Goal: Task Accomplishment & Management: Use online tool/utility

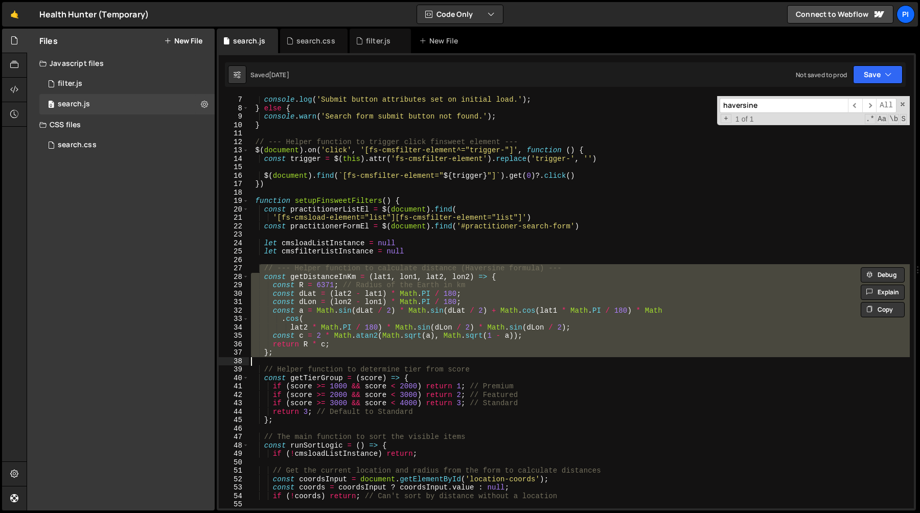
scroll to position [51, 0]
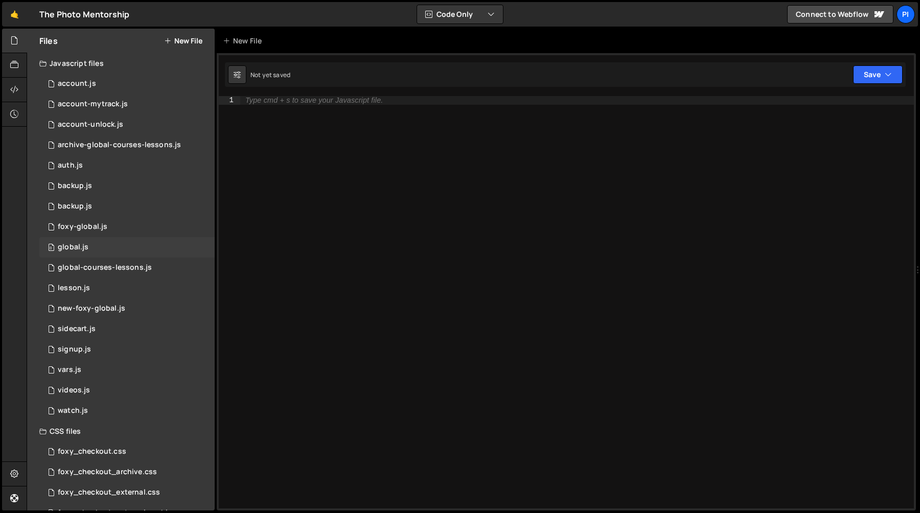
click at [92, 253] on div "0 global.js 0" at bounding box center [126, 247] width 175 height 20
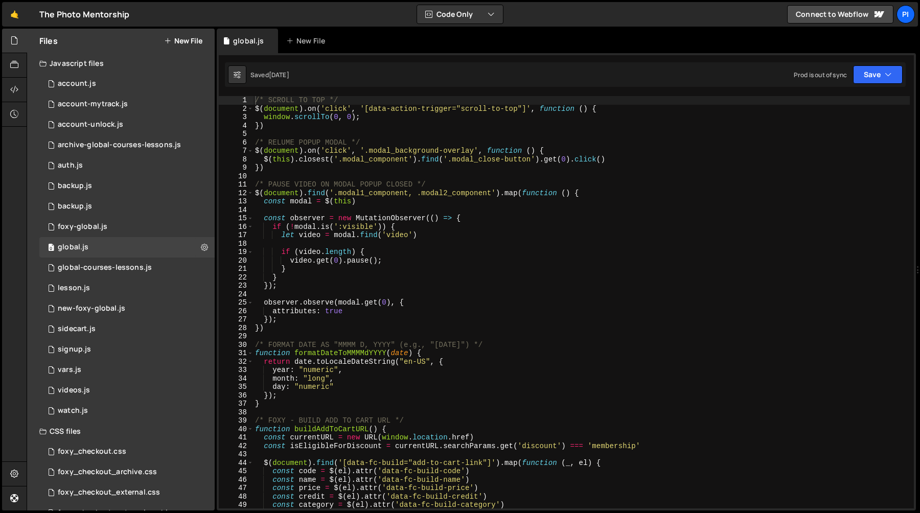
type textarea "let video = modal.find('video')"
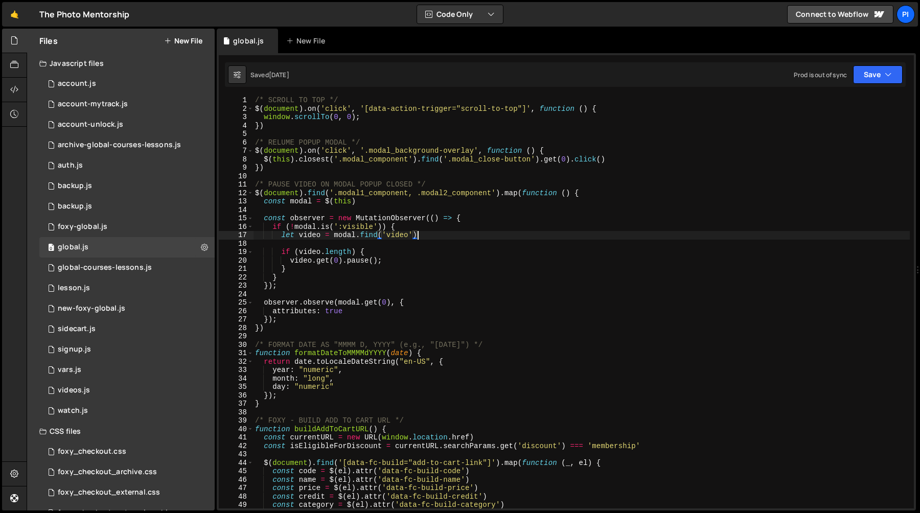
click at [419, 232] on div "/* SCROLL TO TOP */ $ ( document ) . on ( 'click' , '[data-action-trigger="scro…" at bounding box center [581, 310] width 657 height 429
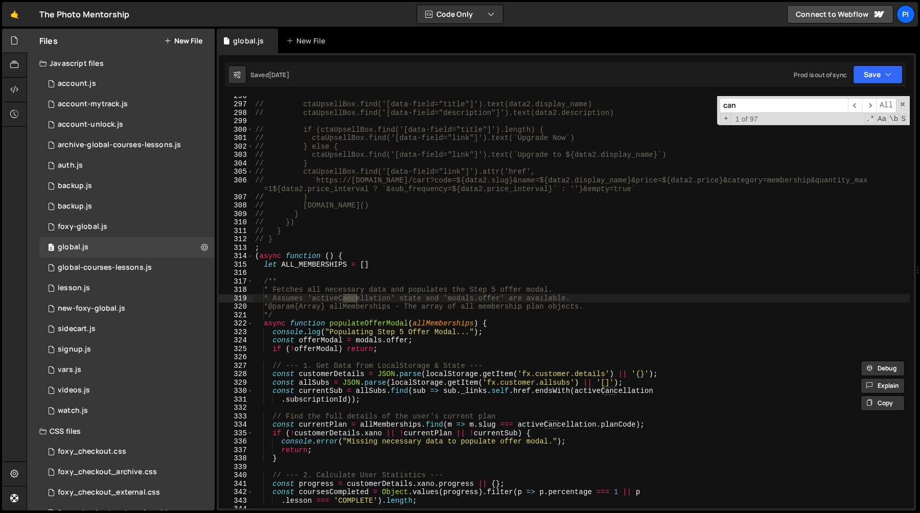
scroll to position [2492, 0]
type input "c"
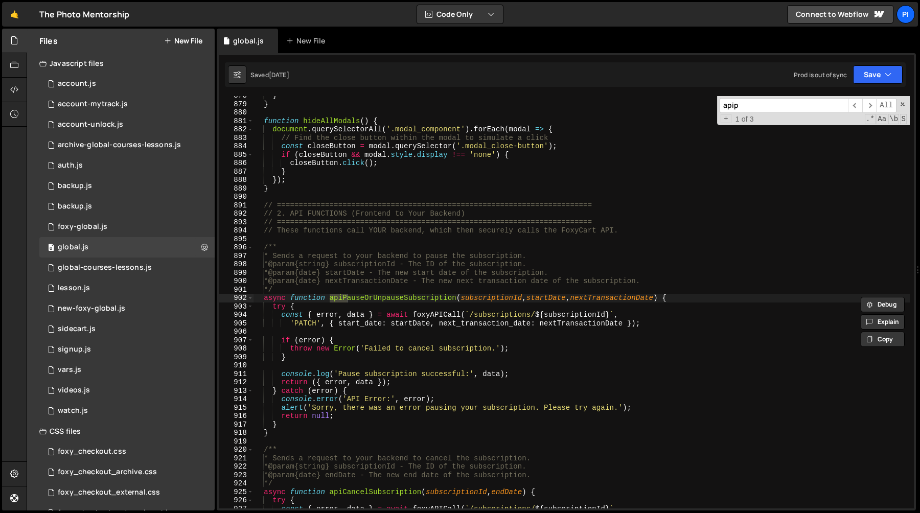
scroll to position [7745, 0]
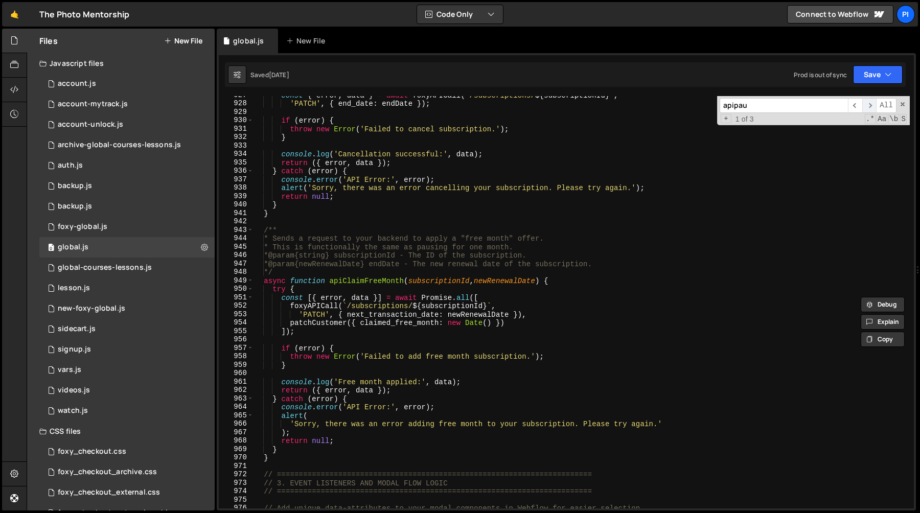
type input "apipau"
click at [870, 106] on span "​" at bounding box center [869, 105] width 14 height 15
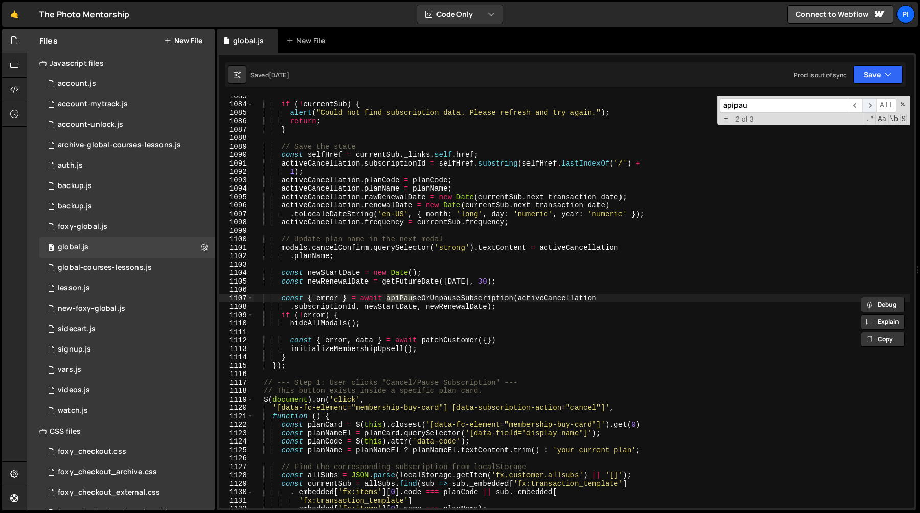
click at [870, 106] on span "​" at bounding box center [869, 105] width 14 height 15
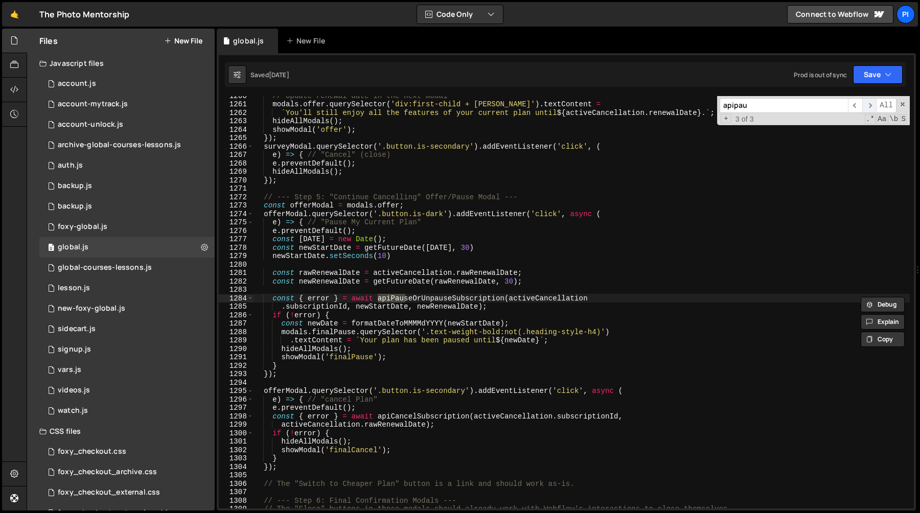
click at [870, 106] on span "​" at bounding box center [869, 105] width 14 height 15
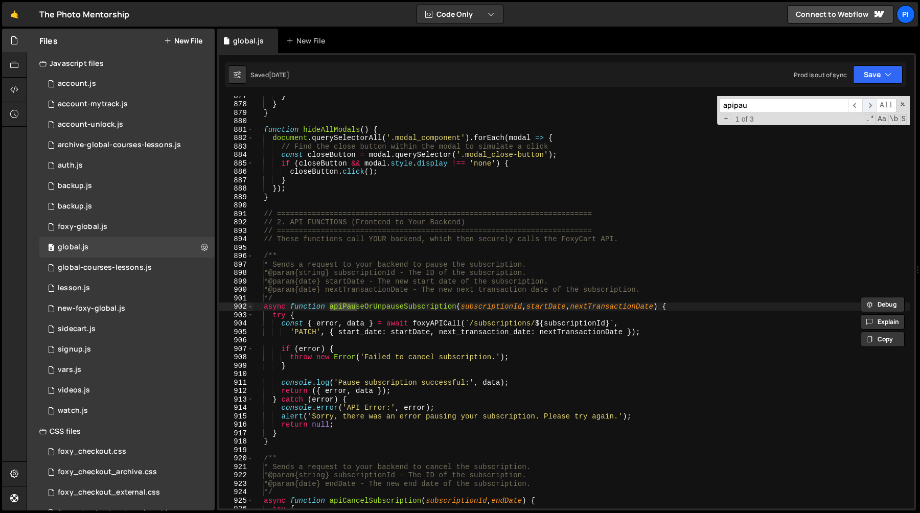
click at [870, 106] on span "​" at bounding box center [869, 105] width 14 height 15
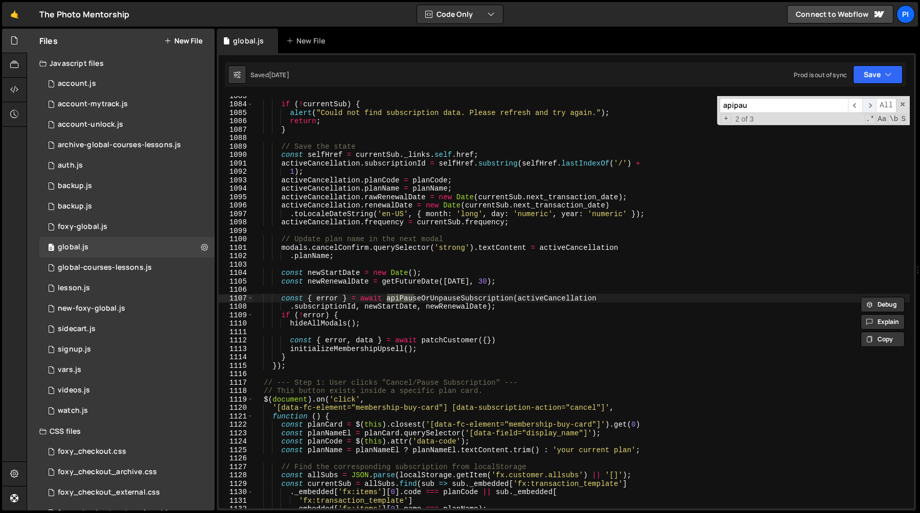
click at [870, 106] on span "​" at bounding box center [869, 105] width 14 height 15
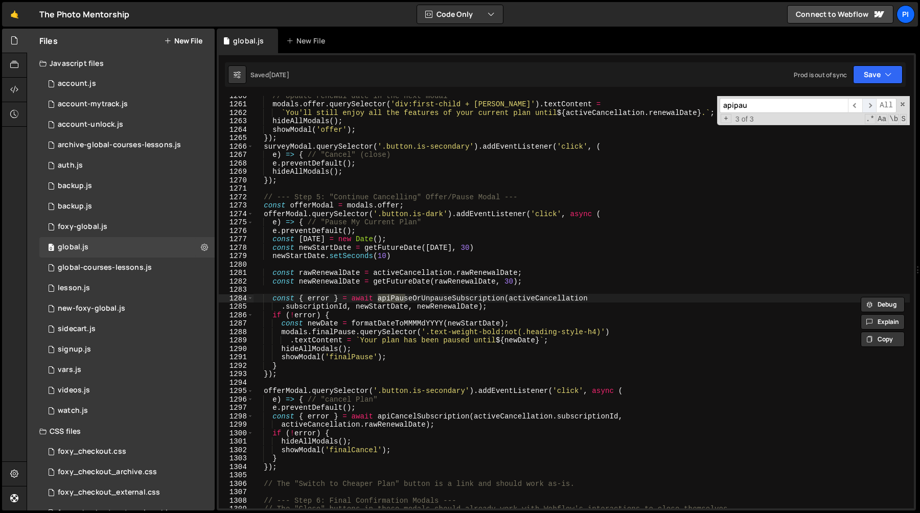
click at [870, 106] on span "​" at bounding box center [869, 105] width 14 height 15
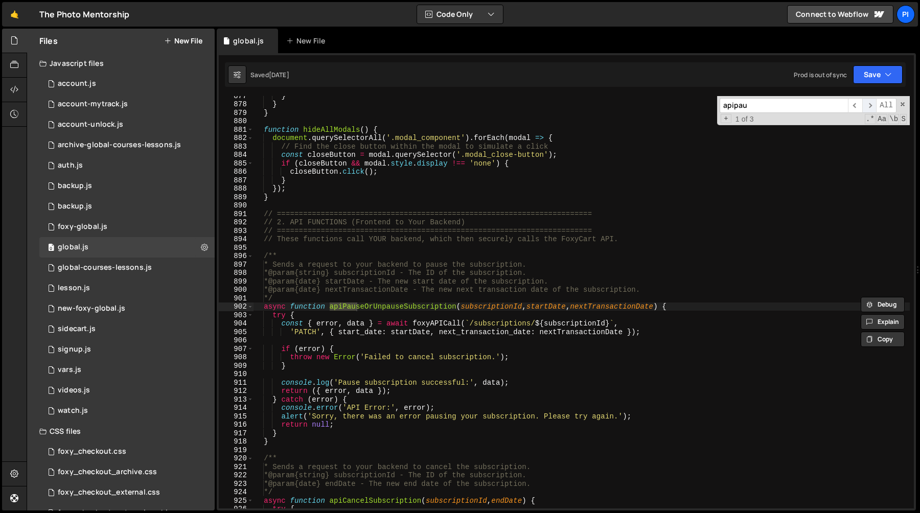
click at [870, 106] on span "​" at bounding box center [869, 105] width 14 height 15
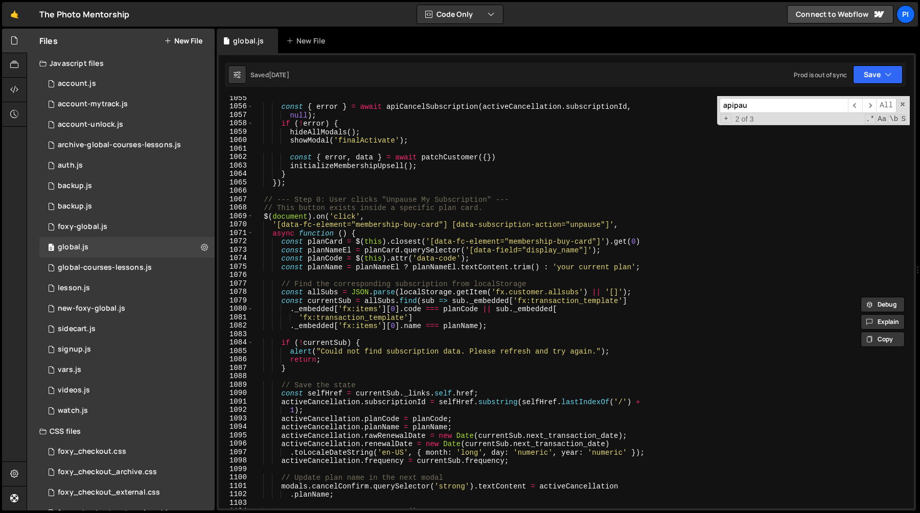
scroll to position [9235, 0]
click at [866, 103] on span "​" at bounding box center [869, 105] width 14 height 15
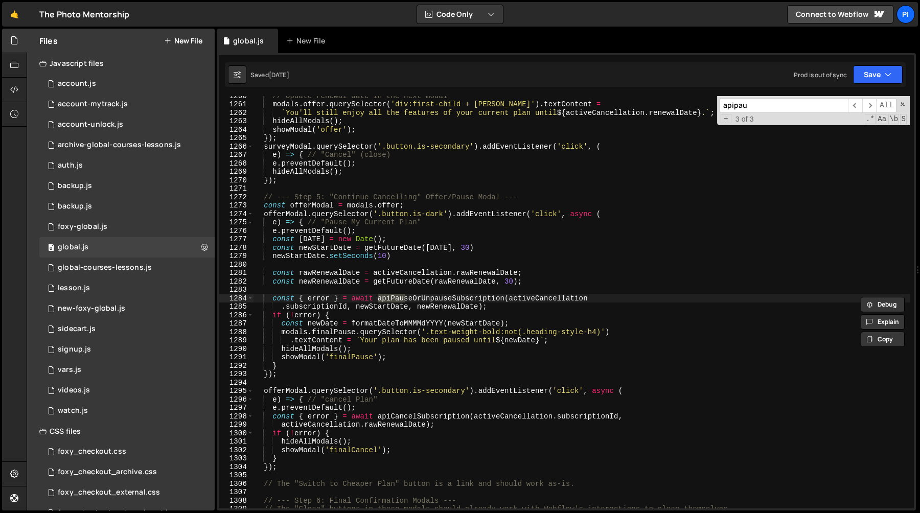
scroll to position [10959, 0]
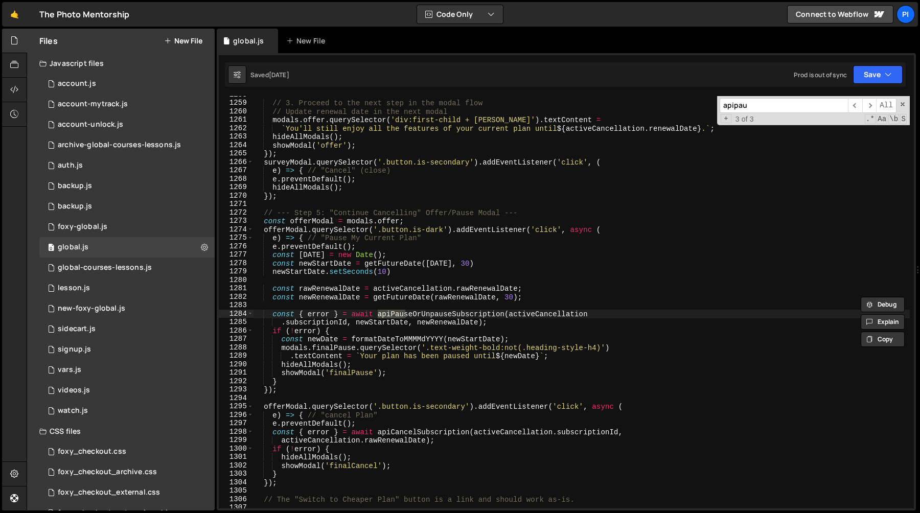
click at [416, 228] on div "// 3. Proceed to the next step in the modal flow // Update renewal date in the …" at bounding box center [581, 304] width 657 height 429
type textarea "offerModal.querySelector('.button.is-dark').addEventListener('click', async ("
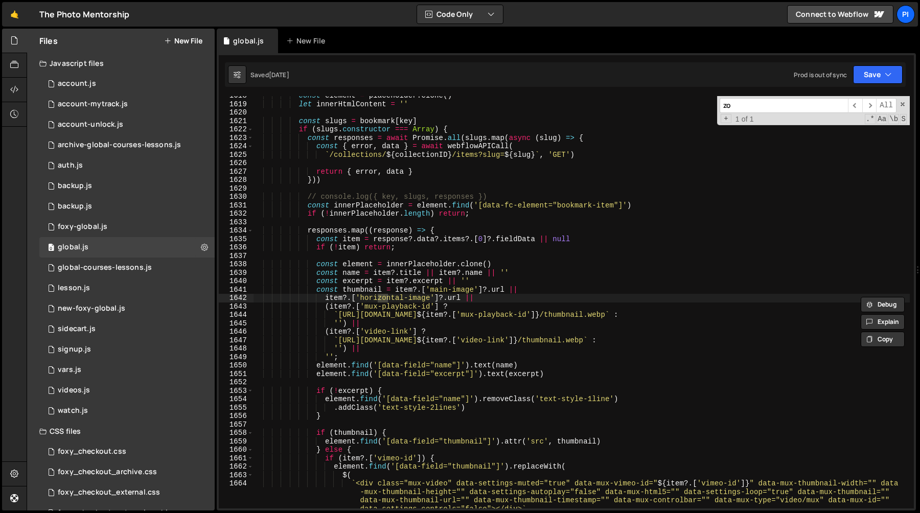
scroll to position [14002, 0]
type input "zoom"
click at [138, 232] on div "0 foxy-global.js 0" at bounding box center [126, 227] width 175 height 20
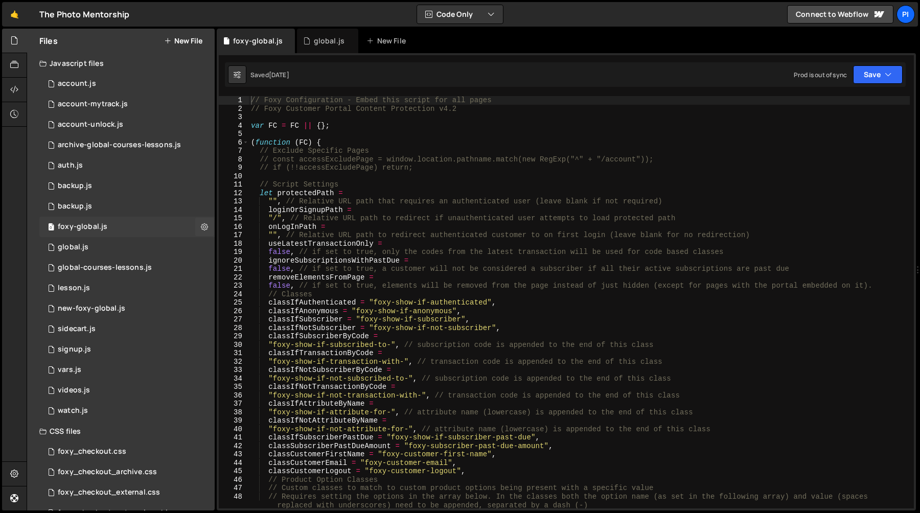
scroll to position [530, 0]
click at [77, 362] on div "0 vars.js 0" at bounding box center [126, 370] width 175 height 20
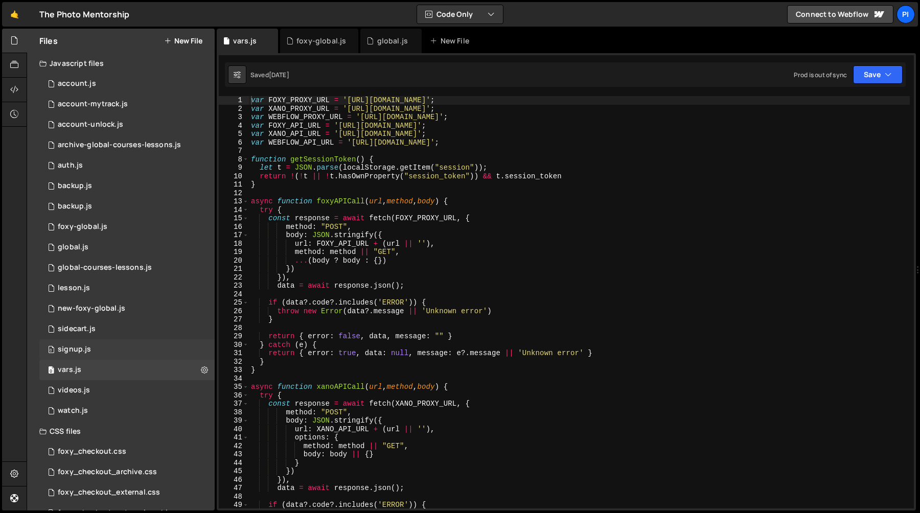
scroll to position [0, 0]
click at [311, 41] on div "foxy-global.js" at bounding box center [321, 41] width 50 height 10
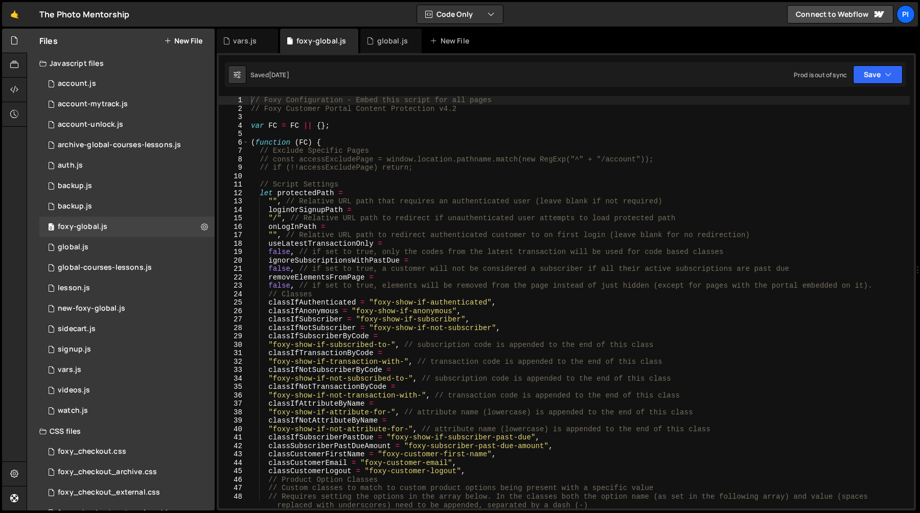
type textarea "// Script Settings"
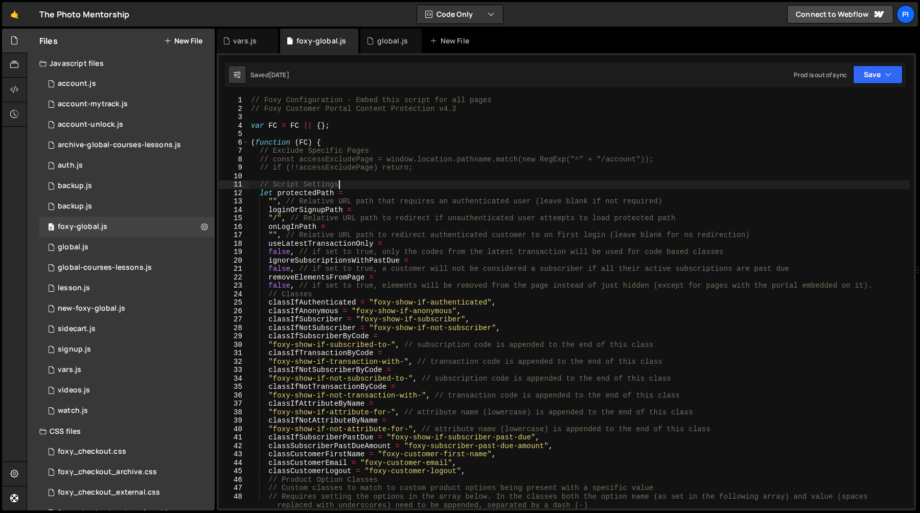
click at [355, 182] on div "// Foxy Configuration - Embed this script for all pages // Foxy Customer Portal…" at bounding box center [579, 310] width 661 height 429
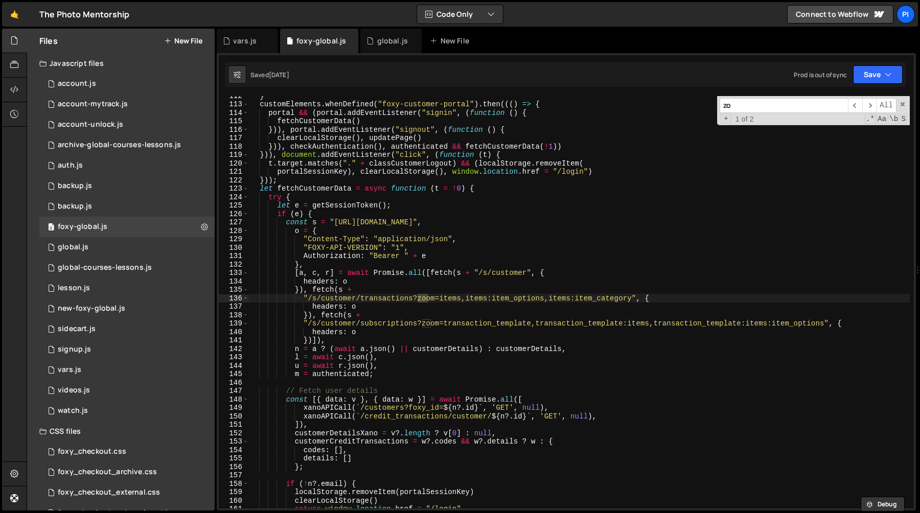
scroll to position [991, 0]
click at [753, 106] on input "zoom" at bounding box center [784, 105] width 128 height 15
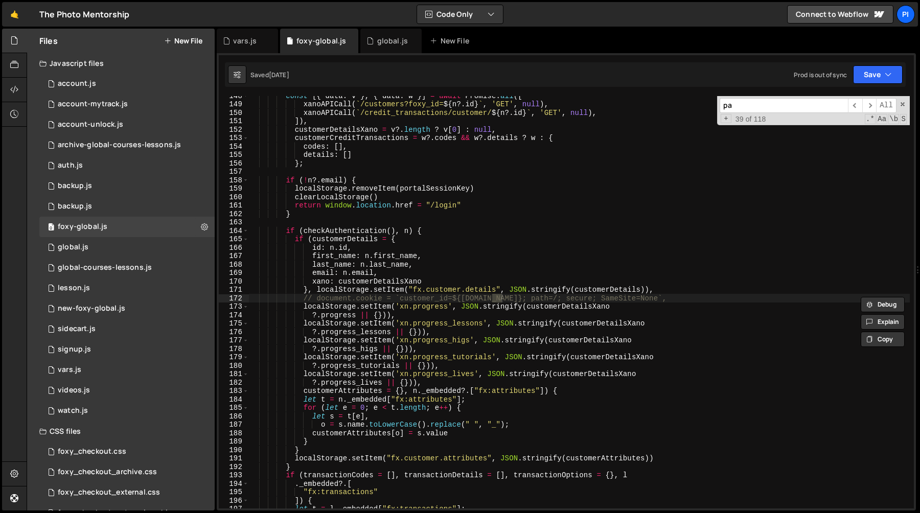
scroll to position [1294, 0]
type input "paused"
click at [377, 36] on div "global.js" at bounding box center [392, 41] width 31 height 10
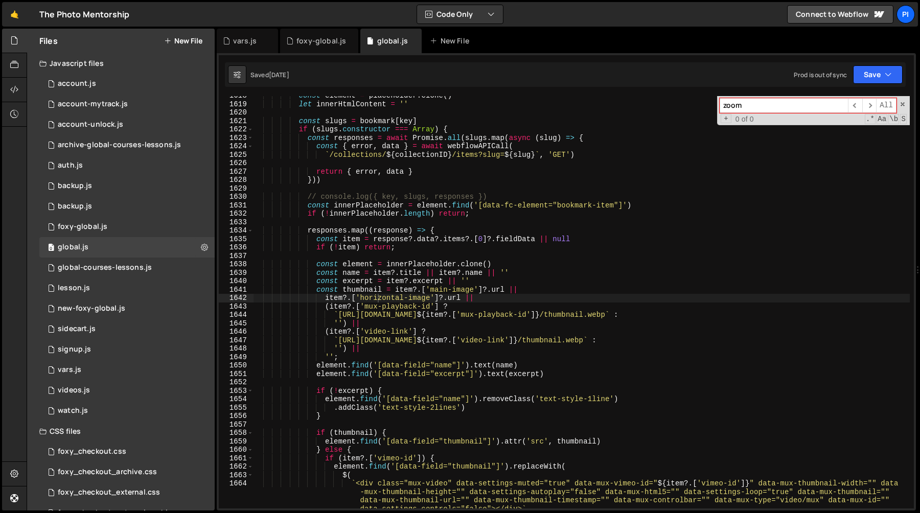
scroll to position [965, 0]
click at [800, 107] on input "zoom" at bounding box center [784, 105] width 128 height 15
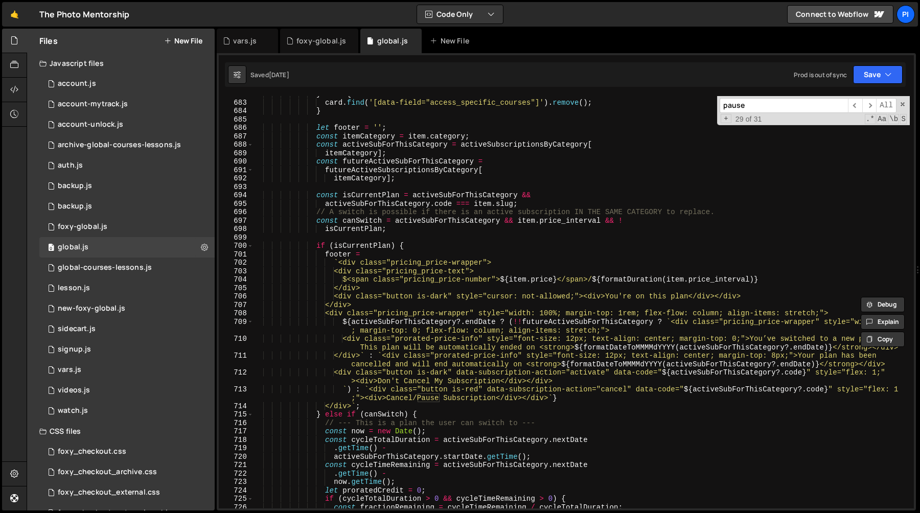
scroll to position [5824, 0]
type input "pause"
click at [415, 246] on div "} else { card . find ( '[data-field="access_specific_courses"]' ) . remove ( ) …" at bounding box center [581, 304] width 657 height 429
click at [308, 42] on div "foxy-global.js" at bounding box center [321, 41] width 50 height 10
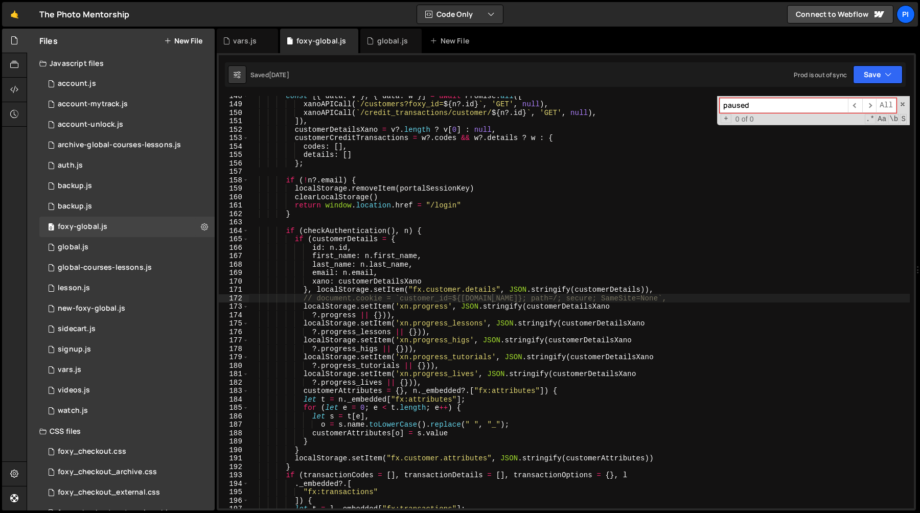
scroll to position [530, 0]
click at [379, 39] on div "global.js" at bounding box center [392, 41] width 31 height 10
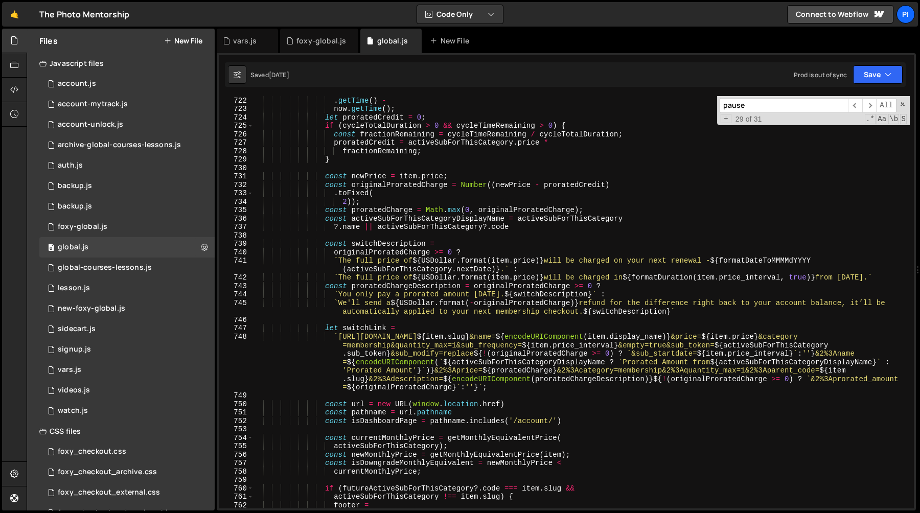
scroll to position [6203, 0]
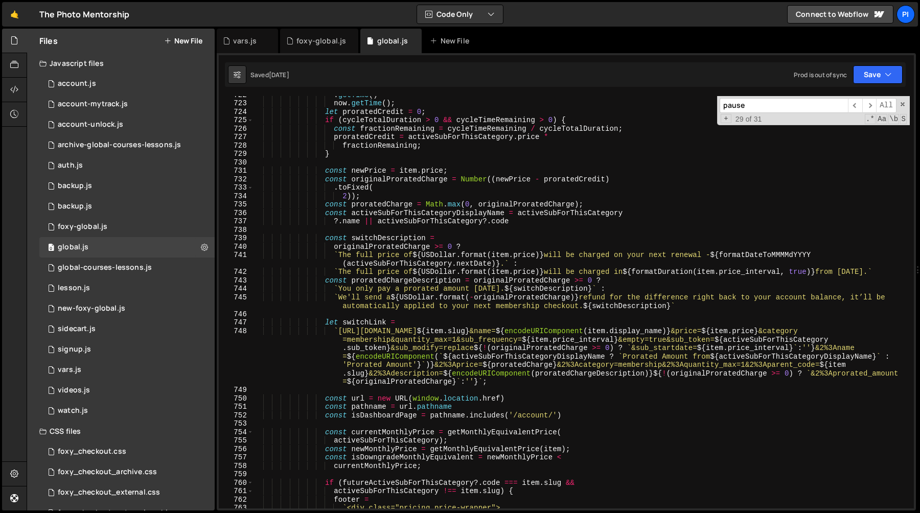
click at [406, 211] on div ". getTime ( ) - now . getTime ( ) ; let proratedCredit = 0 ; if ( cycleTotalDur…" at bounding box center [581, 304] width 657 height 429
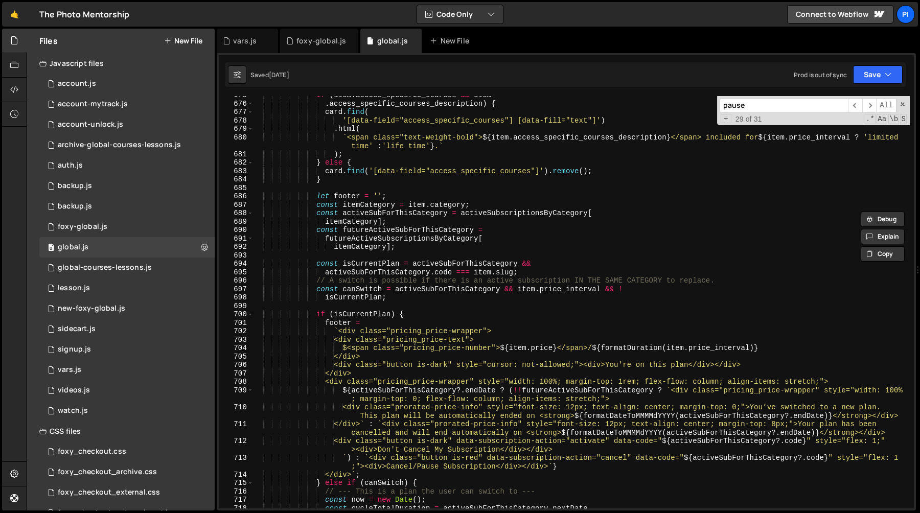
scroll to position [5751, 0]
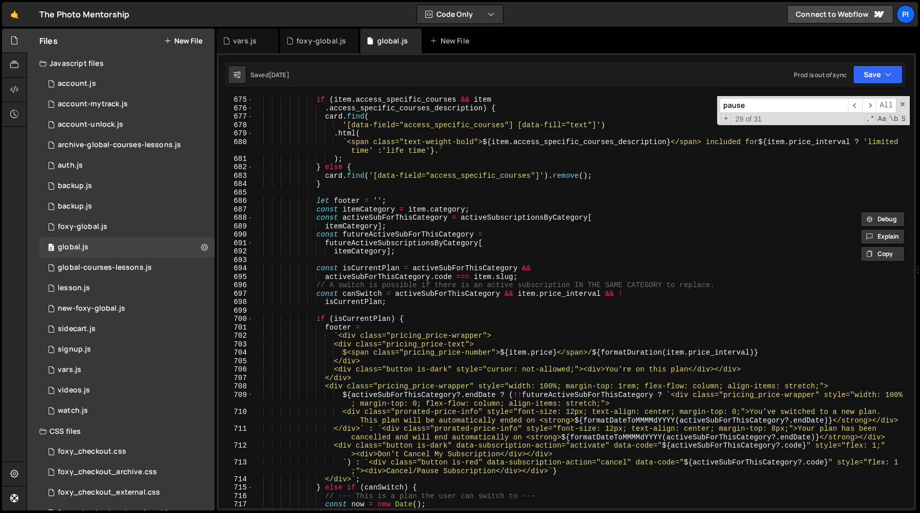
click at [374, 235] on div "if ( item . access_specific_courses && item . access_specific_courses_descripti…" at bounding box center [581, 310] width 657 height 429
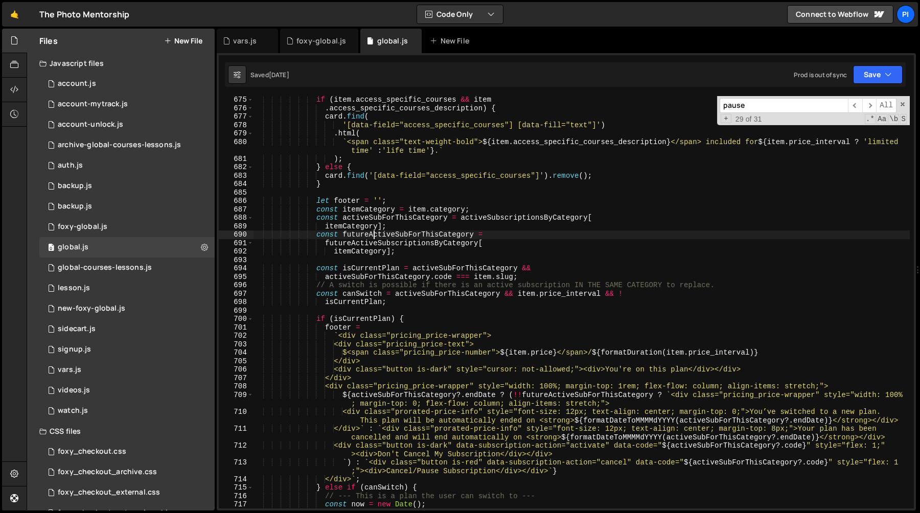
click at [374, 235] on div "if ( item . access_specific_courses && item . access_specific_courses_descripti…" at bounding box center [581, 310] width 657 height 429
click at [375, 236] on div "if ( item . access_specific_courses && item . access_specific_courses_descripti…" at bounding box center [581, 302] width 657 height 412
click at [375, 236] on div "if ( item . access_specific_courses && item . access_specific_courses_descripti…" at bounding box center [581, 310] width 657 height 429
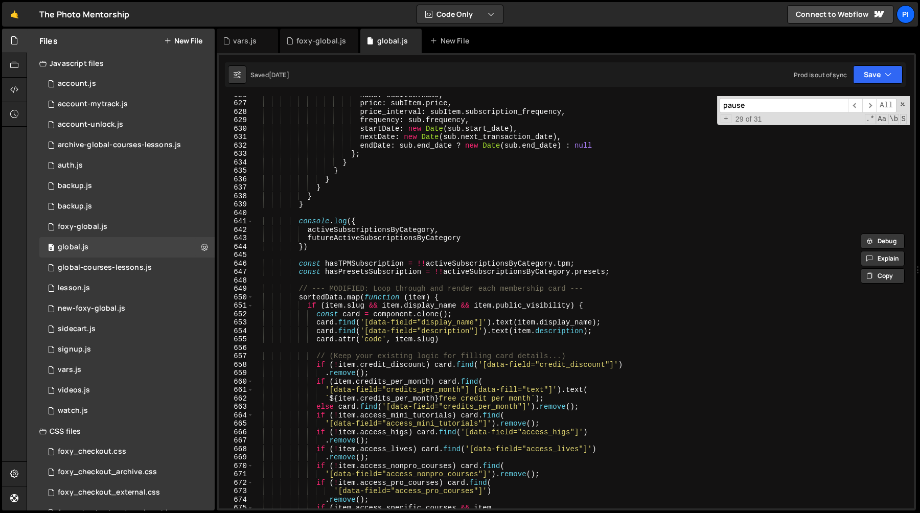
scroll to position [5264, 0]
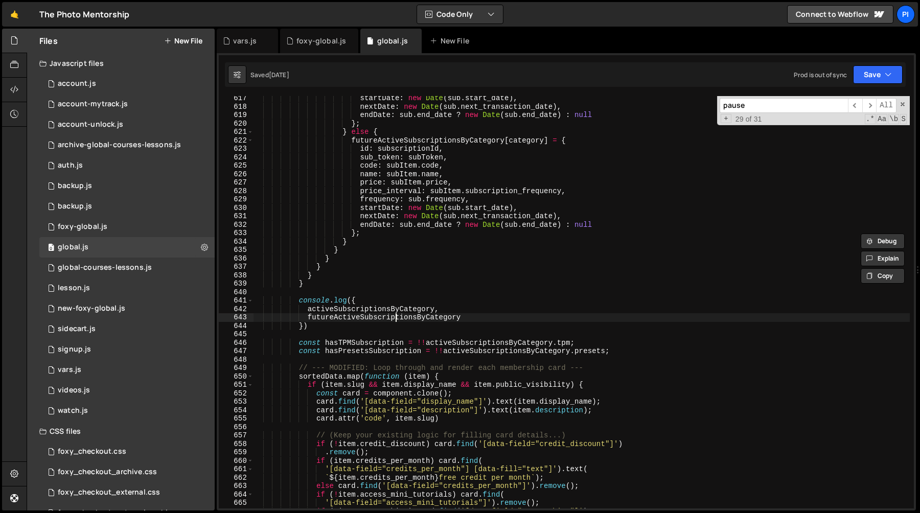
click at [393, 321] on div "startDate : new Date ( sub . start_date ) , nextDate : new Date ( sub . next_tr…" at bounding box center [581, 308] width 657 height 429
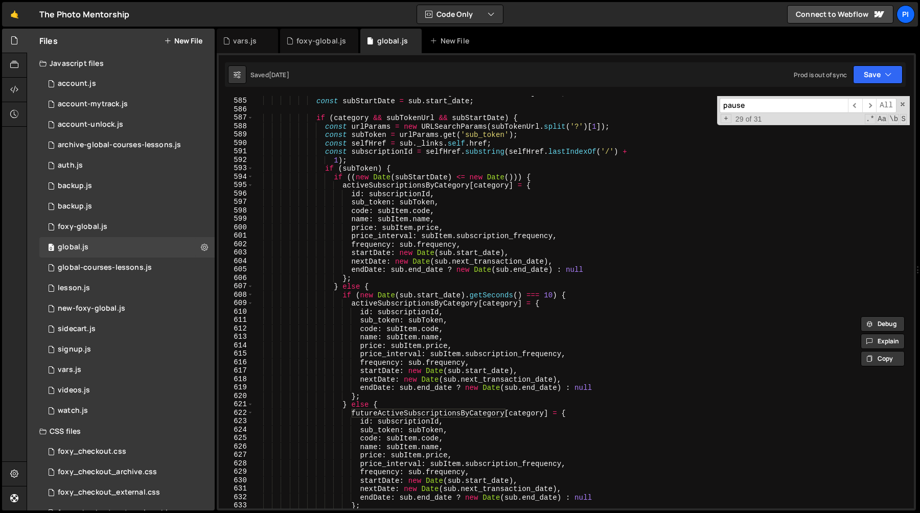
scroll to position [5020, 0]
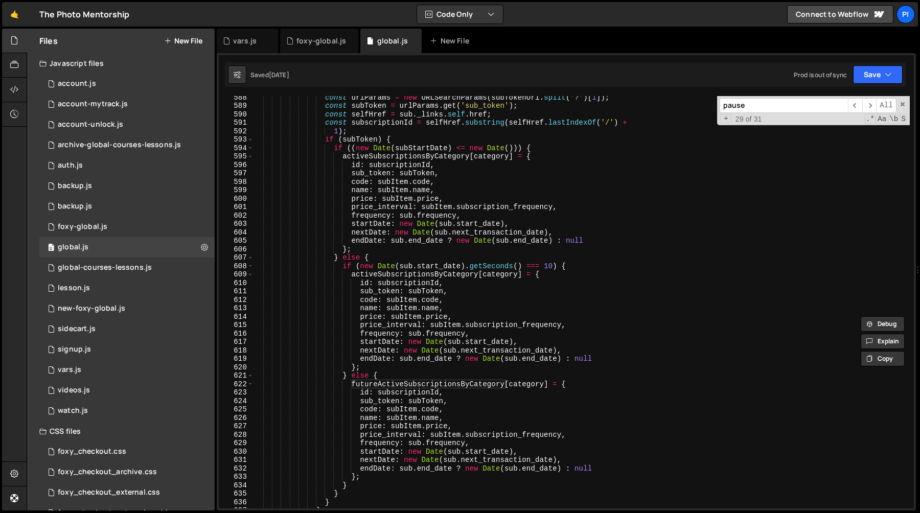
click at [372, 268] on div "const urlParams = new URLSearchParams ( subTokenUrl . split ( '?' ) [ 1 ]) ; co…" at bounding box center [581, 307] width 657 height 429
click at [552, 266] on div "const urlParams = new URLSearchParams ( subTokenUrl . split ( '?' ) [ 1 ]) ; co…" at bounding box center [581, 307] width 657 height 429
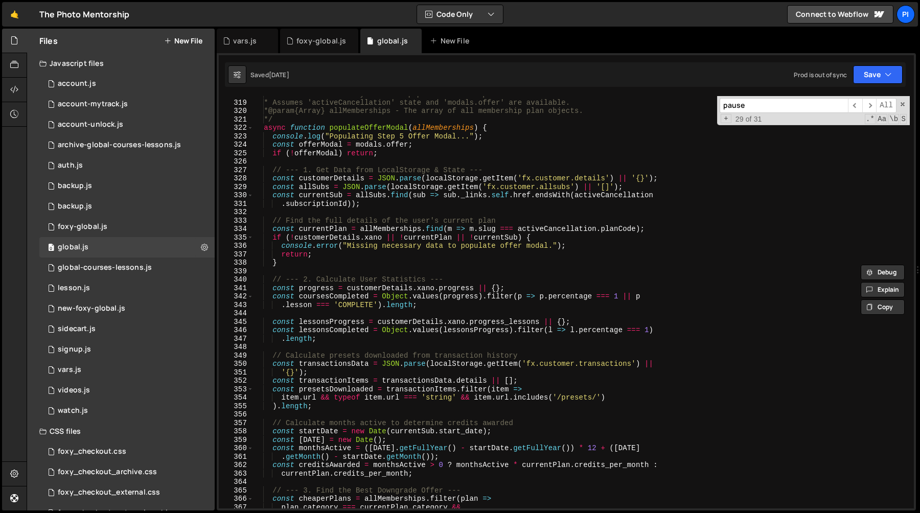
scroll to position [2679, 0]
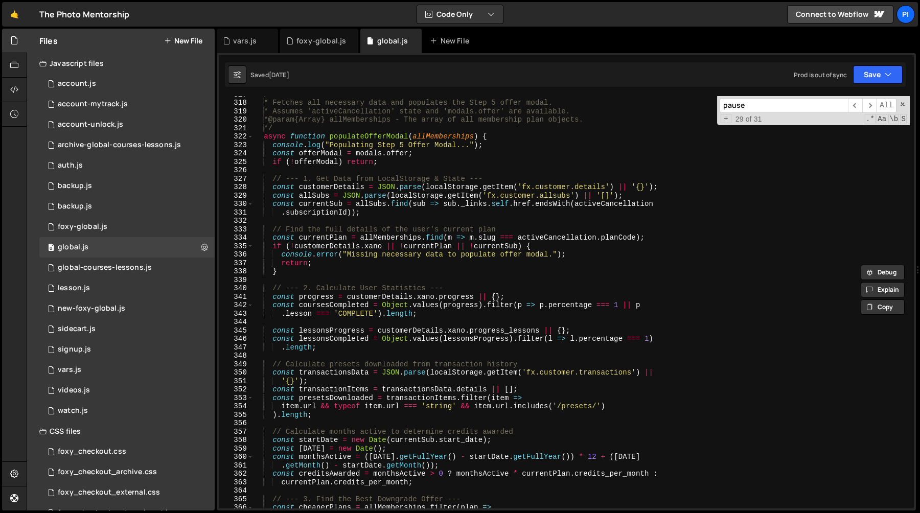
click at [315, 183] on div "/** * Fetches all necessary data and populates the Step 5 offer modal. * Assume…" at bounding box center [581, 304] width 657 height 429
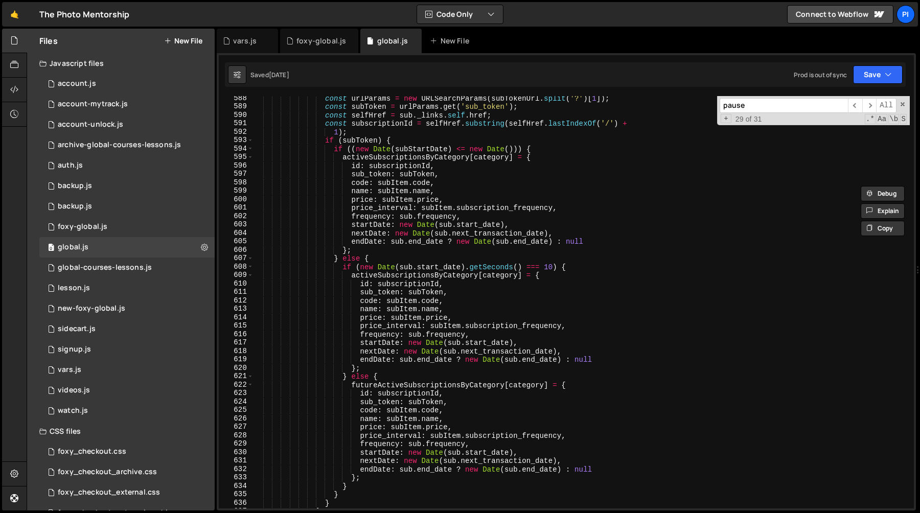
scroll to position [5019, 0]
click at [361, 266] on div "const urlParams = new URLSearchParams ( subTokenUrl . split ( '?' ) [ 1 ]) ; co…" at bounding box center [581, 308] width 657 height 429
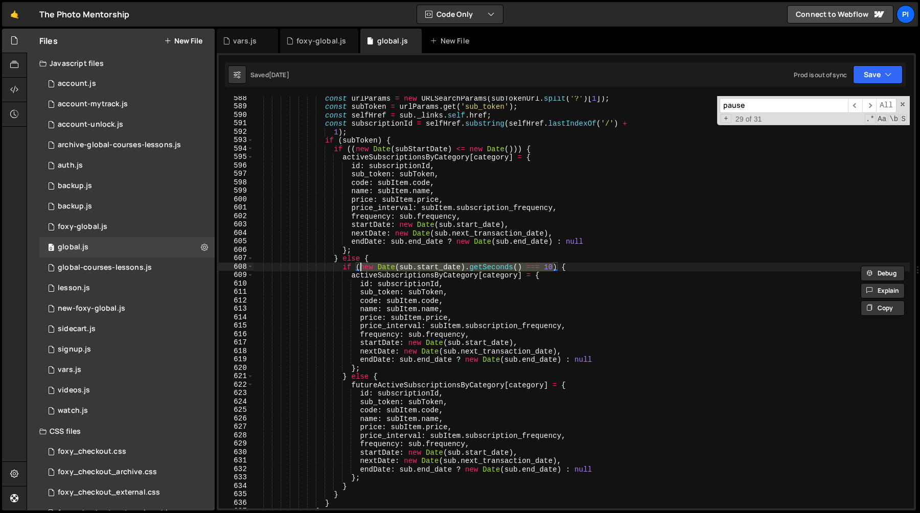
paste textarea "customerDetails"
type textarea "if (customerDetails) {"
type input "customerDetails"
click at [854, 102] on span "​" at bounding box center [855, 105] width 14 height 15
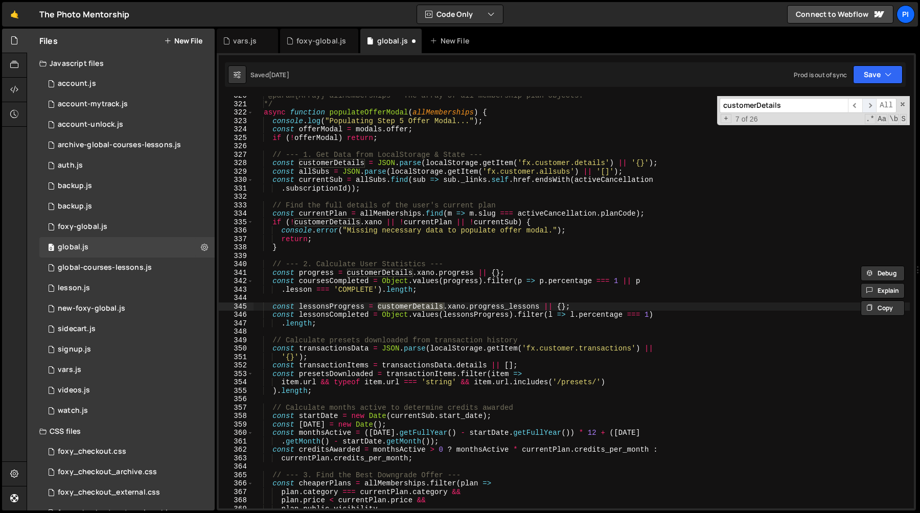
click at [871, 106] on span "​" at bounding box center [869, 105] width 14 height 15
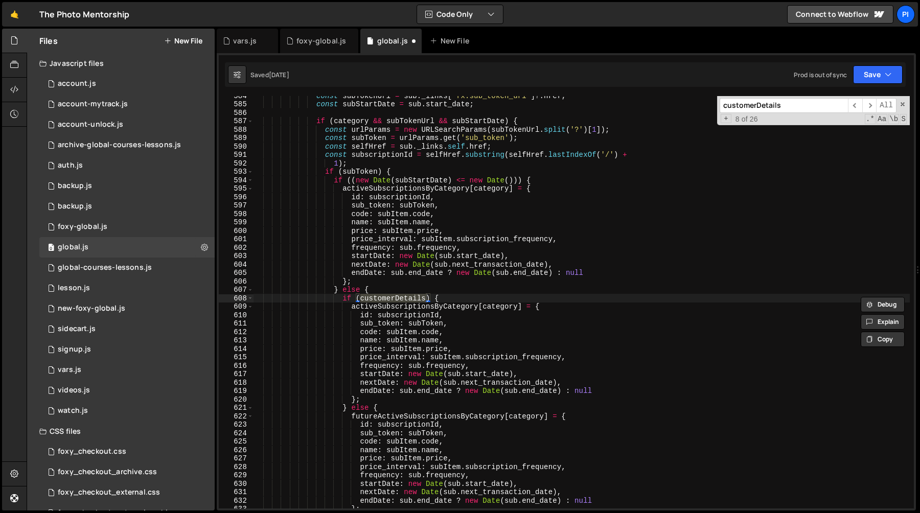
click at [426, 302] on div "const subTokenUrl = sub . _links [ 'fx:sub_token_url' ] ?. href ; const subStar…" at bounding box center [581, 302] width 657 height 412
click at [399, 309] on div "const subTokenUrl = sub . _links [ 'fx:sub_token_url' ] ?. href ; const subStar…" at bounding box center [581, 305] width 657 height 429
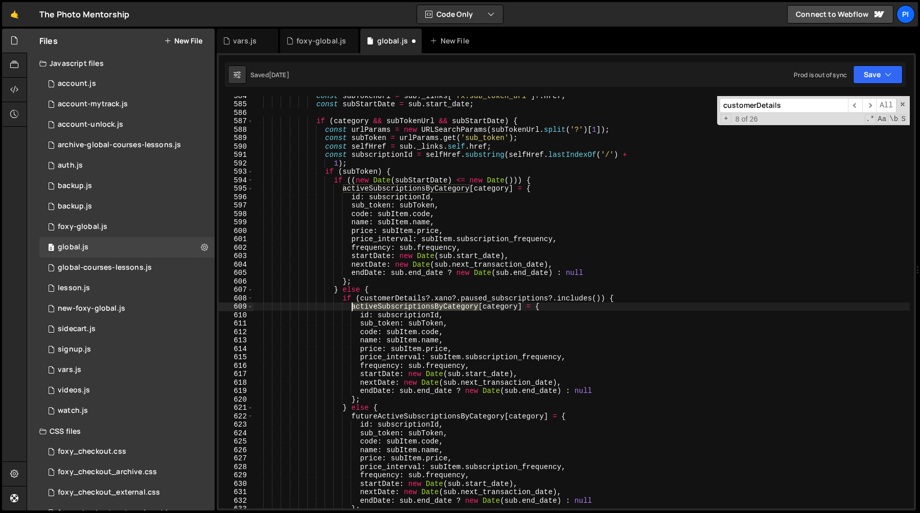
click at [399, 309] on div "const subTokenUrl = sub . _links [ 'fx:sub_token_url' ] ?. href ; const subStar…" at bounding box center [581, 305] width 657 height 429
click at [386, 334] on div "const subTokenUrl = sub . _links [ 'fx:sub_token_url' ] ?. href ; const subStar…" at bounding box center [581, 305] width 657 height 429
click at [439, 334] on div "const subTokenUrl = sub . _links [ 'fx:sub_token_url' ] ?. href ; const subStar…" at bounding box center [581, 305] width 657 height 429
click at [597, 299] on div "const subTokenUrl = sub . _links [ 'fx:sub_token_url' ] ?. href ; const subStar…" at bounding box center [581, 305] width 657 height 429
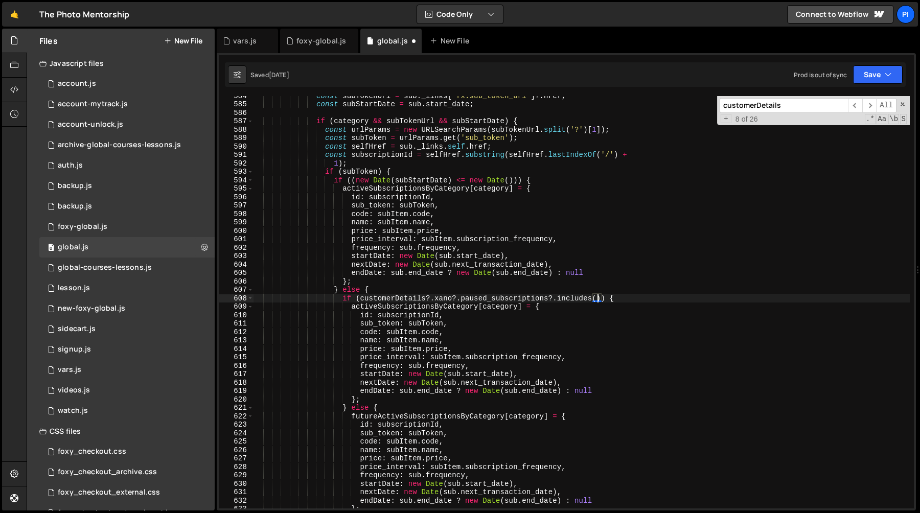
click at [418, 313] on div "const subTokenUrl = sub . _links [ 'fx:sub_token_url' ] ?. href ; const subStar…" at bounding box center [581, 305] width 657 height 429
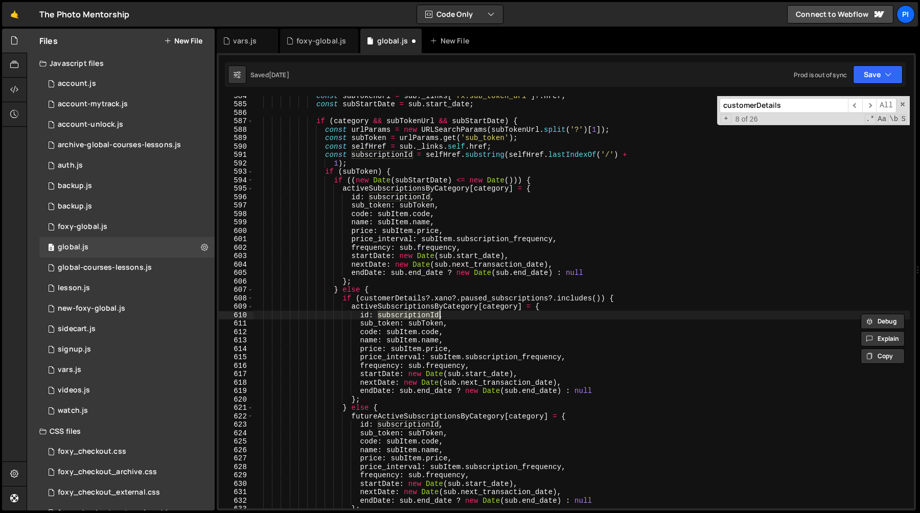
click at [597, 298] on div "const subTokenUrl = sub . _links [ 'fx:sub_token_url' ] ?. href ; const subStar…" at bounding box center [581, 305] width 657 height 429
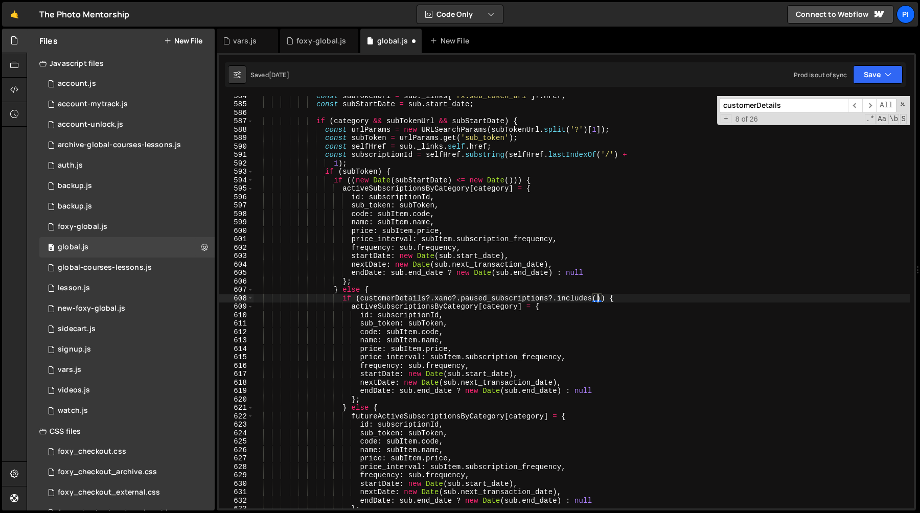
paste textarea "subscriptionId"
click at [572, 274] on div "const subTokenUrl = sub . _links [ 'fx:sub_token_url' ] ?. href ; const subStar…" at bounding box center [581, 305] width 657 height 429
click at [534, 287] on div "const subTokenUrl = sub . _links [ 'fx:sub_token_url' ] ?. href ; const subStar…" at bounding box center [581, 305] width 657 height 429
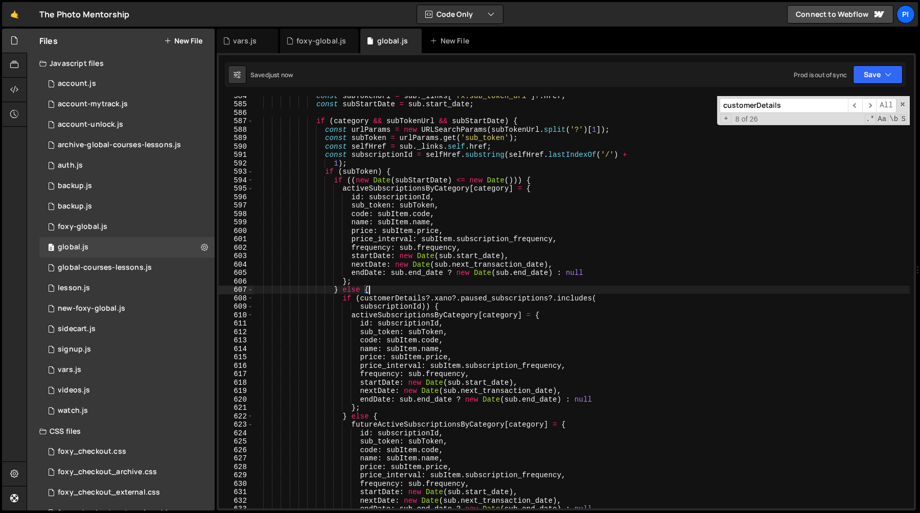
click at [440, 292] on div "const subTokenUrl = sub . _links [ 'fx:sub_token_url' ] ?. href ; const subStar…" at bounding box center [581, 305] width 657 height 429
click at [413, 313] on div "const subTokenUrl = sub . _links [ 'fx:sub_token_url' ] ?. href ; const subStar…" at bounding box center [581, 305] width 657 height 429
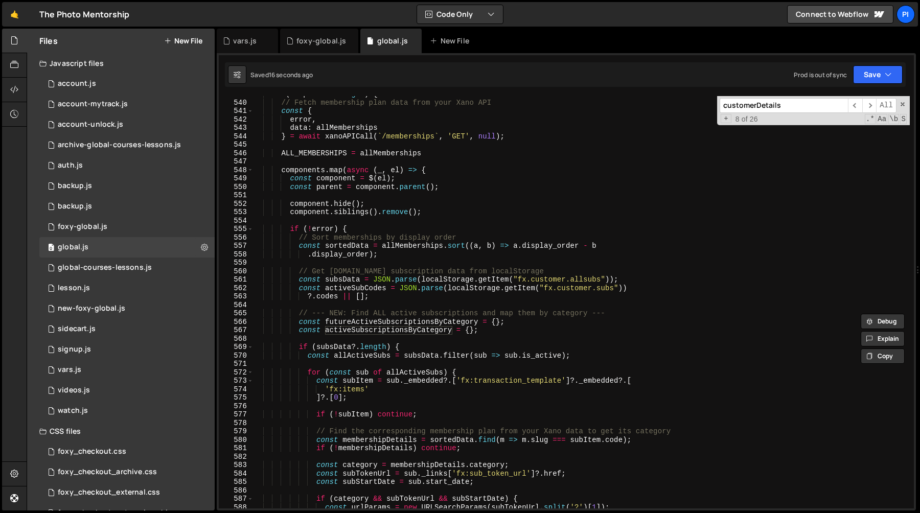
scroll to position [4608, 0]
click at [494, 332] on div "if ( components . length ) { // Fetch membership plan data from your Xano API c…" at bounding box center [581, 305] width 657 height 429
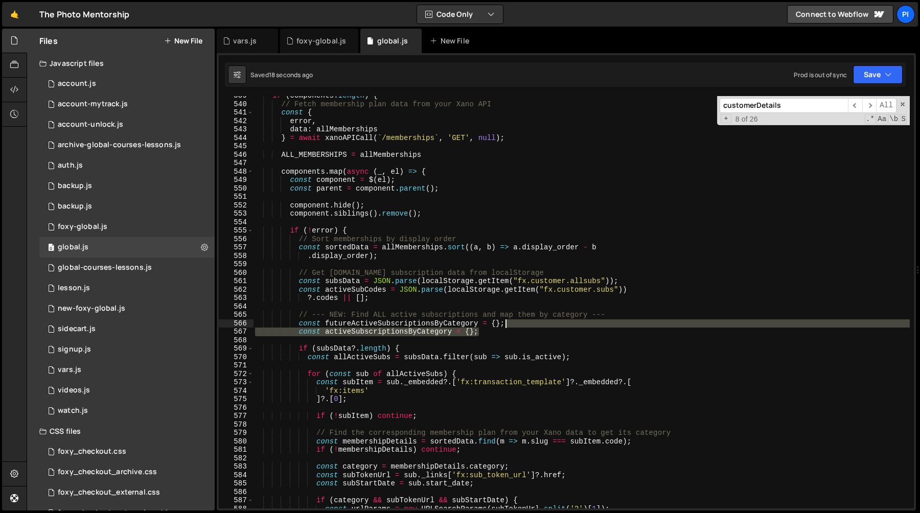
click at [513, 325] on div "if ( components . length ) { // Fetch membership plan data from your Xano API c…" at bounding box center [581, 305] width 657 height 429
click at [519, 323] on div "if ( components . length ) { // Fetch membership plan data from your Xano API c…" at bounding box center [581, 302] width 657 height 412
type textarea "const futureActiveSubscriptionsByCategory = {};"
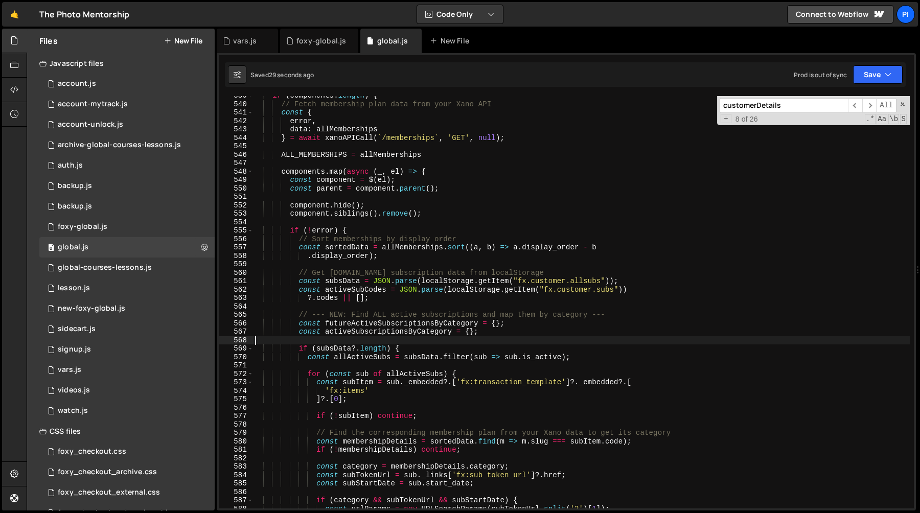
click at [490, 337] on div "if ( components . length ) { // Fetch membership plan data from your Xano API c…" at bounding box center [581, 305] width 657 height 429
click at [492, 331] on div "if ( components . length ) { // Fetch membership plan data from your Xano API c…" at bounding box center [581, 305] width 657 height 429
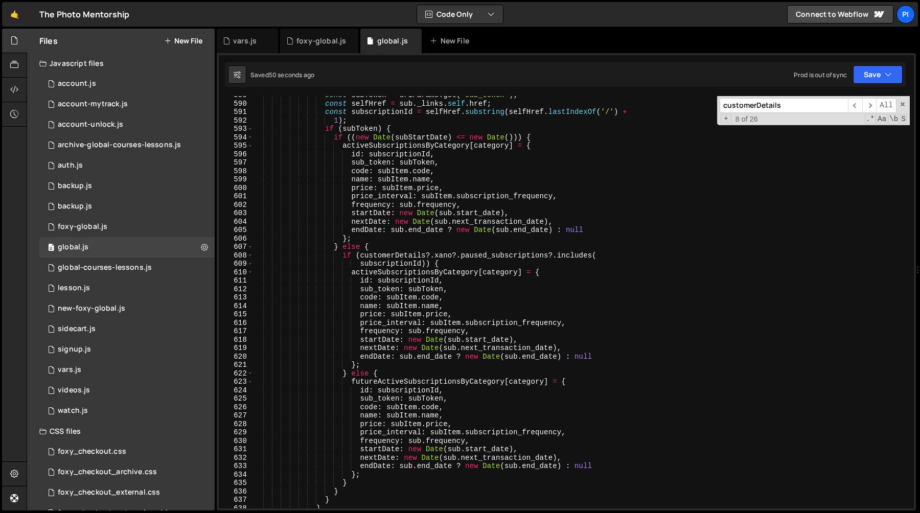
scroll to position [5028, 0]
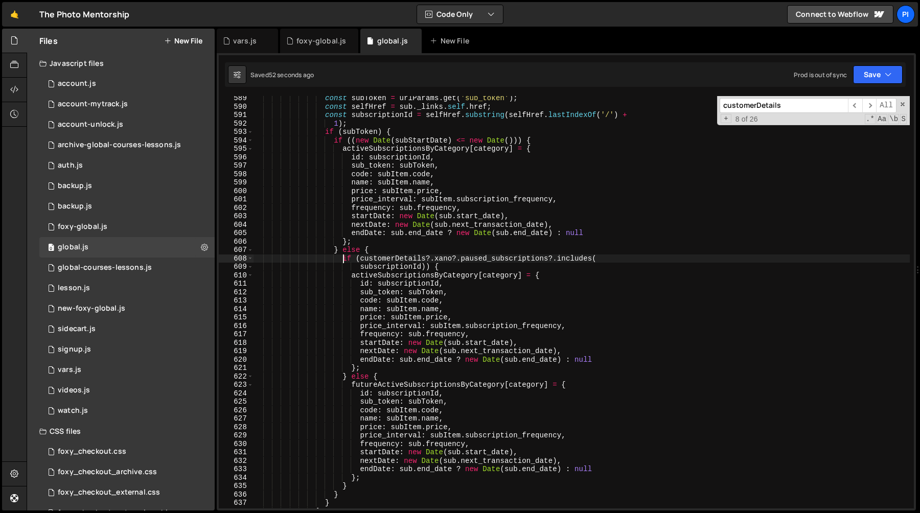
click at [344, 260] on div "const subToken = urlParams . get ( 'sub_token' ) ; const selfHref = sub . _link…" at bounding box center [581, 308] width 657 height 429
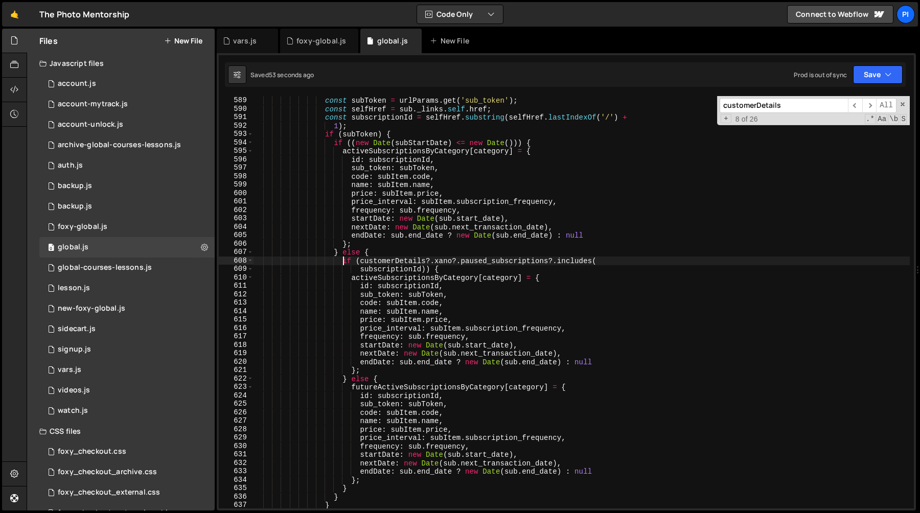
scroll to position [5026, 0]
click at [360, 262] on div "const subToken = urlParams . get ( 'sub_token' ) ; const selfHref = sub . _link…" at bounding box center [581, 310] width 657 height 429
click at [426, 270] on div "const subToken = urlParams . get ( 'sub_token' ) ; const selfHref = sub . _link…" at bounding box center [581, 310] width 657 height 429
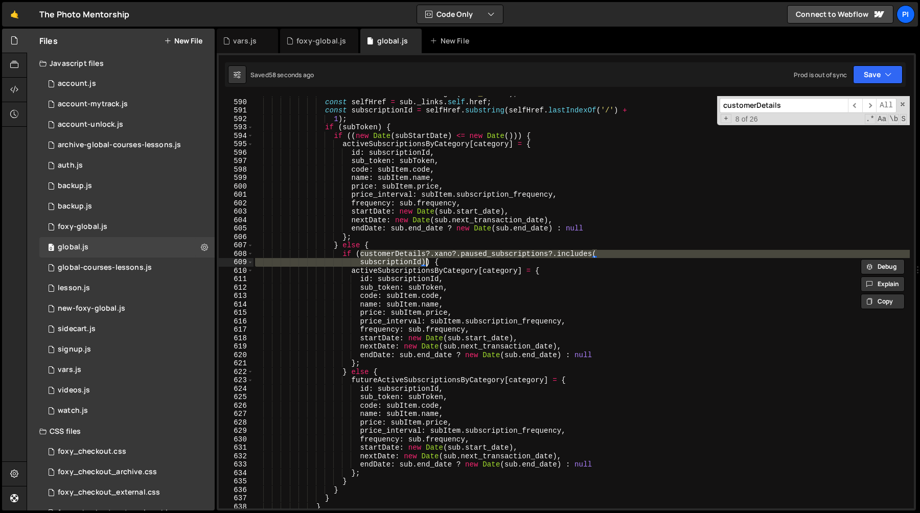
scroll to position [5040, 0]
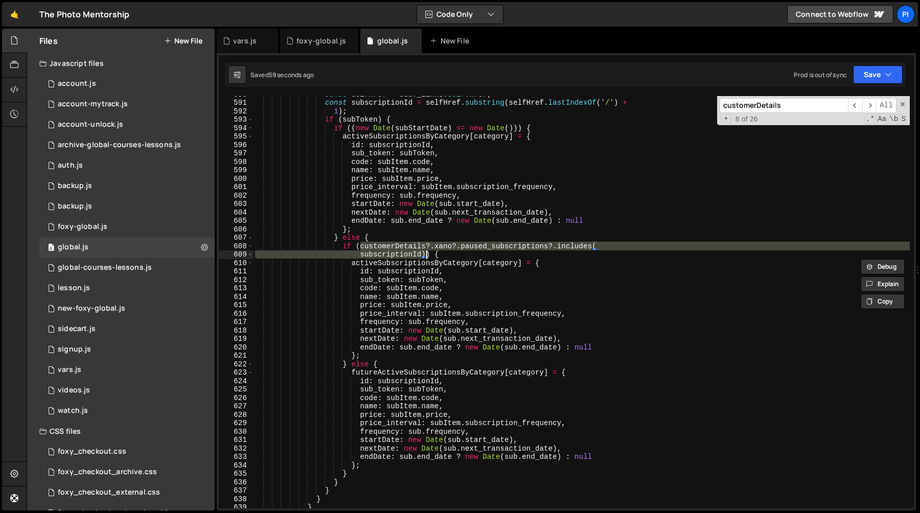
click at [610, 456] on div "const selfHref = sub . _links . self . href ; const subscriptionId = selfHref .…" at bounding box center [581, 304] width 657 height 429
type textarea "endDate: sub.end_date ? new Date(sub.end_date) : null"
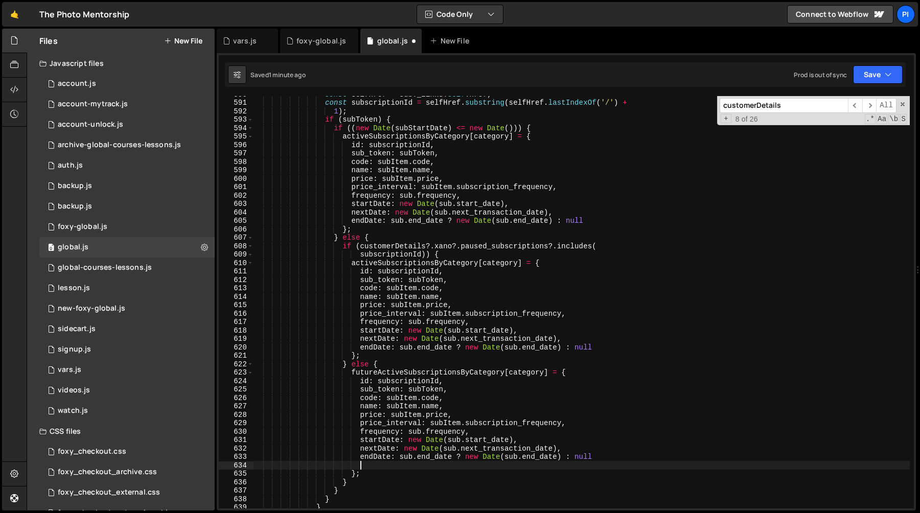
scroll to position [0, 7]
type textarea "endDate: sub.end_date ? new Date(sub.end_date) : null,"
paste textarea "subscriptionId)"
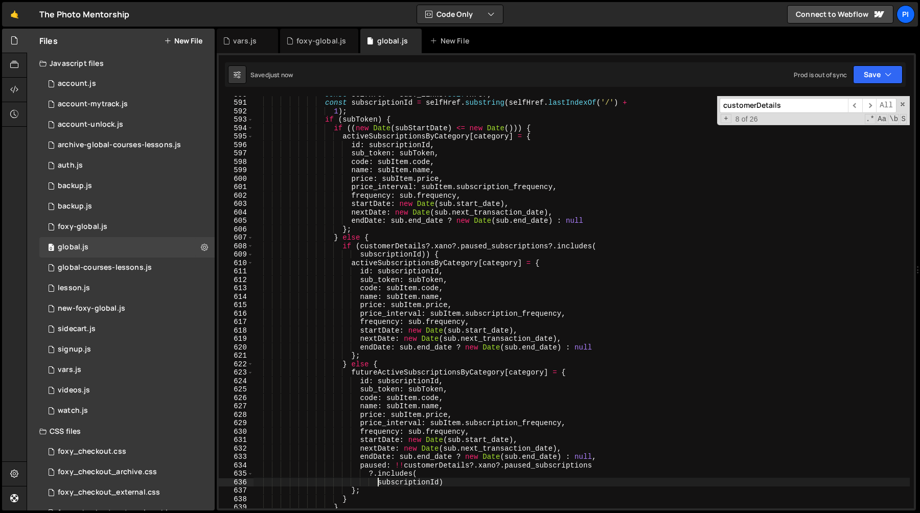
click at [378, 480] on div "const selfHref = sub . _links . self . href ; const subscriptionId = selfHref .…" at bounding box center [581, 304] width 657 height 429
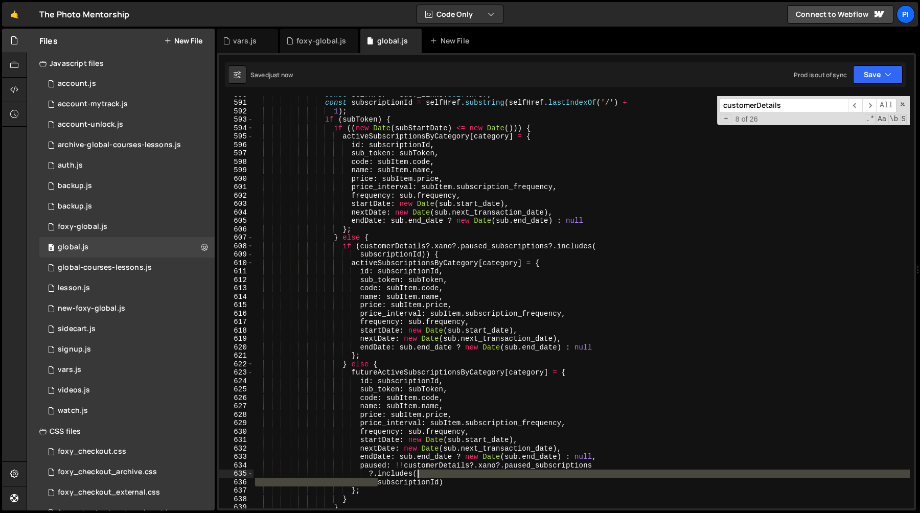
click at [448, 475] on div "const selfHref = sub . _links . self . href ; const subscriptionId = selfHref .…" at bounding box center [581, 304] width 657 height 429
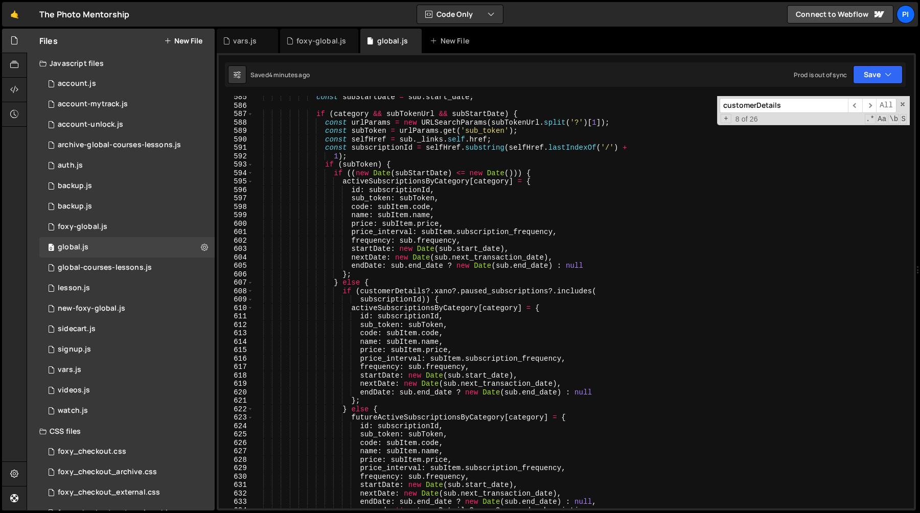
scroll to position [4968, 0]
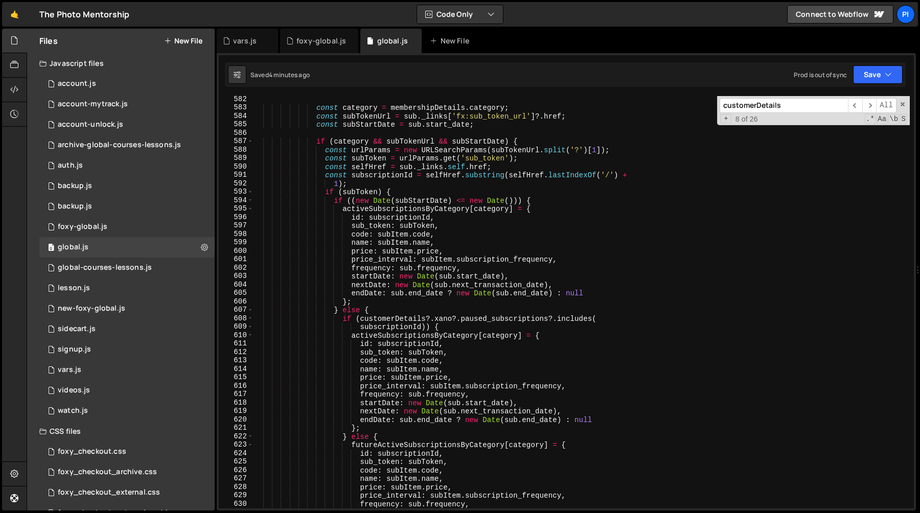
click at [414, 201] on div "const category = membershipDetails . category ; const subTokenUrl = sub . _link…" at bounding box center [581, 309] width 657 height 429
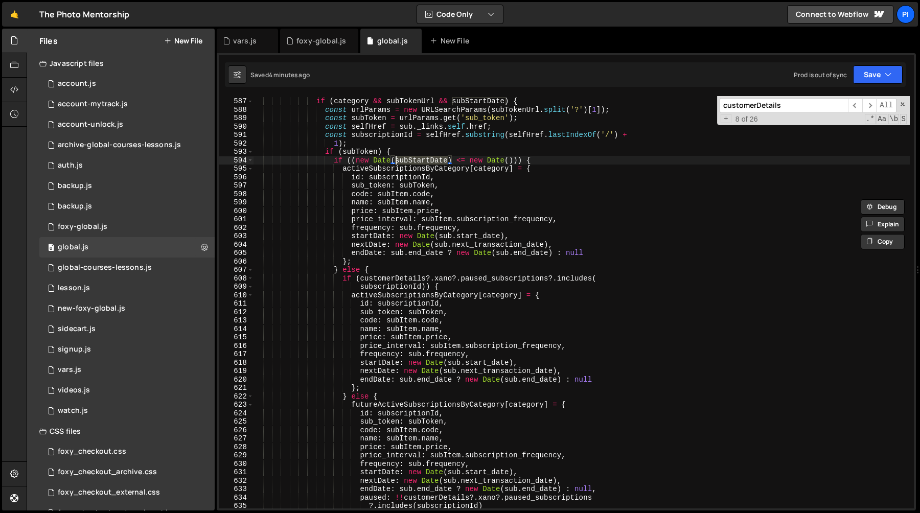
scroll to position [5020, 0]
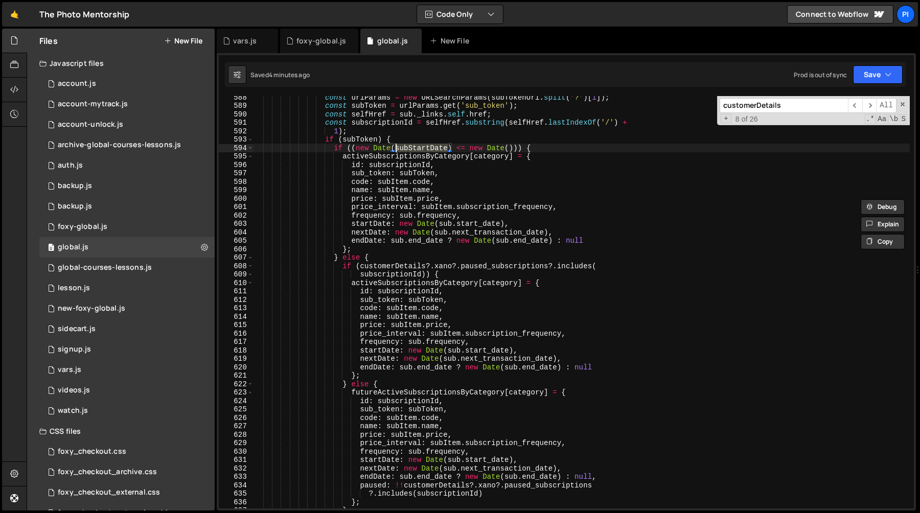
click at [344, 266] on div "const urlParams = new URLSearchParams ( subTokenUrl . split ( '?' ) [ 1 ]) ; co…" at bounding box center [581, 307] width 657 height 429
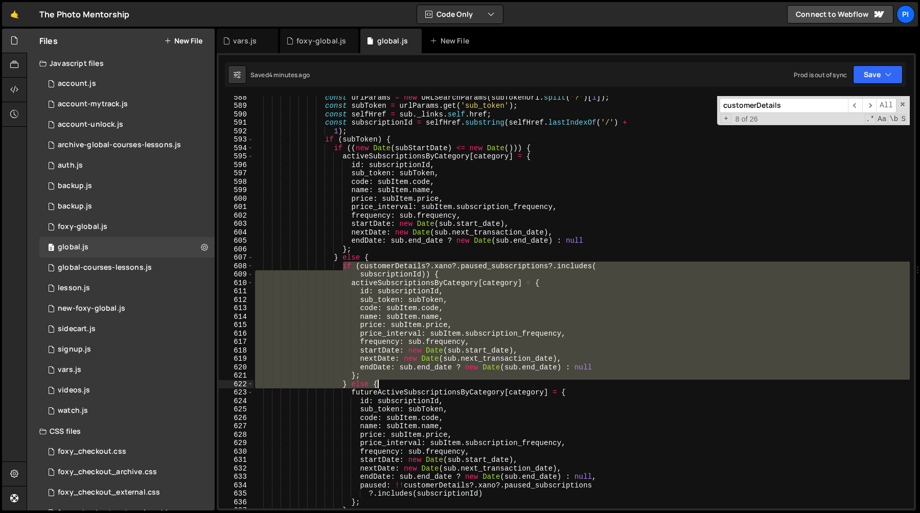
click at [386, 384] on div "const urlParams = new URLSearchParams ( subTokenUrl . split ( '?' ) [ 1 ]) ; co…" at bounding box center [581, 307] width 657 height 429
type textarea "}; } else {"
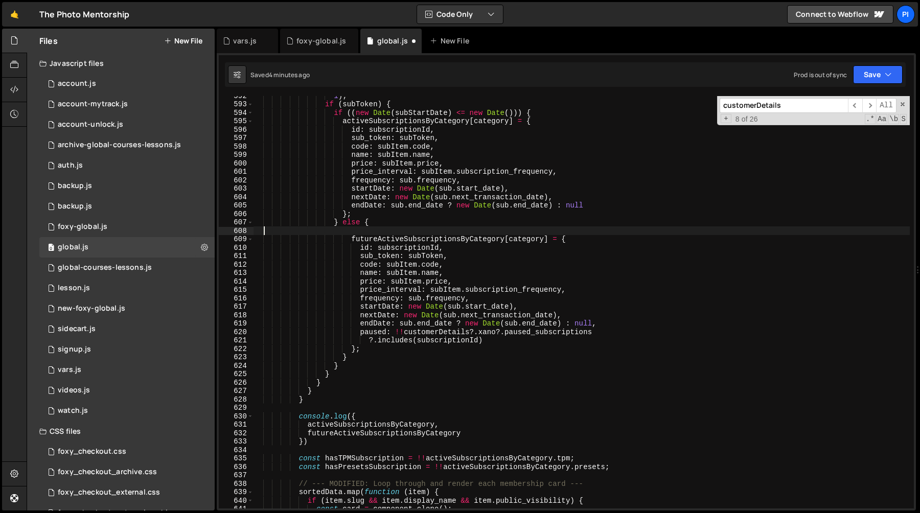
scroll to position [0, 0]
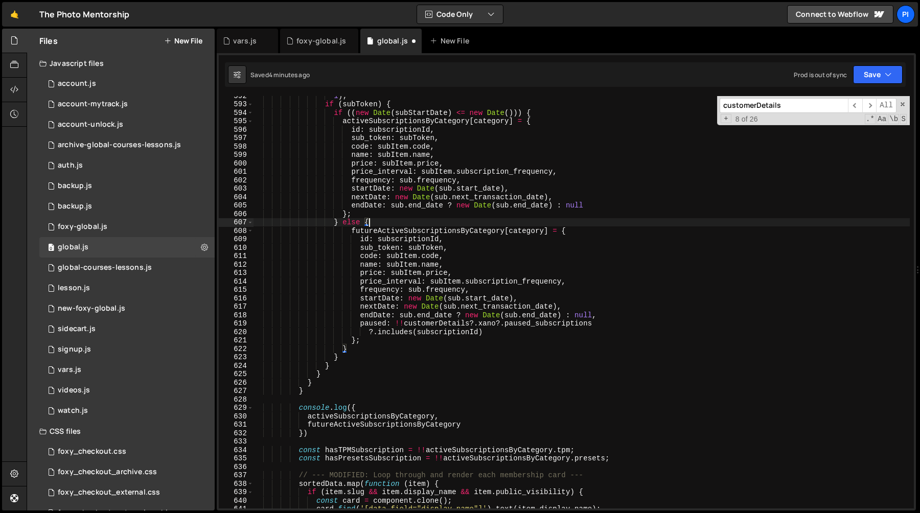
click at [374, 357] on div "1 ) ; if ( subToken ) { if (( new Date ( subStartDate ) <= new Date ( ))) { act…" at bounding box center [581, 305] width 657 height 429
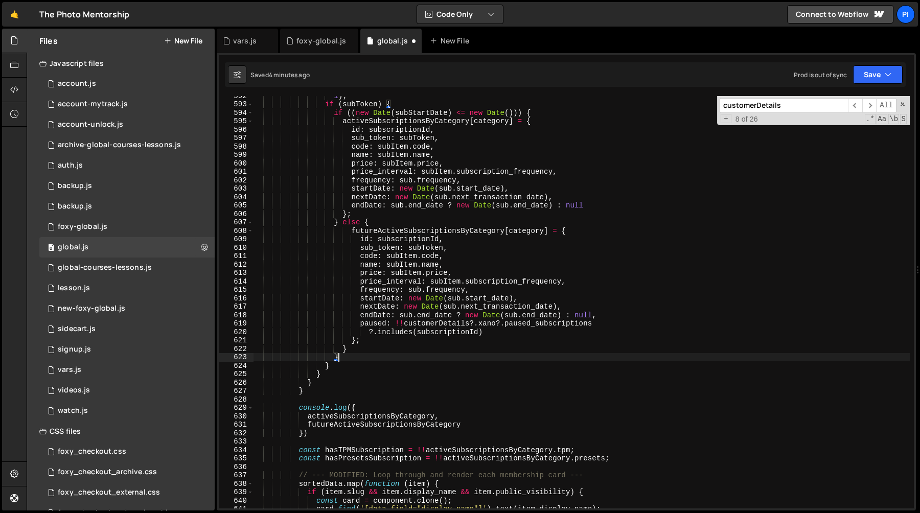
click at [374, 349] on div "1 ) ; if ( subToken ) { if (( new Date ( subStartDate ) <= new Date ( ))) { act…" at bounding box center [581, 305] width 657 height 429
type textarea "}"
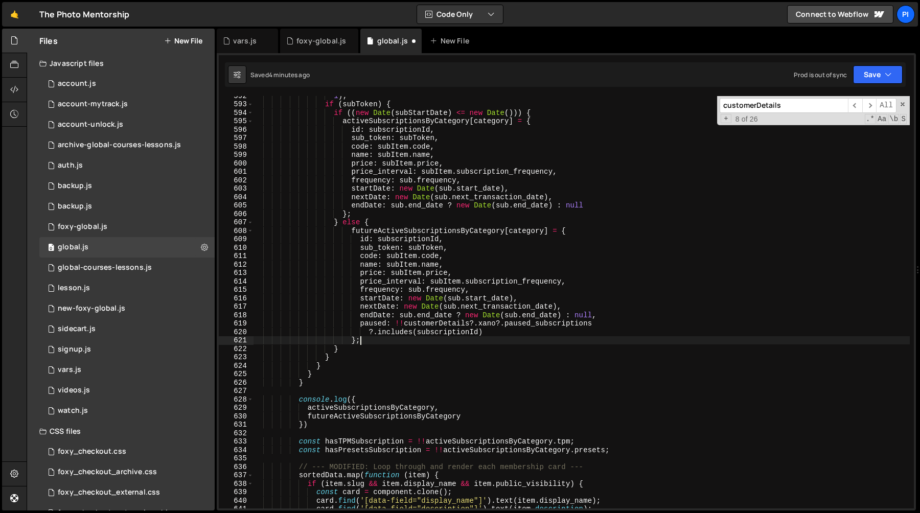
type textarea "};"
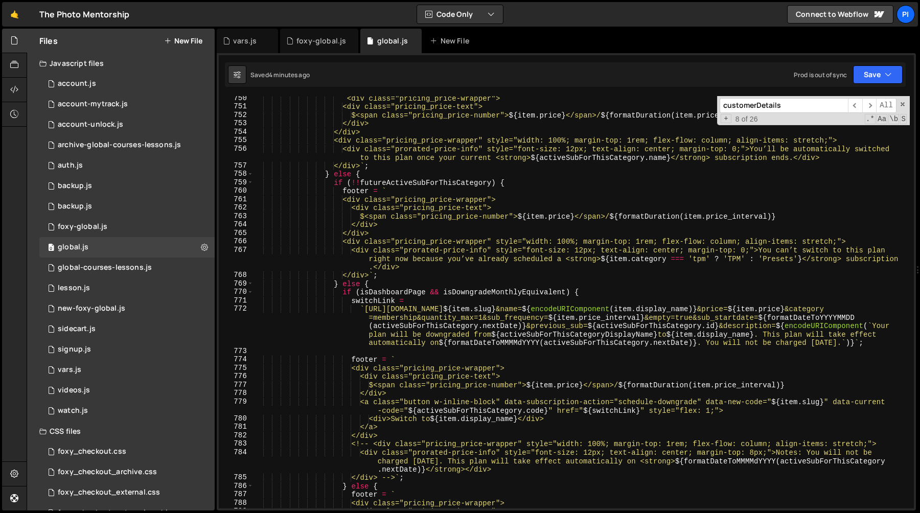
scroll to position [6508, 0]
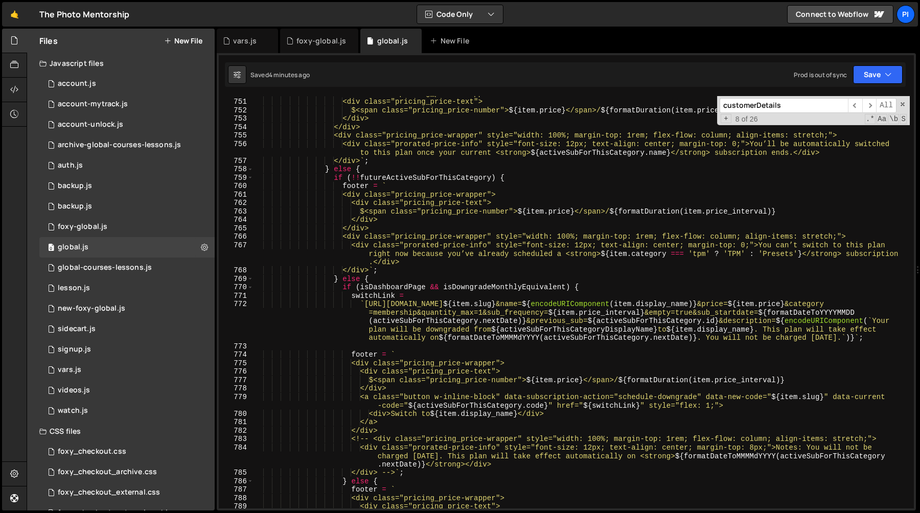
click at [805, 103] on input "customerDetails" at bounding box center [784, 105] width 128 height 15
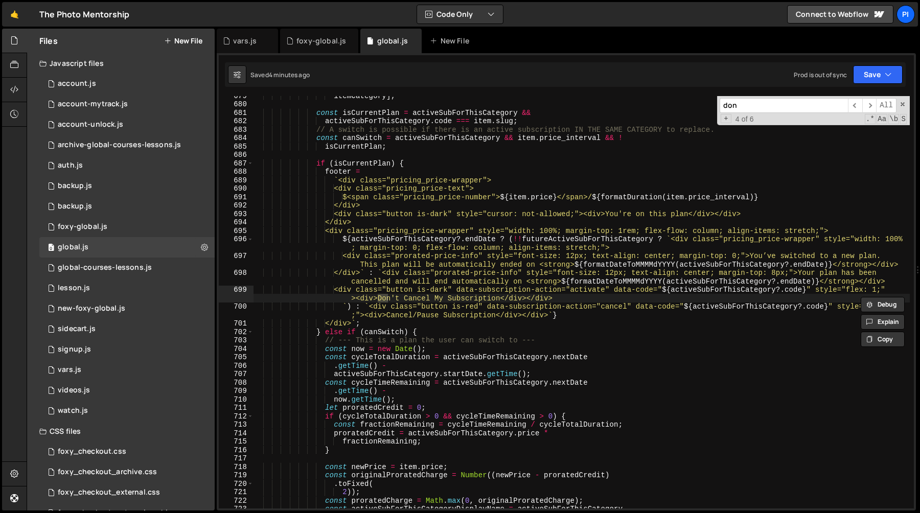
scroll to position [5797, 0]
type input "don't can"
click at [322, 173] on div "itemCategory ] ; const isCurrentPlan = activeSubForThisCategory && activeSubFor…" at bounding box center [581, 305] width 657 height 429
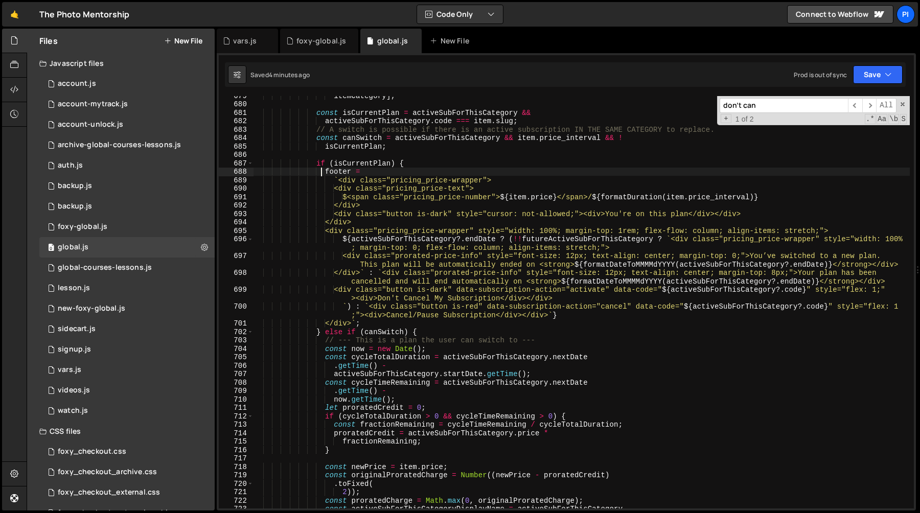
click at [325, 173] on div "itemCategory ] ; const isCurrentPlan = activeSubForThisCategory && activeSubFor…" at bounding box center [581, 305] width 657 height 429
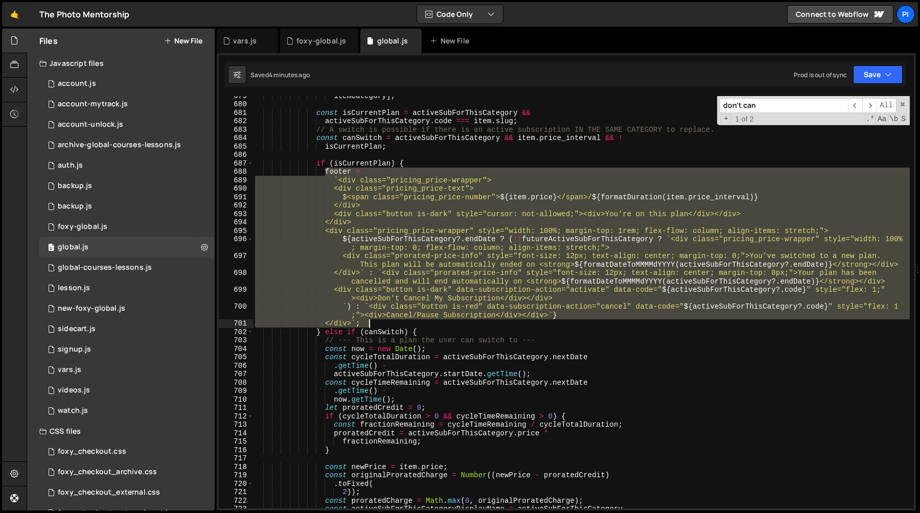
type textarea "`) : `<div class="button is-red" data-subscription-action="cancel" data-code="$…"
drag, startPoint x: 325, startPoint y: 173, endPoint x: 459, endPoint y: 323, distance: 201.6
click at [459, 323] on div "itemCategory ] ; const isCurrentPlan = activeSubForThisCategory && activeSubFor…" at bounding box center [581, 305] width 657 height 429
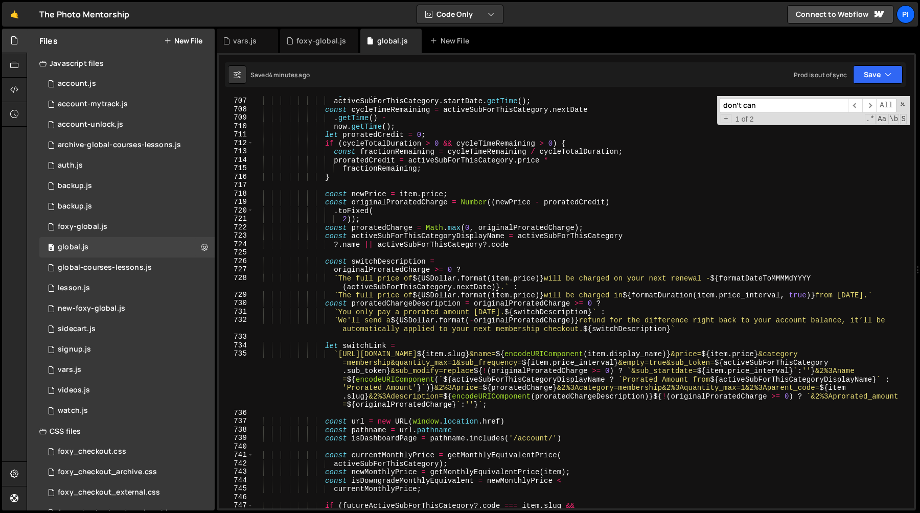
scroll to position [6067, 0]
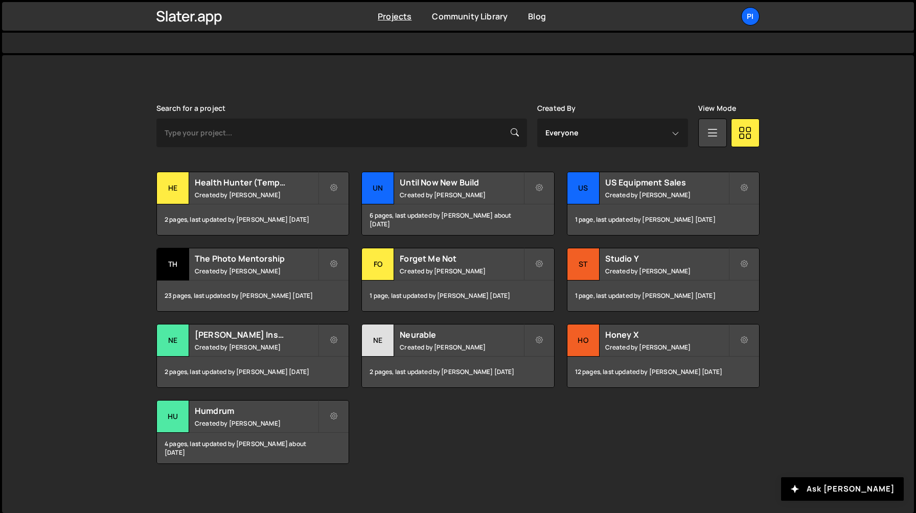
scroll to position [241, 0]
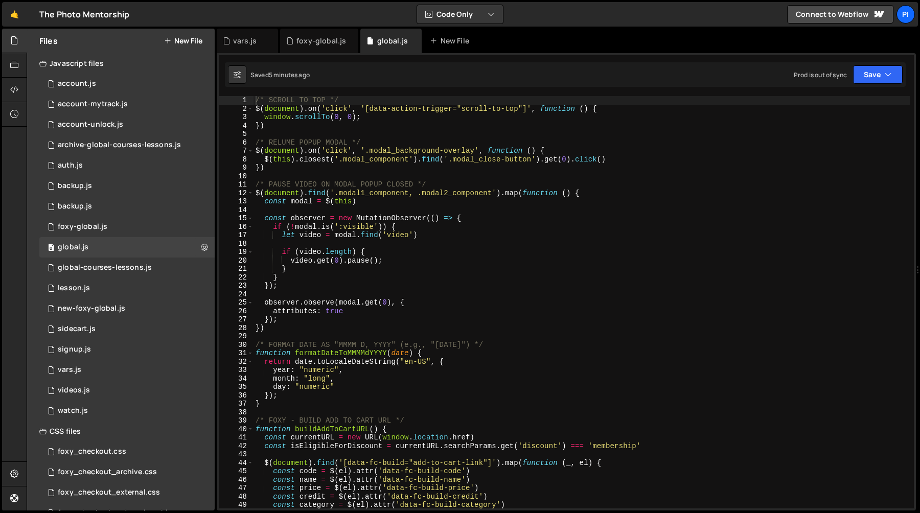
scroll to position [965, 0]
type textarea "observer.observe(modal.get(0), {"
click at [583, 298] on div "/* SCROLL TO TOP */ $ ( document ) . on ( 'click' , '[data-action-trigger="scro…" at bounding box center [581, 310] width 656 height 429
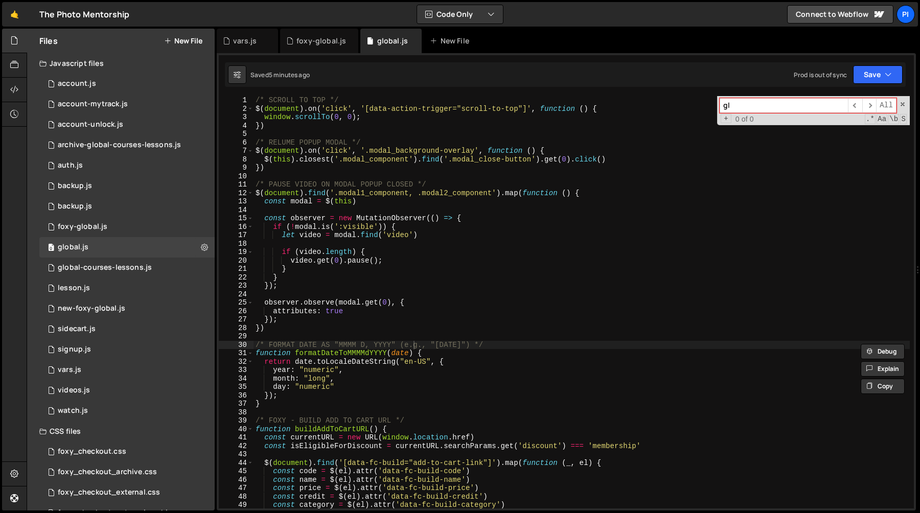
type input "glo"
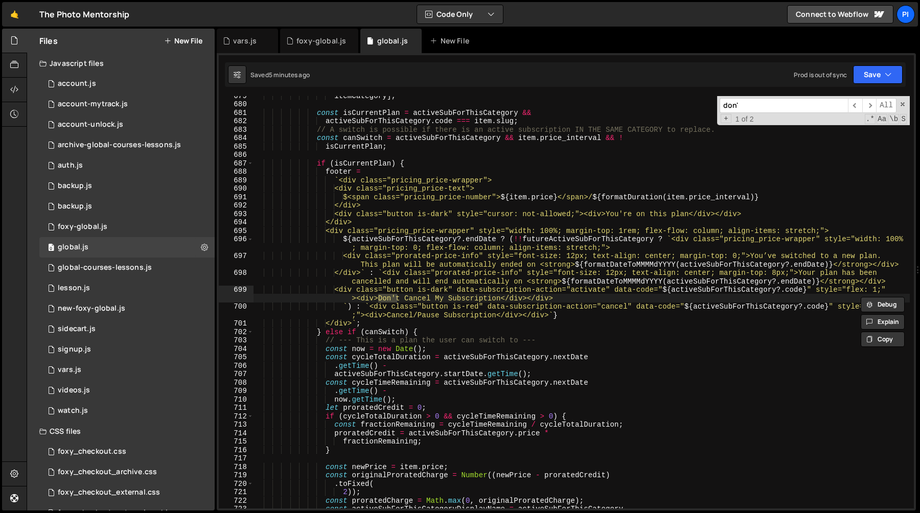
scroll to position [5797, 0]
type input "don't"
click at [903, 104] on span at bounding box center [902, 104] width 7 height 7
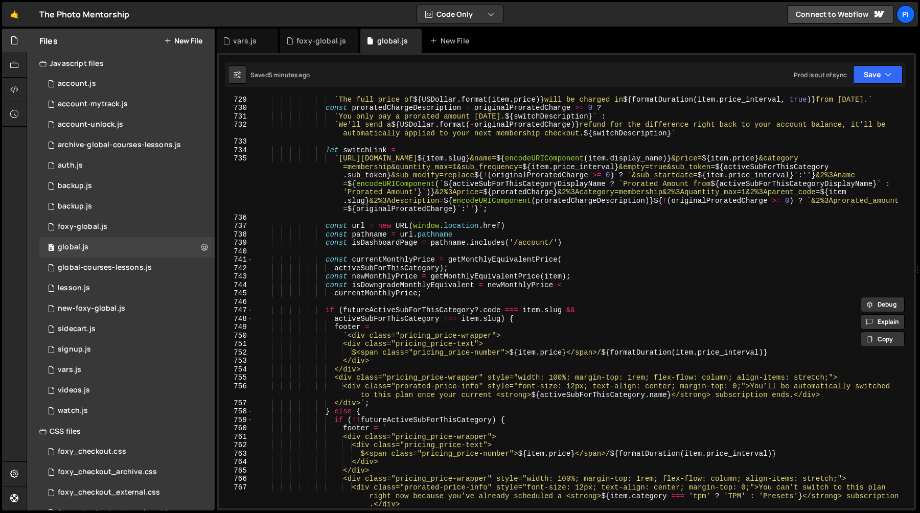
scroll to position [6274, 0]
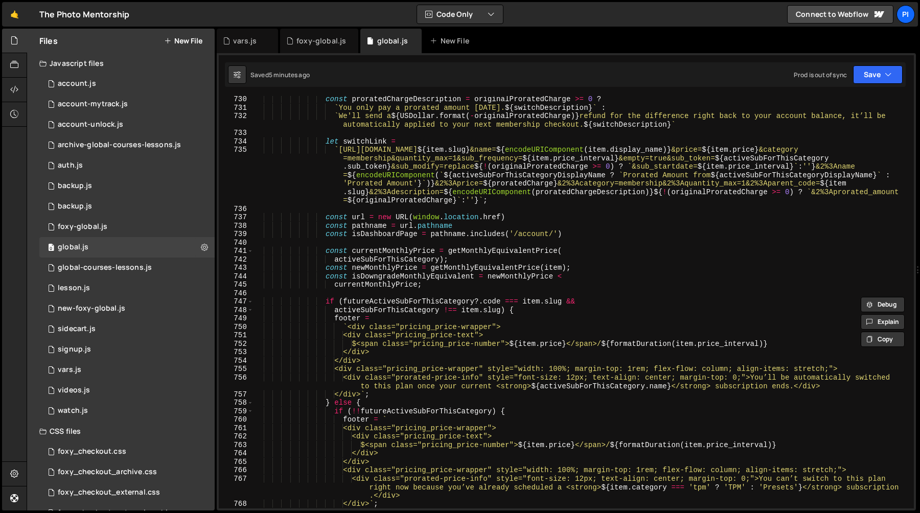
click at [438, 301] on div "const proratedChargeDescription = originalProratedCharge >= 0 ? ` You only pay …" at bounding box center [581, 309] width 656 height 429
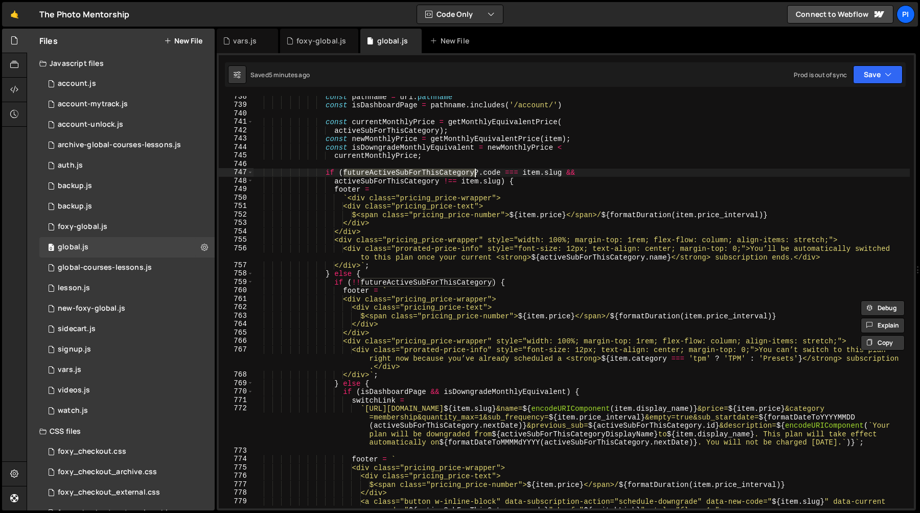
scroll to position [6412, 0]
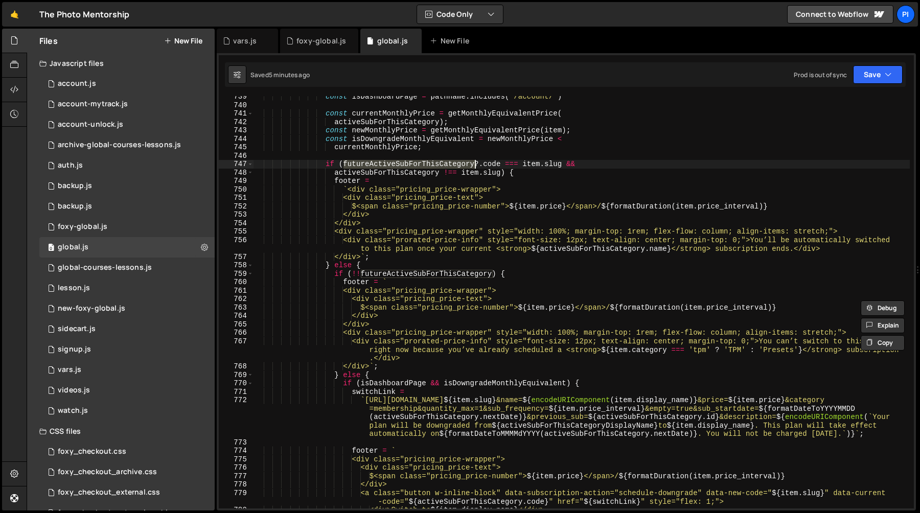
click at [406, 169] on div "const isDashboardPage = pathname . includes ( '/account/' ) const currentMonthl…" at bounding box center [581, 306] width 656 height 429
click at [404, 173] on div "const isDashboardPage = pathname . includes ( '/account/' ) const currentMonthl…" at bounding box center [581, 306] width 656 height 429
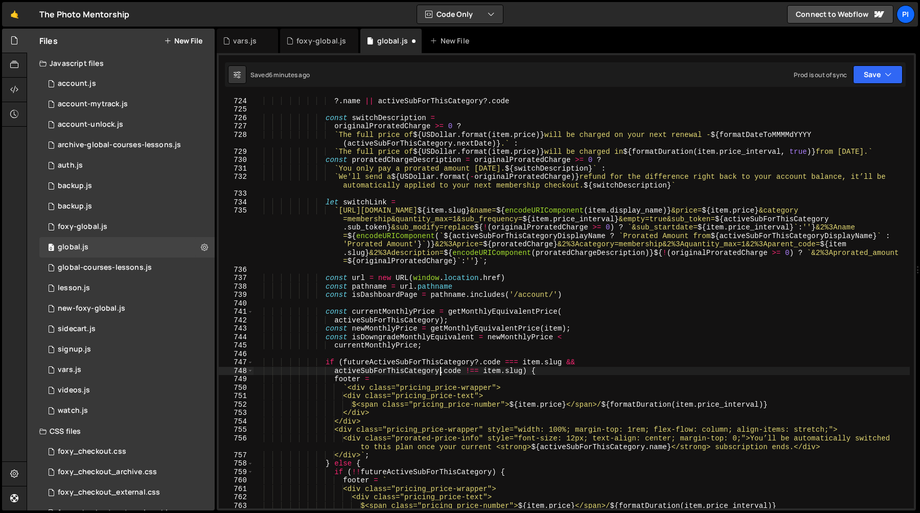
scroll to position [0, 13]
click at [468, 359] on div "const activeSubForThisCategoryDisplayName = activeSubForThisCategory ?. name ||…" at bounding box center [581, 302] width 656 height 429
click at [431, 361] on div "const activeSubForThisCategoryDisplayName = activeSubForThisCategory ?. name ||…" at bounding box center [581, 302] width 656 height 429
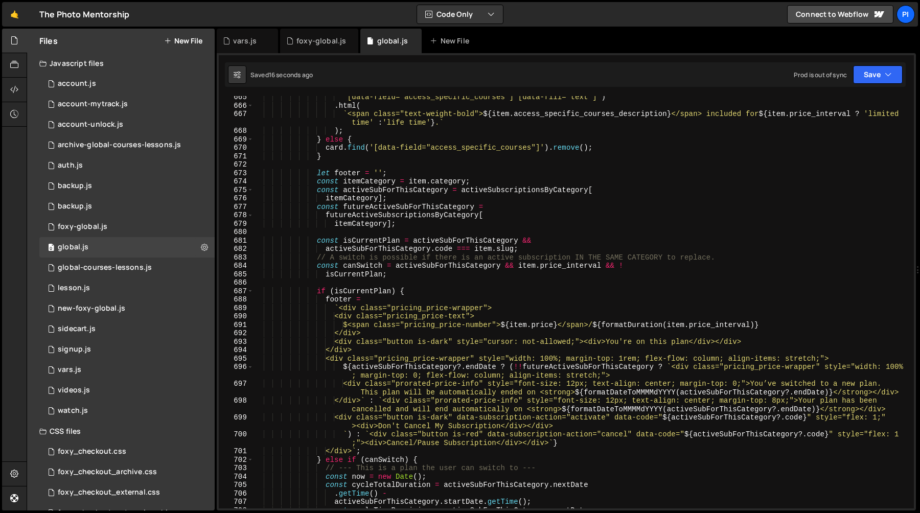
scroll to position [5782, 0]
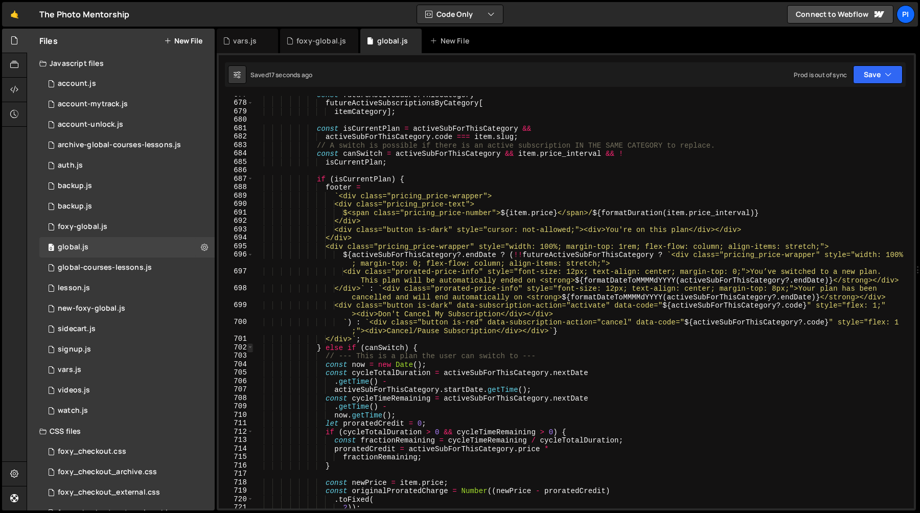
click at [249, 350] on span at bounding box center [250, 347] width 6 height 9
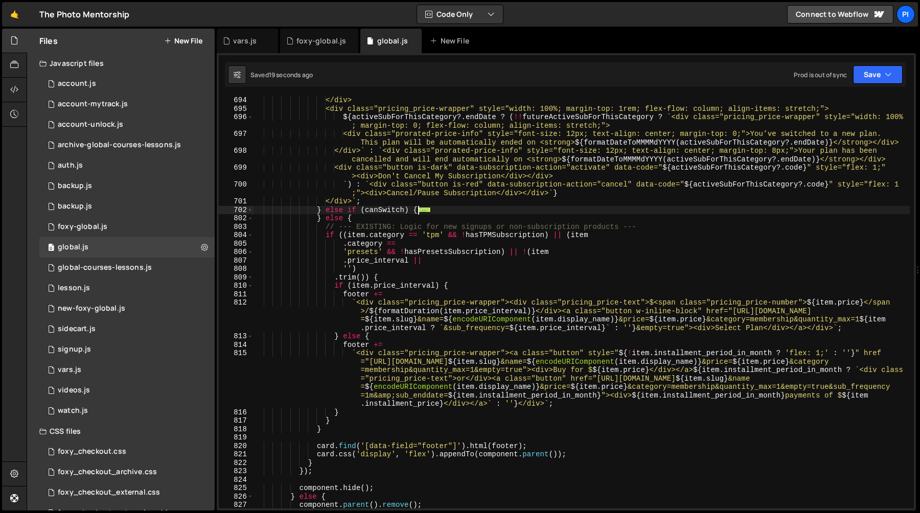
scroll to position [5896, 0]
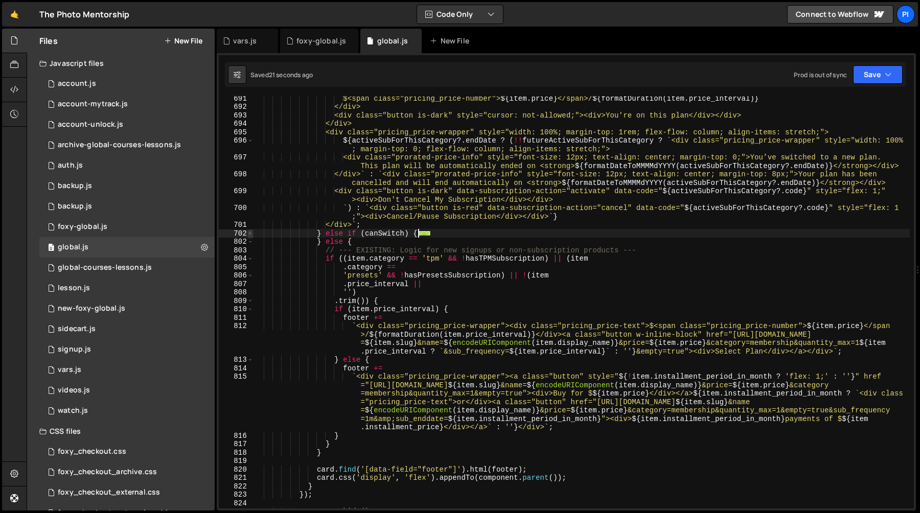
click at [250, 234] on span at bounding box center [250, 233] width 6 height 9
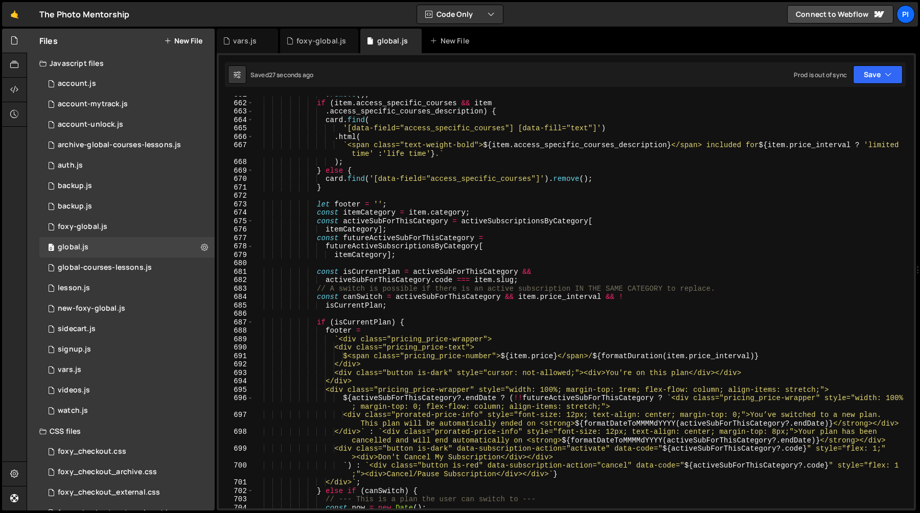
scroll to position [5637, 0]
click at [366, 297] on div ". remove ( ) ; if ( item . access_specific_courses && item . access_specific_co…" at bounding box center [581, 306] width 656 height 429
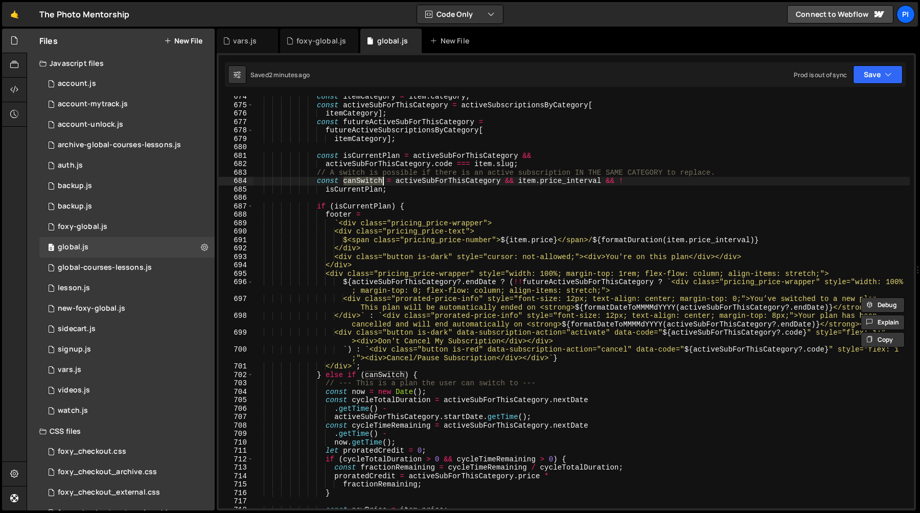
scroll to position [5752, 0]
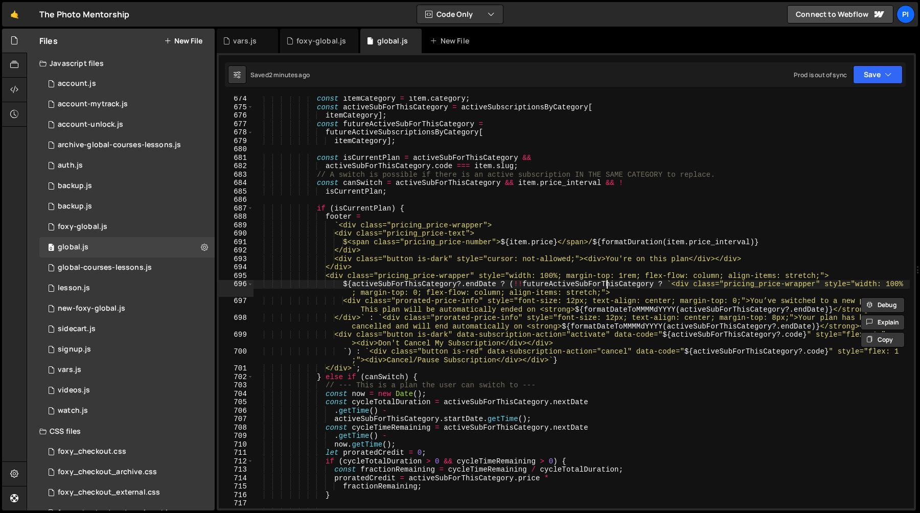
click at [608, 282] on div "const itemCategory = item . category ; const activeSubForThisCategory = activeS…" at bounding box center [581, 309] width 656 height 429
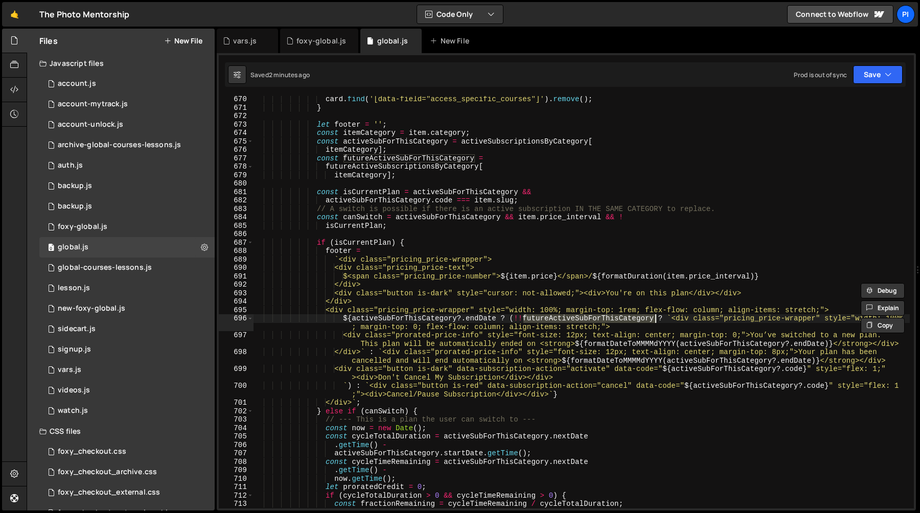
scroll to position [5715, 0]
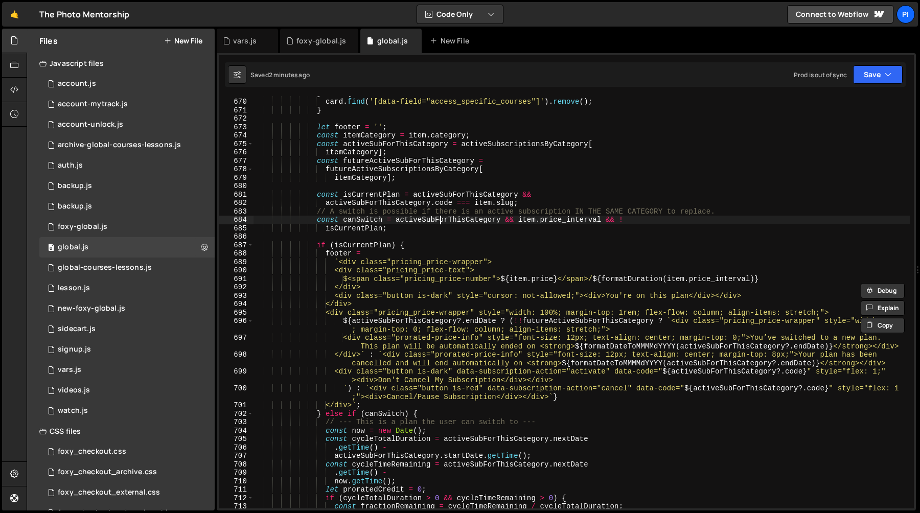
click at [439, 222] on div "} else { card . find ( '[data-field="access_specific_courses"]' ) . remove ( ) …" at bounding box center [581, 303] width 656 height 429
click at [365, 241] on div "} else { card . find ( '[data-field="access_specific_courses"]' ) . remove ( ) …" at bounding box center [581, 303] width 656 height 429
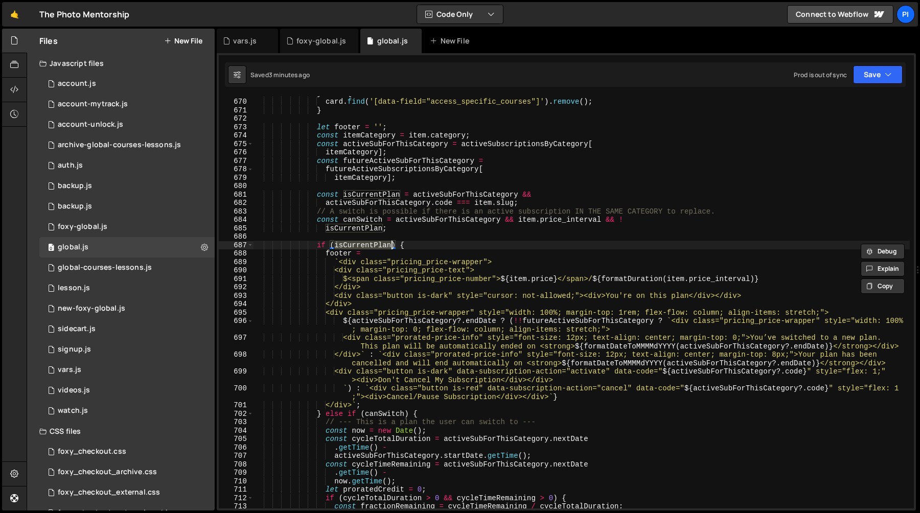
click at [495, 193] on div "} else { card . find ( '[data-field="access_specific_courses"]' ) . remove ( ) …" at bounding box center [581, 303] width 656 height 429
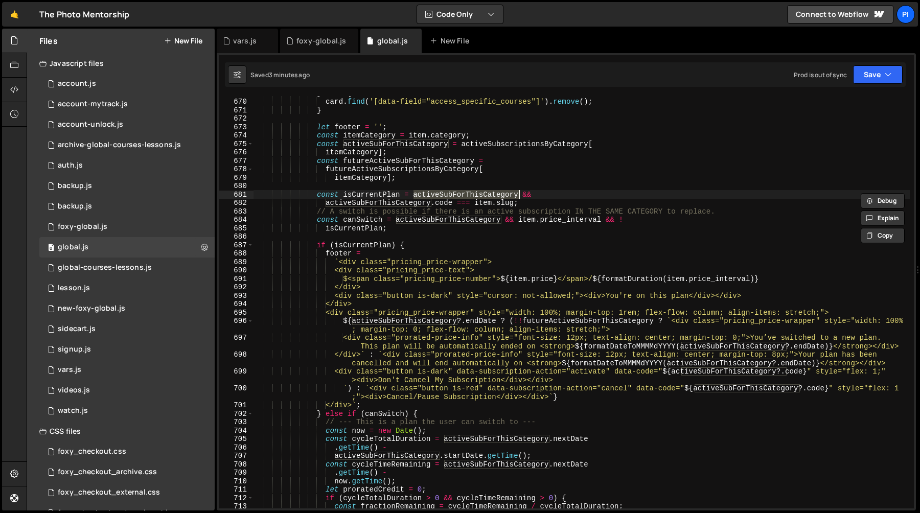
click at [415, 204] on div "} else { card . find ( '[data-field="access_specific_courses"]' ) . remove ( ) …" at bounding box center [581, 303] width 656 height 429
click at [436, 204] on div "} else { card . find ( '[data-field="access_specific_courses"]' ) . remove ( ) …" at bounding box center [581, 303] width 656 height 429
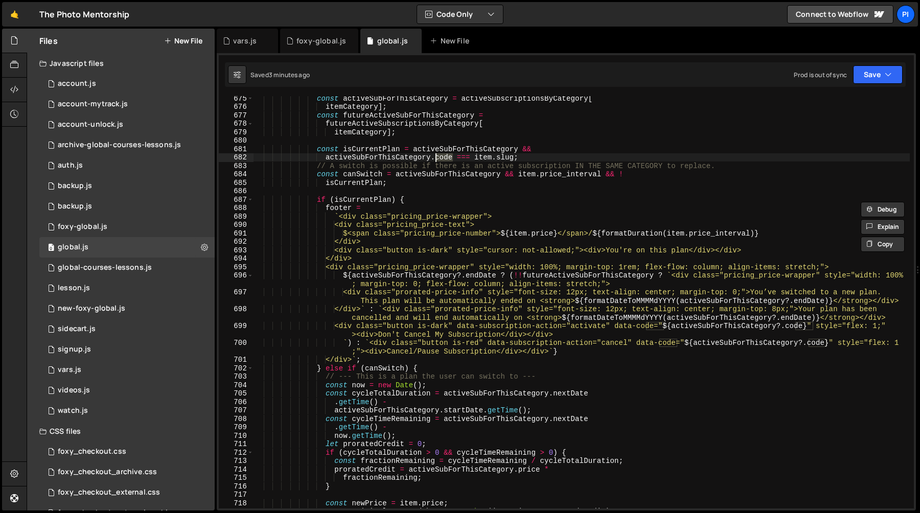
scroll to position [5761, 0]
click at [321, 195] on div "const activeSubForThisCategory = activeSubscriptionsByCategory [ itemCategory ]…" at bounding box center [581, 308] width 656 height 429
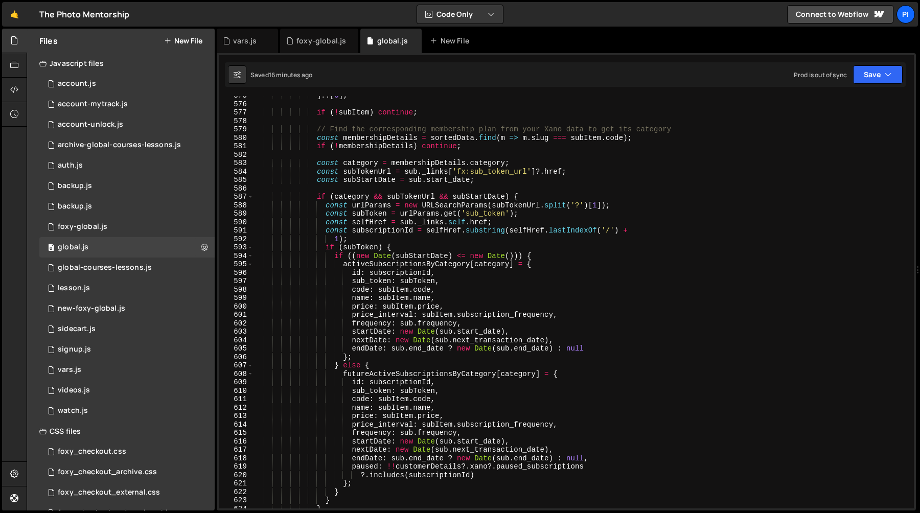
scroll to position [4912, 0]
click at [518, 257] on div "] ?. [ 0 ] ; if ( ! subItem ) continue ; // Find the corresponding membership p…" at bounding box center [581, 305] width 656 height 429
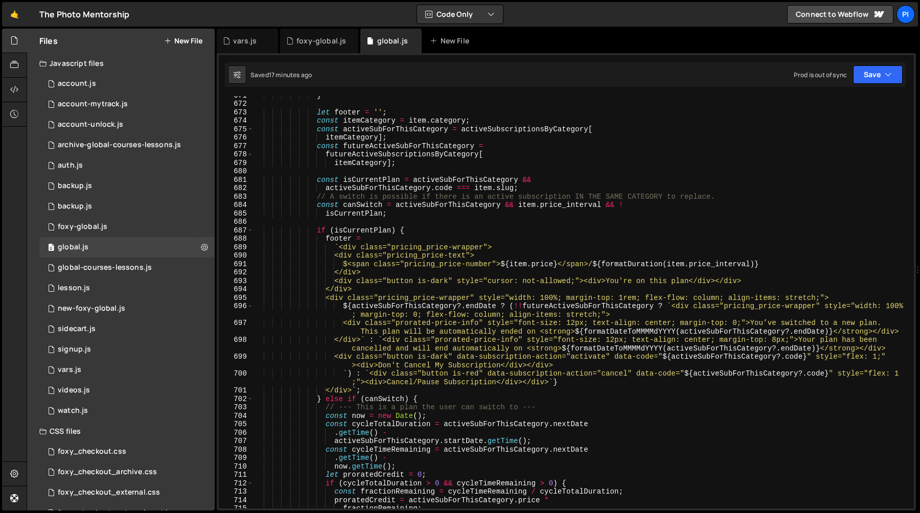
scroll to position [5725, 0]
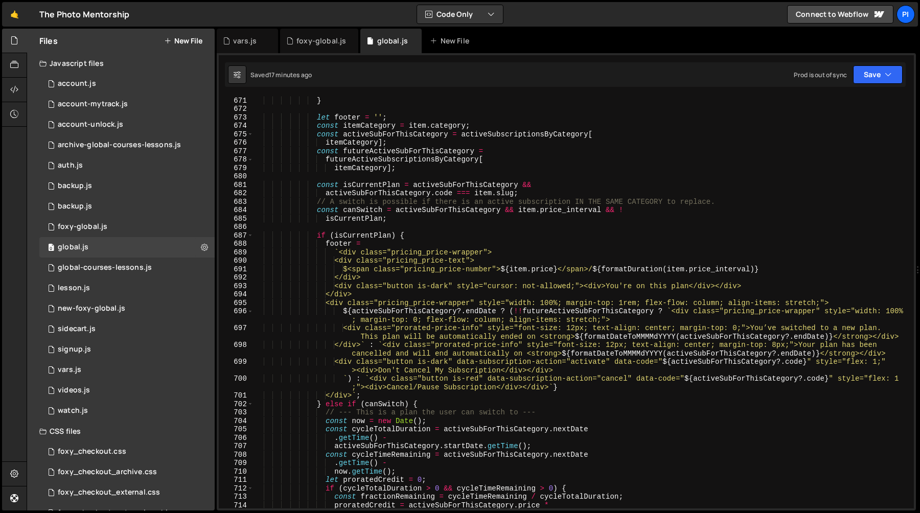
click at [390, 236] on div "card . find ( '[data-field="access_specific_courses"]' ) . remove ( ) ; } let f…" at bounding box center [581, 302] width 656 height 429
click at [323, 406] on div "card . find ( '[data-field="access_specific_courses"]' ) . remove ( ) ; } let f…" at bounding box center [581, 302] width 656 height 429
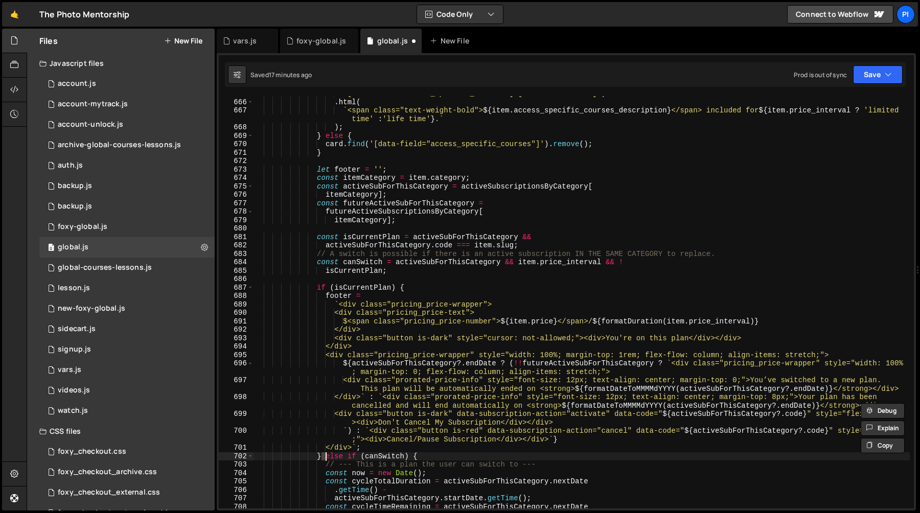
scroll to position [5662, 0]
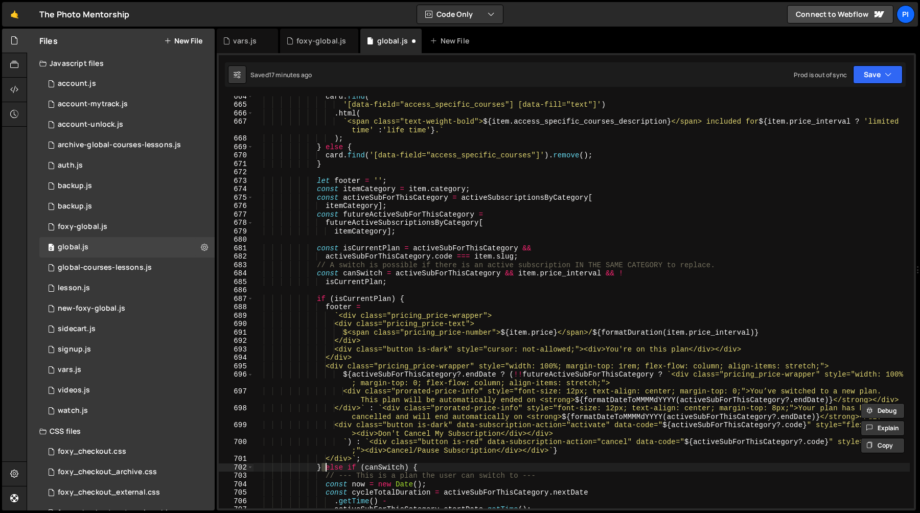
click at [411, 295] on div "card . find ( '[data-field="access_specific_courses"] [data-fill="text"]' ) . h…" at bounding box center [581, 306] width 656 height 429
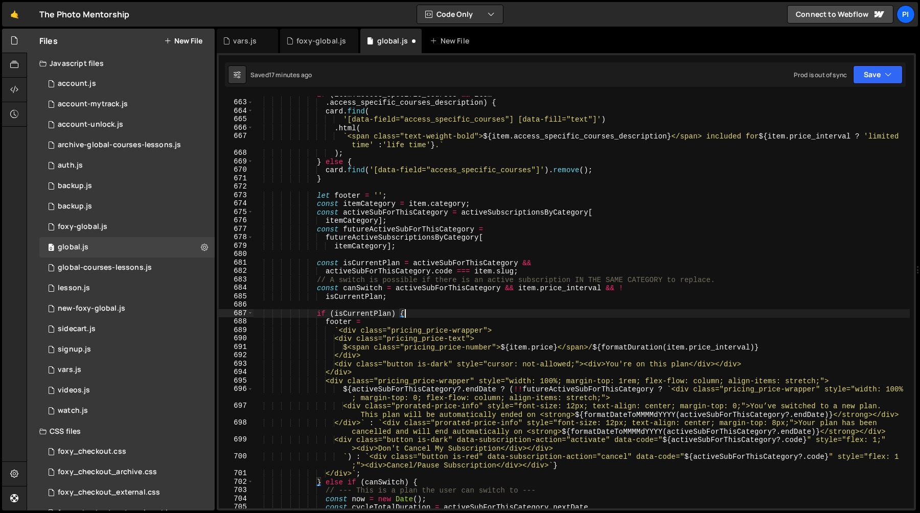
scroll to position [5640, 0]
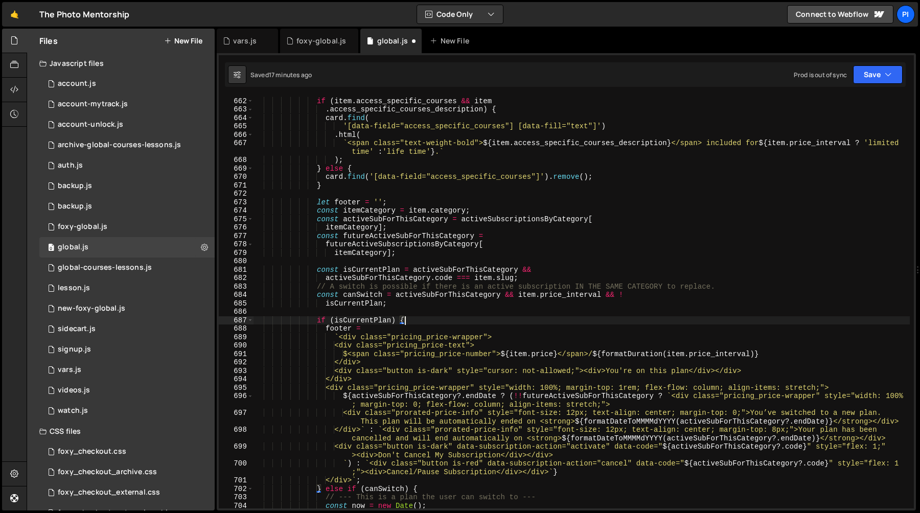
click at [375, 267] on div ". remove ( ) ; if ( item . access_specific_courses && item . access_specific_co…" at bounding box center [581, 302] width 656 height 429
click at [527, 274] on div ". remove ( ) ; if ( item . access_specific_courses && item . access_specific_co…" at bounding box center [581, 302] width 656 height 429
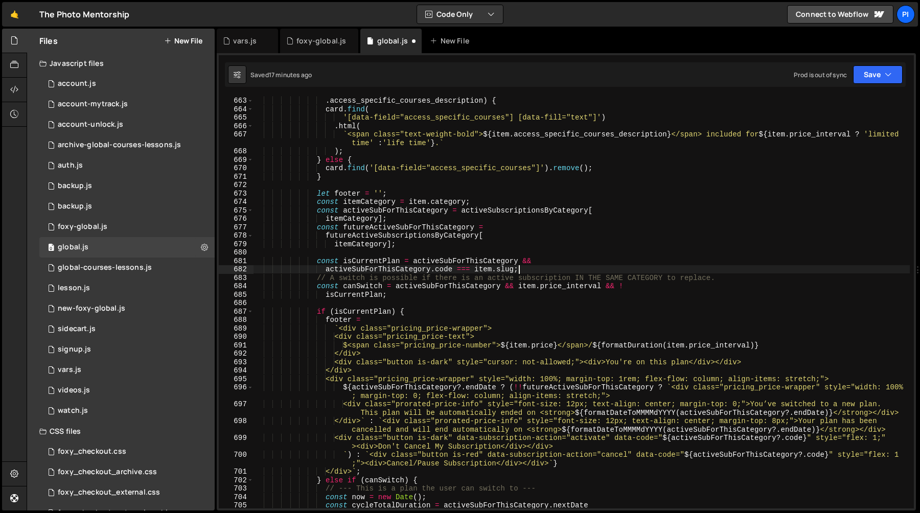
click at [504, 287] on div "if ( item . access_specific_courses && item . access_specific_courses_descripti…" at bounding box center [581, 302] width 656 height 429
click at [355, 313] on div "if ( item . access_specific_courses && item . access_specific_courses_descripti…" at bounding box center [581, 302] width 656 height 429
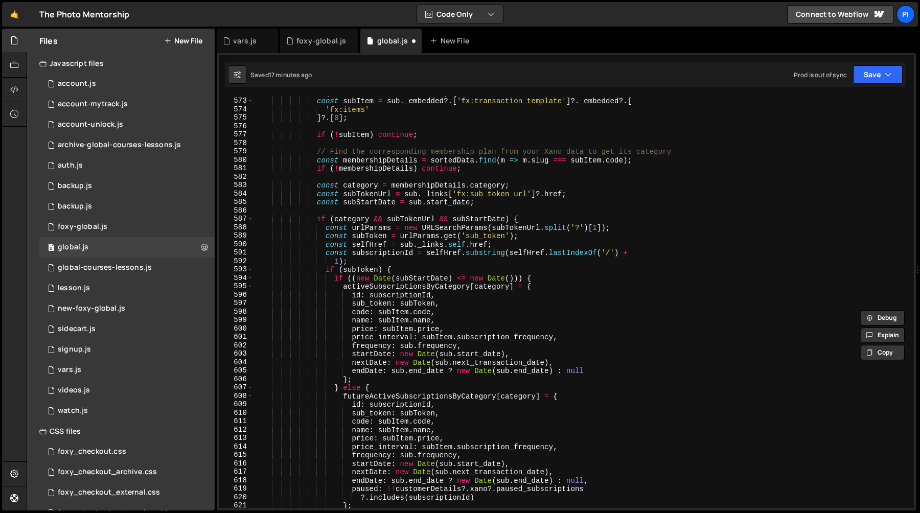
scroll to position [4887, 0]
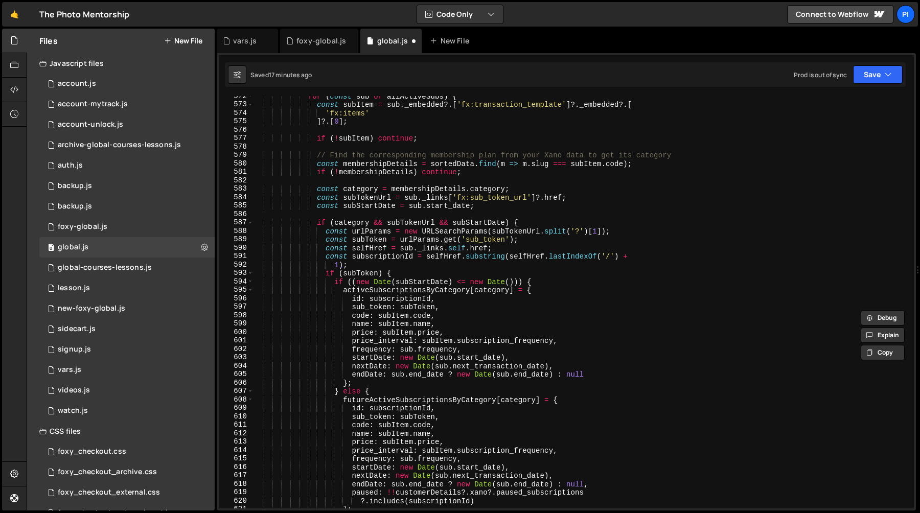
click at [374, 292] on div "for ( const sub of allActiveSubs ) { const subItem = sub . _embedded ?. [ 'fx:t…" at bounding box center [581, 306] width 656 height 429
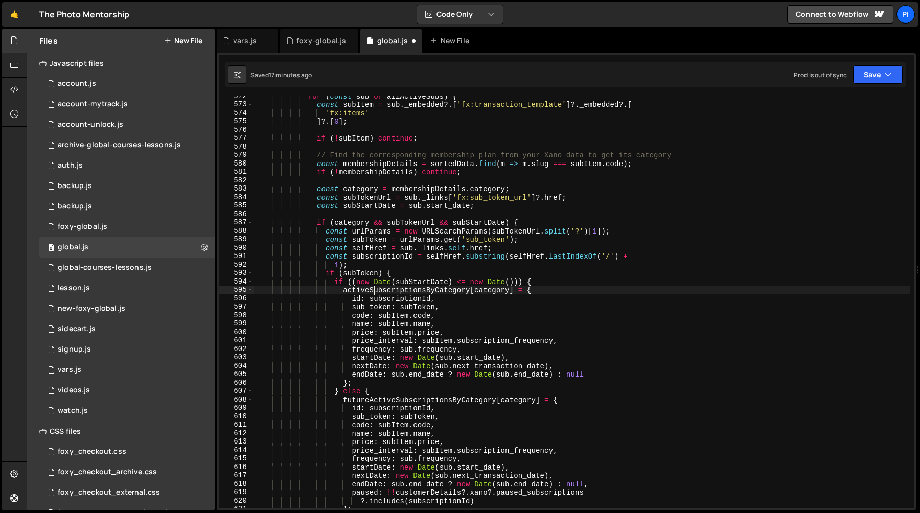
click at [374, 292] on div "for ( const sub of allActiveSubs ) { const subItem = sub . _embedded ?. [ 'fx:t…" at bounding box center [581, 306] width 656 height 429
click at [518, 281] on div "for ( const sub of allActiveSubs ) { const subItem = sub . _embedded ?. [ 'fx:t…" at bounding box center [581, 306] width 656 height 429
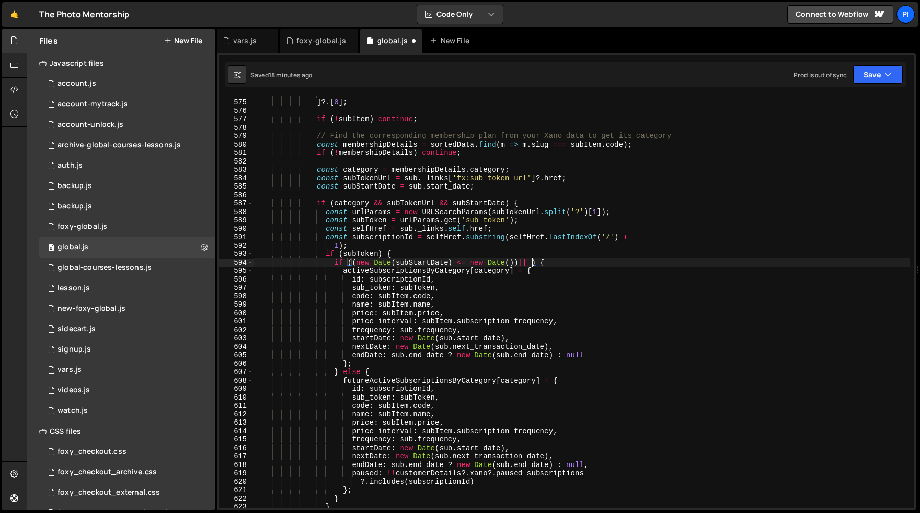
click at [486, 480] on div "'fx:items' ] ?. [ 0 ] ; if ( ! subItem ) continue ; // Find the corresponding m…" at bounding box center [581, 303] width 656 height 429
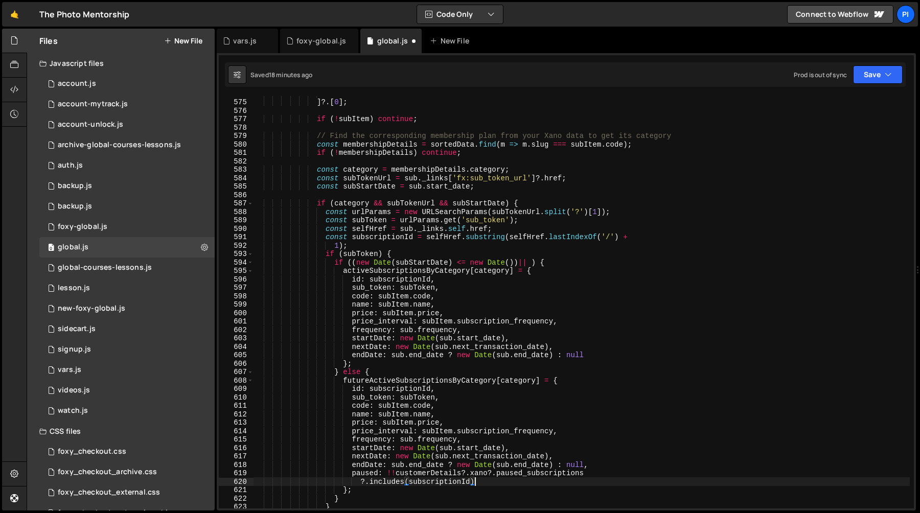
scroll to position [0, 15]
click at [599, 469] on div "'fx:items' ] ?. [ 0 ] ; if ( ! subItem ) continue ; // Find the corresponding m…" at bounding box center [581, 303] width 656 height 429
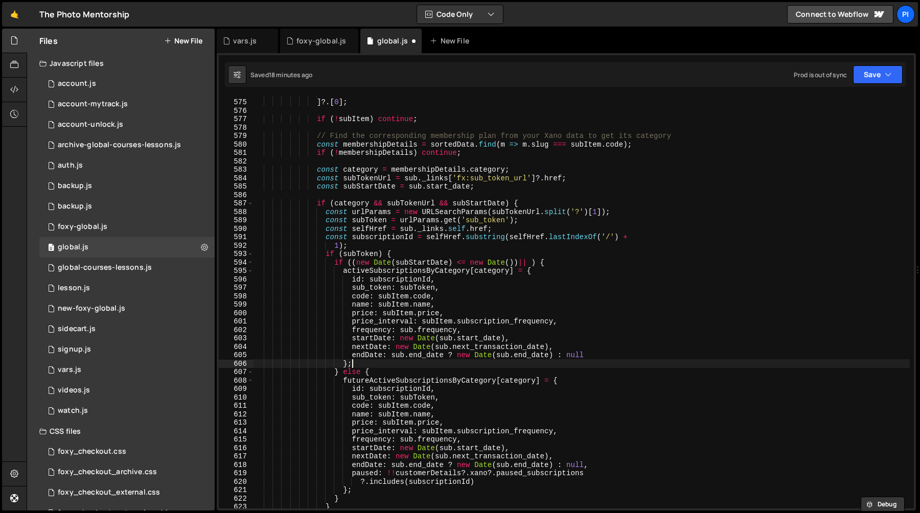
click at [596, 361] on div "'fx:items' ] ?. [ 0 ] ; if ( ! subItem ) continue ; // Find the corresponding m…" at bounding box center [581, 303] width 656 height 429
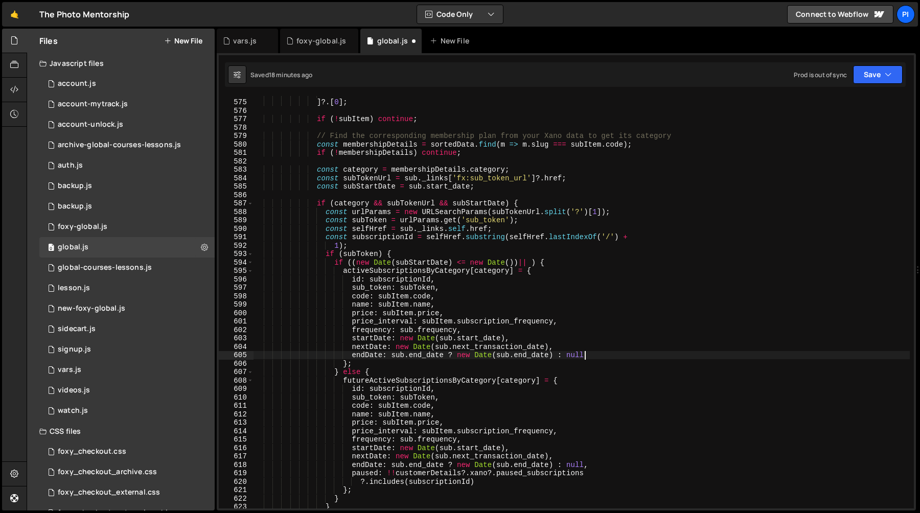
click at [596, 354] on div "'fx:items' ] ?. [ 0 ] ; if ( ! subItem ) continue ; // Find the corresponding m…" at bounding box center [581, 303] width 656 height 429
paste textarea "?.includes(subscriptionId)"
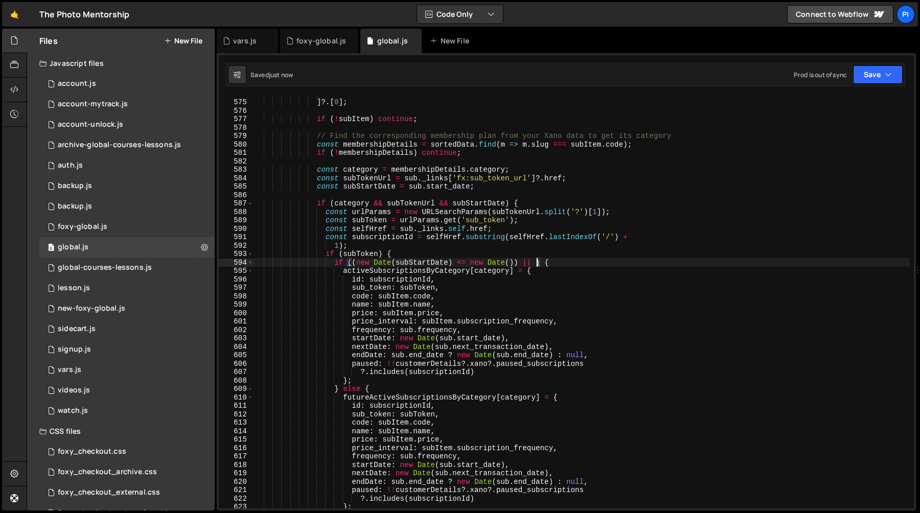
click at [537, 264] on div "'fx:items' ] ?. [ 0 ] ; if ( ! subItem ) continue ; // Find the corresponding m…" at bounding box center [581, 303] width 656 height 429
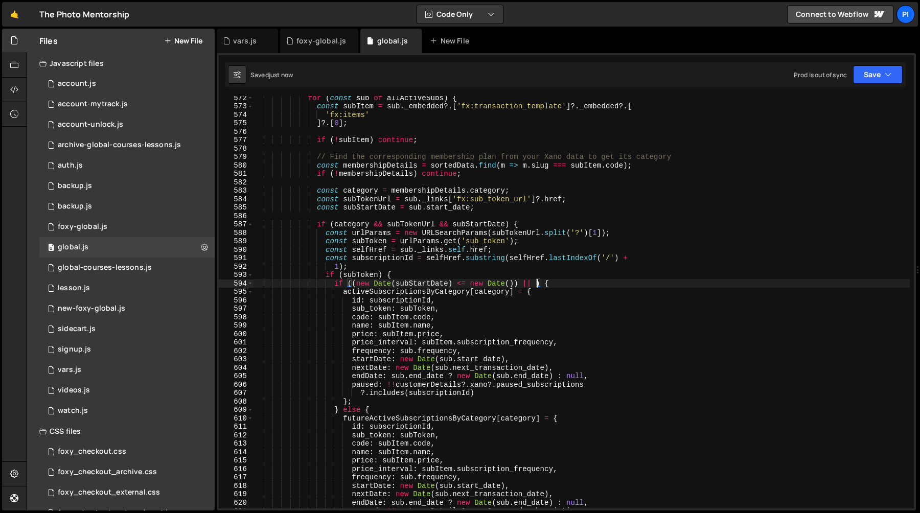
scroll to position [4895, 0]
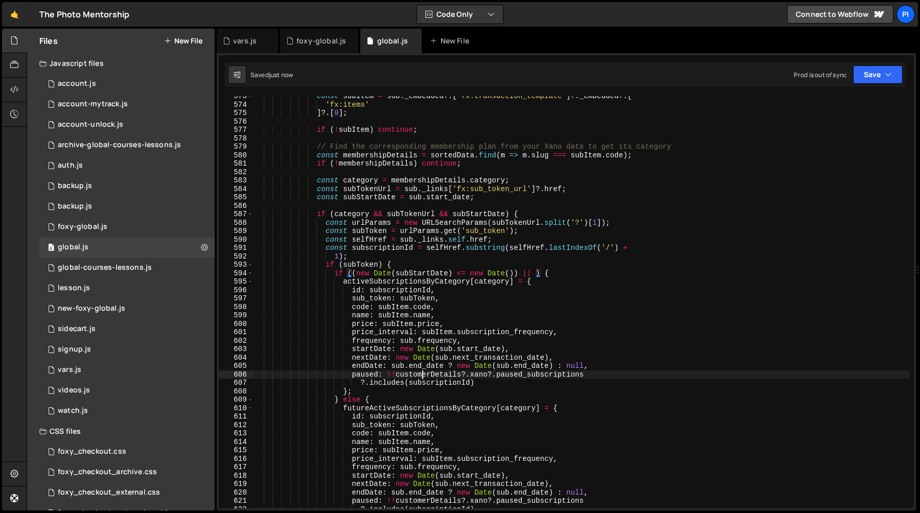
click at [423, 376] on div "const subItem = sub . _embedded ?. [ 'fx:transaction_template' ] ?. _embedded ?…" at bounding box center [581, 306] width 656 height 429
click at [593, 381] on div "const subItem = sub . _embedded ?. [ 'fx:transaction_template' ] ?. _embedded ?…" at bounding box center [581, 306] width 656 height 429
click at [397, 376] on div "const subItem = sub . _embedded ?. [ 'fx:transaction_template' ] ?. _embedded ?…" at bounding box center [581, 306] width 656 height 429
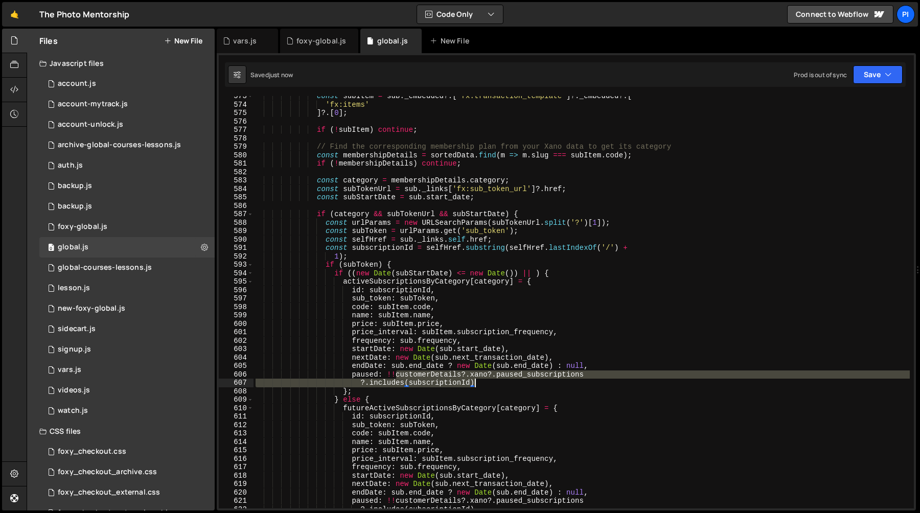
click at [500, 387] on div "const subItem = sub . _embedded ?. [ 'fx:transaction_template' ] ?. _embedded ?…" at bounding box center [581, 306] width 656 height 429
click at [536, 272] on div "const subItem = sub . _embedded ?. [ 'fx:transaction_template' ] ?. _embedded ?…" at bounding box center [581, 306] width 656 height 429
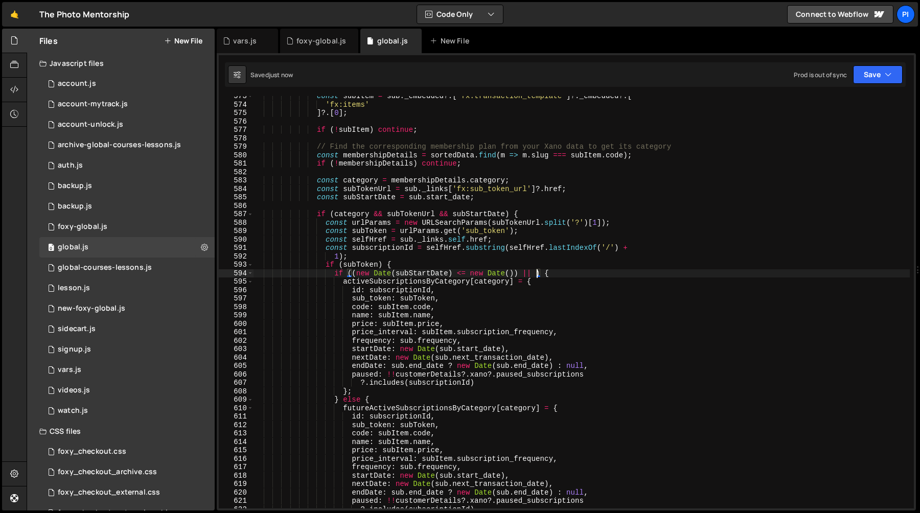
paste textarea "?.includes(subscriptionId)"
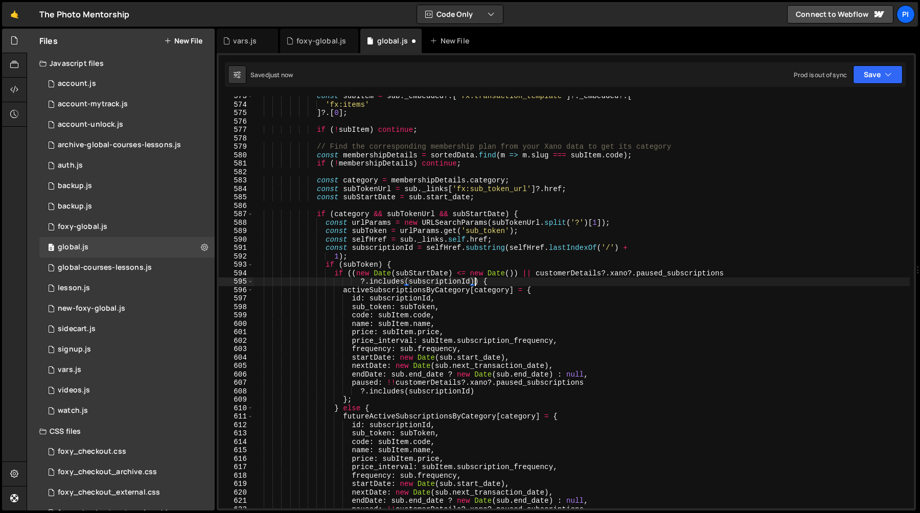
scroll to position [0, 12]
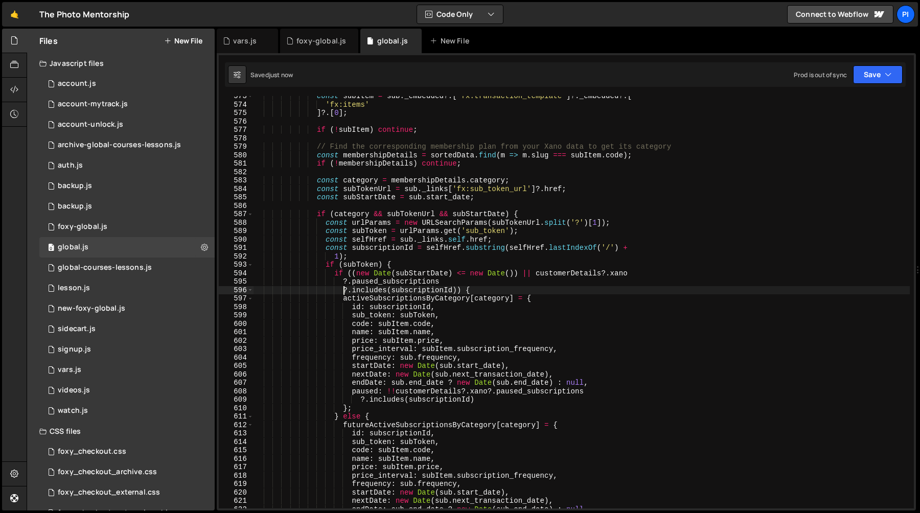
click at [343, 289] on div "const subItem = sub . _embedded ?. [ 'fx:transaction_template' ] ?. _embedded ?…" at bounding box center [581, 306] width 656 height 429
click at [453, 281] on div "const subItem = sub . _embedded ?. [ 'fx:transaction_template' ] ?. _embedded ?…" at bounding box center [581, 306] width 656 height 429
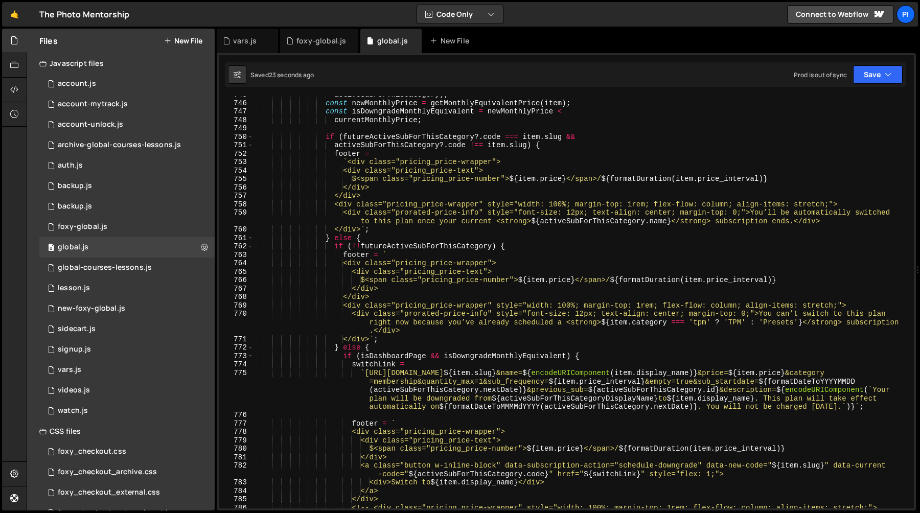
scroll to position [6464, 0]
click at [326, 136] on div "activeSubForThisCategory ) ; const newMonthlyPrice = getMonthlyEquivalentPrice …" at bounding box center [581, 304] width 656 height 429
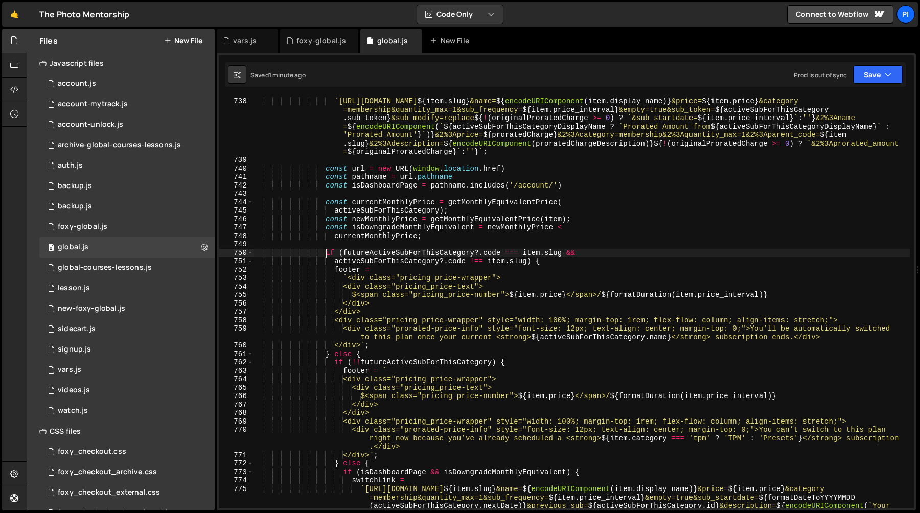
scroll to position [6374, 0]
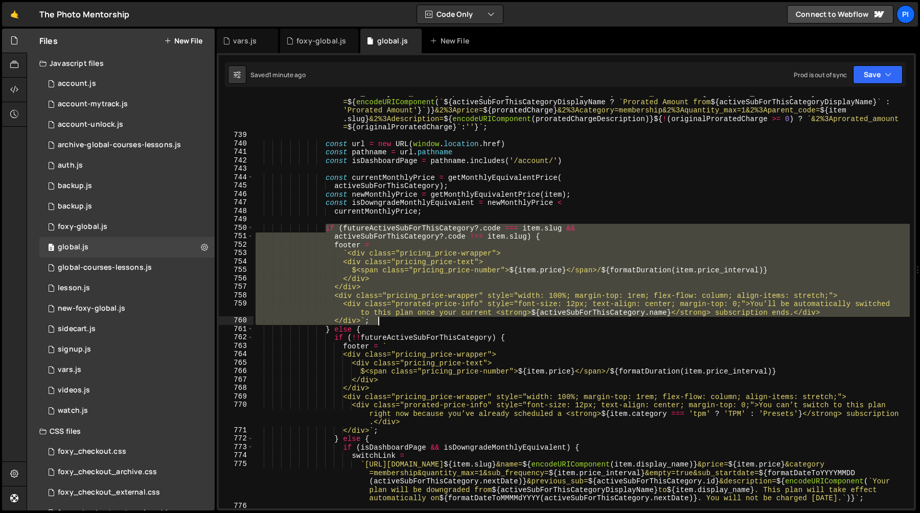
click at [381, 320] on div "` https://tpm.foxycart.com/cart?code= ${ item . slug } &name= ${ encodeURICompo…" at bounding box center [581, 312] width 656 height 480
click at [374, 215] on div "` https://tpm.foxycart.com/cart?code= ${ item . slug } &name= ${ encodeURICompo…" at bounding box center [581, 312] width 656 height 480
type textarea "currentMonthlyPrice;"
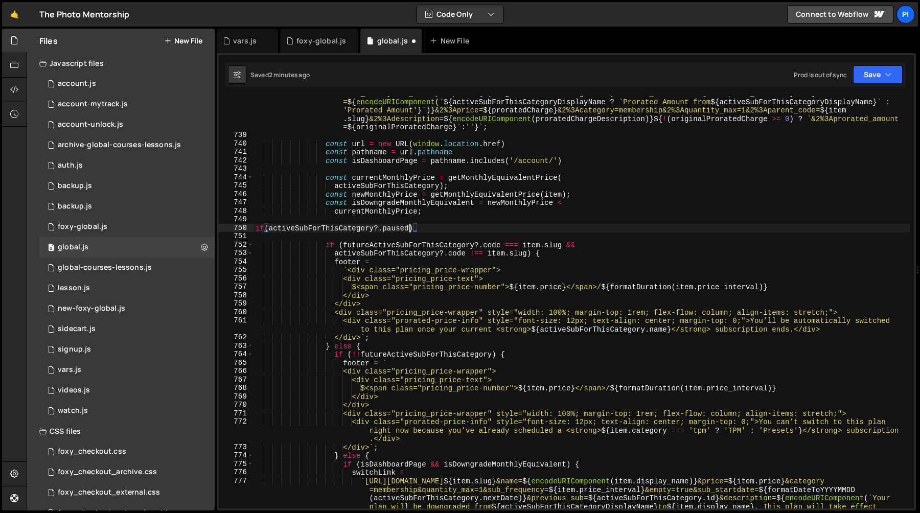
scroll to position [0, 10]
type textarea "if(!!activeSubForThisCategory?.paused) {}"
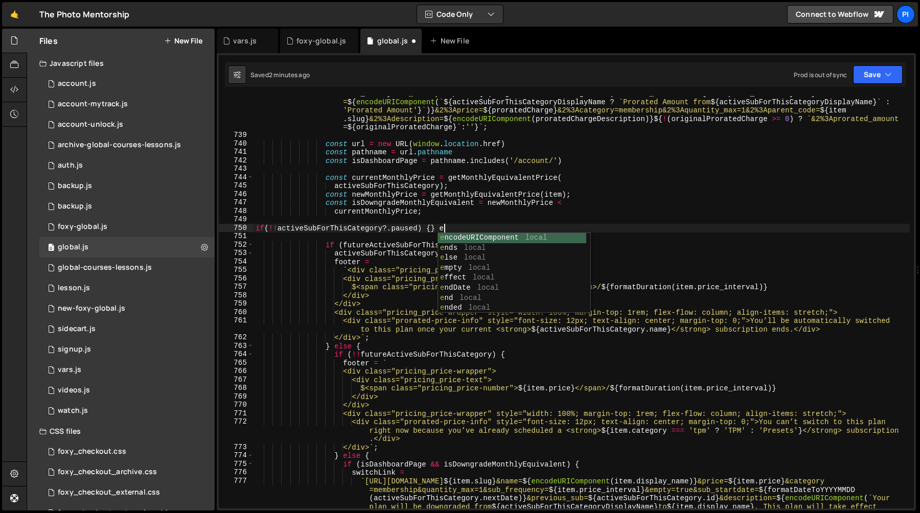
type textarea "if(!!activeSubForThisCategory?.paused) {} else"
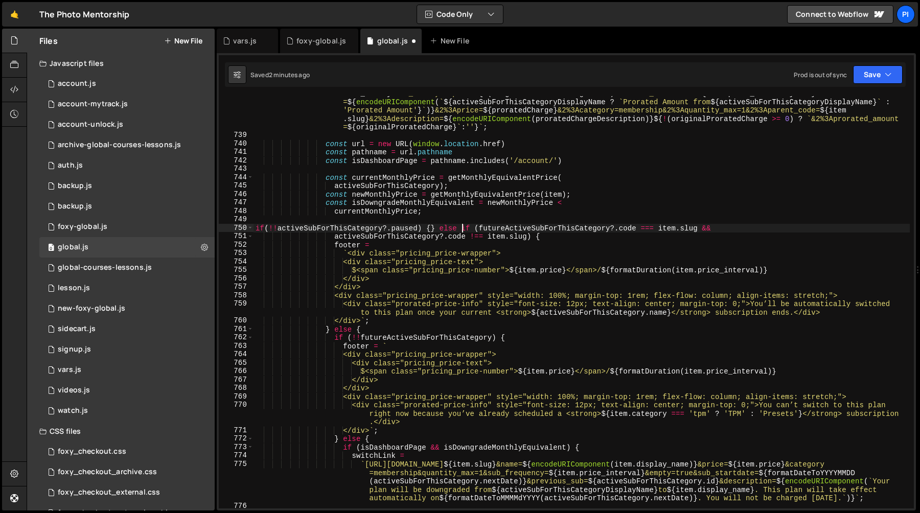
scroll to position [0, 14]
type textarea "if(!!activeSubForThisCategory?.paused) {} else if (futureActiveSubForThisCatego…"
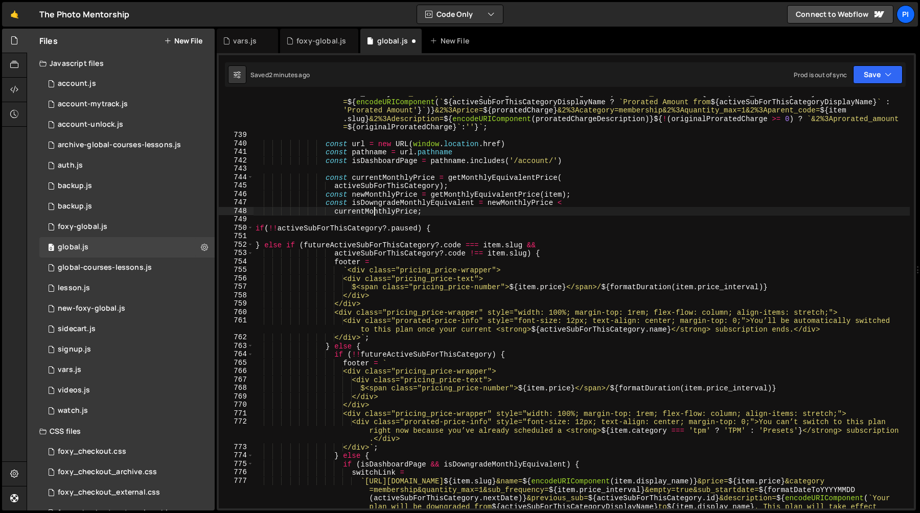
drag, startPoint x: 374, startPoint y: 215, endPoint x: 337, endPoint y: 229, distance: 39.7
click at [373, 215] on div "` https://tpm.foxycart.com/cart?code= ${ item . slug } &name= ${ encodeURICompo…" at bounding box center [581, 329] width 656 height 514
click at [334, 267] on div "` https://tpm.foxycart.com/cart?code= ${ item . slug } &name= ${ encodeURICompo…" at bounding box center [581, 329] width 656 height 514
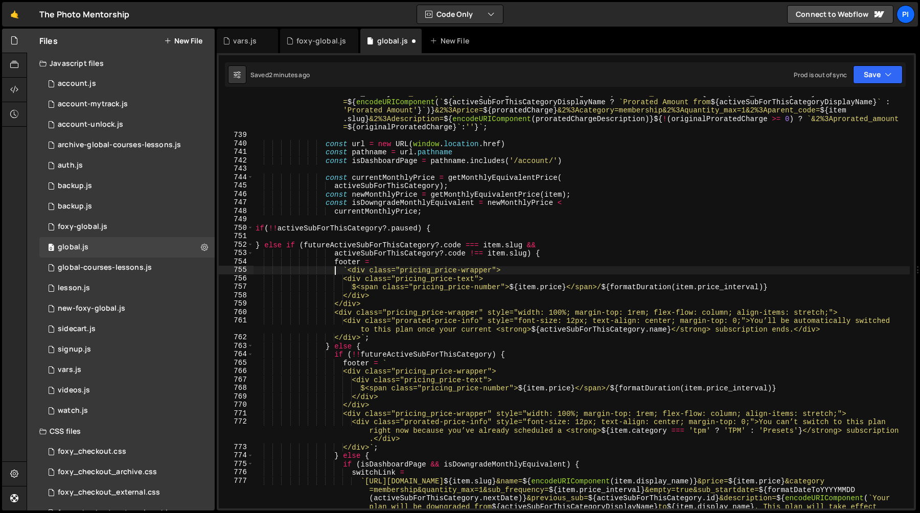
click at [334, 262] on div "` https://tpm.foxycart.com/cart?code= ${ item . slug } &name= ${ encodeURICompo…" at bounding box center [581, 329] width 656 height 514
click at [387, 336] on div "` https://tpm.foxycart.com/cart?code= ${ item . slug } &name= ${ encodeURICompo…" at bounding box center [581, 329] width 656 height 514
type textarea "<div class="prorated-price-info" style="font-size: 12px; text-align: center; ma…"
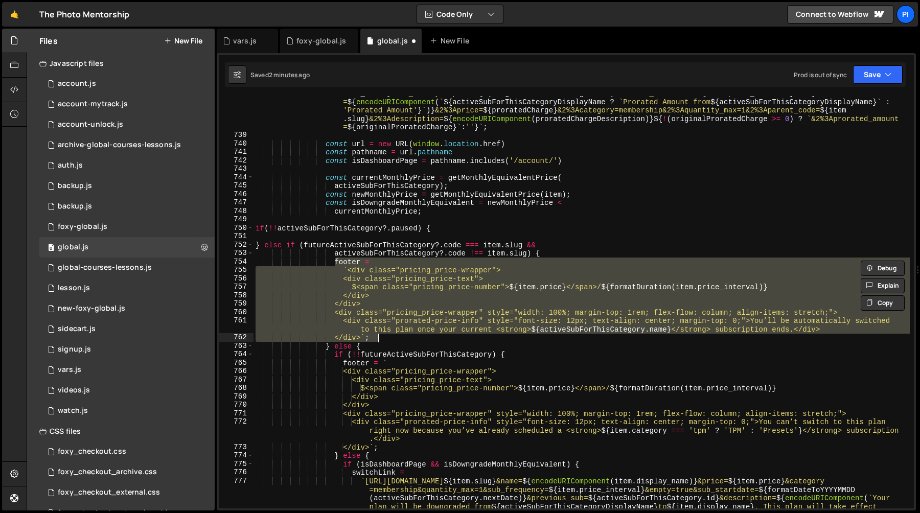
click at [405, 237] on div "` https://tpm.foxycart.com/cart?code= ${ item . slug } &name= ${ encodeURICompo…" at bounding box center [581, 329] width 656 height 514
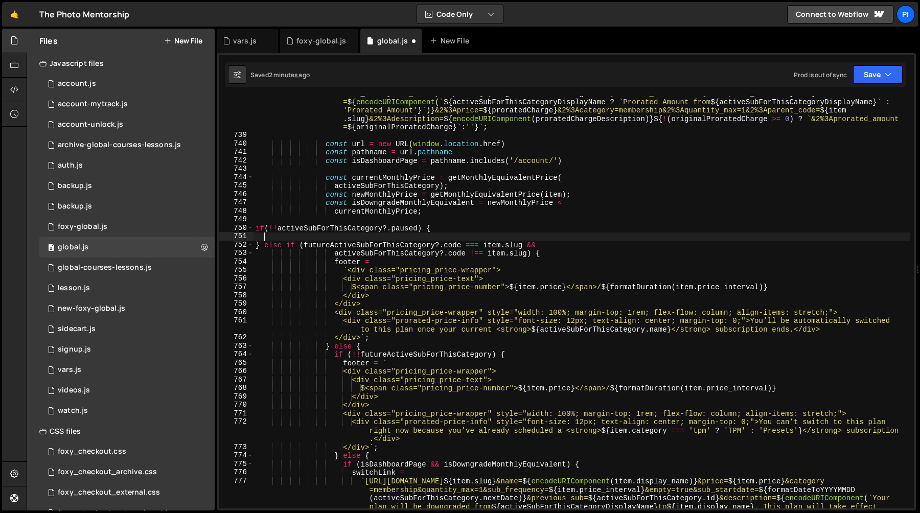
paste textarea "</div>`;"
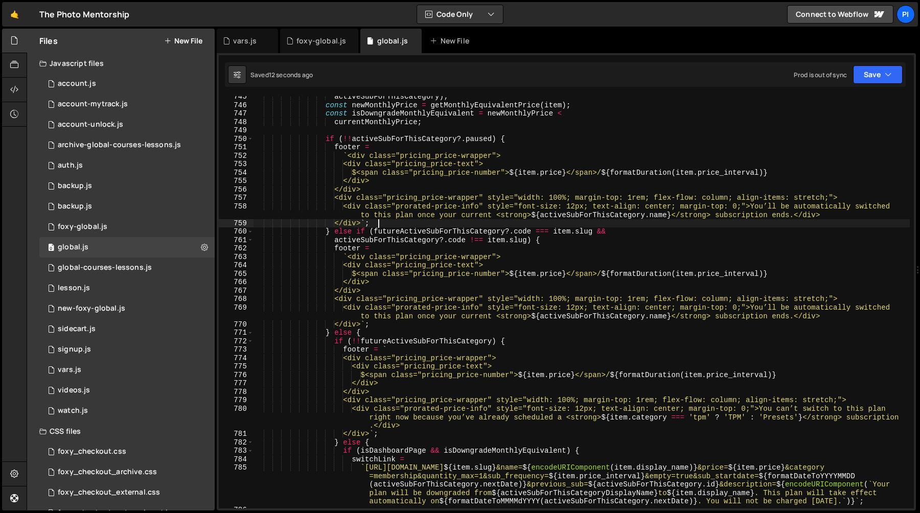
scroll to position [6466, 0]
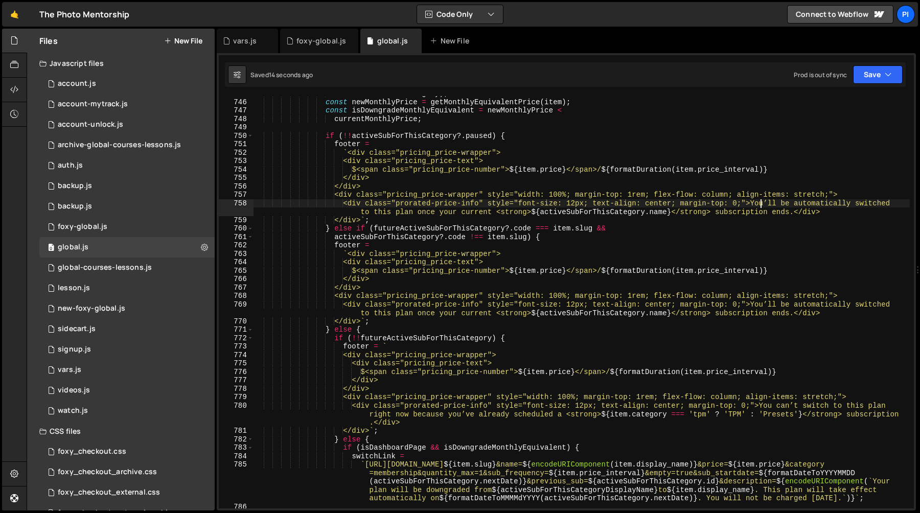
click at [761, 203] on div "activeSubForThisCategory ) ; const newMonthlyPrice = getMonthlyEquivalentPrice …" at bounding box center [581, 303] width 656 height 429
click at [762, 305] on div "activeSubForThisCategory ) ; const newMonthlyPrice = getMonthlyEquivalentPrice …" at bounding box center [581, 303] width 656 height 429
click at [761, 305] on div "activeSubForThisCategory ) ; const newMonthlyPrice = getMonthlyEquivalentPrice …" at bounding box center [581, 303] width 656 height 429
click at [761, 203] on div "activeSubForThisCategory ) ; const newMonthlyPrice = getMonthlyEquivalentPrice …" at bounding box center [581, 303] width 656 height 429
click at [795, 213] on div "activeSubForThisCategory ) ; const newMonthlyPrice = getMonthlyEquivalentPrice …" at bounding box center [581, 303] width 656 height 429
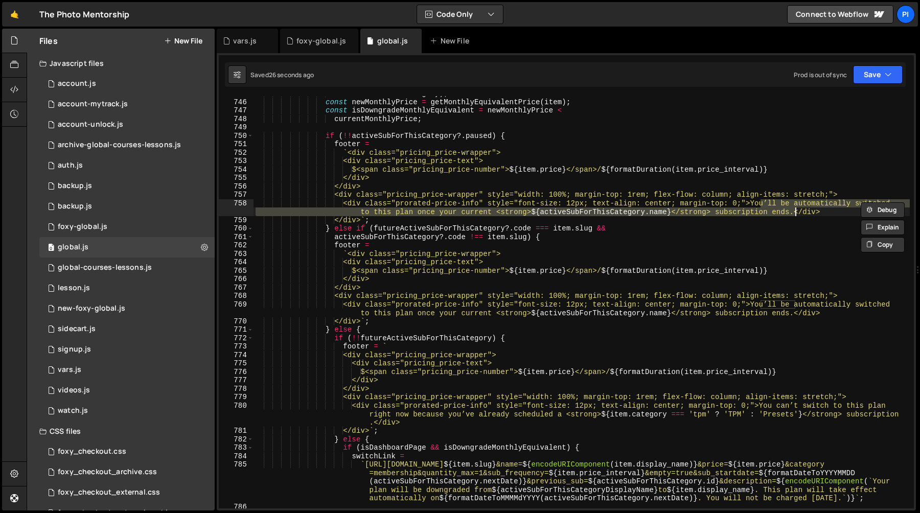
paste textarea "need to unpause your current TPM plan to switch to this plan"
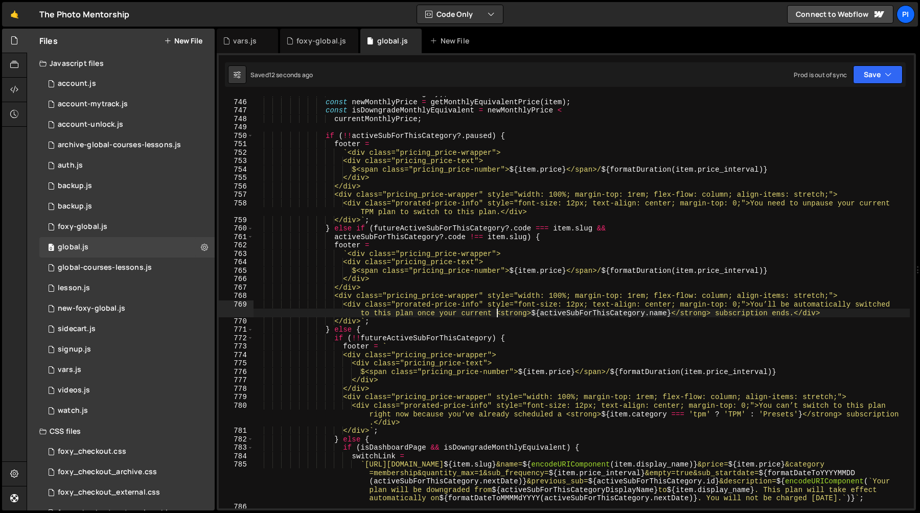
click at [495, 315] on div "activeSubForThisCategory ) ; const newMonthlyPrice = getMonthlyEquivalentPrice …" at bounding box center [581, 303] width 656 height 429
click at [713, 314] on div "activeSubForThisCategory ) ; const newMonthlyPrice = getMonthlyEquivalentPrice …" at bounding box center [581, 303] width 656 height 429
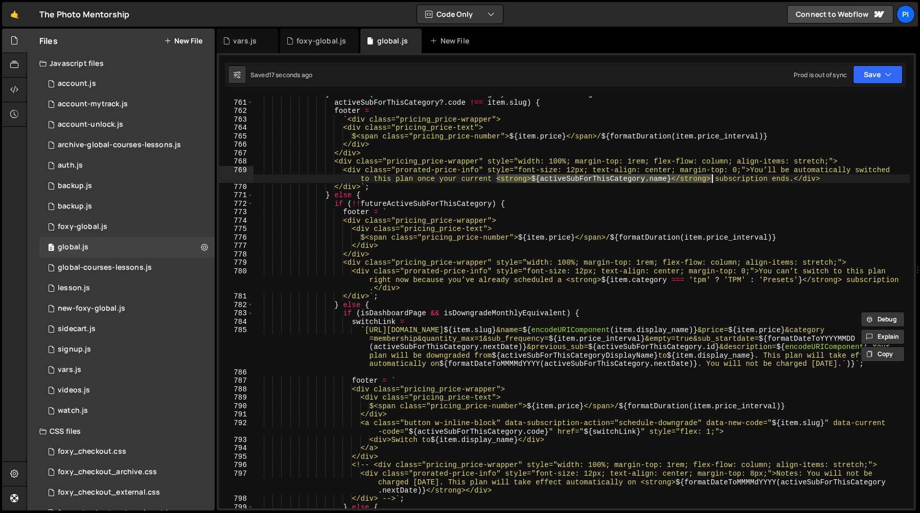
scroll to position [6604, 0]
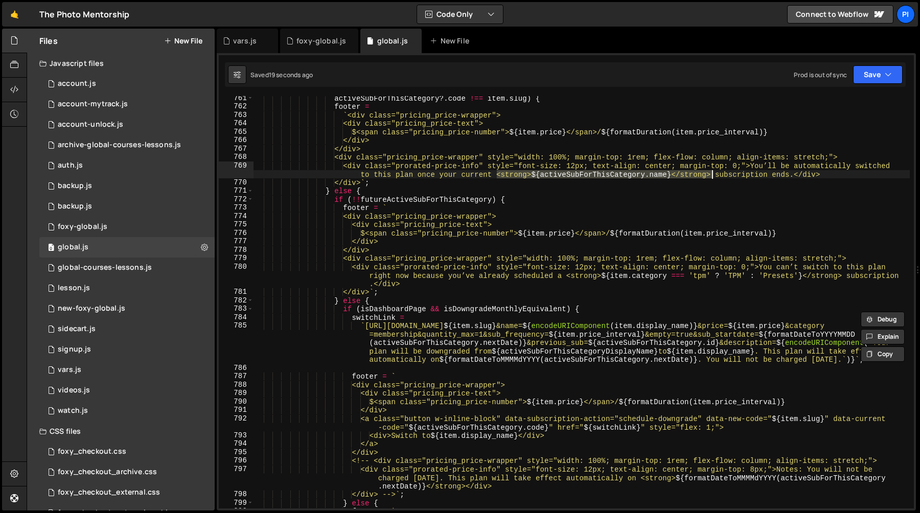
click at [565, 277] on div "activeSubForThisCategory ?. code !== item . slug ) { footer = ` <div class="pri…" at bounding box center [581, 308] width 656 height 429
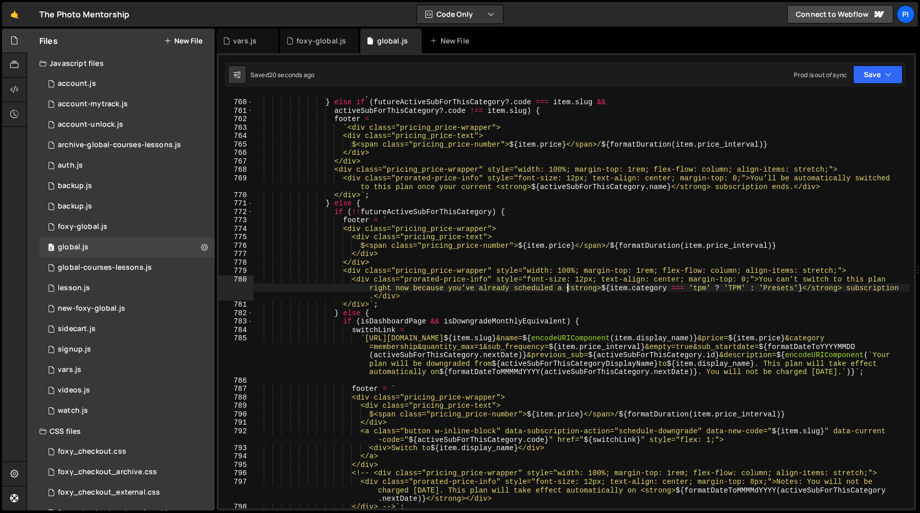
scroll to position [6590, 0]
click at [845, 288] on div "</div> ` ; } else if ( futureActiveSubForThisCategory ?. code === item . slug &…" at bounding box center [581, 305] width 656 height 429
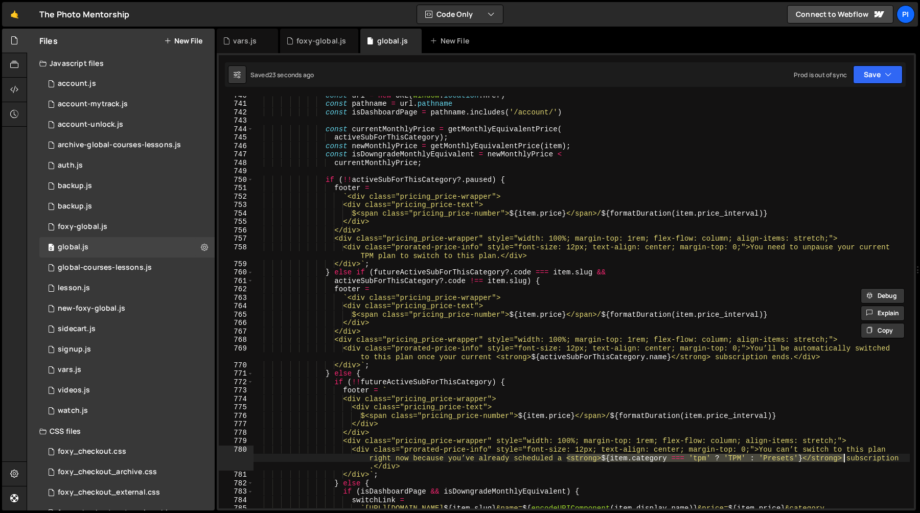
scroll to position [6419, 0]
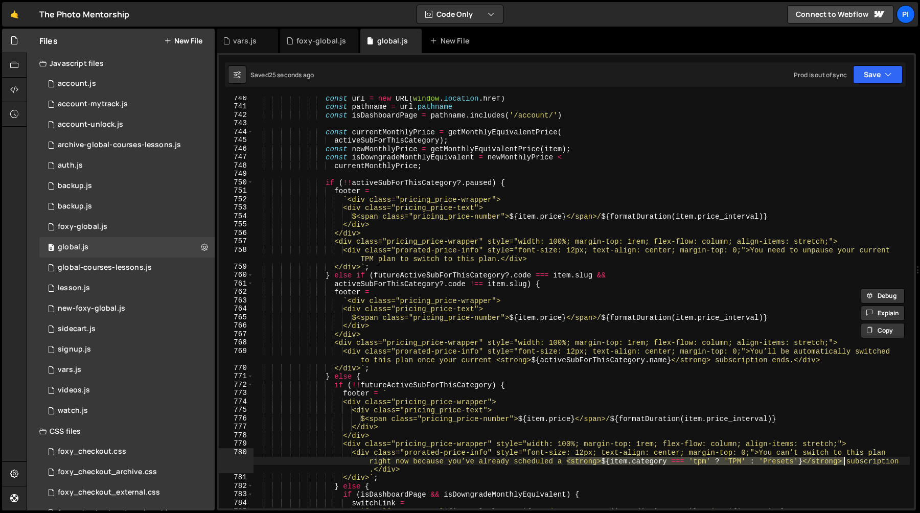
click at [368, 258] on div "const url = new URL ( window . location . href ) const pathname = url . pathnam…" at bounding box center [581, 325] width 656 height 463
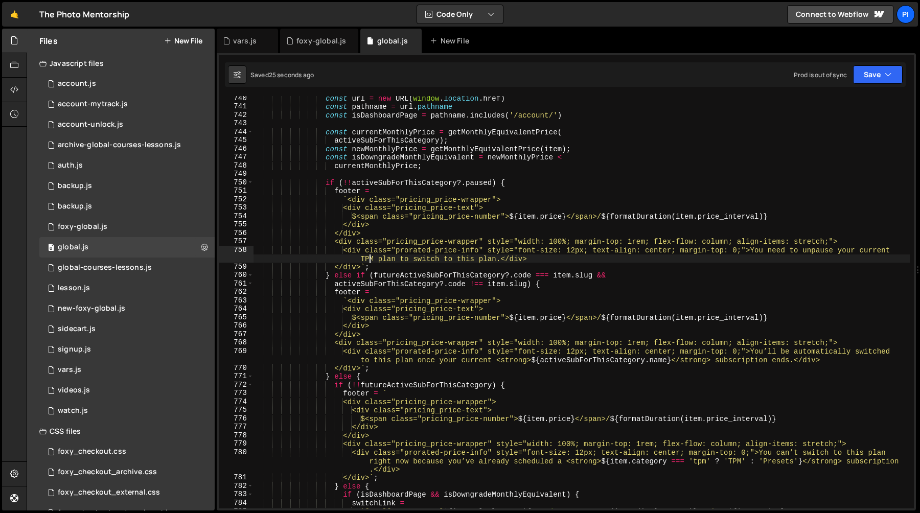
click at [368, 258] on div "const url = new URL ( window . location . href ) const pathname = url . pathnam…" at bounding box center [581, 325] width 656 height 463
paste textarea "<strong>${item.category === 'tpm' ? 'TPM' : 'Presets'}</strong>"
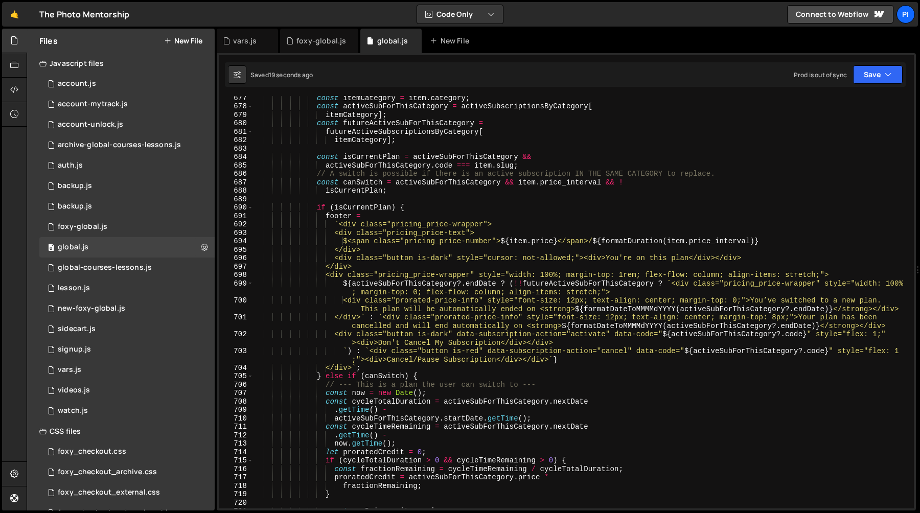
scroll to position [5795, 0]
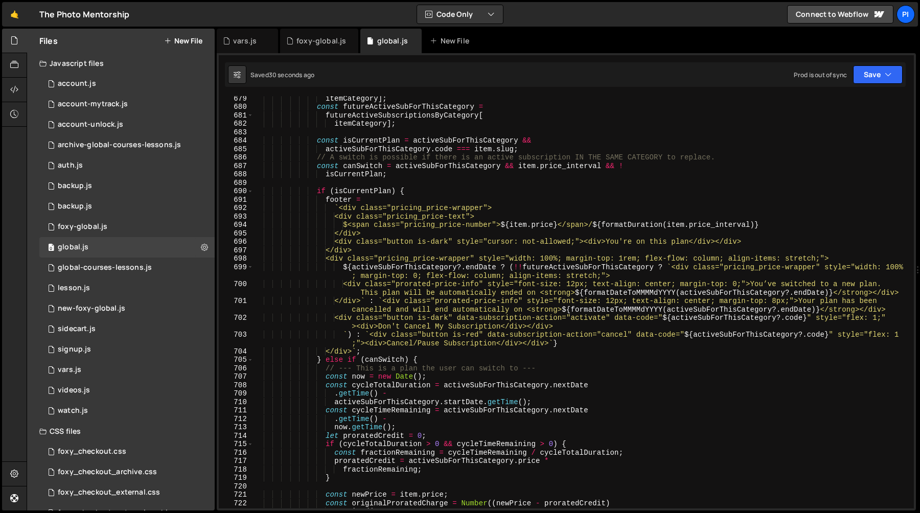
click at [619, 277] on div "itemCategory ] ; const futureActiveSubForThisCategory = futureActiveSubscriptio…" at bounding box center [581, 308] width 656 height 429
click at [554, 300] on div "itemCategory ] ; const futureActiveSubForThisCategory = futureActiveSubscriptio…" at bounding box center [581, 308] width 656 height 429
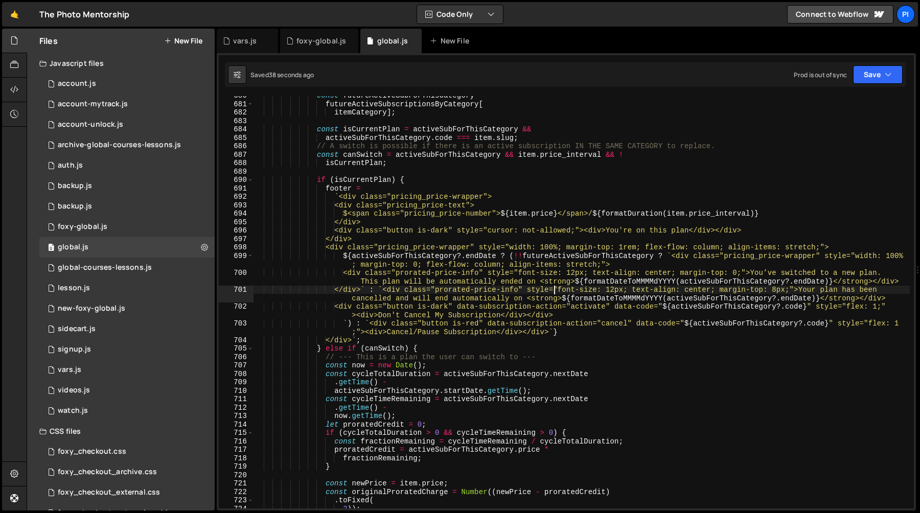
scroll to position [5806, 0]
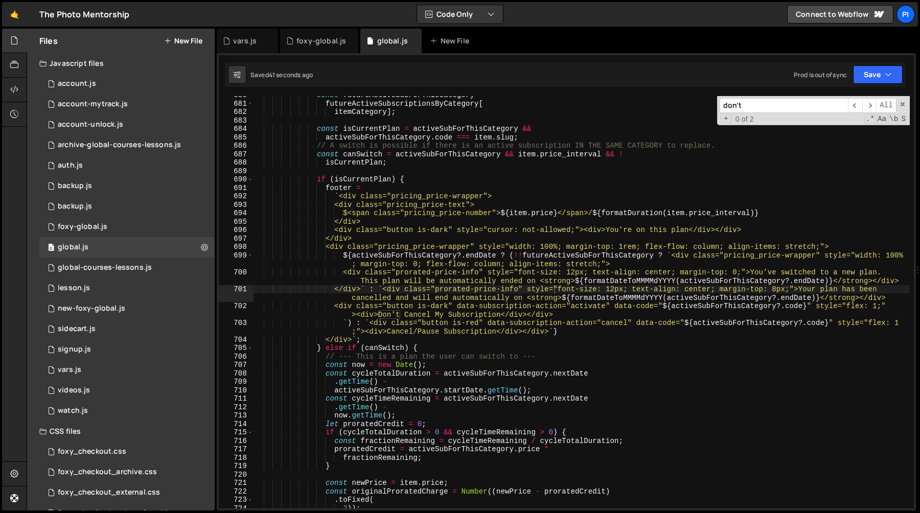
click at [384, 317] on div "const futureActiveSubForThisCategory = futureActiveSubscriptionsByCategory [ it…" at bounding box center [581, 305] width 656 height 429
click at [504, 254] on div "const futureActiveSubForThisCategory = futureActiveSubscriptionsByCategory [ it…" at bounding box center [581, 305] width 656 height 429
click at [511, 256] on div "const futureActiveSubForThisCategory = futureActiveSubscriptionsByCategory [ it…" at bounding box center [581, 305] width 656 height 429
click at [363, 322] on div "const futureActiveSubForThisCategory = futureActiveSubscriptionsByCategory [ it…" at bounding box center [581, 305] width 656 height 429
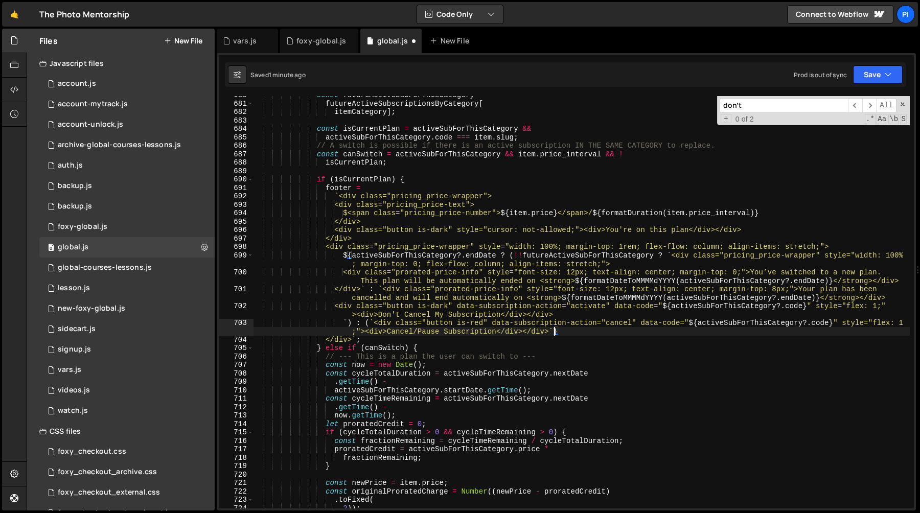
scroll to position [0, 60]
click at [369, 320] on div "const futureActiveSubForThisCategory = futureActiveSubscriptionsByCategory [ it…" at bounding box center [581, 305] width 656 height 429
click at [670, 255] on div "const futureActiveSubForThisCategory = futureActiveSubscriptionsByCategory [ it…" at bounding box center [581, 305] width 656 height 429
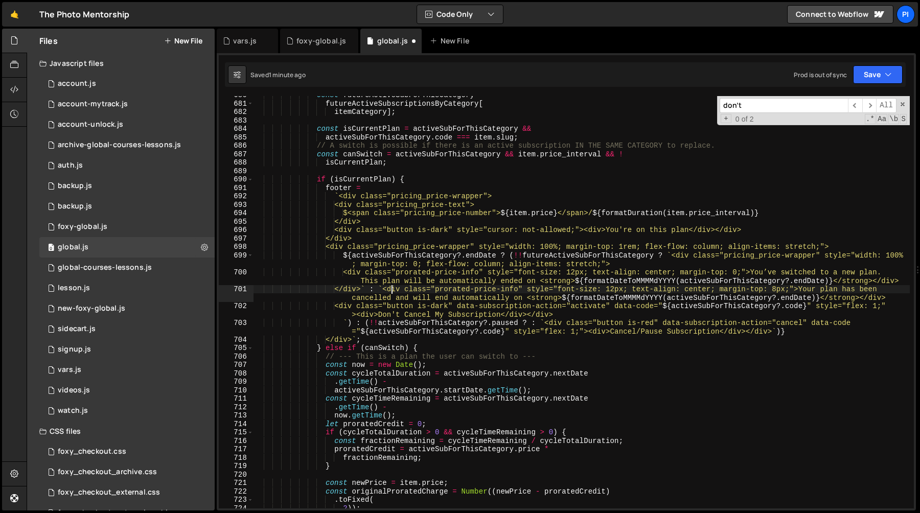
click at [392, 290] on div "const futureActiveSubForThisCategory = futureActiveSubscriptionsByCategory [ it…" at bounding box center [581, 305] width 656 height 429
type textarea "</div>` : `<div class="prorated-price-info" style="font-size: 12px; text-align:…"
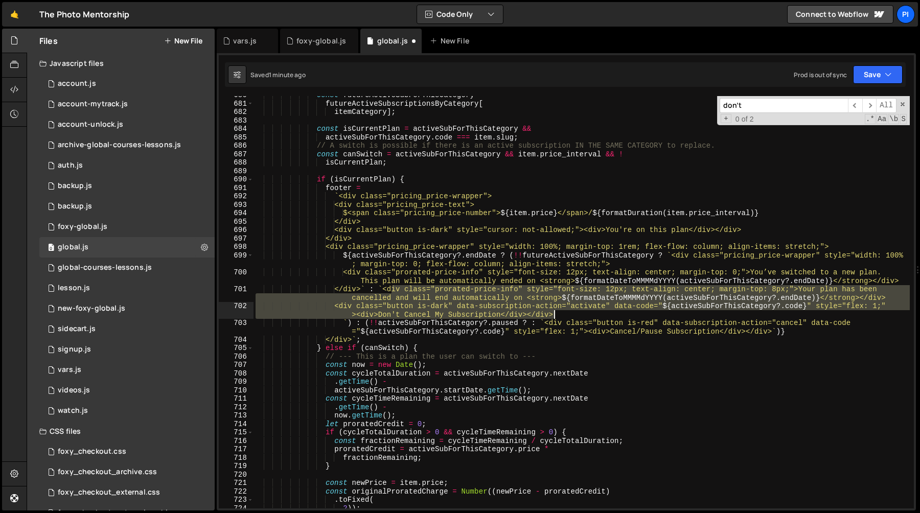
click at [564, 314] on div "const futureActiveSubForThisCategory = futureActiveSubscriptionsByCategory [ it…" at bounding box center [581, 305] width 656 height 429
click at [527, 323] on div "const futureActiveSubForThisCategory = futureActiveSubscriptionsByCategory [ it…" at bounding box center [581, 305] width 656 height 429
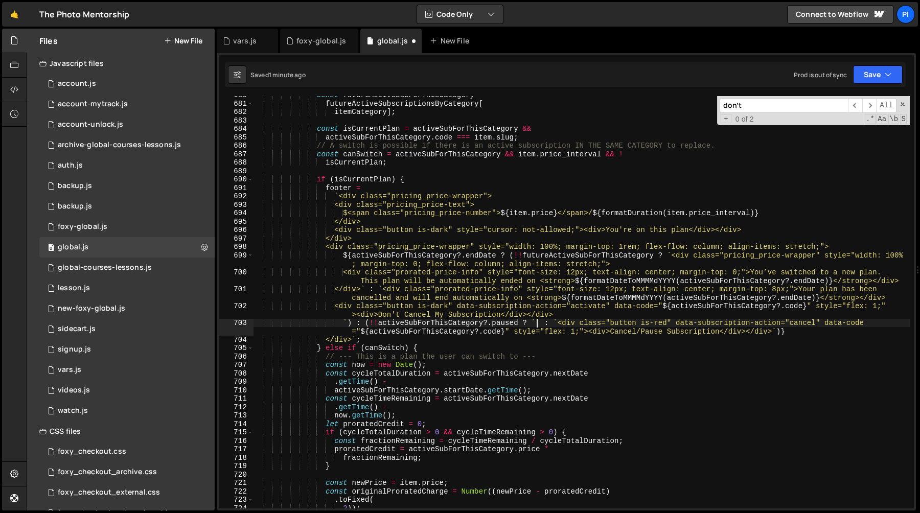
scroll to position [0, 19]
paste textarea "<div class="button is-dark" data-subscription-action="activate" data-code="${ac…"
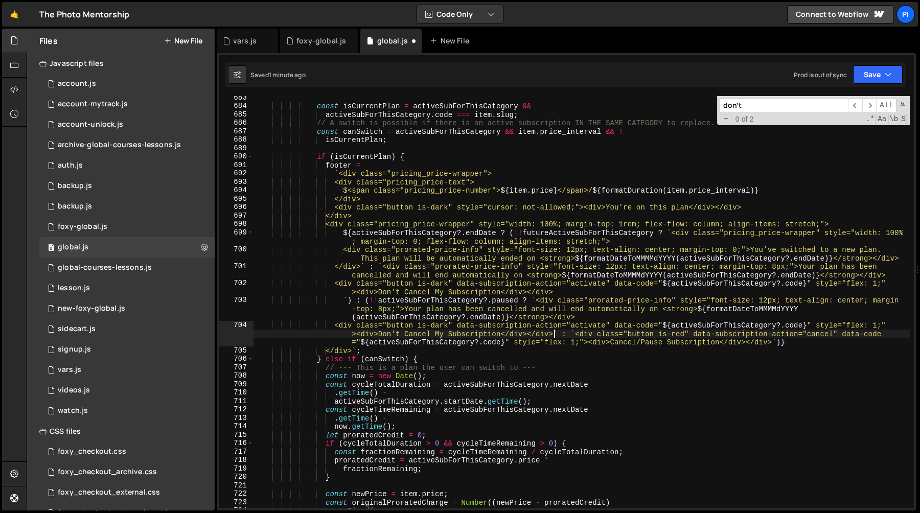
scroll to position [5833, 0]
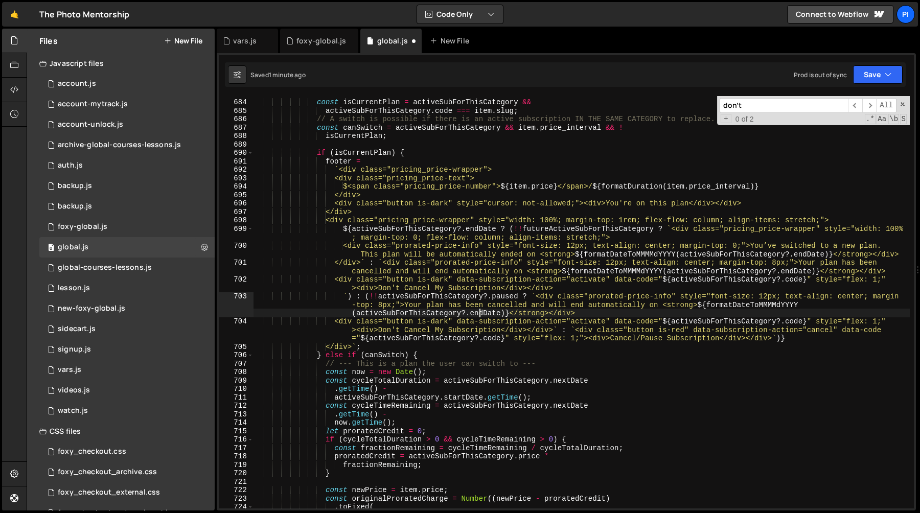
click at [480, 313] on div "const isCurrentPlan = activeSubForThisCategory && activeSubForThisCategory . co…" at bounding box center [581, 303] width 656 height 429
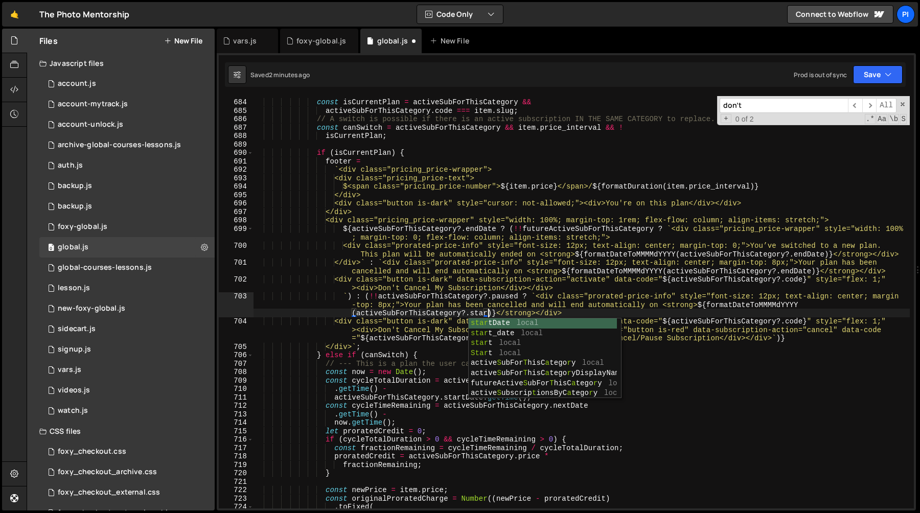
scroll to position [0, 86]
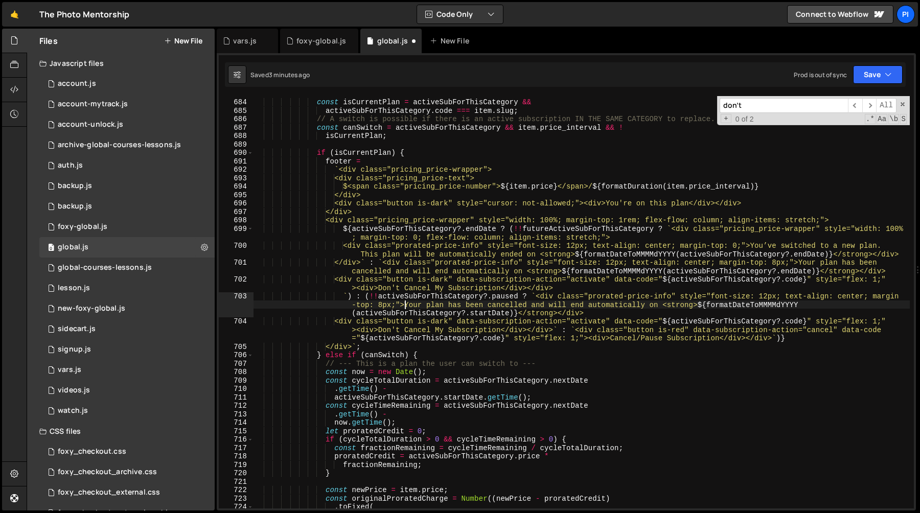
click at [405, 305] on div "const isCurrentPlan = activeSubForThisCategory && activeSubForThisCategory . co…" at bounding box center [581, 303] width 656 height 429
click at [658, 304] on div "const isCurrentPlan = activeSubForThisCategory && activeSubForThisCategory . co…" at bounding box center [581, 303] width 656 height 429
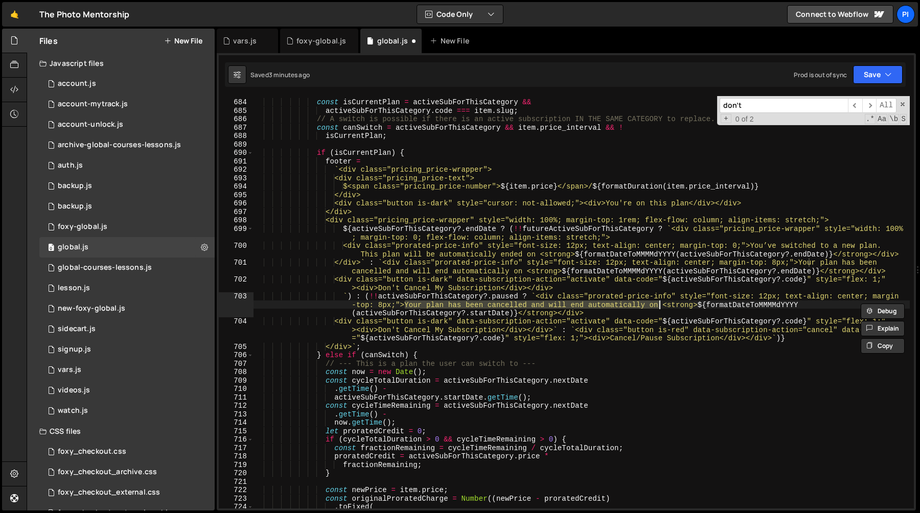
paste textarea "This plan is paused and scheduled to activate again on August 1, 2026."
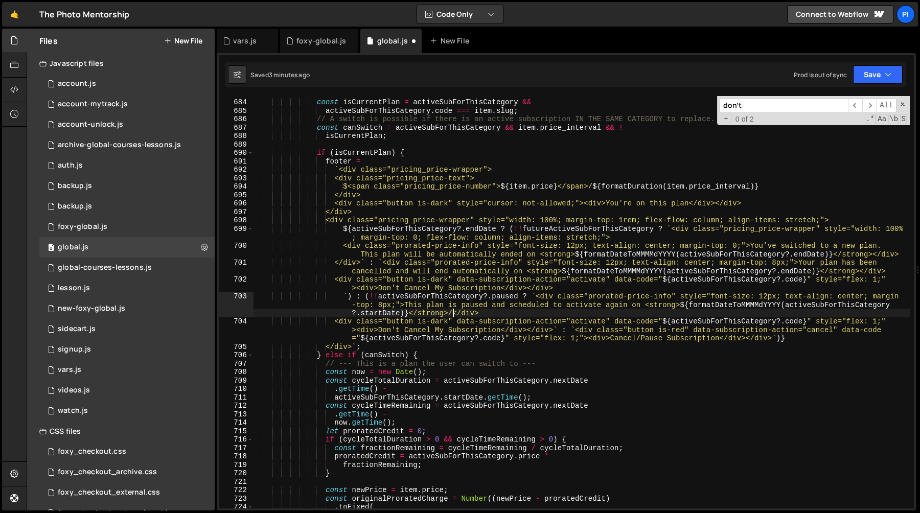
scroll to position [0, 90]
click at [694, 290] on div "const isCurrentPlan = activeSubForThisCategory && activeSubForThisCategory . co…" at bounding box center [581, 303] width 656 height 429
click at [385, 331] on div "const isCurrentPlan = activeSubForThisCategory && activeSubForThisCategory . co…" at bounding box center [581, 303] width 656 height 429
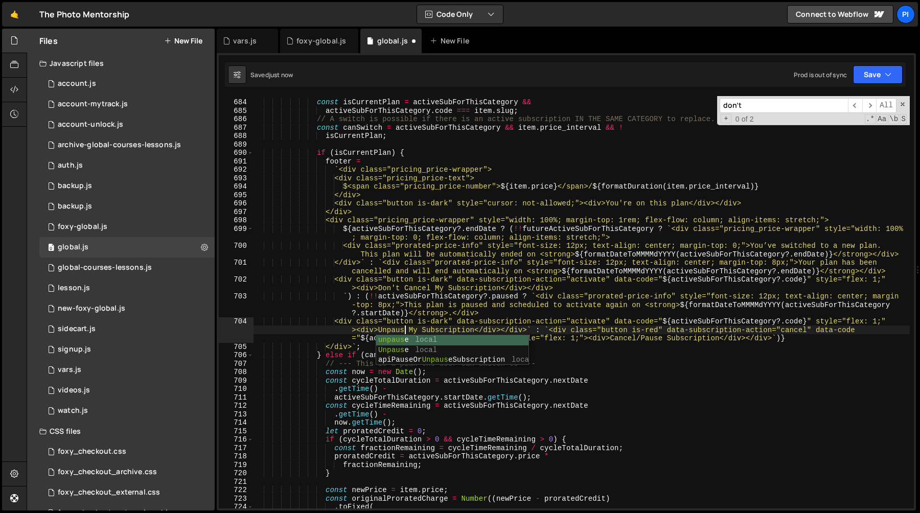
scroll to position [0, 49]
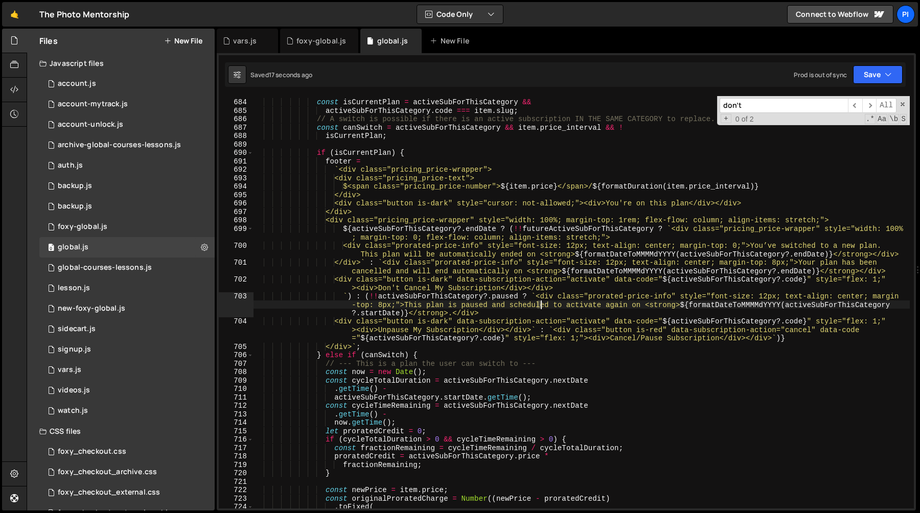
drag, startPoint x: 535, startPoint y: 307, endPoint x: 540, endPoint y: 306, distance: 5.6
click at [540, 306] on div "const isCurrentPlan = activeSubForThisCategory && activeSubForThisCategory . co…" at bounding box center [581, 303] width 656 height 429
click at [594, 281] on div "const isCurrentPlan = activeSubForThisCategory && activeSubForThisCategory . co…" at bounding box center [581, 303] width 656 height 429
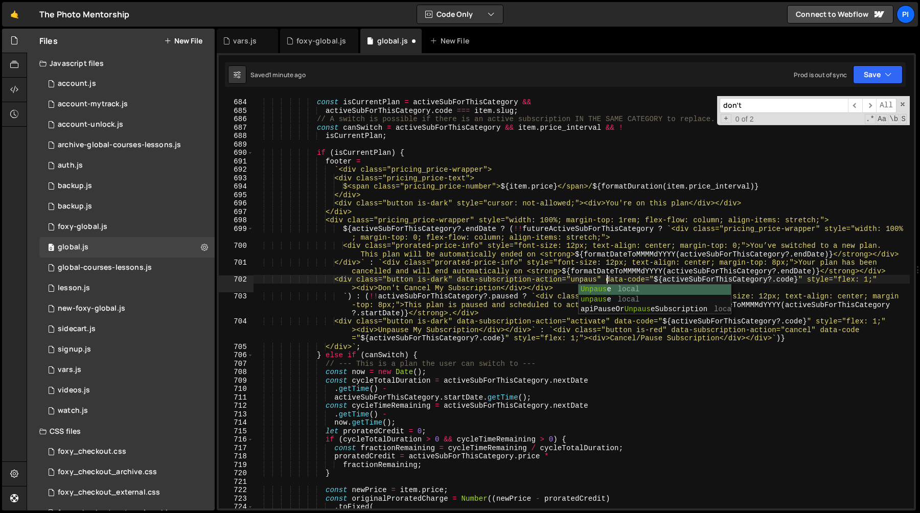
scroll to position [0, 25]
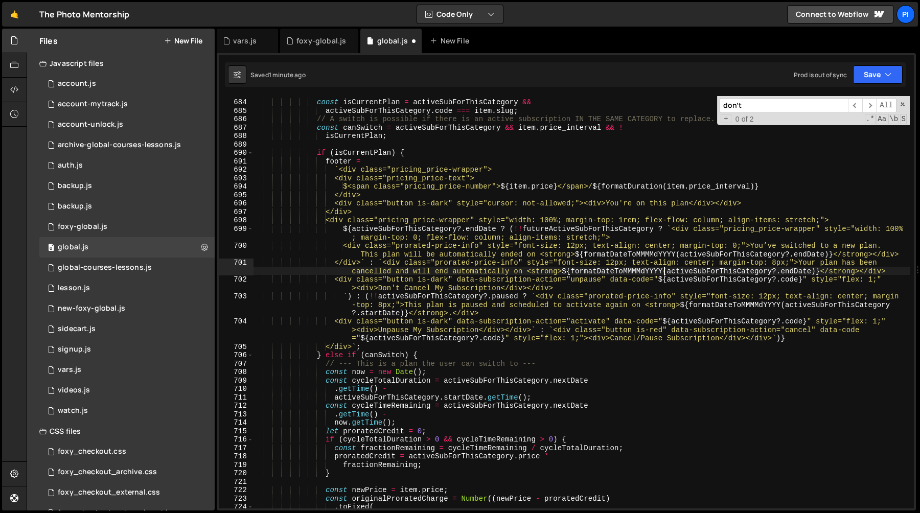
click at [662, 271] on div "const isCurrentPlan = activeSubForThisCategory && activeSubForThisCategory . co…" at bounding box center [581, 303] width 656 height 429
click at [655, 278] on div "const isCurrentPlan = activeSubForThisCategory && activeSubForThisCategory . co…" at bounding box center [581, 303] width 656 height 429
click at [647, 280] on div "const isCurrentPlan = activeSubForThisCategory && activeSubForThisCategory . co…" at bounding box center [581, 303] width 656 height 429
click at [723, 282] on div "const isCurrentPlan = activeSubForThisCategory && activeSubForThisCategory . co…" at bounding box center [581, 303] width 656 height 429
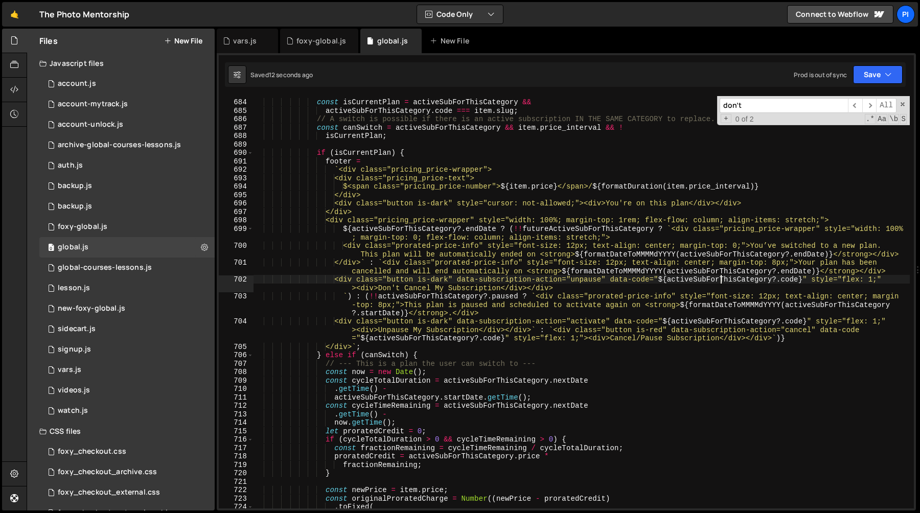
click at [803, 283] on div "const isCurrentPlan = activeSubForThisCategory && activeSubForThisCategory . co…" at bounding box center [581, 303] width 656 height 429
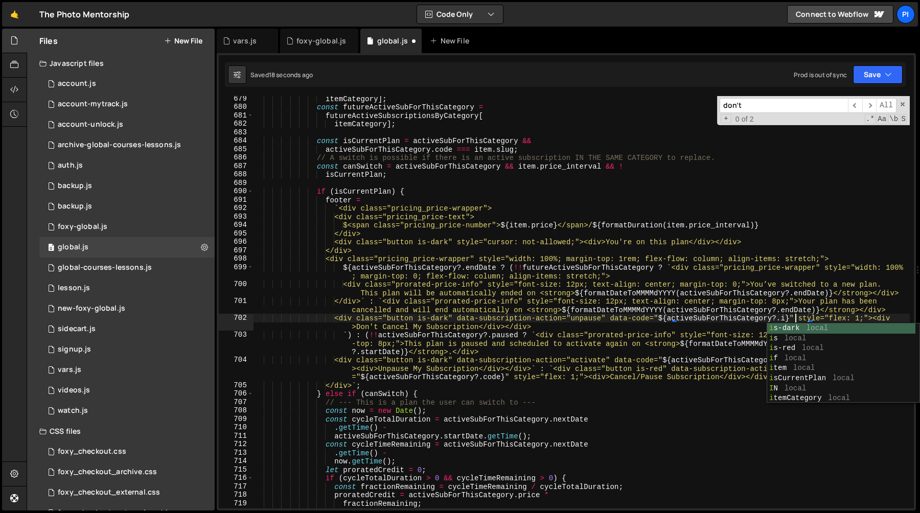
scroll to position [0, 38]
click at [725, 356] on div "itemCategory ] ; const futureActiveSubForThisCategory = futureActiveSubscriptio…" at bounding box center [581, 309] width 656 height 429
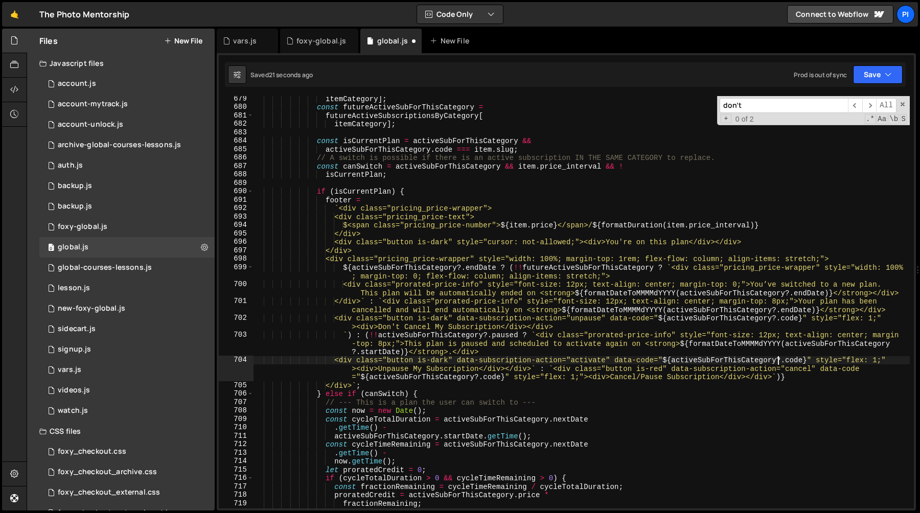
click at [778, 361] on div "itemCategory ] ; const futureActiveSubForThisCategory = futureActiveSubscriptio…" at bounding box center [581, 309] width 656 height 429
click at [776, 341] on div "itemCategory ] ; const futureActiveSubForThisCategory = futureActiveSubscriptio…" at bounding box center [581, 309] width 656 height 429
click at [756, 363] on div "itemCategory ] ; const futureActiveSubForThisCategory = futureActiveSubscriptio…" at bounding box center [581, 309] width 656 height 429
click at [732, 370] on div "itemCategory ] ; const futureActiveSubForThisCategory = futureActiveSubscriptio…" at bounding box center [581, 309] width 656 height 429
click at [503, 368] on div "itemCategory ] ; const futureActiveSubForThisCategory = futureActiveSubscriptio…" at bounding box center [581, 309] width 656 height 429
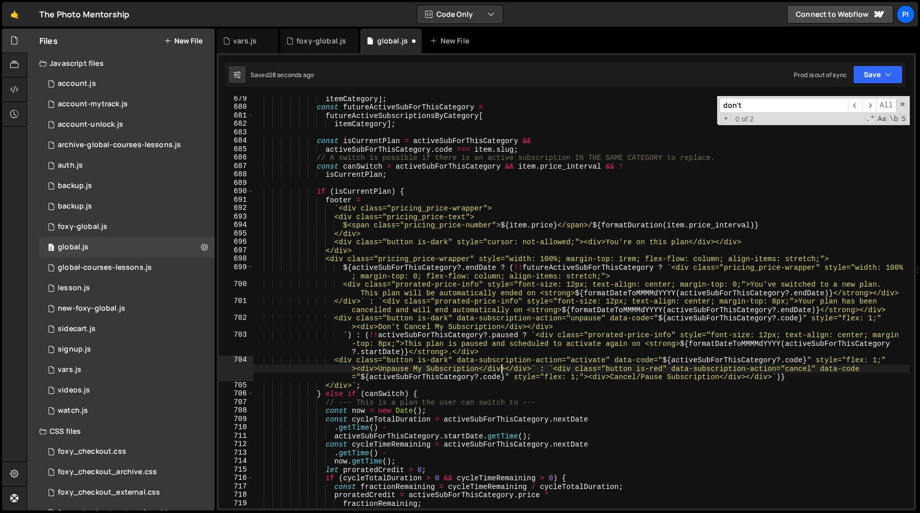
click at [660, 363] on div "itemCategory ] ; const futureActiveSubForThisCategory = futureActiveSubscriptio…" at bounding box center [581, 309] width 656 height 429
click at [657, 363] on div "itemCategory ] ; const futureActiveSubForThisCategory = futureActiveSubscriptio…" at bounding box center [581, 309] width 656 height 429
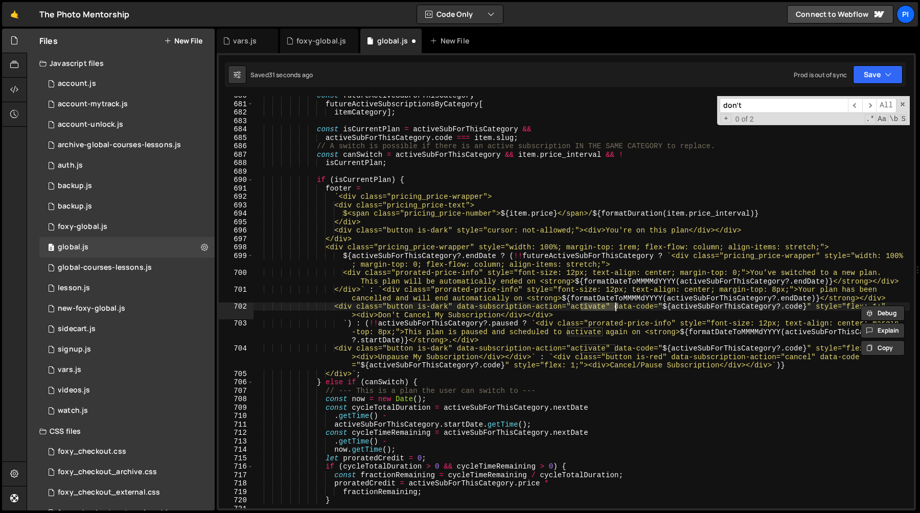
scroll to position [5806, 0]
click at [592, 352] on div "const futureActiveSubForThisCategory = futureActiveSubscriptionsByCategory [ it…" at bounding box center [581, 305] width 656 height 429
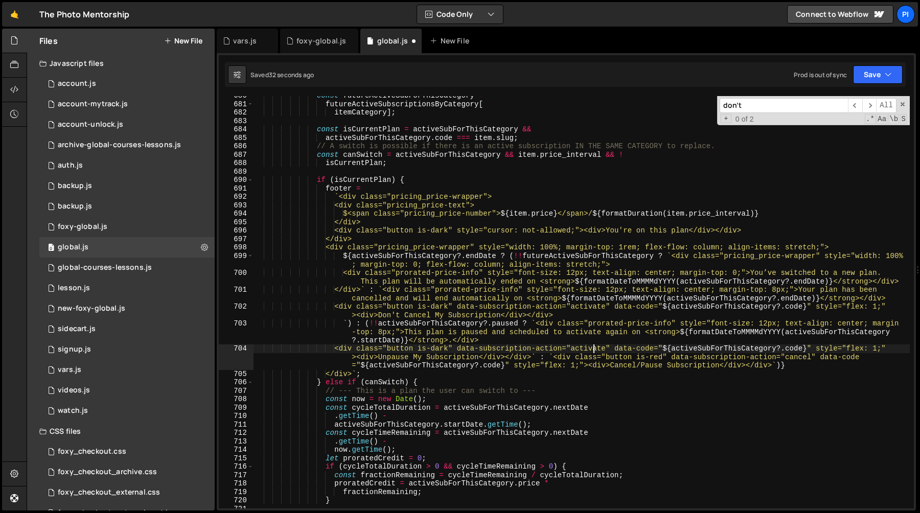
click at [592, 352] on div "const futureActiveSubForThisCategory = futureActiveSubscriptionsByCategory [ it…" at bounding box center [581, 305] width 656 height 429
click at [672, 350] on div "const futureActiveSubForThisCategory = futureActiveSubscriptionsByCategory [ it…" at bounding box center [581, 305] width 656 height 429
click at [803, 351] on div "const futureActiveSubForThisCategory = futureActiveSubscriptionsByCategory [ it…" at bounding box center [581, 302] width 656 height 412
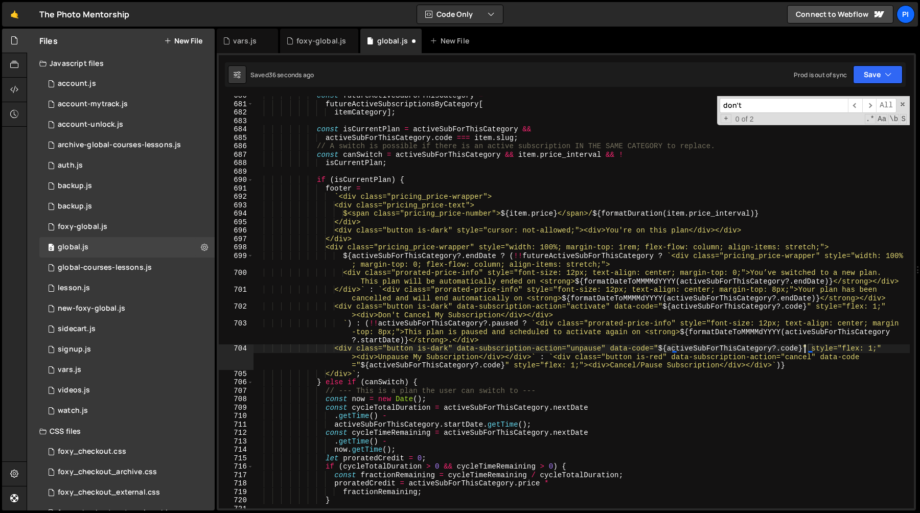
click at [803, 351] on div "const futureActiveSubForThisCategory = futureActiveSubscriptionsByCategory [ it…" at bounding box center [581, 305] width 656 height 429
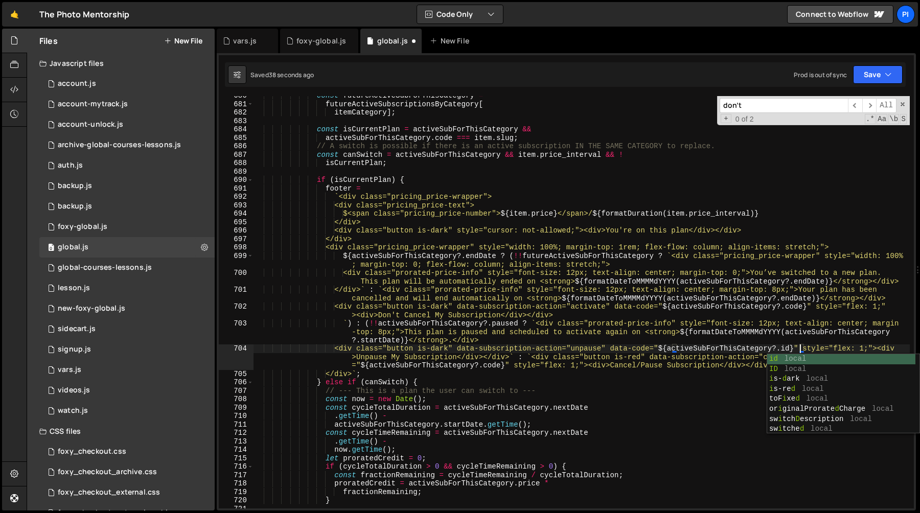
click at [657, 348] on div "const futureActiveSubForThisCategory = futureActiveSubscriptionsByCategory [ it…" at bounding box center [581, 305] width 656 height 429
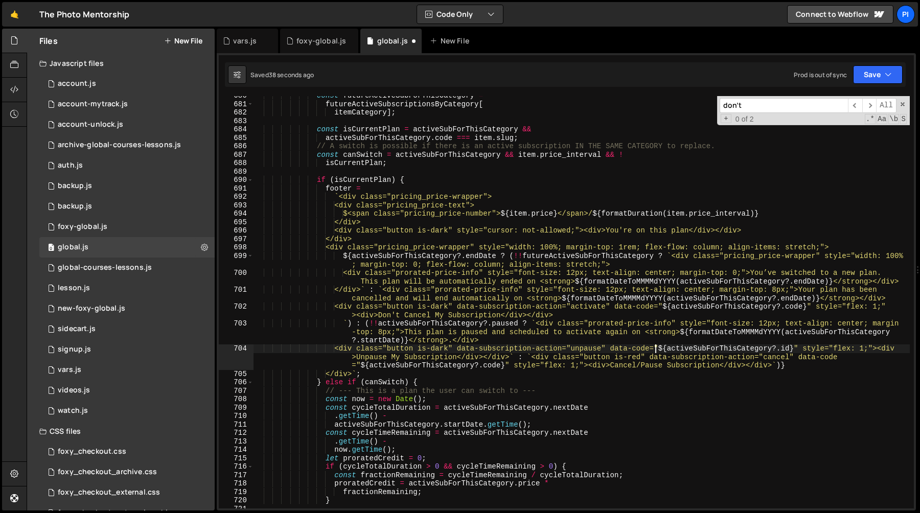
click at [657, 348] on div "const futureActiveSubForThisCategory = futureActiveSubscriptionsByCategory [ it…" at bounding box center [581, 305] width 656 height 429
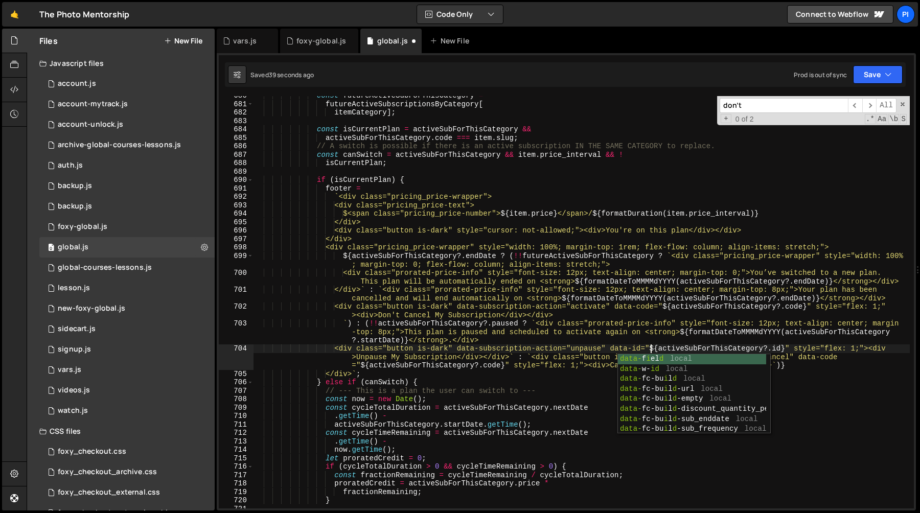
click at [655, 316] on div "const futureActiveSubForThisCategory = futureActiveSubscriptionsByCategory [ it…" at bounding box center [581, 305] width 656 height 429
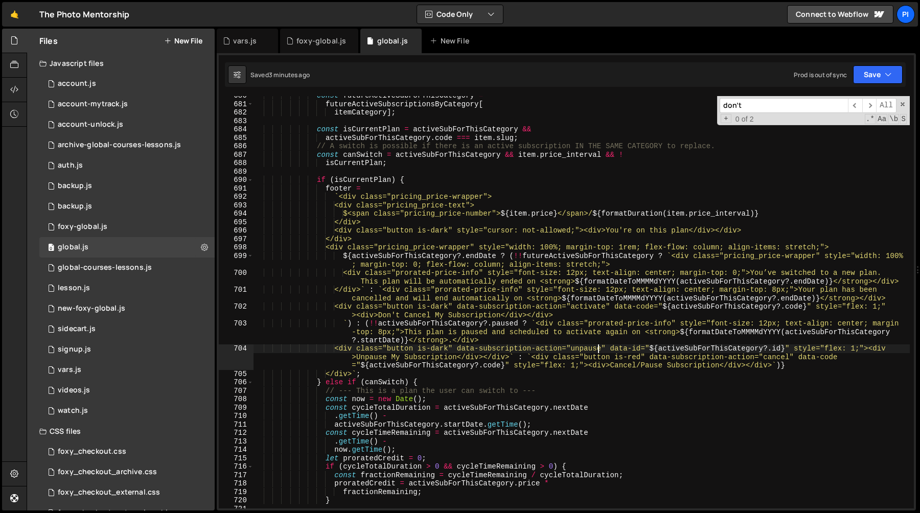
click at [596, 348] on div "const futureActiveSubForThisCategory = futureActiveSubscriptionsByCategory [ it…" at bounding box center [581, 305] width 656 height 429
type textarea "<div class="button is-dark" data-subscription-action="unpause" data-id="${activ…"
click at [603, 348] on div "const futureActiveSubForThisCategory = futureActiveSubscriptionsByCategory [ it…" at bounding box center [581, 302] width 656 height 412
click at [603, 348] on div "const futureActiveSubForThisCategory = futureActiveSubscriptionsByCategory [ it…" at bounding box center [581, 305] width 656 height 429
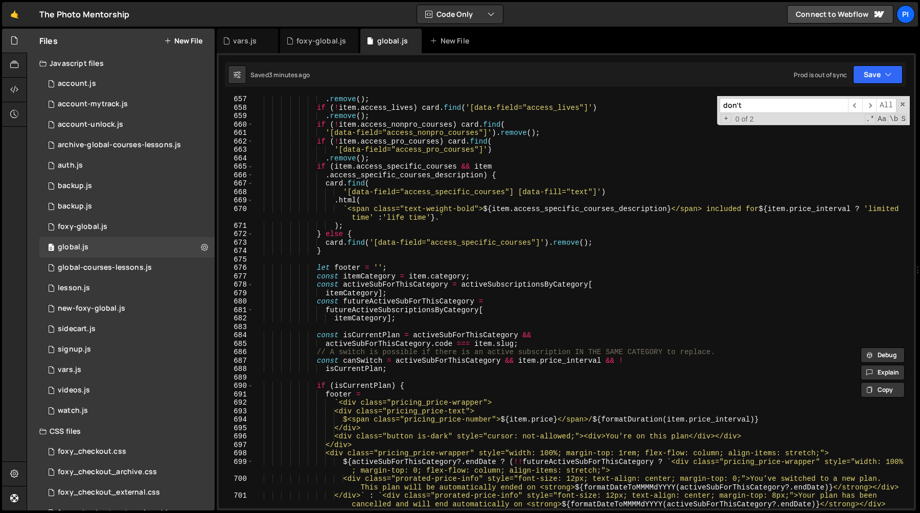
scroll to position [5604, 0]
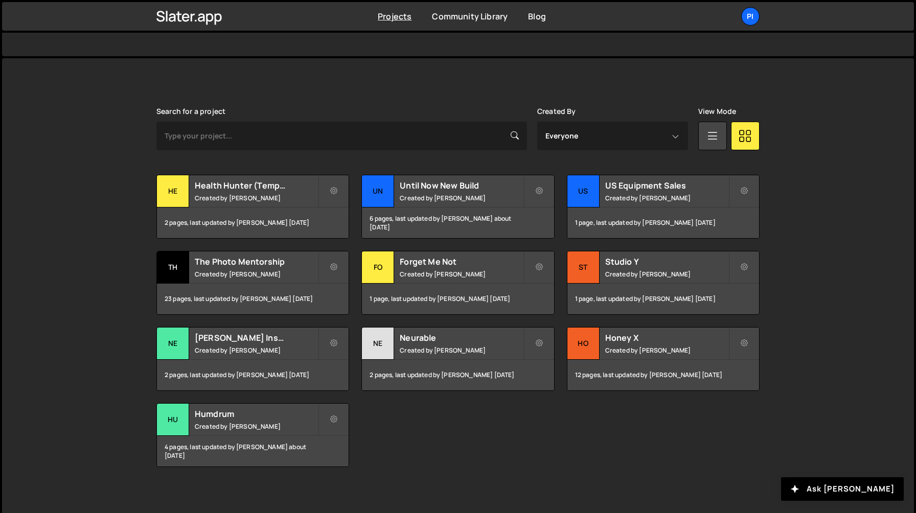
scroll to position [241, 0]
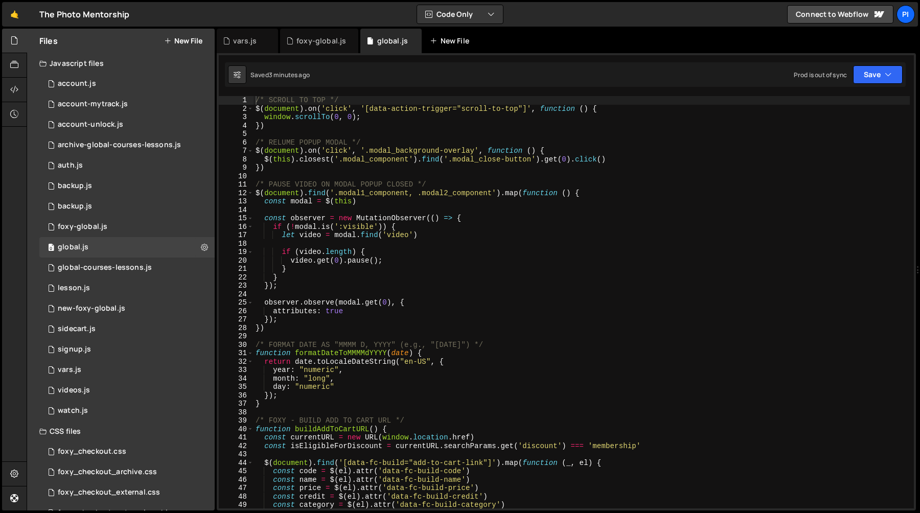
scroll to position [965, 0]
type textarea "if (![DOMAIN_NAME](':visible')) {"
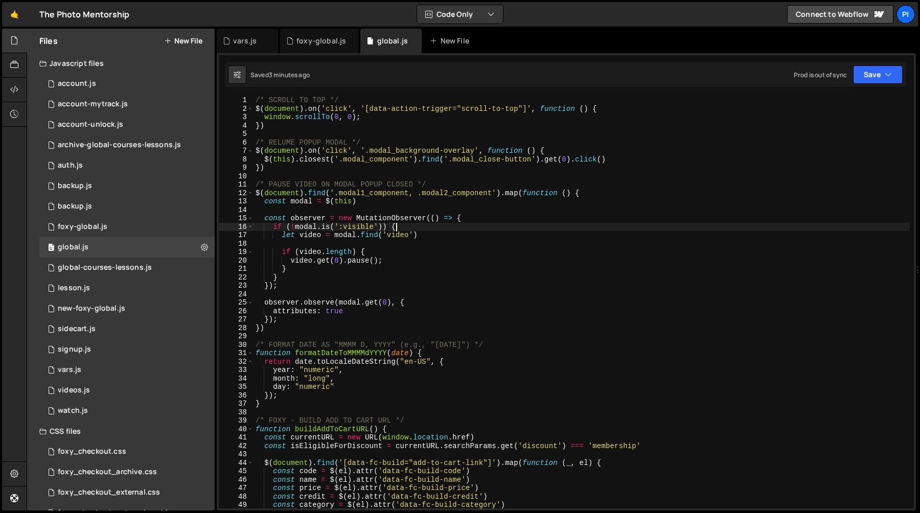
click at [431, 227] on div "/* SCROLL TO TOP */ $ ( document ) . on ( 'click' , '[data-action-trigger="scro…" at bounding box center [581, 310] width 656 height 429
type textarea "const modal = $(this)"
click at [436, 202] on div "/* SCROLL TO TOP */ $ ( document ) . on ( 'click' , '[data-action-trigger="scro…" at bounding box center [581, 310] width 657 height 429
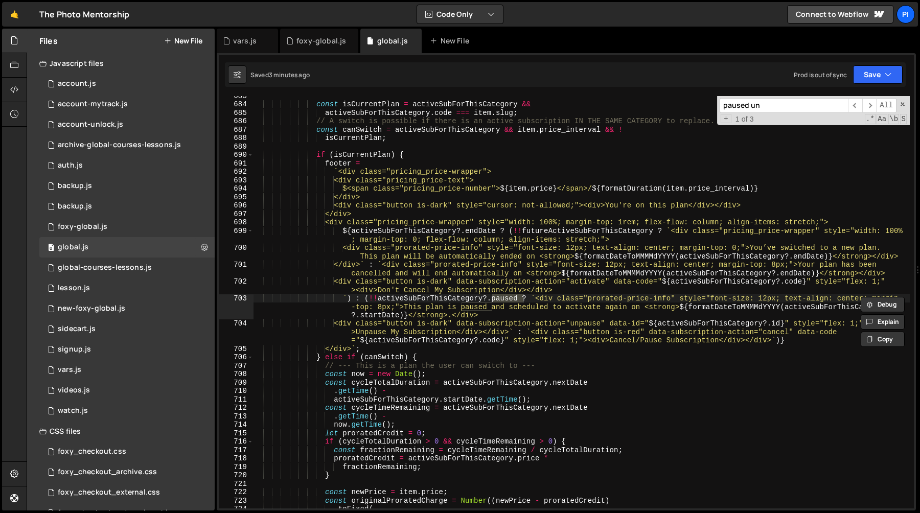
scroll to position [11059, 0]
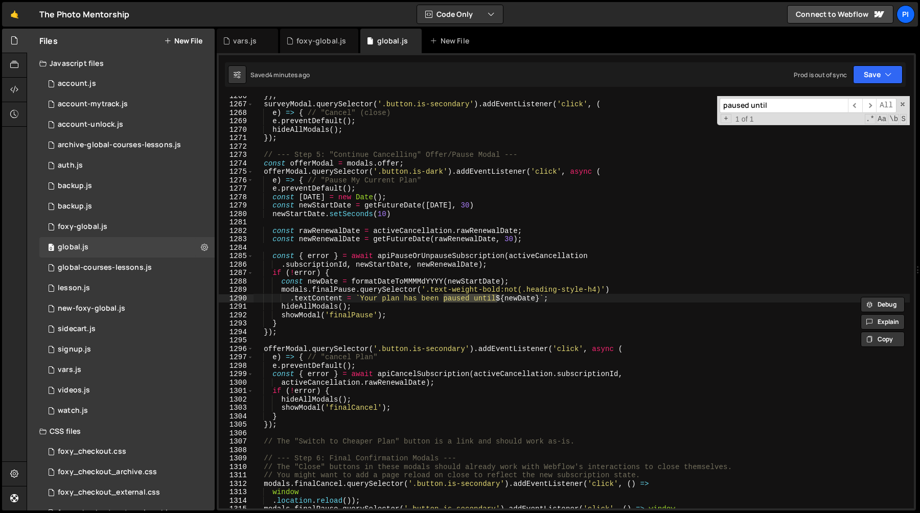
click at [778, 105] on input "paused until" at bounding box center [784, 105] width 128 height 15
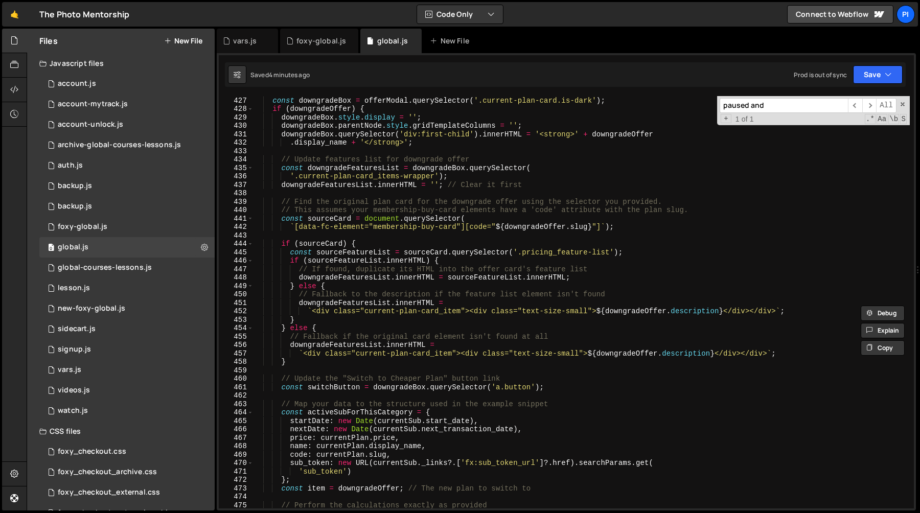
scroll to position [3570, 0]
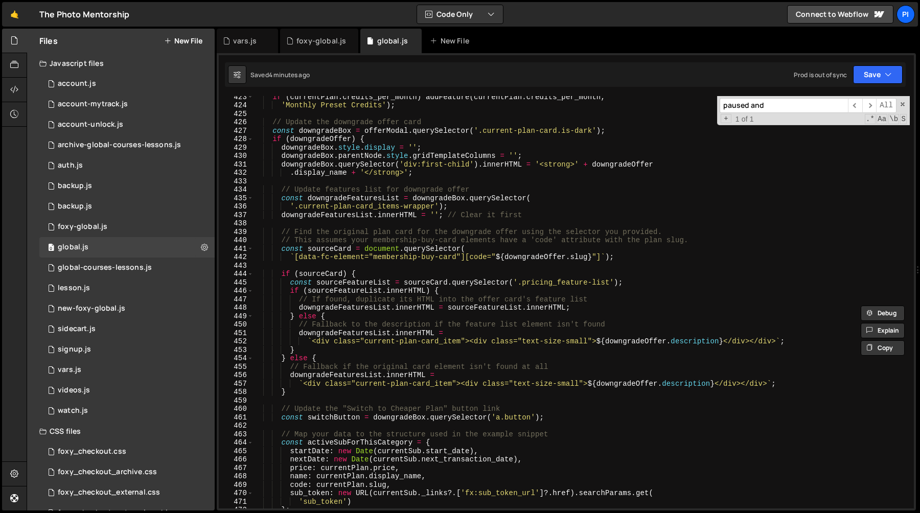
type input "paused and"
type textarea "// This assumes your membership-buy-card elements have a 'code' attribute with …"
click at [546, 237] on div "if ( currentPlan . credits_per_month ) addFeature ( currentPlan . credits_per_m…" at bounding box center [581, 306] width 657 height 429
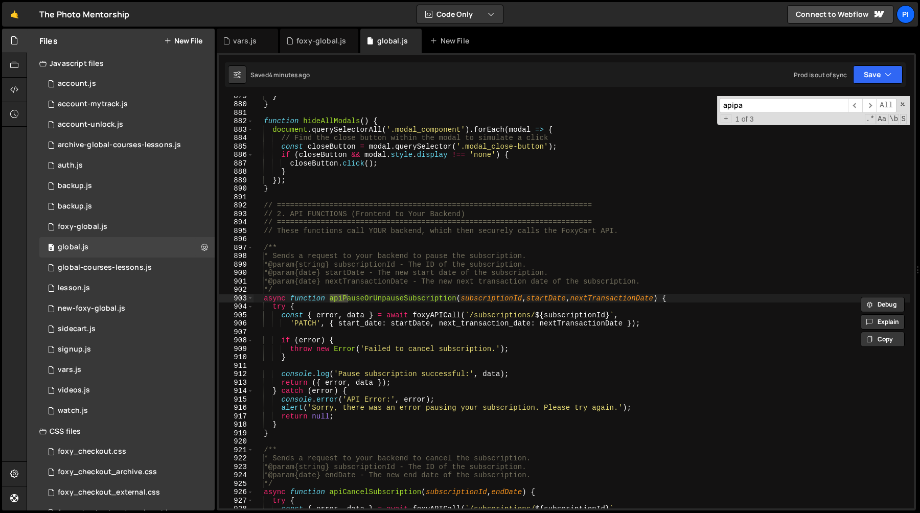
scroll to position [7787, 0]
type input "apipau"
click at [372, 299] on div "} } function hideAllModals ( ) { document . querySelectorAll ( '.modal_componen…" at bounding box center [581, 305] width 657 height 429
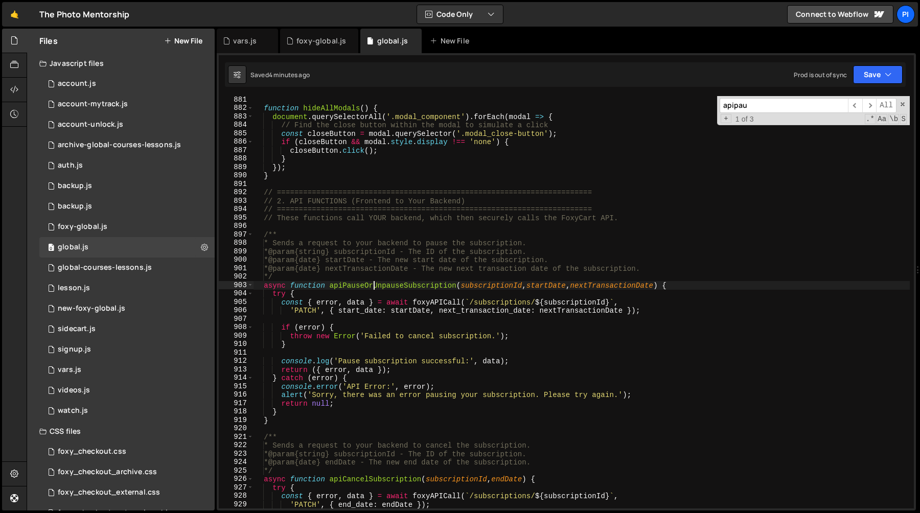
scroll to position [7816, 0]
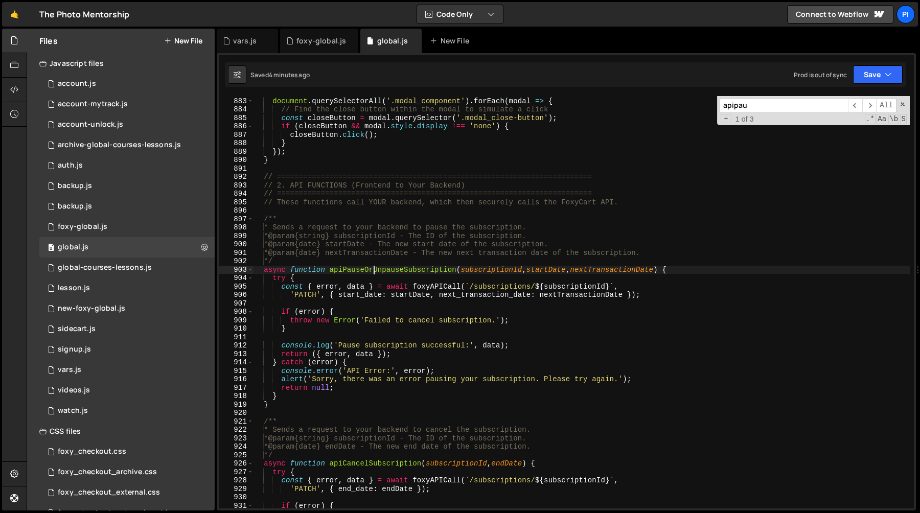
click at [262, 219] on div "function hideAllModals ( ) { document . querySelectorAll ( '.modal_component' )…" at bounding box center [581, 302] width 657 height 429
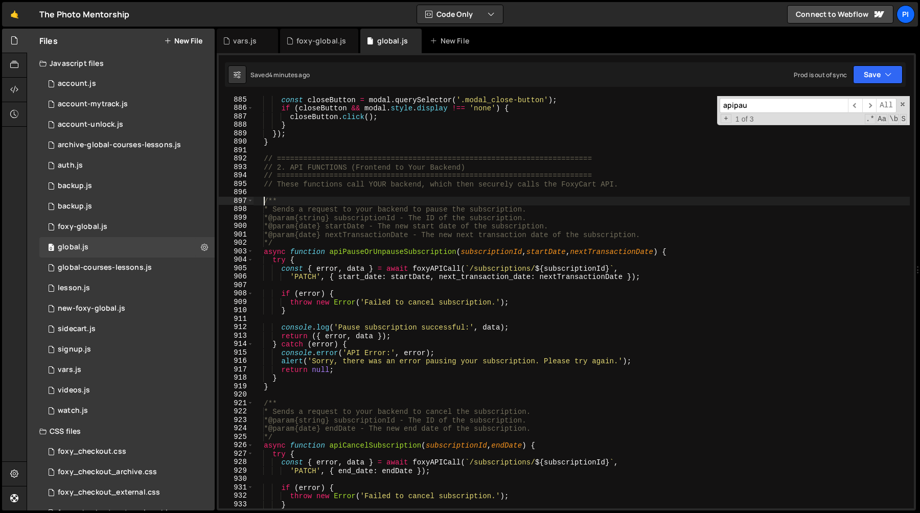
scroll to position [7845, 0]
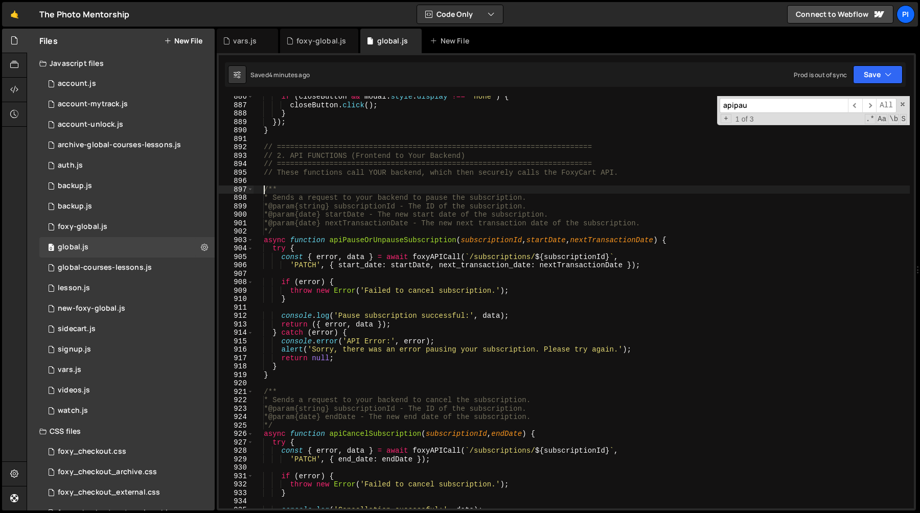
click at [282, 373] on div "if ( closeButton && modal . style . display !== 'none' ) { closeButton . click …" at bounding box center [581, 306] width 657 height 429
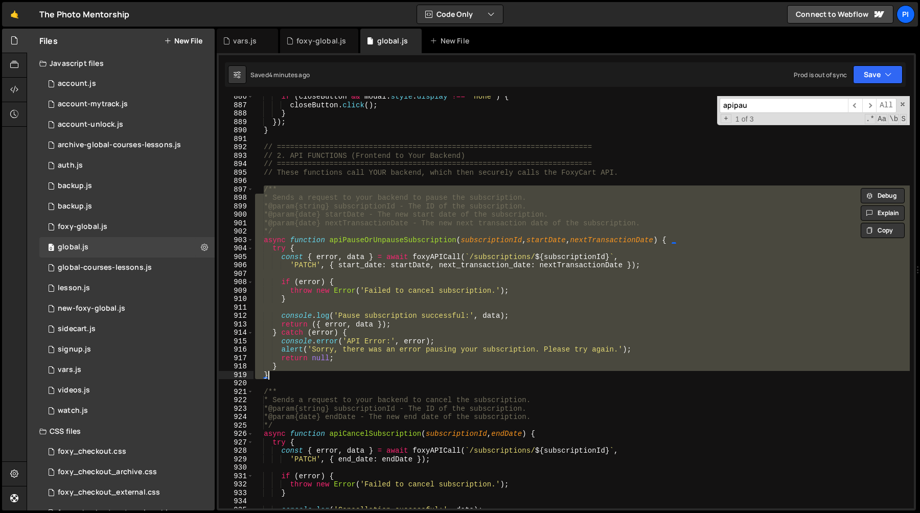
click at [284, 373] on div "if ( closeButton && modal . style . display !== 'none' ) { closeButton . click …" at bounding box center [581, 302] width 657 height 412
type textarea "}"
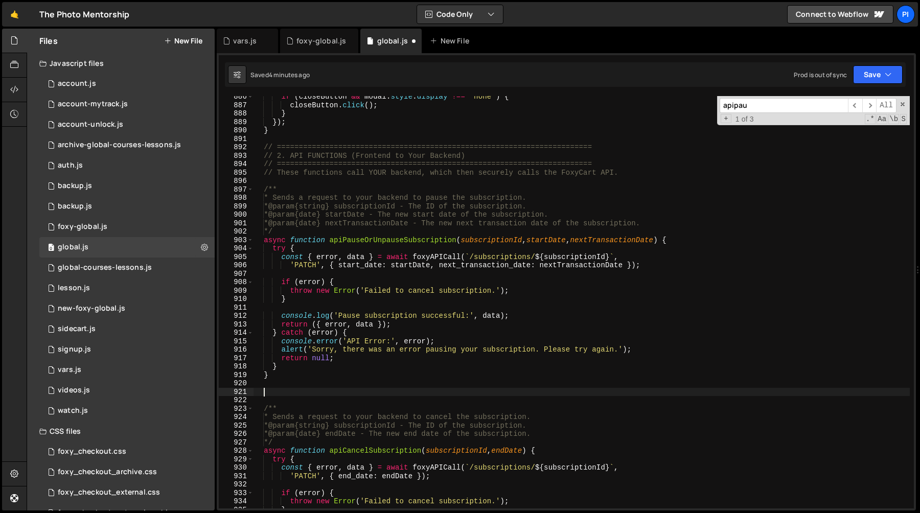
paste textarea "}"
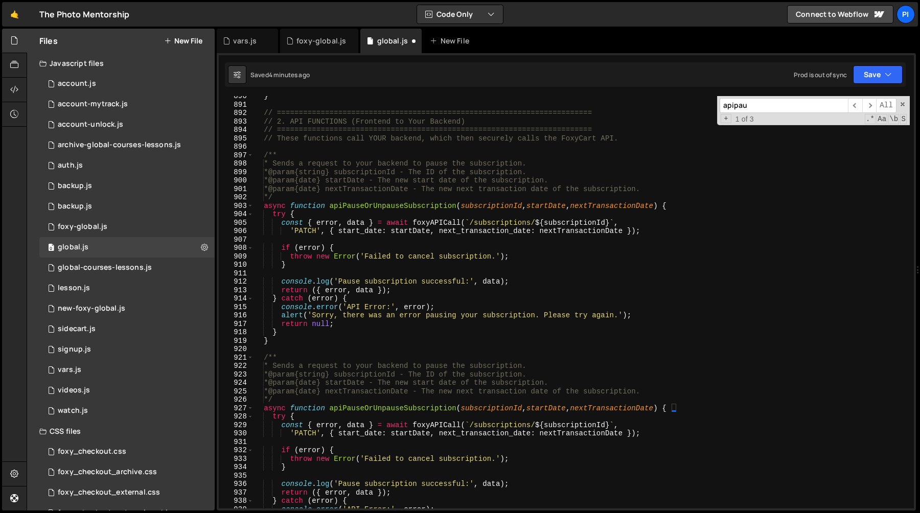
scroll to position [7864, 0]
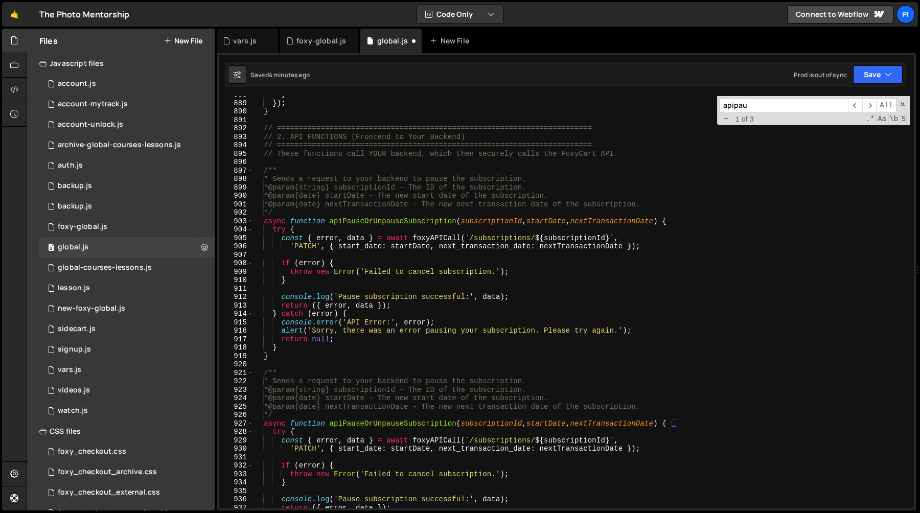
click at [364, 222] on div "} }) ; } // ===================================================================…" at bounding box center [581, 304] width 657 height 429
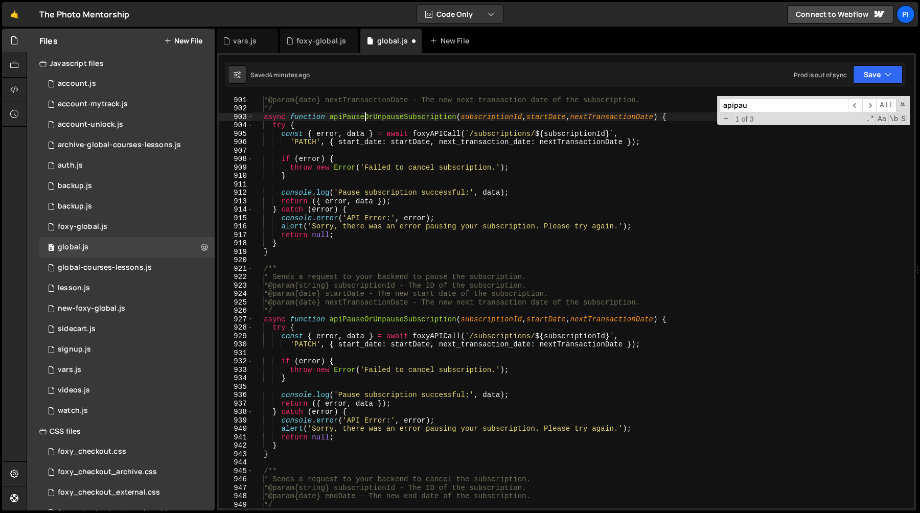
scroll to position [7969, 0]
click at [365, 322] on div "* @param {date} nextTransactionDate - The new next transaction date of the subs…" at bounding box center [581, 310] width 657 height 429
click at [407, 322] on div "* @param {date} nextTransactionDate - The new next transaction date of the subs…" at bounding box center [581, 310] width 657 height 429
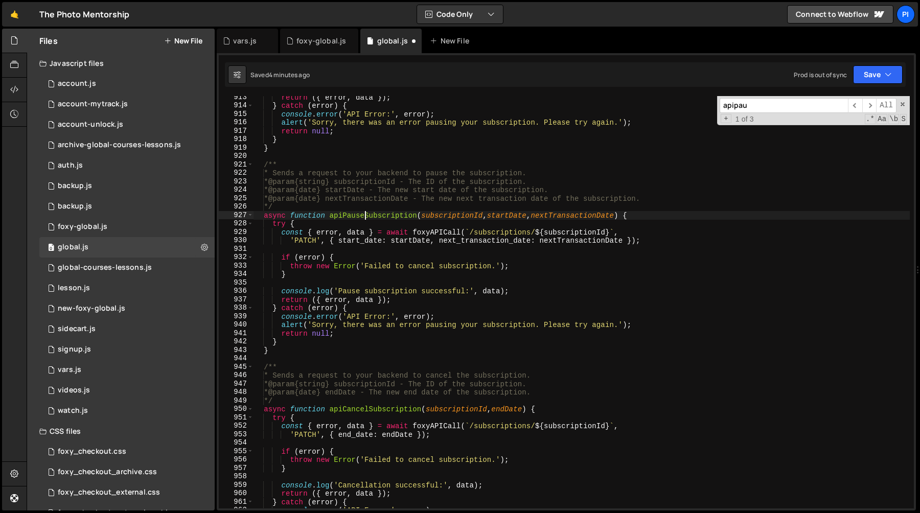
scroll to position [8083, 0]
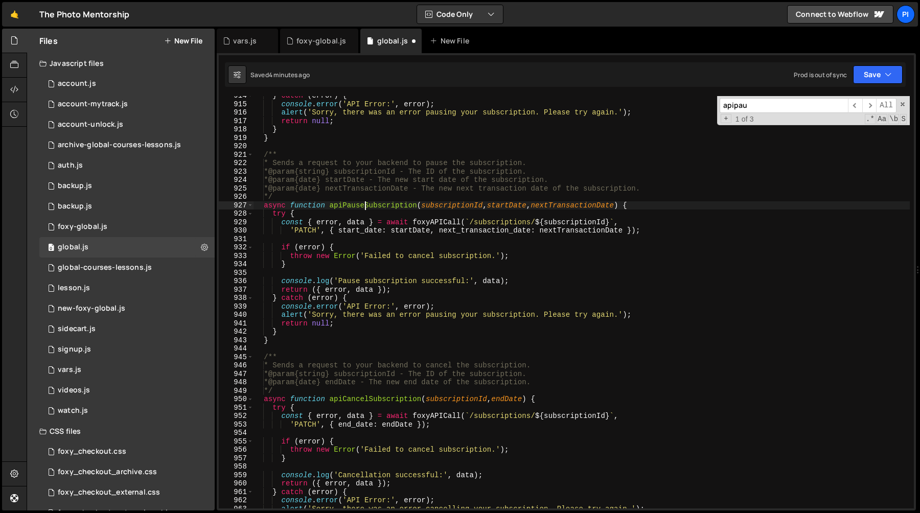
click at [386, 223] on div "} catch ( error ) { console . error ( 'API Error:' , error ) ; alert ( 'Sorry, …" at bounding box center [581, 305] width 657 height 429
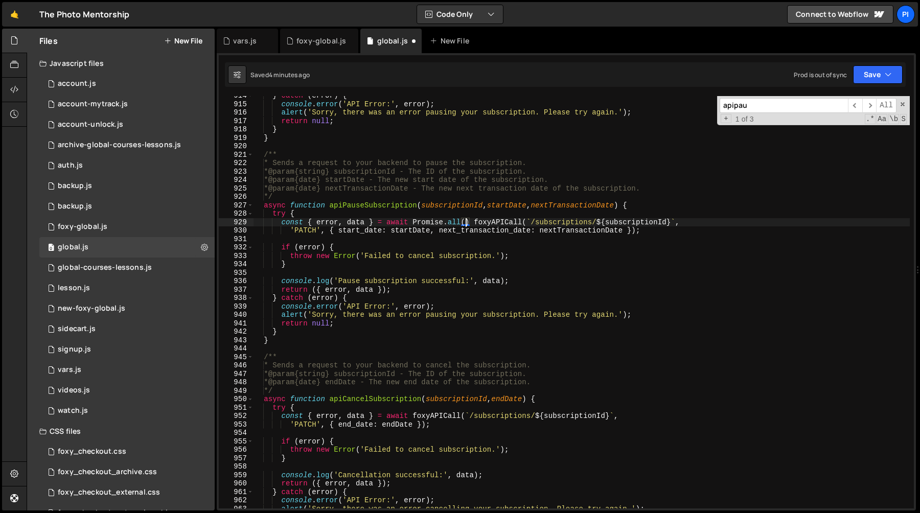
scroll to position [0, 15]
paste textarea "])"
click at [472, 226] on div "} catch ( error ) { console . error ( 'API Error:' , error ) ; alert ( 'Sorry, …" at bounding box center [581, 305] width 657 height 429
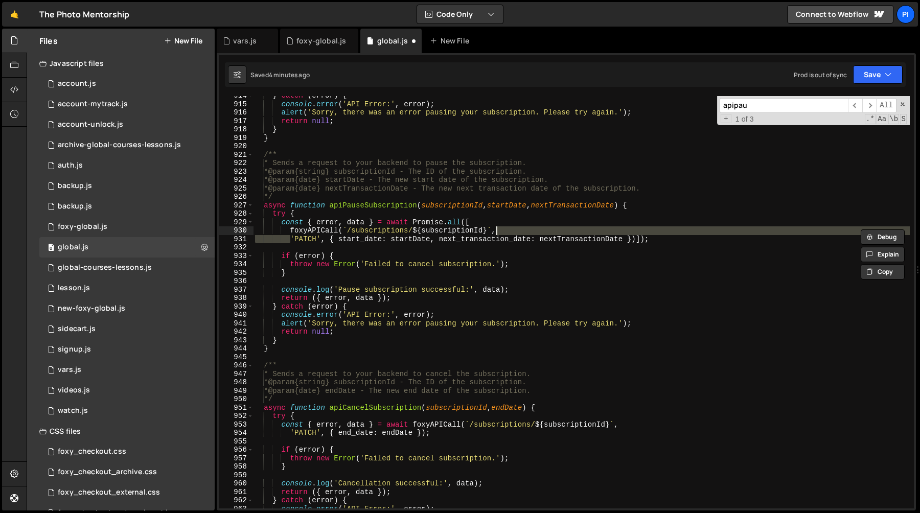
scroll to position [0, 17]
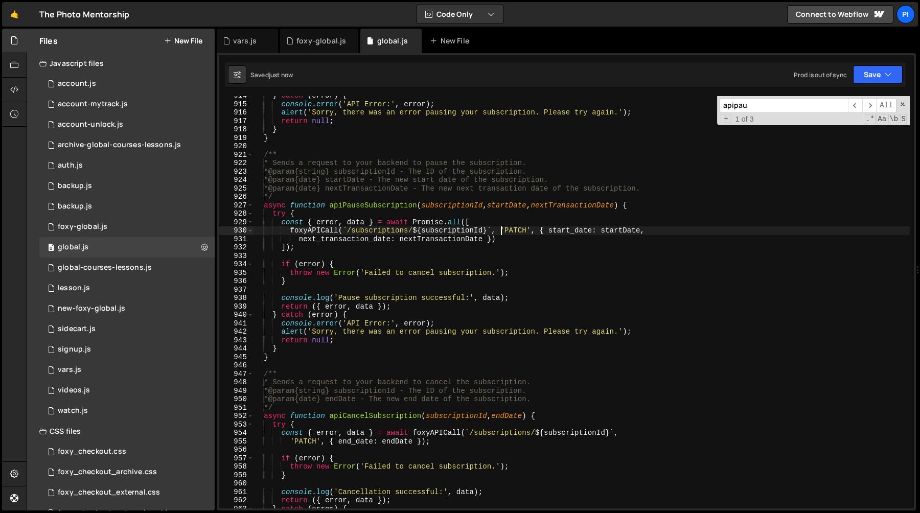
click at [539, 241] on div "} catch ( error ) { console . error ( 'API Error:' , error ) ; alert ( 'Sorry, …" at bounding box center [581, 305] width 657 height 429
type textarea "next_transaction_date: nextTransactionDate }),"
click at [785, 105] on input "apipau" at bounding box center [784, 105] width 128 height 15
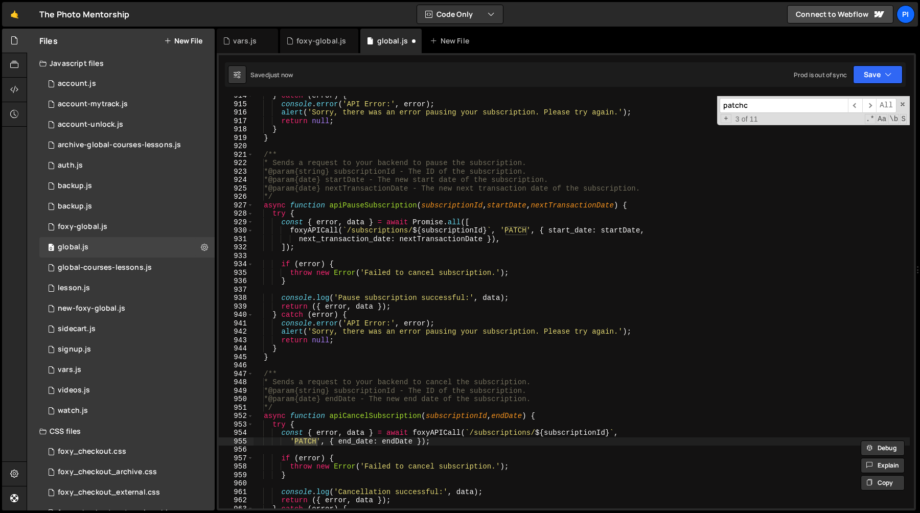
scroll to position [8445, 0]
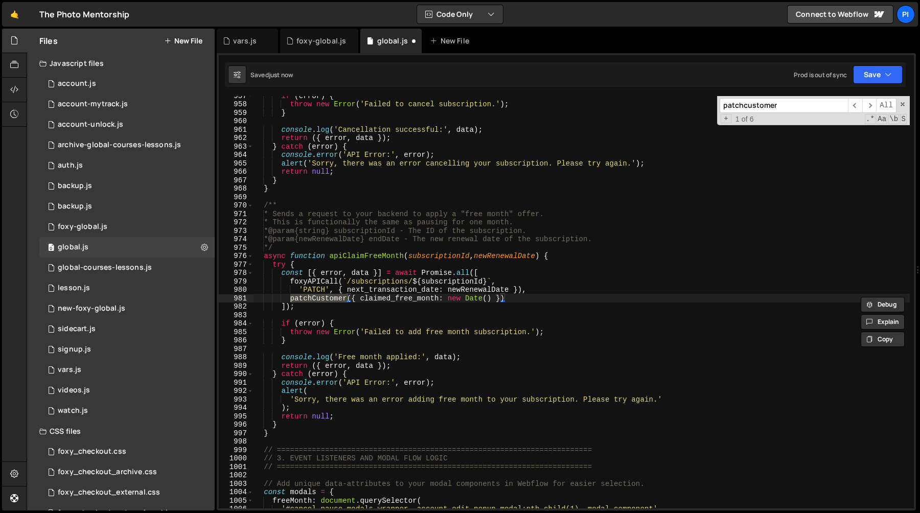
type input "patchcustomer"
click at [523, 299] on div "if ( error ) { throw new Error ( 'Failed to cancel subscription.' ) ; } console…" at bounding box center [581, 305] width 657 height 429
click at [282, 274] on div "if ( error ) { throw new Error ( 'Failed to cancel subscription.' ) ; } console…" at bounding box center [581, 305] width 657 height 429
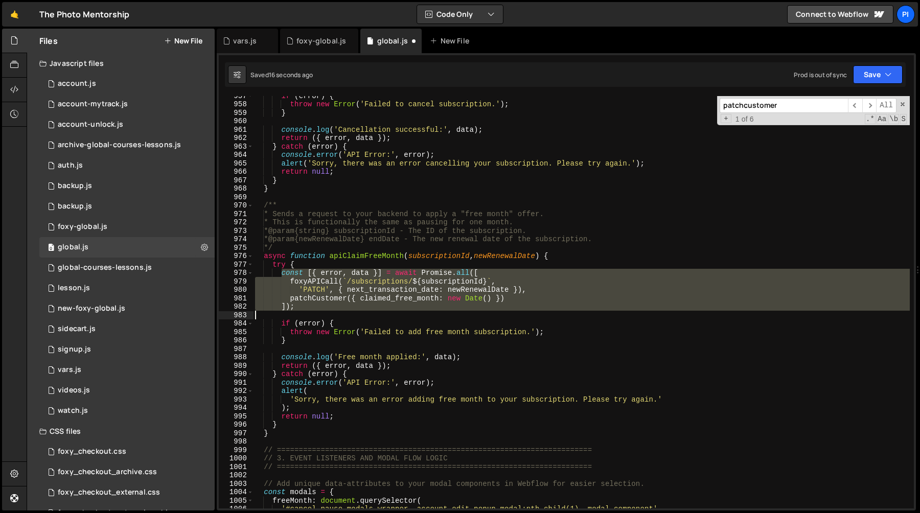
click at [314, 311] on div "if ( error ) { throw new Error ( 'Failed to cancel subscription.' ) ; } console…" at bounding box center [581, 305] width 657 height 429
click at [320, 307] on div "if ( error ) { throw new Error ( 'Failed to cancel subscription.' ) ; } console…" at bounding box center [581, 302] width 657 height 412
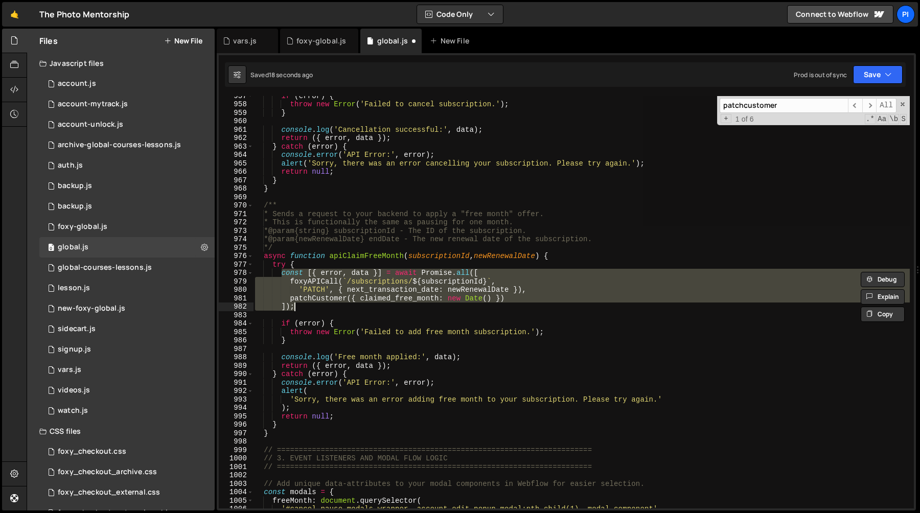
click at [290, 297] on div "if ( error ) { throw new Error ( 'Failed to cancel subscription.' ) ; } console…" at bounding box center [581, 302] width 657 height 412
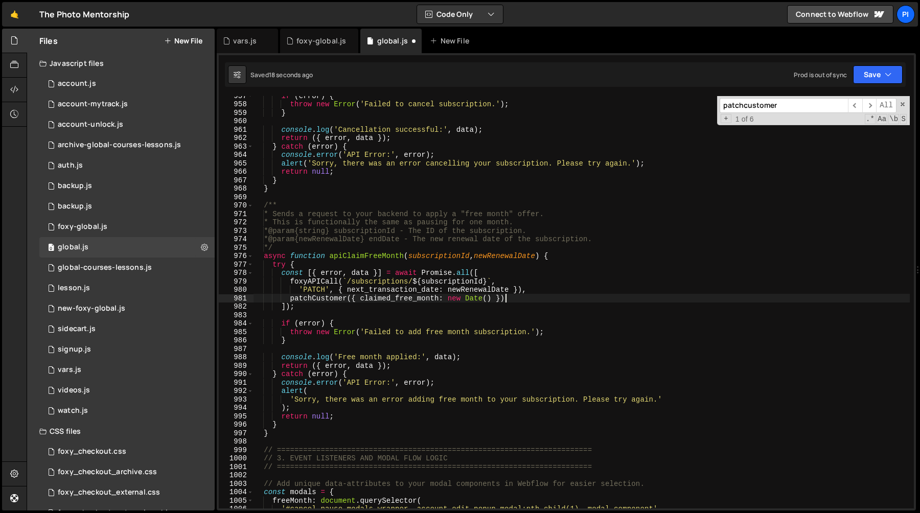
click at [537, 299] on div "if ( error ) { throw new Error ( 'Failed to cancel subscription.' ) ; } console…" at bounding box center [581, 305] width 657 height 429
click at [535, 293] on div "if ( error ) { throw new Error ( 'Failed to cancel subscription.' ) ; } console…" at bounding box center [581, 305] width 657 height 429
type textarea "'PATCH', { next_transaction_date: newRenewalDate }), patchCustomer({ claimed_fr…"
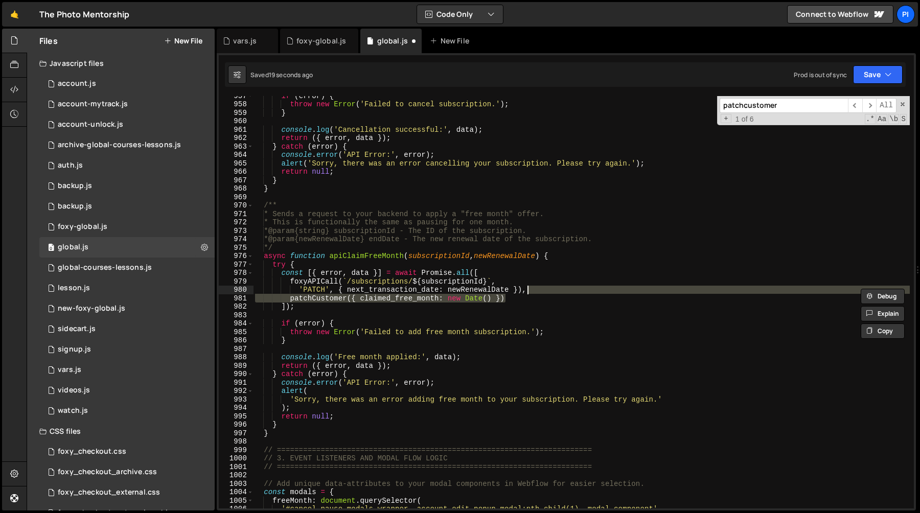
click at [524, 292] on div "if ( error ) { throw new Error ( 'Failed to cancel subscription.' ) ; } console…" at bounding box center [581, 305] width 657 height 429
click at [786, 105] on input "patchcustomer" at bounding box center [784, 105] width 128 height 15
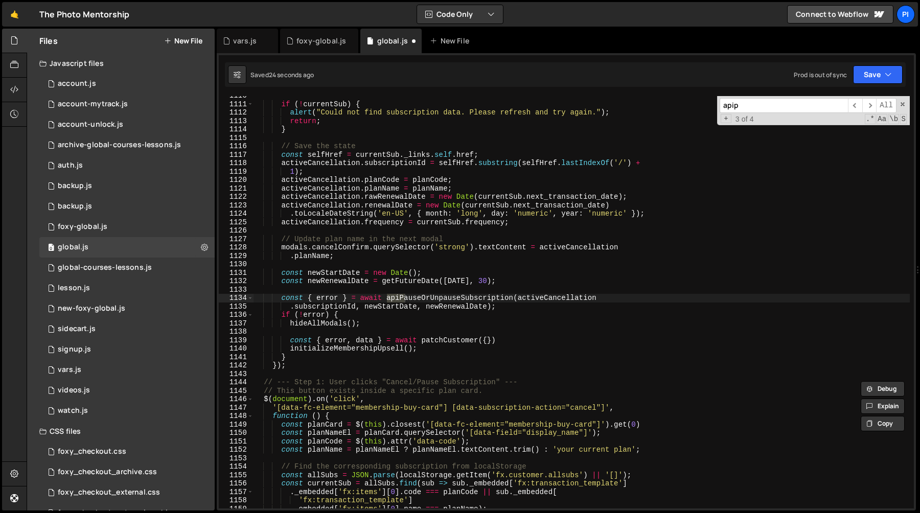
scroll to position [9735, 0]
type input "apipause"
click at [851, 102] on span "​" at bounding box center [855, 105] width 14 height 15
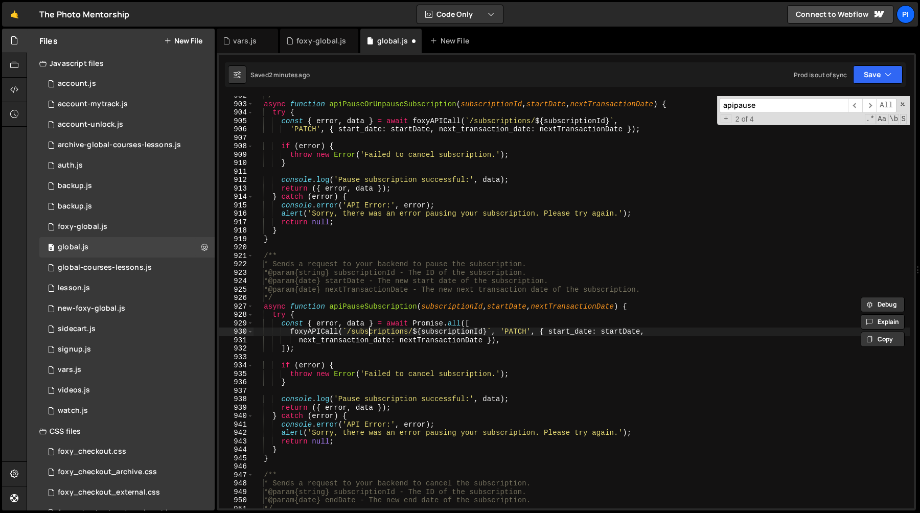
click at [371, 331] on div "*/ async function apiPauseOrUnpauseSubscription ( subscriptionId , startDate , …" at bounding box center [581, 305] width 657 height 429
click at [509, 339] on div "*/ async function apiPauseOrUnpauseSubscription ( subscriptionId , startDate , …" at bounding box center [581, 305] width 657 height 429
paste textarea "patchCustomer({ claimed_free_month: new Date() })"
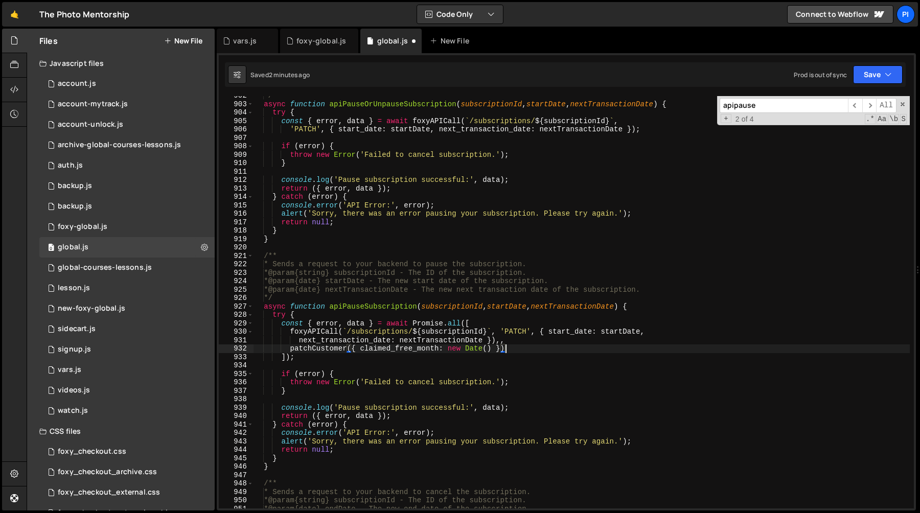
click at [508, 340] on div "*/ async function apiPauseOrUnpauseSubscription ( subscriptionId , startDate , …" at bounding box center [581, 305] width 657 height 429
click at [361, 349] on div "*/ async function apiPauseOrUnpauseSubscription ( subscriptionId , startDate , …" at bounding box center [581, 305] width 657 height 429
click at [437, 349] on div "*/ async function apiPauseOrUnpauseSubscription ( subscriptionId , startDate , …" at bounding box center [581, 305] width 657 height 429
click at [441, 351] on div "*/ async function apiPauseOrUnpauseSubscription ( subscriptionId , startDate , …" at bounding box center [581, 305] width 657 height 429
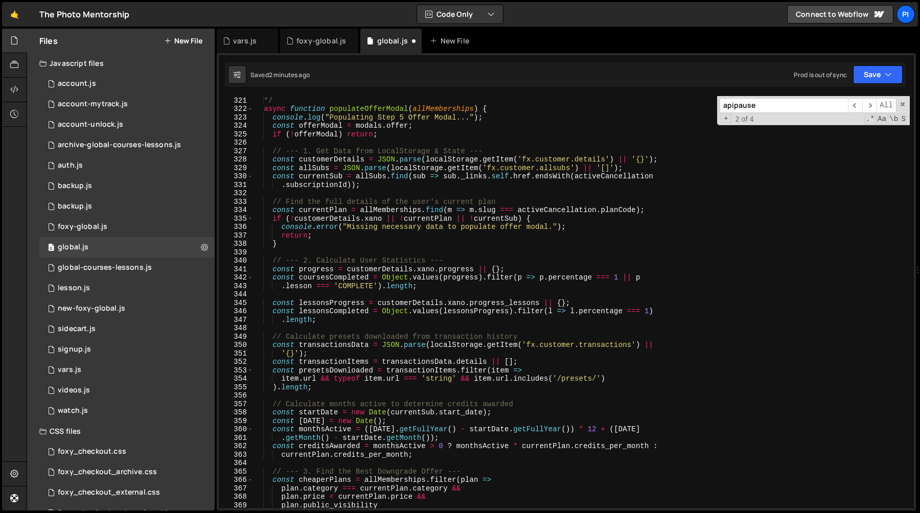
scroll to position [2697, 0]
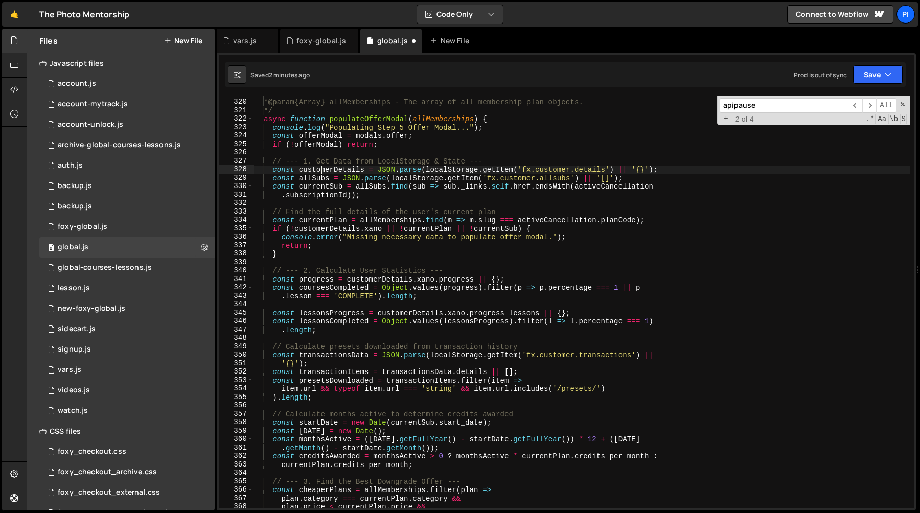
click at [322, 171] on div "* Assumes 'activeCancellation' state and 'modals.offer' are available. * @param…" at bounding box center [581, 303] width 657 height 429
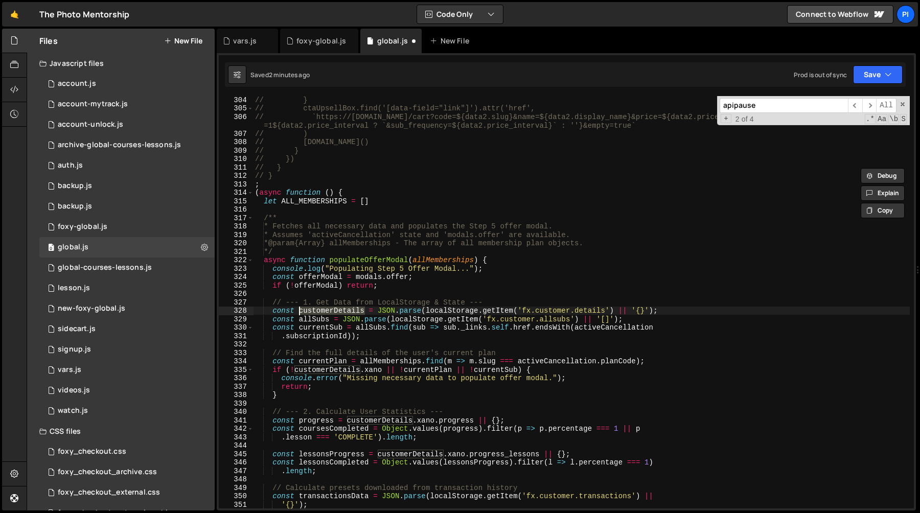
scroll to position [2572, 0]
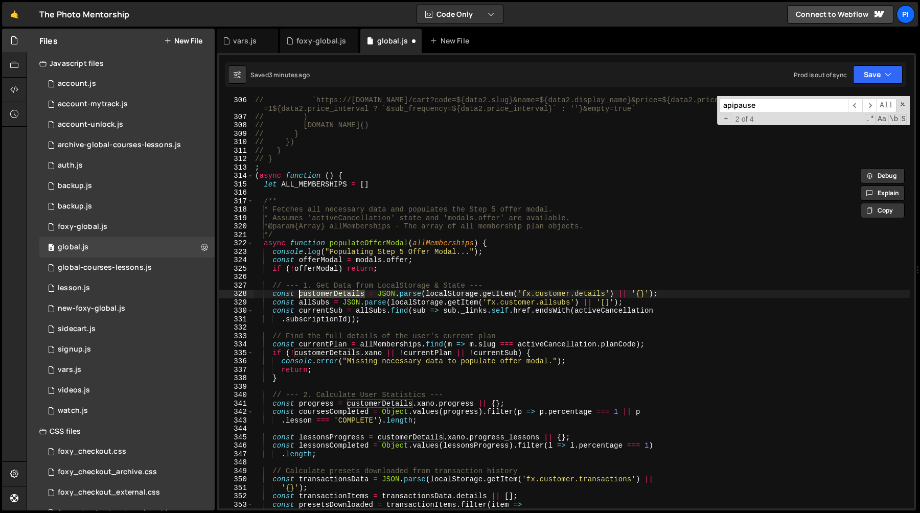
click at [273, 296] on div "// `https://[DOMAIN_NAME]/cart?code=${data2.slug}&name=${data2.display_name}&pr…" at bounding box center [581, 315] width 657 height 438
click at [667, 294] on div "// `https://[DOMAIN_NAME]/cart?code=${data2.slug}&name=${data2.display_name}&pr…" at bounding box center [581, 315] width 657 height 438
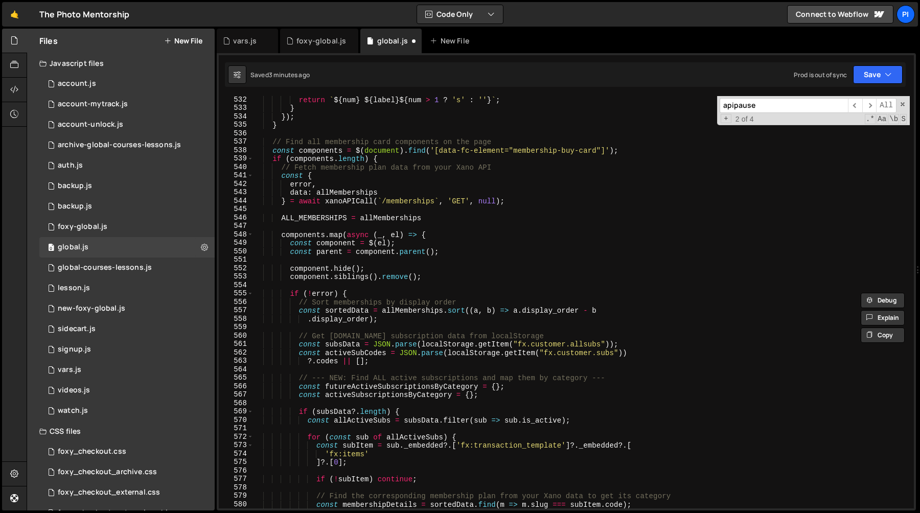
scroll to position [4385, 0]
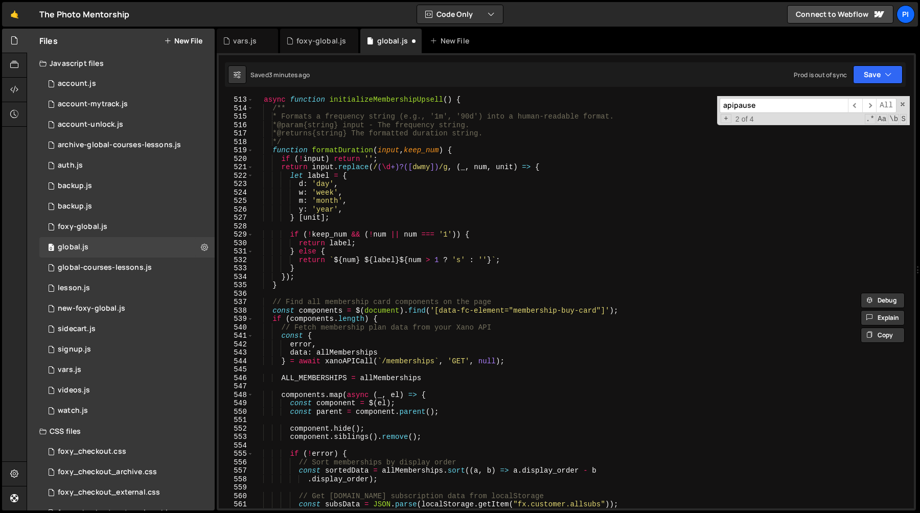
type textarea "const customerDetails = JSON.parse(localStorage.getItem('fx.customer.details') …"
click at [784, 104] on input "apipause" at bounding box center [784, 105] width 128 height 15
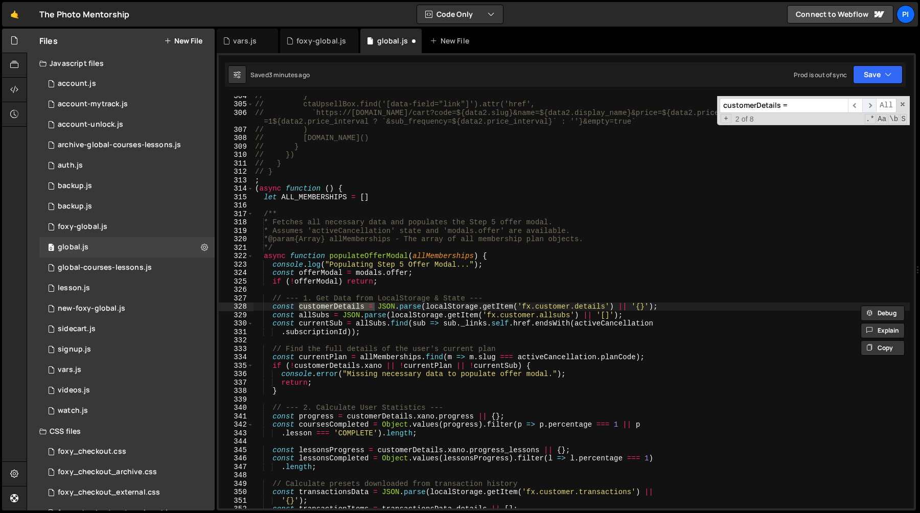
type input "customerDetails ="
click at [871, 106] on span "​" at bounding box center [869, 105] width 14 height 15
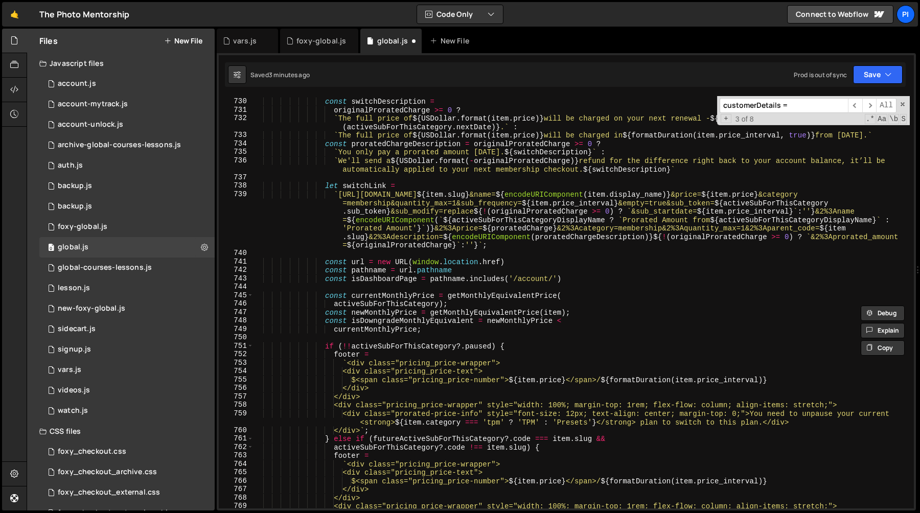
scroll to position [6271, 0]
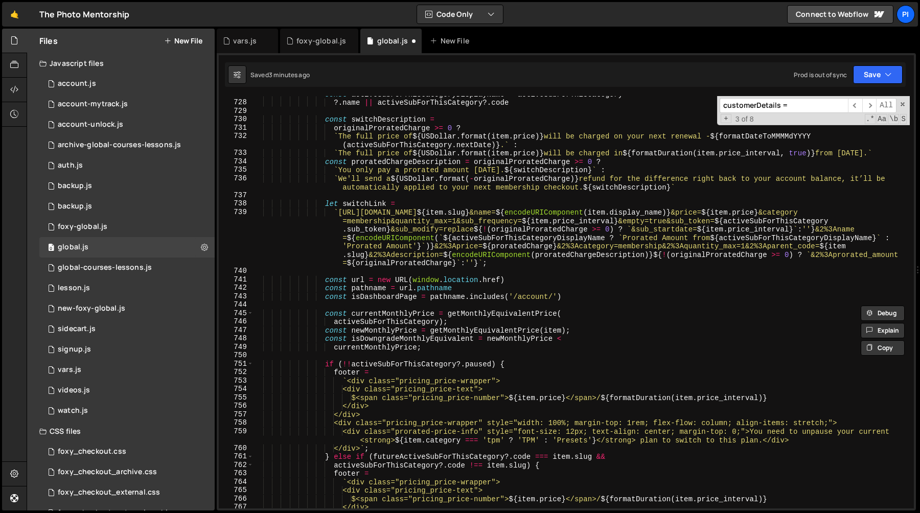
click at [403, 373] on div "const activeSubForThisCategoryDisplayName = activeSubForThisCategory ?. name ||…" at bounding box center [581, 304] width 657 height 429
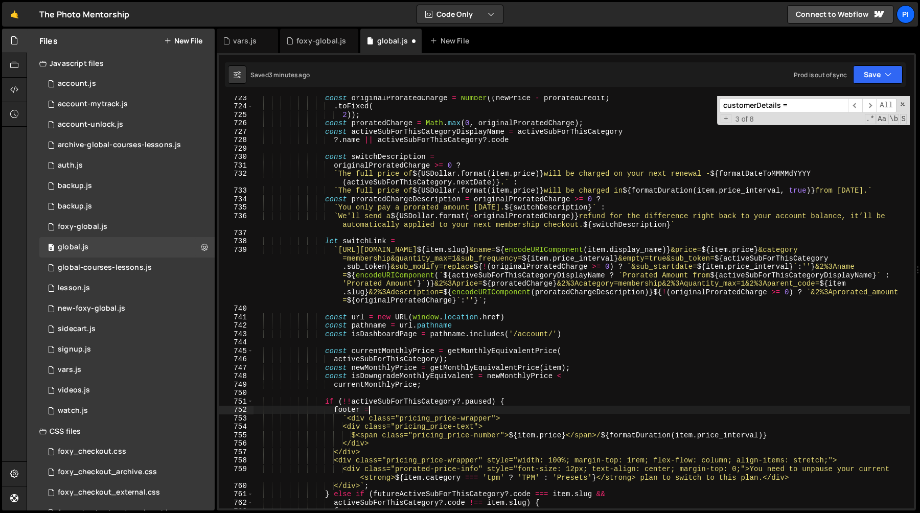
scroll to position [6230, 0]
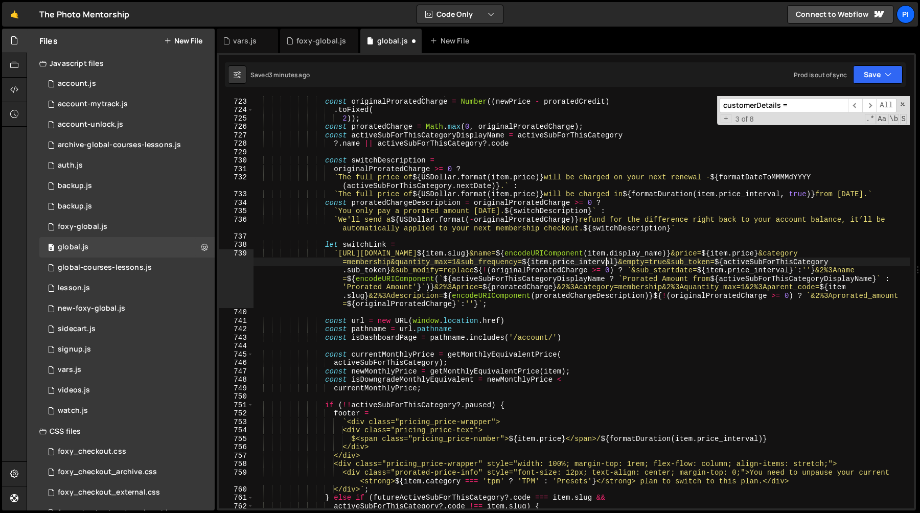
click at [606, 260] on div "const newPrice = item . price ; const originalProratedCharge = Number (( newPri…" at bounding box center [581, 303] width 657 height 429
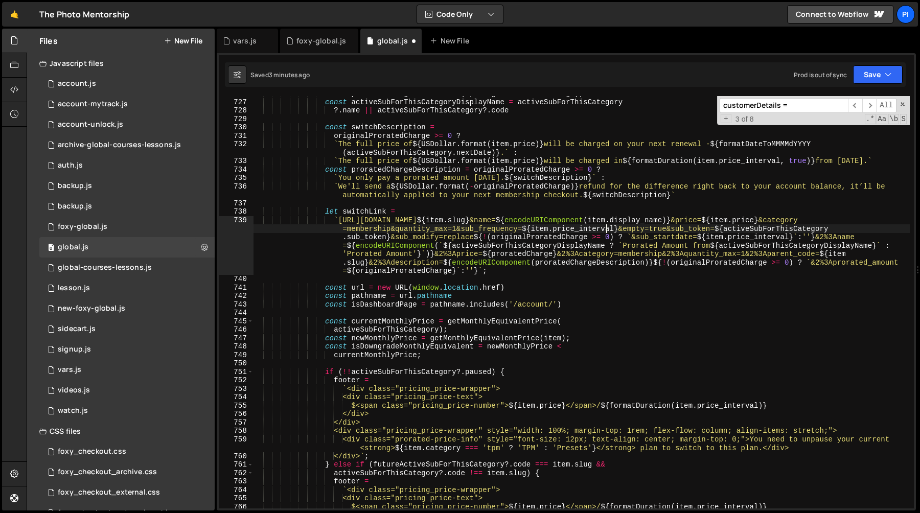
scroll to position [6273, 0]
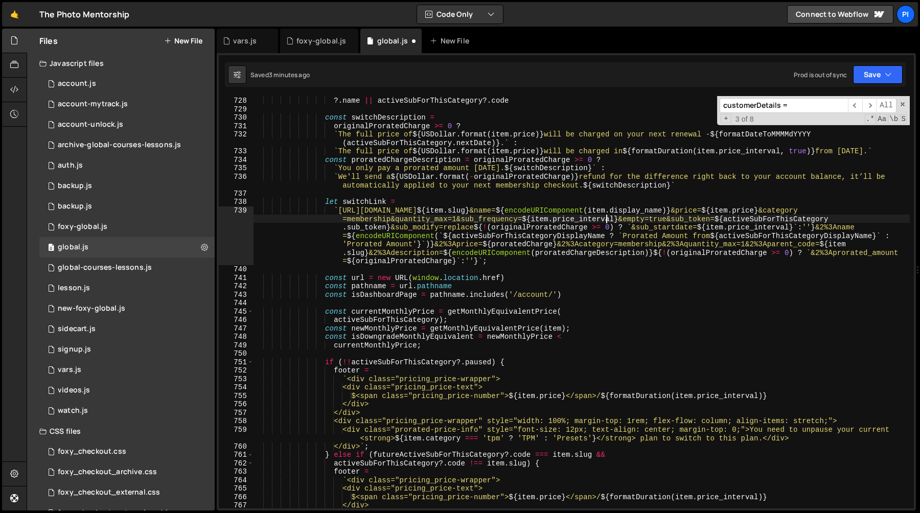
click at [423, 364] on div "const activeSubForThisCategoryDisplayName = activeSubForThisCategory ?. name ||…" at bounding box center [581, 302] width 657 height 429
click at [399, 372] on div "const activeSubForThisCategoryDisplayName = activeSubForThisCategory ?. name ||…" at bounding box center [581, 302] width 657 height 429
type textarea "footer ="
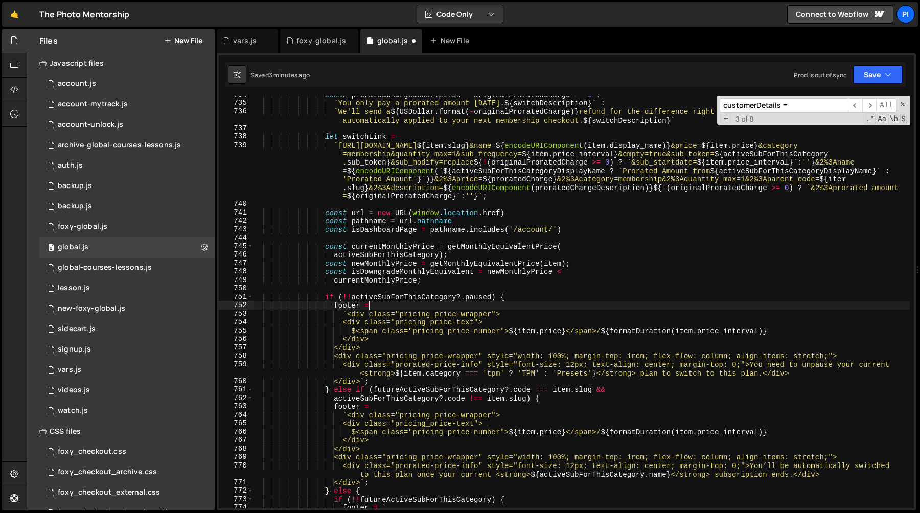
scroll to position [6283, 0]
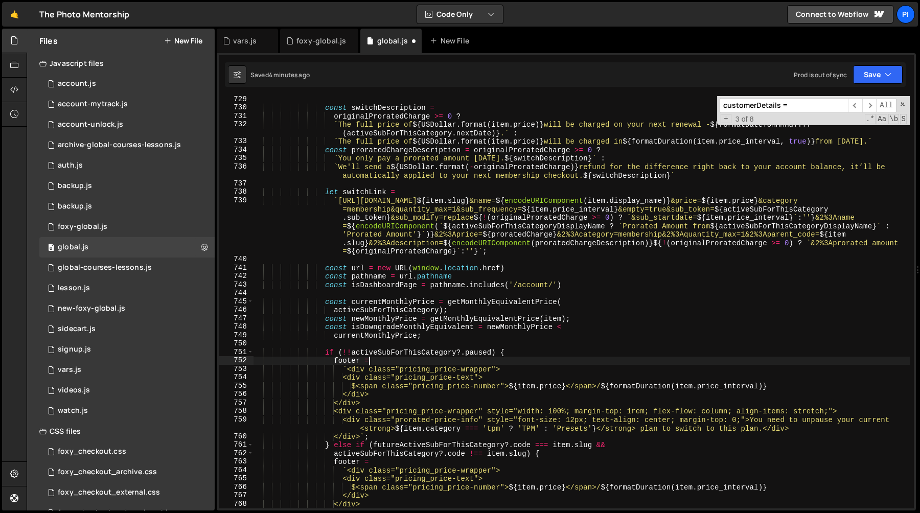
click at [806, 108] on input "customerDetails =" at bounding box center [784, 105] width 128 height 15
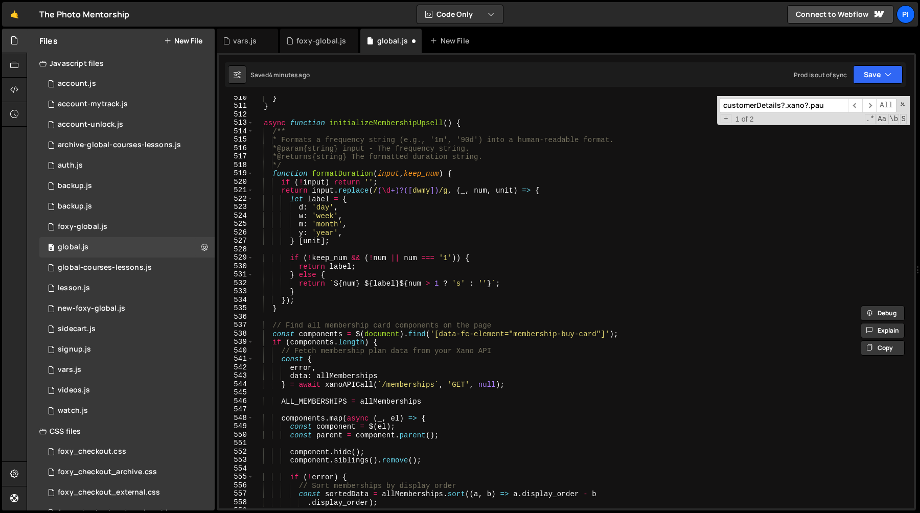
scroll to position [4362, 0]
type input "customerDetails?.xano?.pau"
click at [365, 314] on div "} } async function initializeMembershipUpsell ( ) { /** * Formats a frequency s…" at bounding box center [581, 308] width 657 height 429
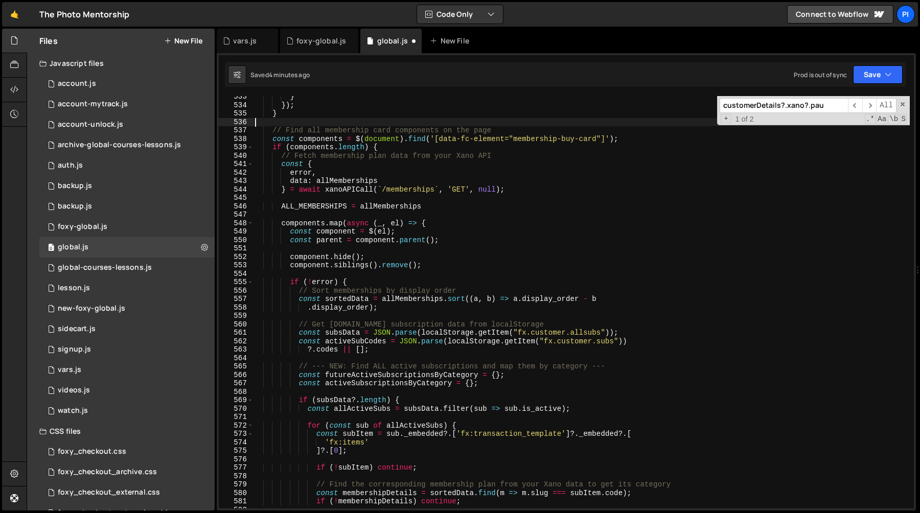
scroll to position [4557, 0]
click at [248, 148] on span at bounding box center [250, 147] width 6 height 9
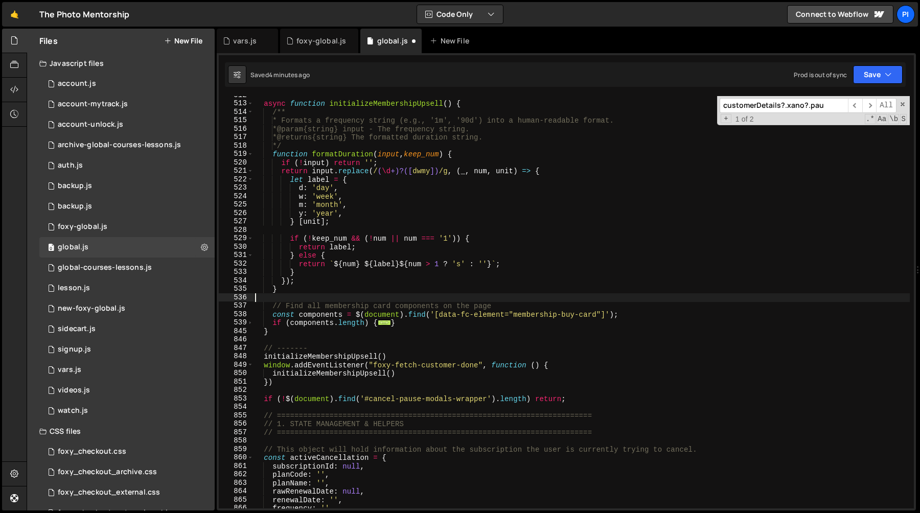
scroll to position [4347, 0]
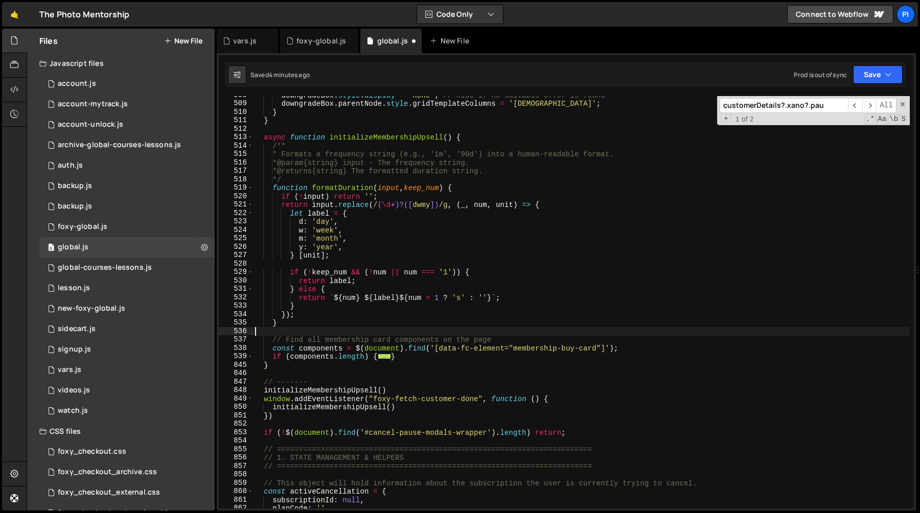
click at [470, 135] on div "downgradeBox . style . display = 'none' ; // Hide if no suitable offer is found…" at bounding box center [581, 305] width 657 height 429
type textarea "async function initializeMembershipUpsell() {"
paste textarea "const customerDetails = JSON.parse(localStorage.getItem('fx.customer.details') …"
type textarea "const customerDetails = JSON.parse(localStorage.getItem('fx.customer.details') …"
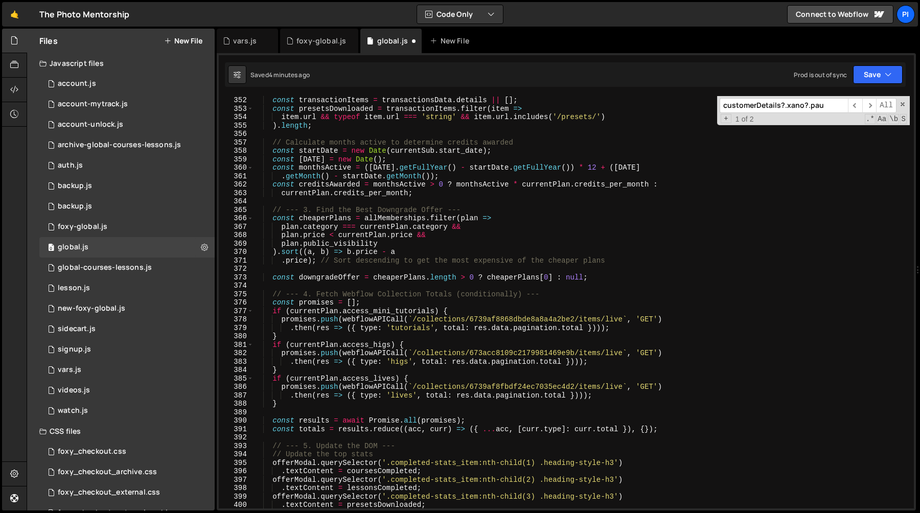
scroll to position [2946, 0]
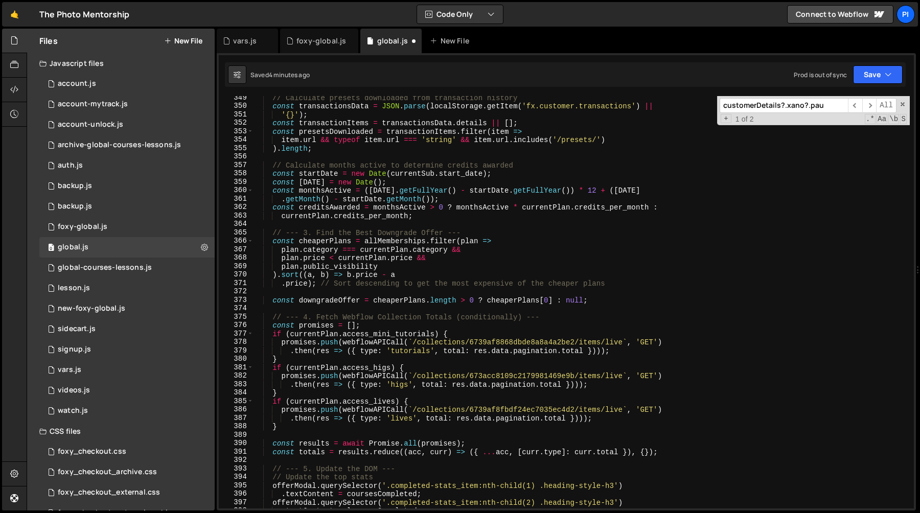
click at [799, 104] on input "customerDetails?.xano?.pau" at bounding box center [784, 105] width 128 height 15
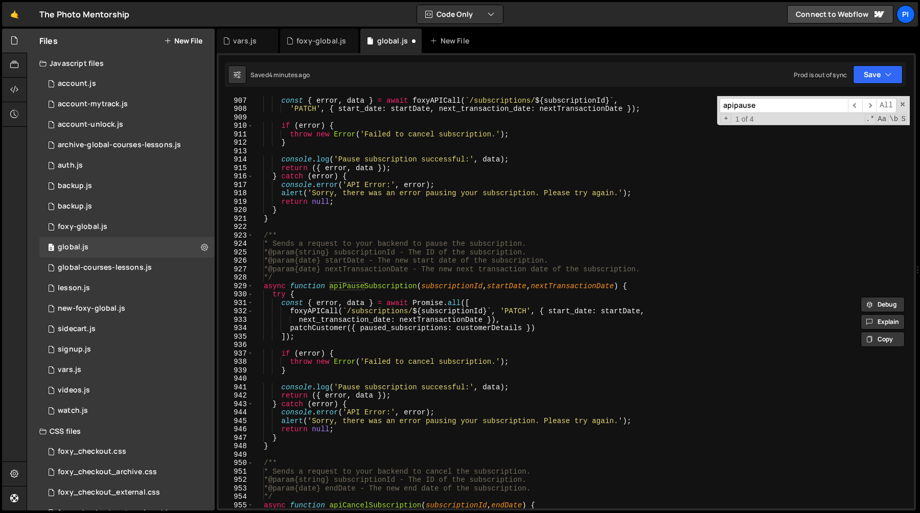
scroll to position [8019, 0]
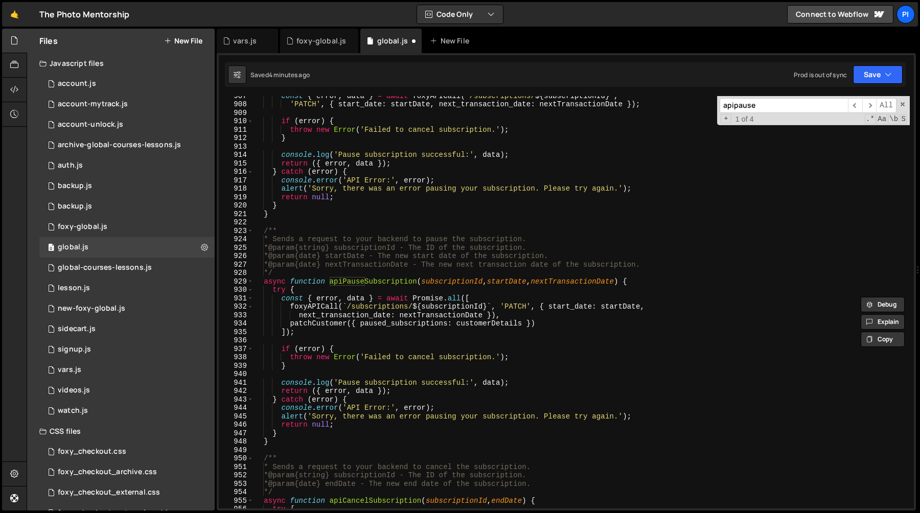
type input "apipause"
type textarea "try {"
click at [585, 292] on div "const { error , data } = await foxyAPICall ( ` /subscriptions/ ${ subscriptionI…" at bounding box center [581, 305] width 657 height 429
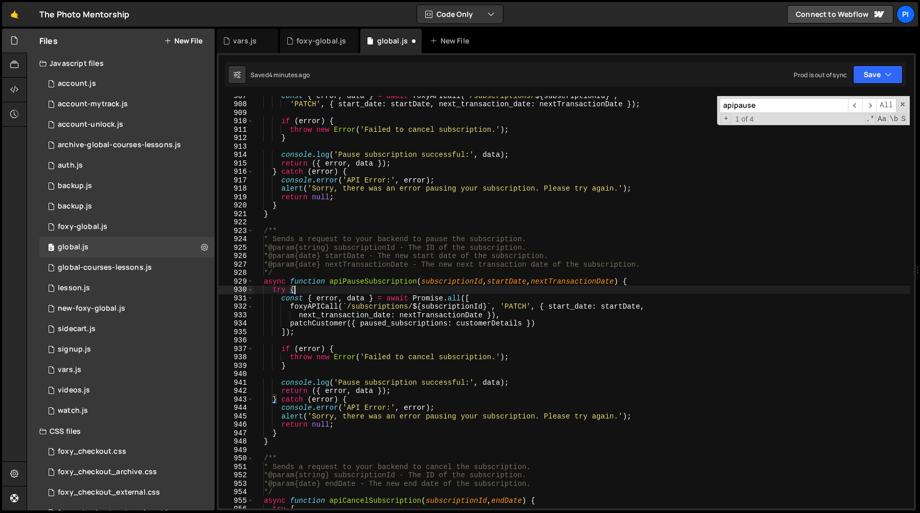
scroll to position [0, 1]
paste textarea "const customerDetails = JSON.parse(localStorage.getItem('fx.customer.details') …"
type textarea "const customerDetails = JSON.parse(localStorage.getItem('fx.customer.details') …"
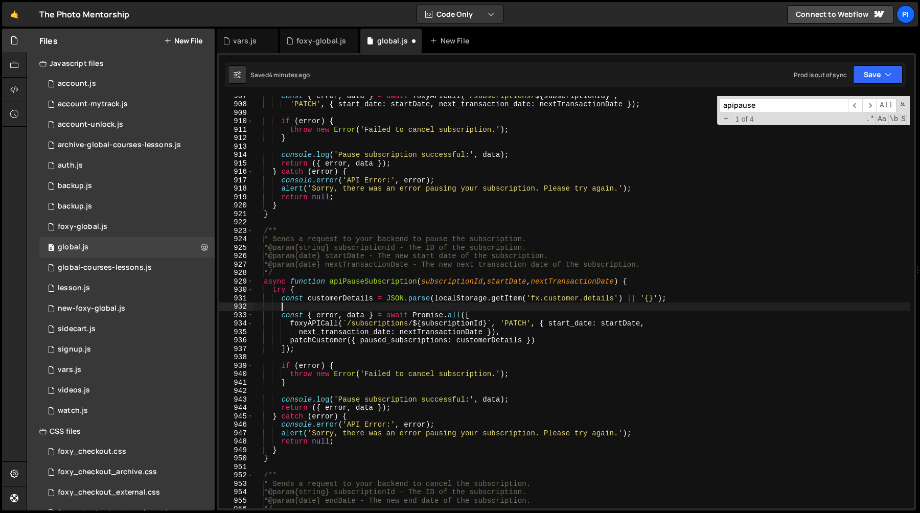
click at [332, 297] on div "const { error , data } = await foxyAPICall ( ` /subscriptions/ ${ subscriptionI…" at bounding box center [581, 305] width 657 height 429
click at [476, 339] on div "const { error , data } = await foxyAPICall ( ` /subscriptions/ ${ subscriptionI…" at bounding box center [581, 305] width 657 height 429
click at [475, 344] on div "const { error , data } = await foxyAPICall ( ` /subscriptions/ ${ subscriptionI…" at bounding box center [581, 302] width 657 height 412
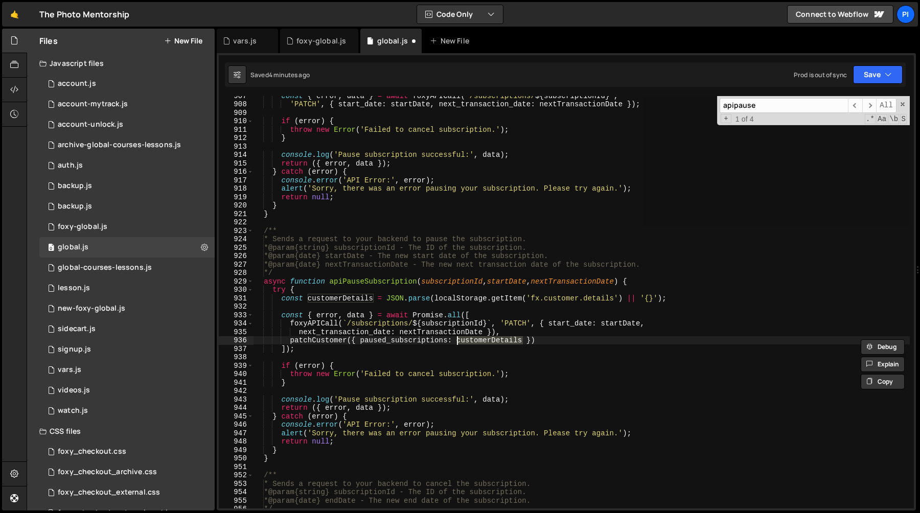
click at [475, 344] on div "const { error , data } = await foxyAPICall ( ` /subscriptions/ ${ subscriptionI…" at bounding box center [581, 305] width 657 height 429
click at [544, 343] on div "const { error , data } = await foxyAPICall ( ` /subscriptions/ ${ subscriptionI…" at bounding box center [581, 305] width 657 height 429
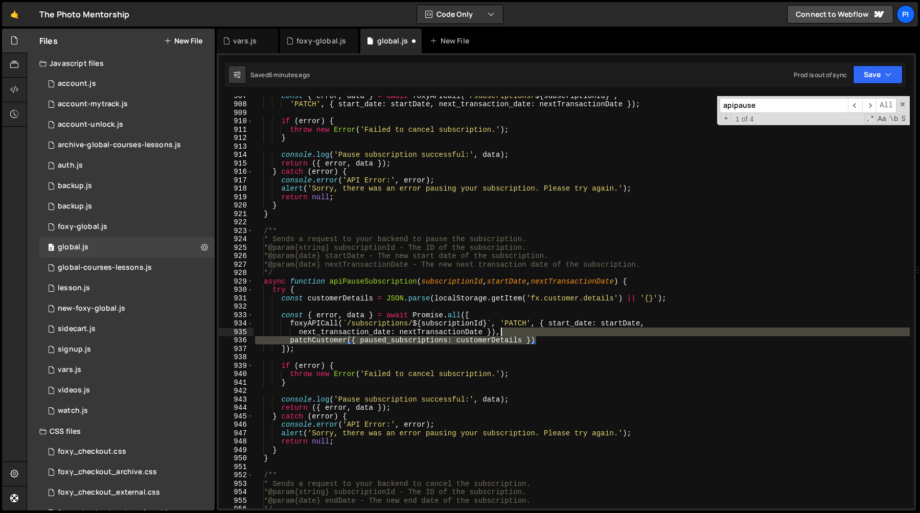
click at [523, 333] on div "const { error , data } = await foxyAPICall ( ` /subscriptions/ ${ subscriptionI…" at bounding box center [581, 305] width 657 height 429
click at [492, 339] on div "const { error , data } = await foxyAPICall ( ` /subscriptions/ ${ subscriptionI…" at bounding box center [581, 305] width 657 height 429
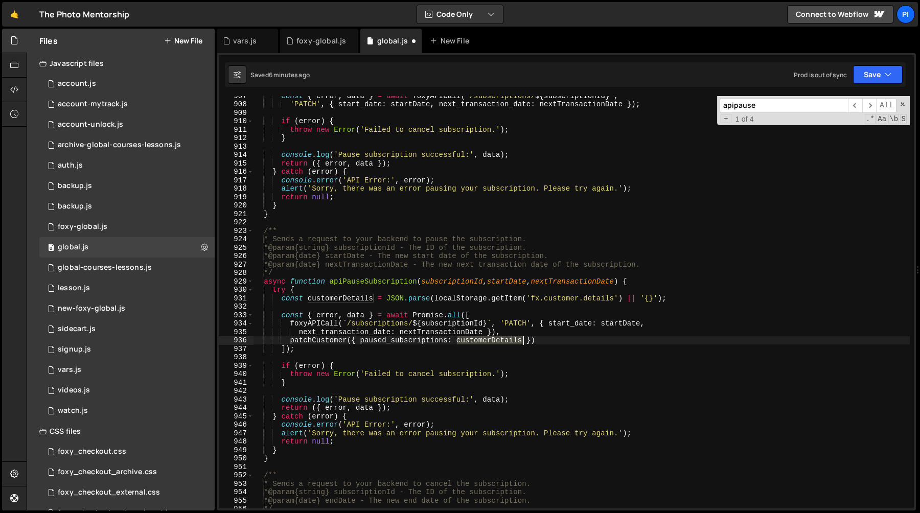
click at [492, 339] on div "const { error , data } = await foxyAPICall ( ` /subscriptions/ ${ subscriptionI…" at bounding box center [581, 305] width 657 height 429
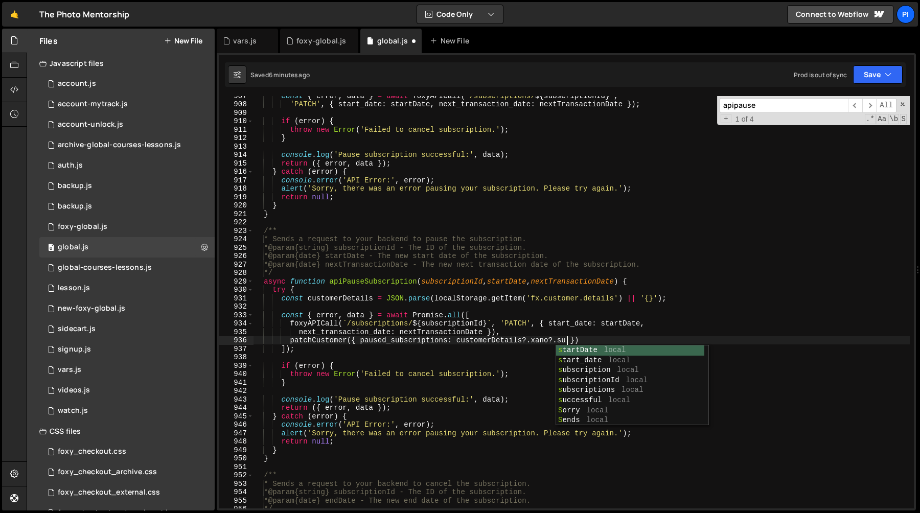
scroll to position [0, 22]
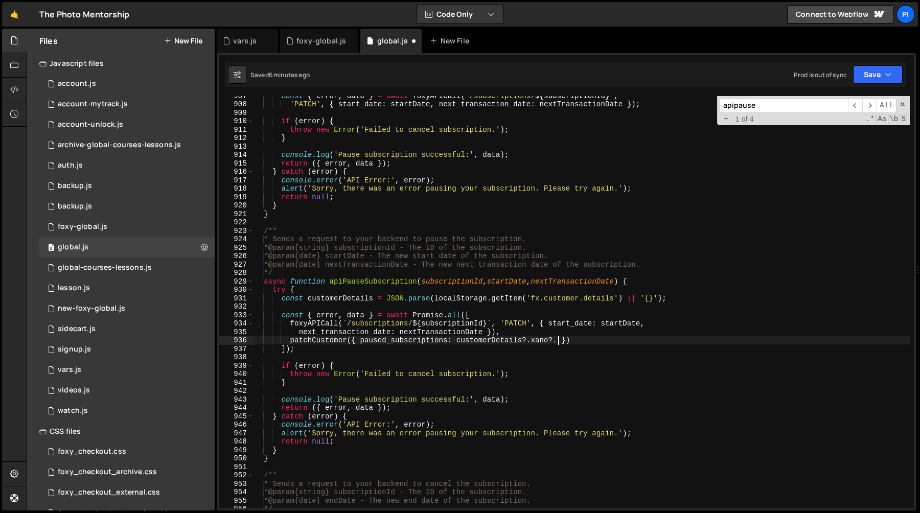
click at [410, 334] on div "const { error , data } = await foxyAPICall ( ` /subscriptions/ ${ subscriptionI…" at bounding box center [581, 305] width 657 height 429
click at [410, 340] on div "const { error , data } = await foxyAPICall ( ` /subscriptions/ ${ subscriptionI…" at bounding box center [581, 305] width 657 height 429
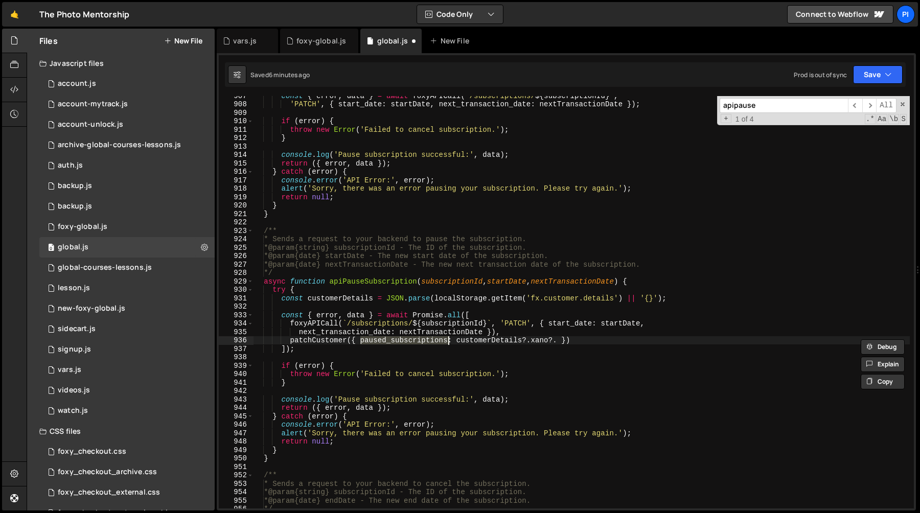
click at [558, 341] on div "const { error , data } = await foxyAPICall ( ` /subscriptions/ ${ subscriptionI…" at bounding box center [581, 305] width 657 height 429
paste textarea "paused_subscriptions"
click at [458, 283] on div "const { error , data } = await foxyAPICall ( ` /subscriptions/ ${ subscriptionI…" at bounding box center [581, 305] width 657 height 429
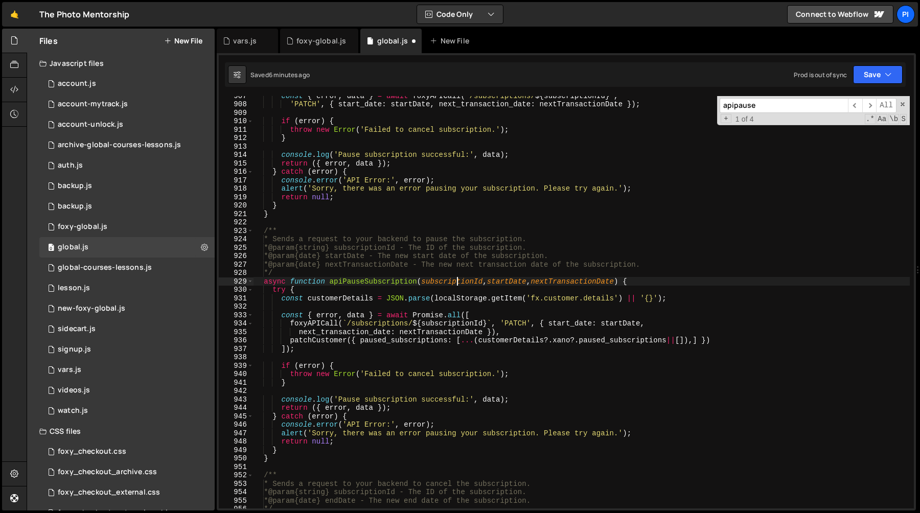
scroll to position [0, 26]
click at [458, 283] on div "const { error , data } = await foxyAPICall ( ` /subscriptions/ ${ subscriptionI…" at bounding box center [581, 305] width 657 height 429
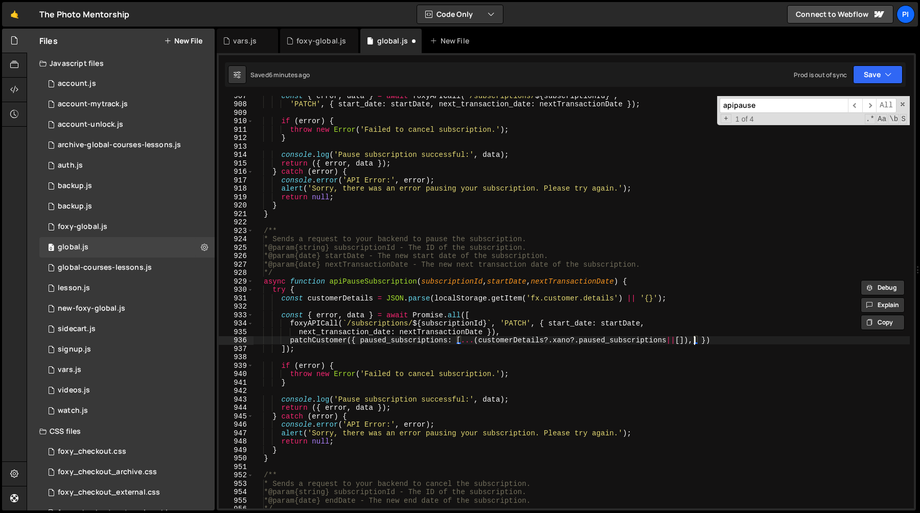
click at [694, 340] on div "const { error , data } = await foxyAPICall ( ` /subscriptions/ ${ subscriptionI…" at bounding box center [581, 305] width 657 height 429
paste textarea "subscriptionId"
type textarea "patchCustomer({ paused_subscriptions: [...(customerDetails?.xano?.paused_subscr…"
click at [508, 305] on div "const { error , data } = await foxyAPICall ( ` /subscriptions/ ${ subscriptionI…" at bounding box center [581, 305] width 657 height 429
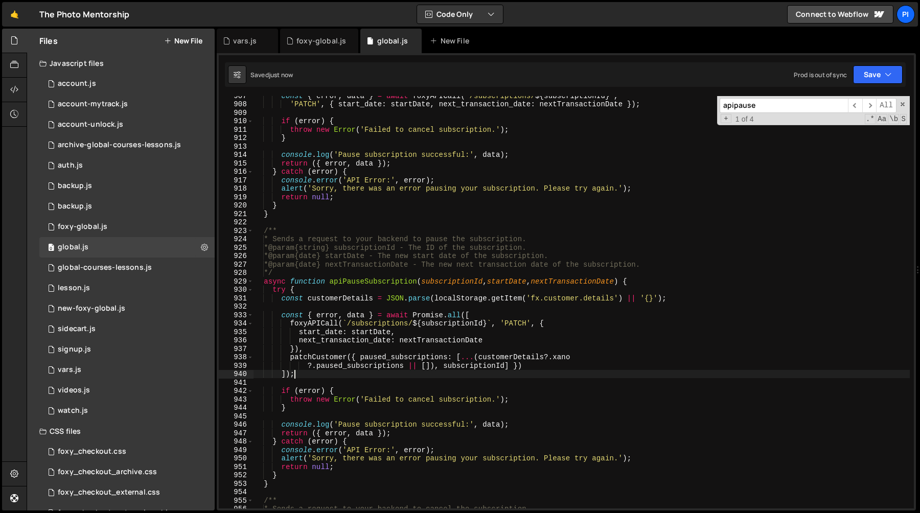
click at [313, 376] on div "const { error , data } = await foxyAPICall ( ` /subscriptions/ ${ subscriptionI…" at bounding box center [581, 305] width 657 height 429
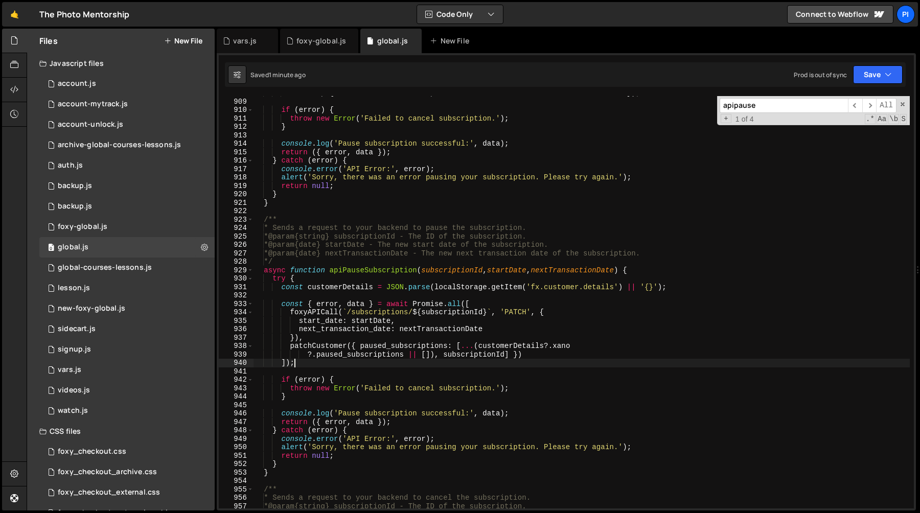
scroll to position [8013, 0]
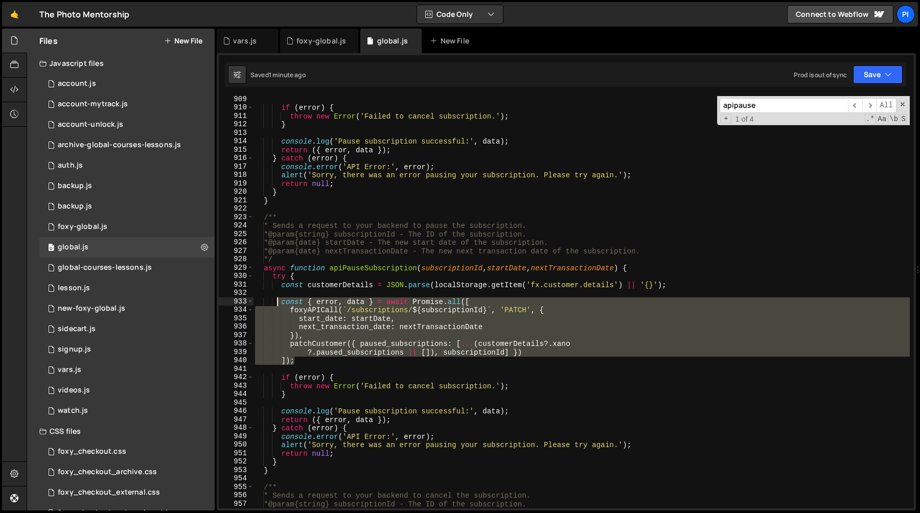
click at [279, 305] on div "if ( error ) { throw new Error ( 'Failed to cancel subscription.' ) ; } console…" at bounding box center [581, 309] width 657 height 429
click at [281, 304] on div "if ( error ) { throw new Error ( 'Failed to cancel subscription.' ) ; } console…" at bounding box center [581, 302] width 657 height 412
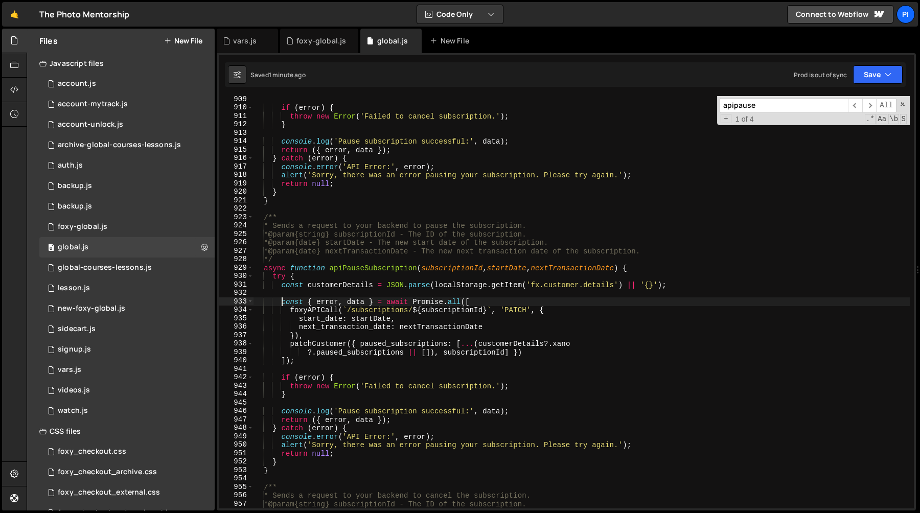
click at [318, 361] on div "if ( error ) { throw new Error ( 'Failed to cancel subscription.' ) ; } console…" at bounding box center [581, 309] width 657 height 429
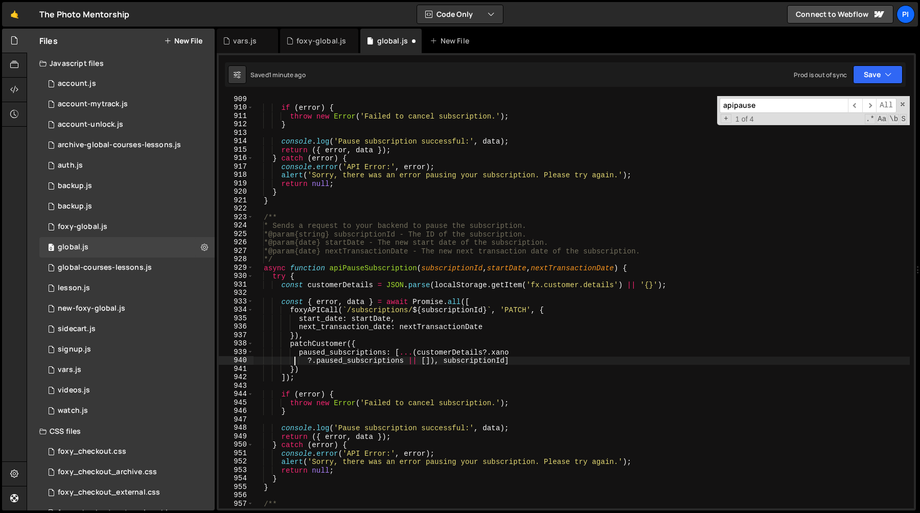
click at [392, 236] on div "if ( error ) { throw new Error ( 'Failed to cancel subscription.' ) ; } console…" at bounding box center [581, 309] width 657 height 429
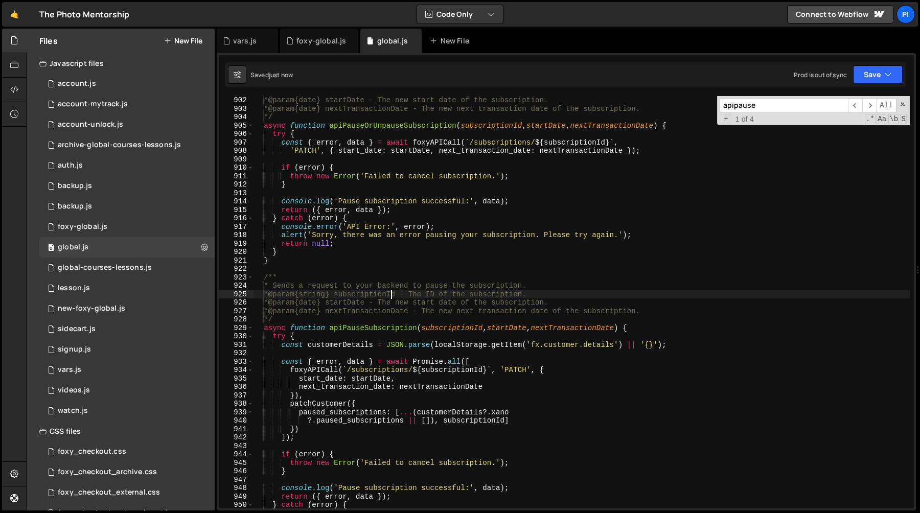
scroll to position [7970, 0]
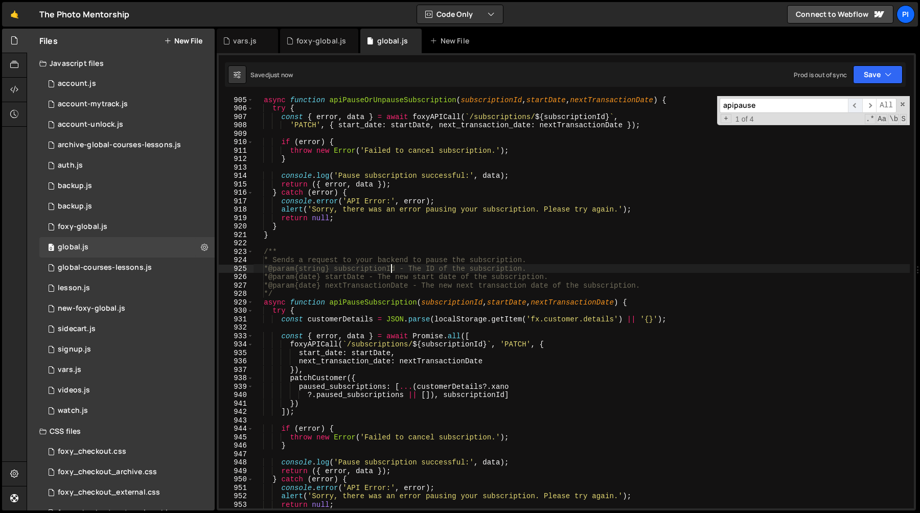
click at [852, 108] on span "​" at bounding box center [855, 105] width 14 height 15
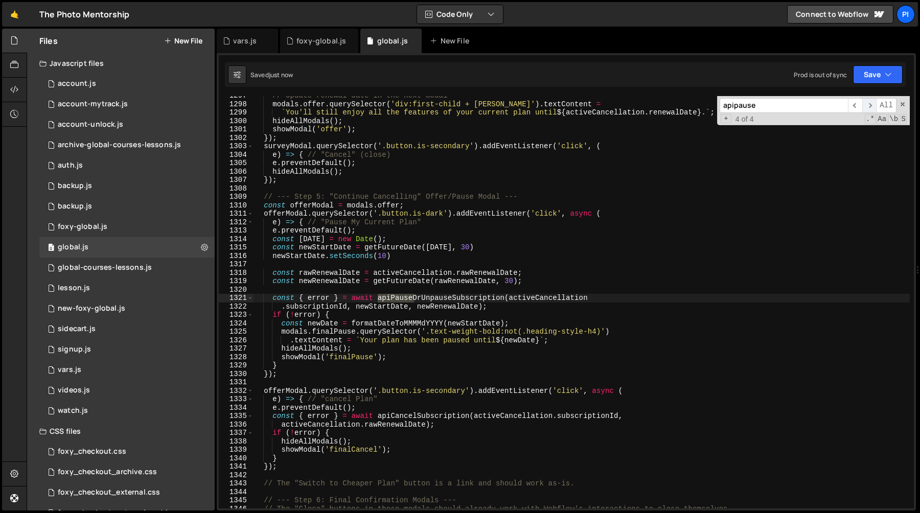
click at [868, 105] on span "​" at bounding box center [869, 105] width 14 height 15
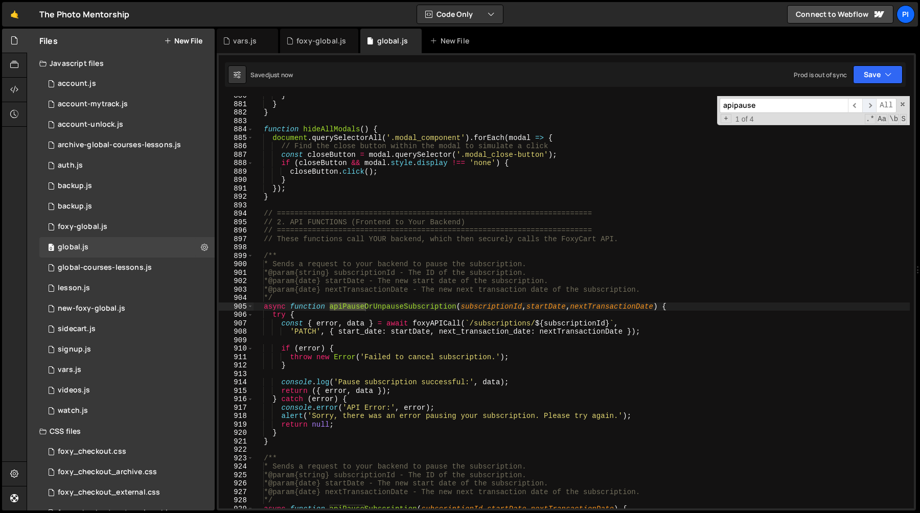
click at [867, 103] on span "​" at bounding box center [869, 105] width 14 height 15
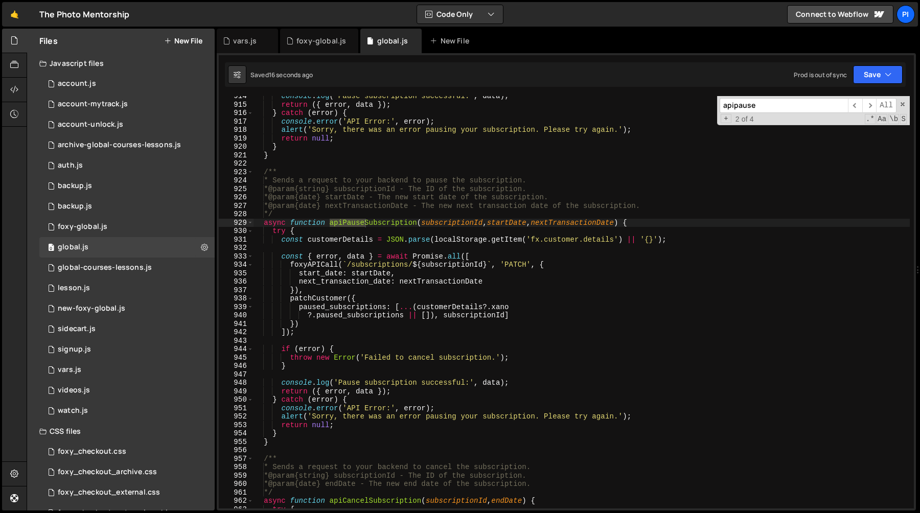
scroll to position [8056, 0]
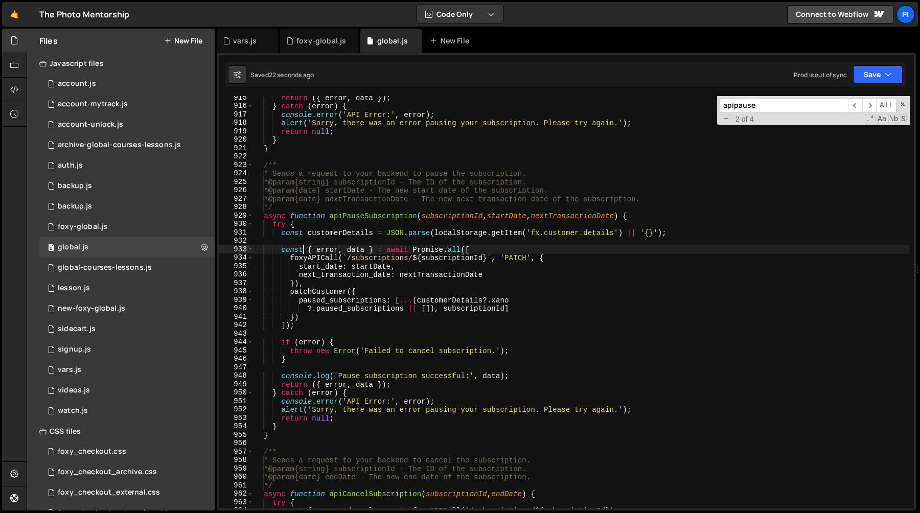
click at [306, 250] on div "return ({ error , data }) ; } catch ( error ) { console . error ( 'API Error:' …" at bounding box center [581, 308] width 657 height 429
click at [865, 106] on span "​" at bounding box center [869, 105] width 14 height 15
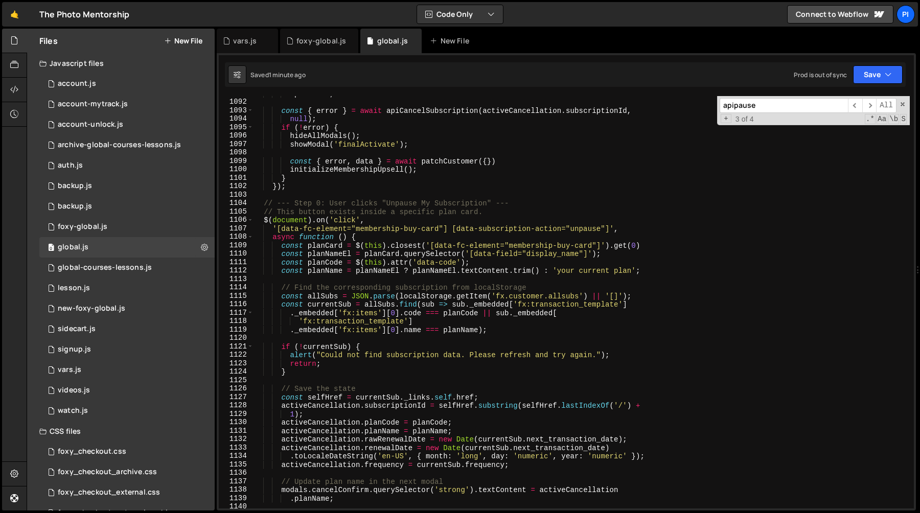
scroll to position [9538, 0]
click at [871, 106] on span "​" at bounding box center [869, 105] width 14 height 15
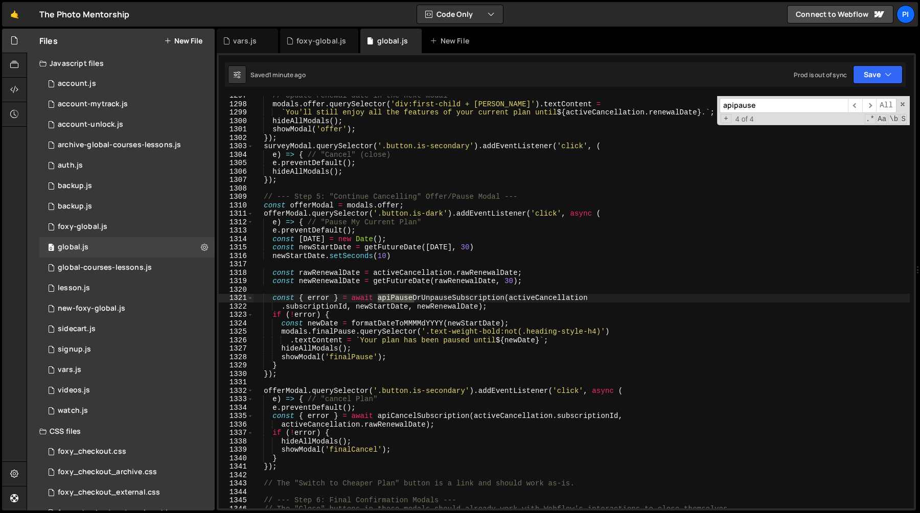
click at [411, 299] on div "// Update renewal date in the next modal modals . offer . querySelector ( 'div:…" at bounding box center [581, 302] width 657 height 412
click at [411, 299] on div "// Update renewal date in the next modal modals . offer . querySelector ( 'div:…" at bounding box center [581, 305] width 657 height 429
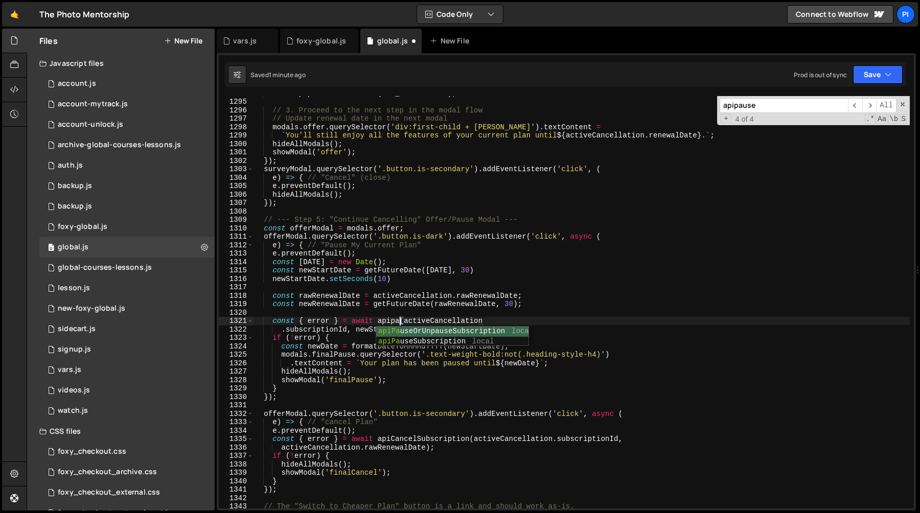
scroll to position [0, 10]
click at [331, 321] on div "await populateOfferModal ( ALL_MEMBERSHIPS ) ; // 3. Proceed to the next step i…" at bounding box center [581, 303] width 657 height 429
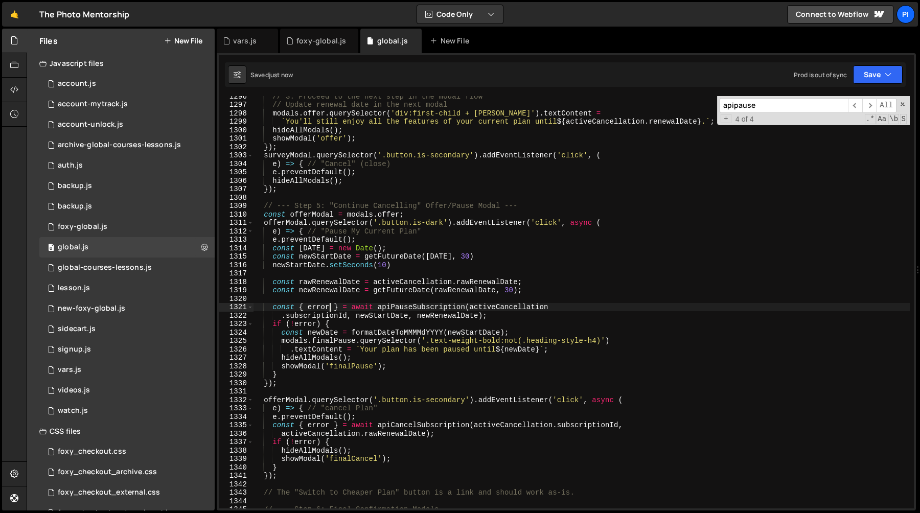
scroll to position [11274, 0]
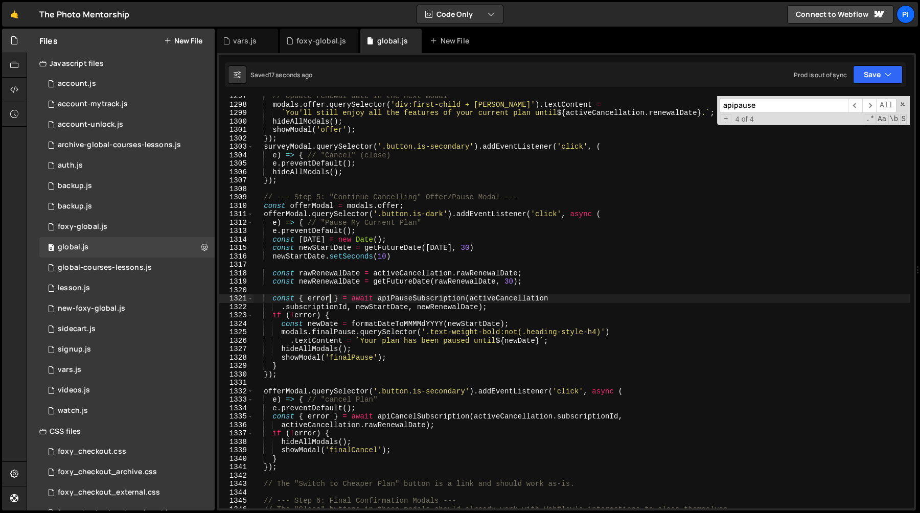
click at [399, 412] on div "// Update renewal date in the next modal modals . offer . querySelector ( 'div:…" at bounding box center [581, 306] width 657 height 429
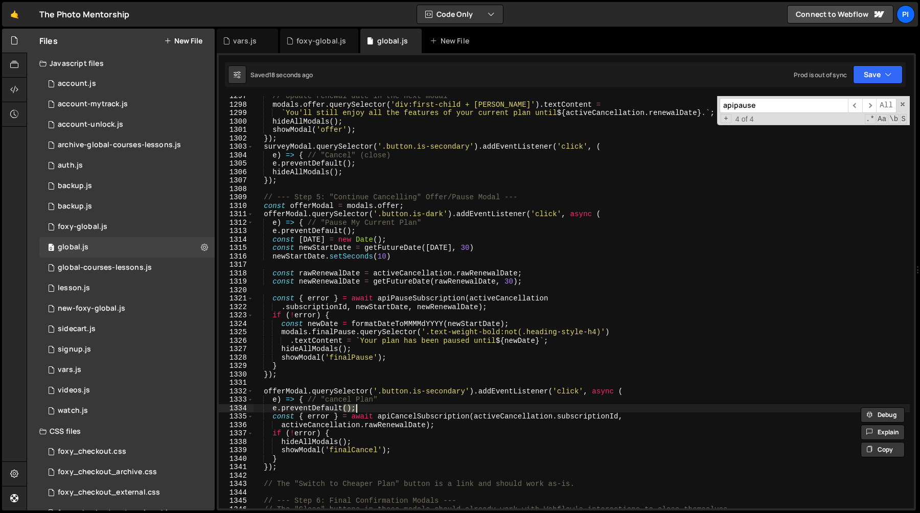
click at [399, 416] on div "// Update renewal date in the next modal modals . offer . querySelector ( 'div:…" at bounding box center [581, 306] width 657 height 429
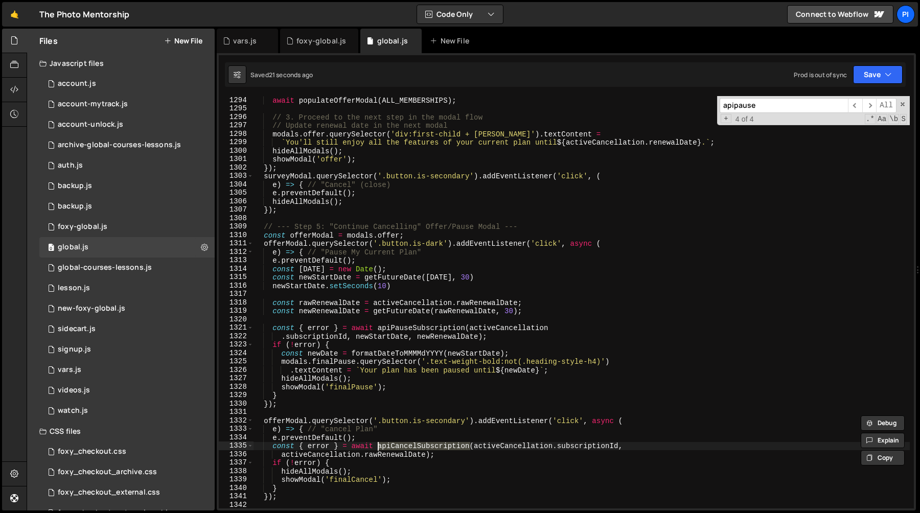
scroll to position [11243, 0]
type textarea "const { error } = await apiCancelSubscription(activeCancellation.subscriptionId,"
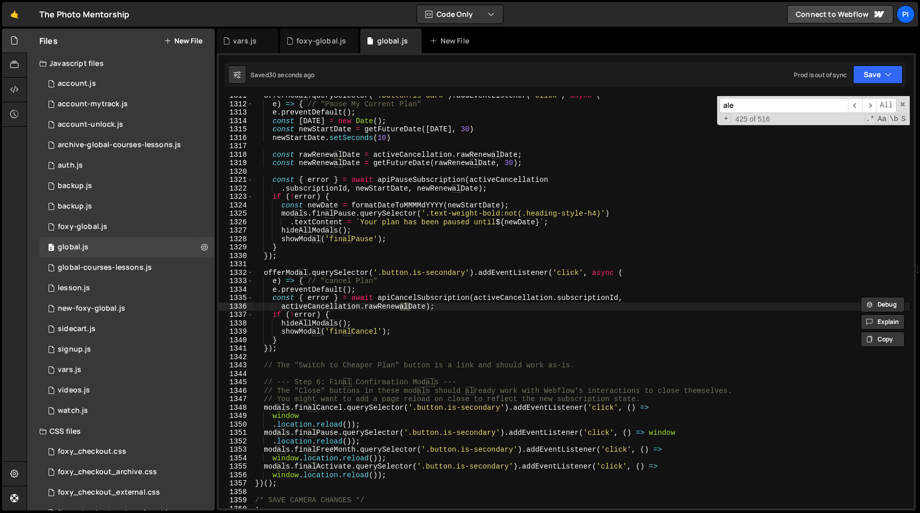
scroll to position [1096, 0]
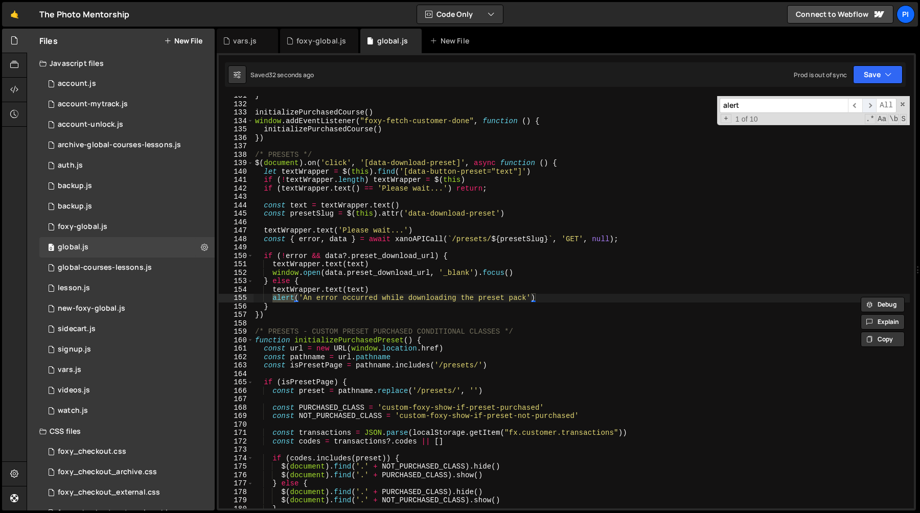
type input "alert"
click at [866, 106] on span "​" at bounding box center [869, 105] width 14 height 15
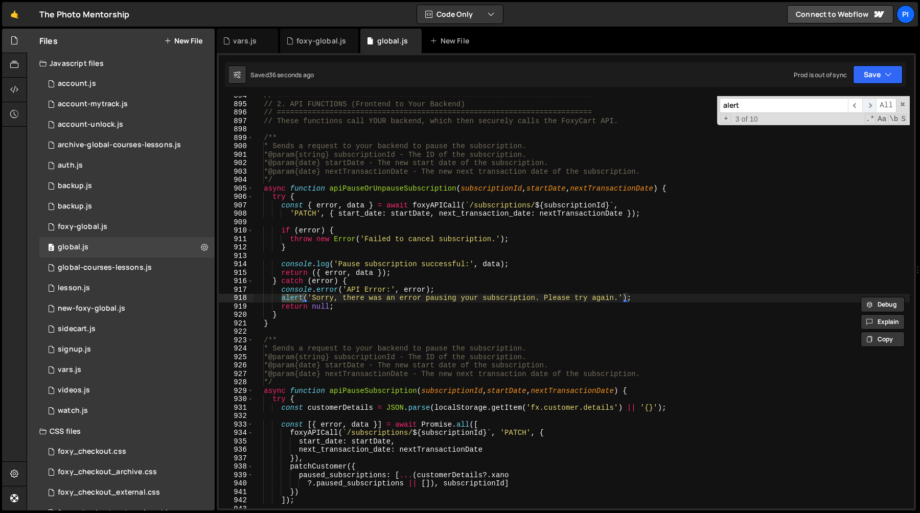
click at [866, 106] on span "​" at bounding box center [869, 105] width 14 height 15
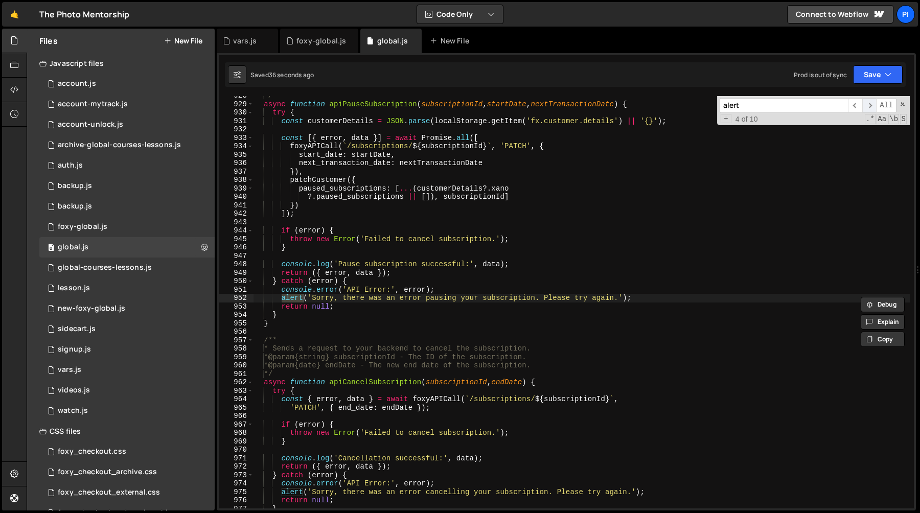
scroll to position [8167, 0]
click at [866, 106] on span "​" at bounding box center [869, 105] width 14 height 15
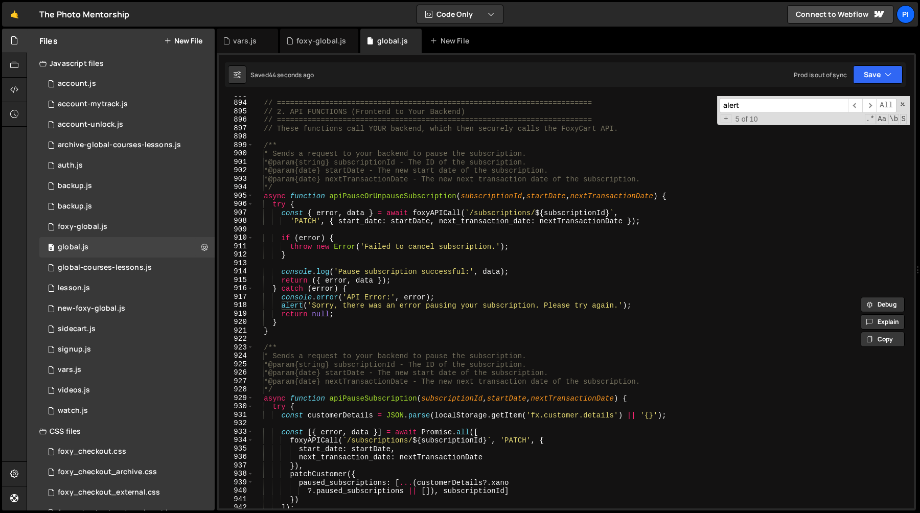
scroll to position [7875, 0]
type textarea "async function apiPauseOrUnpauseSubscription(subscriptionId, startDate, nextTra…"
click at [378, 195] on div "// ======================================================================== // …" at bounding box center [581, 304] width 657 height 429
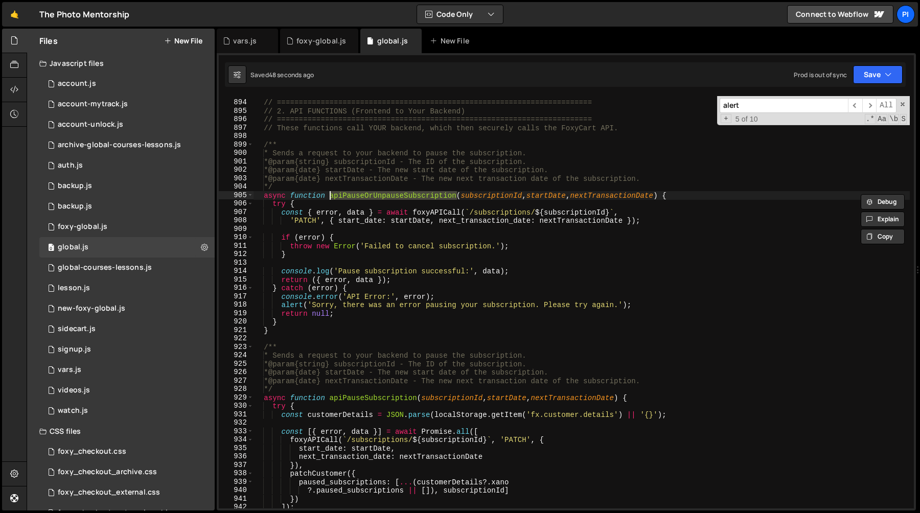
type input "apiPauseOrUnpauseSubscription"
click at [871, 104] on span "​" at bounding box center [869, 105] width 14 height 15
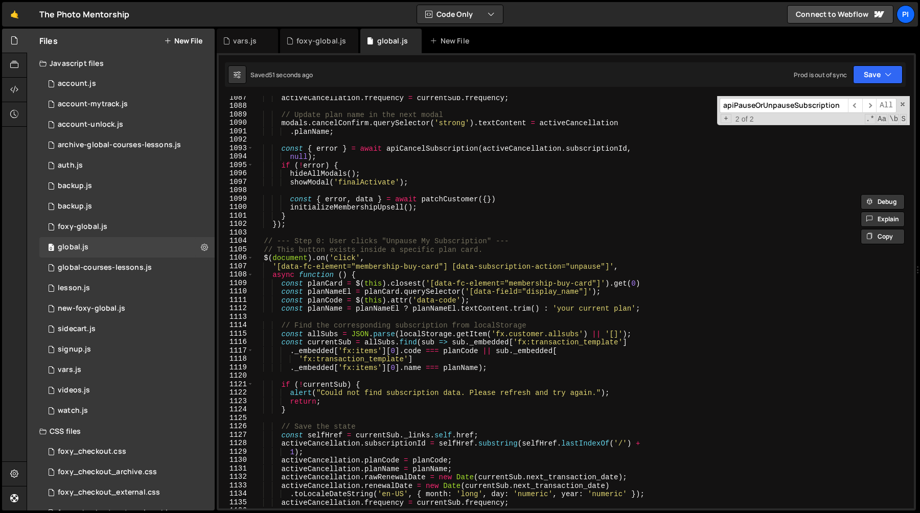
scroll to position [9492, 0]
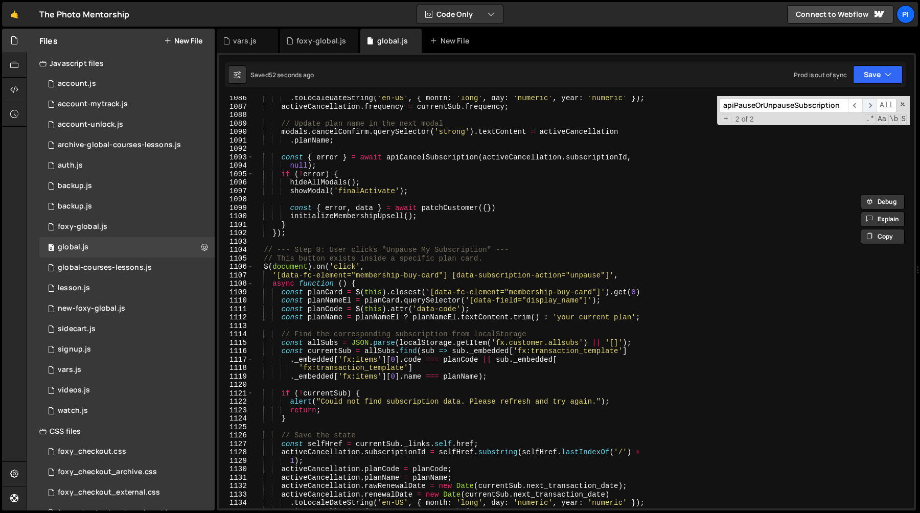
click at [868, 105] on span "​" at bounding box center [869, 105] width 14 height 15
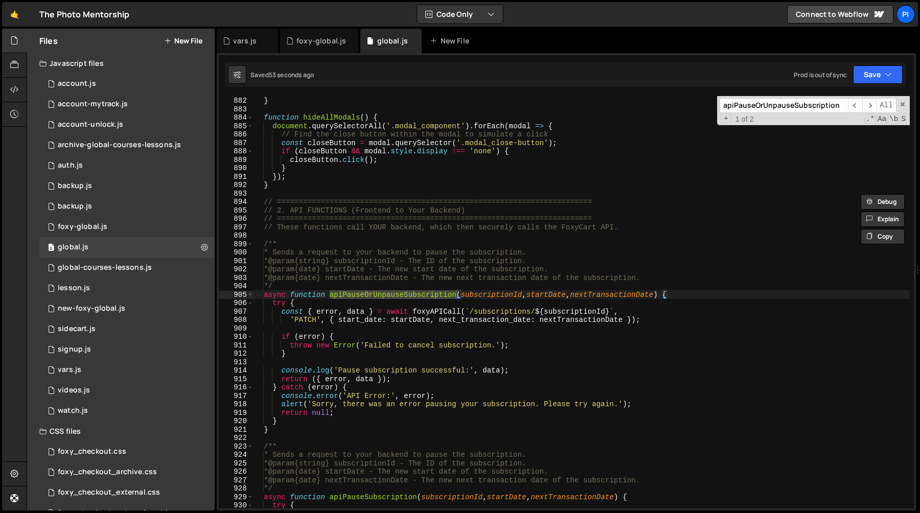
scroll to position [7830, 0]
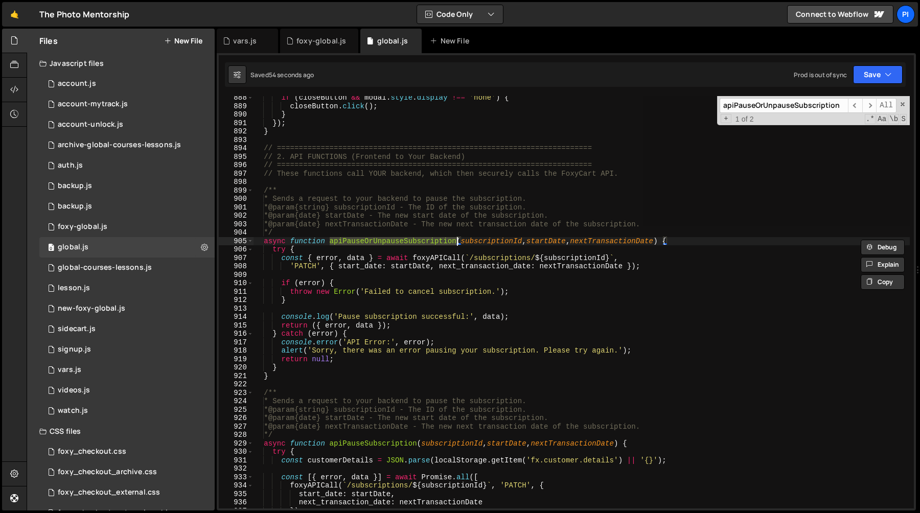
click at [374, 241] on div "if ( closeButton && modal . style . display !== 'none' ) { closeButton . click …" at bounding box center [581, 302] width 657 height 412
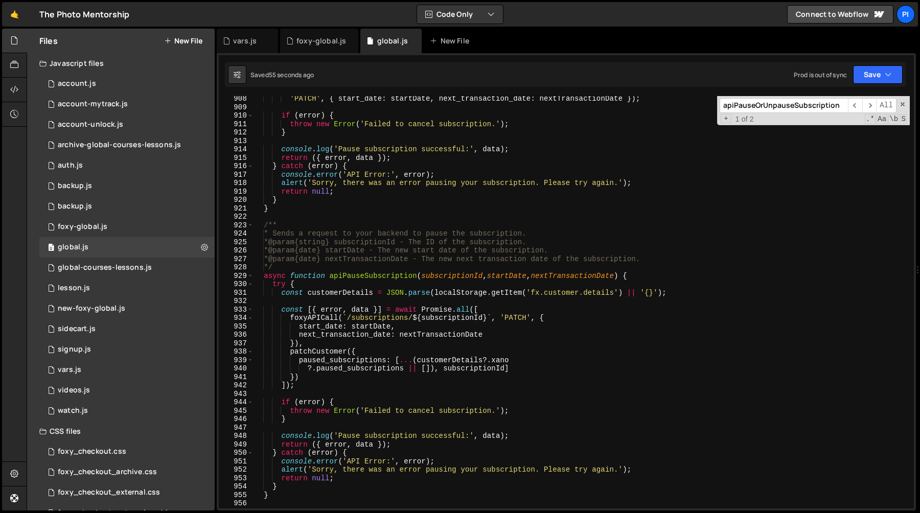
scroll to position [8010, 0]
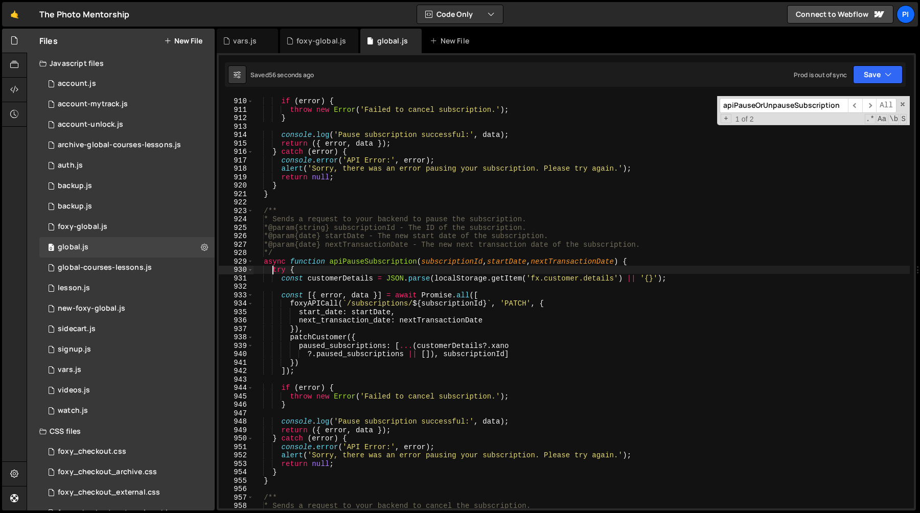
click at [272, 273] on div "if ( error ) { throw new Error ( 'Failed to cancel subscription.' ) ; } console…" at bounding box center [581, 302] width 657 height 429
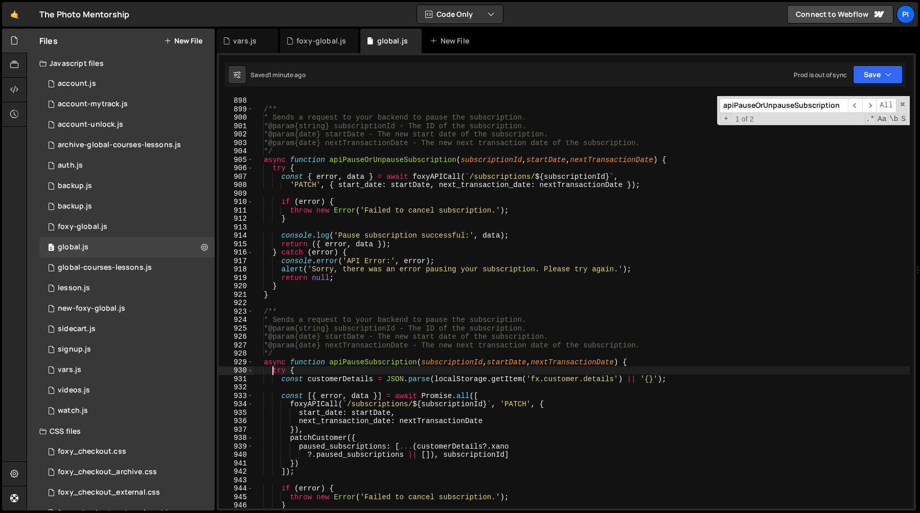
scroll to position [7905, 0]
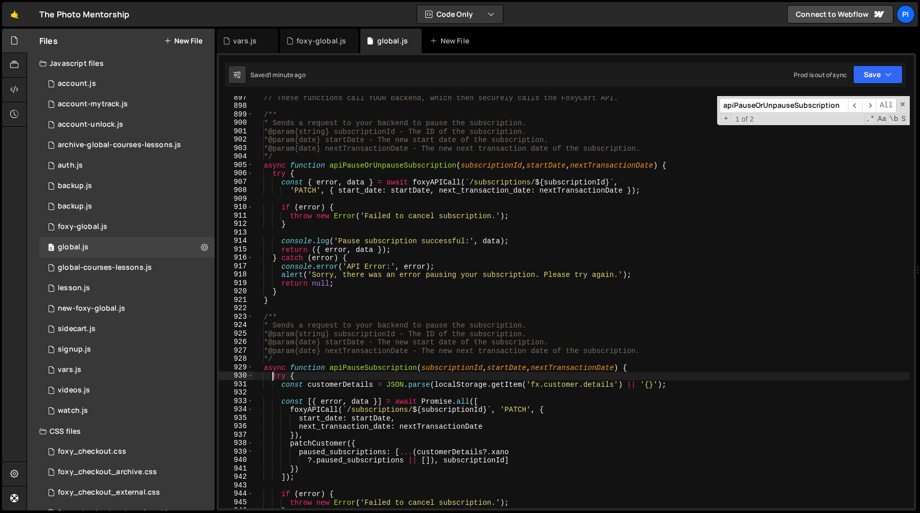
click at [374, 167] on div "// These functions call YOUR backend, which then securely calls the FoxyCart AP…" at bounding box center [581, 308] width 657 height 429
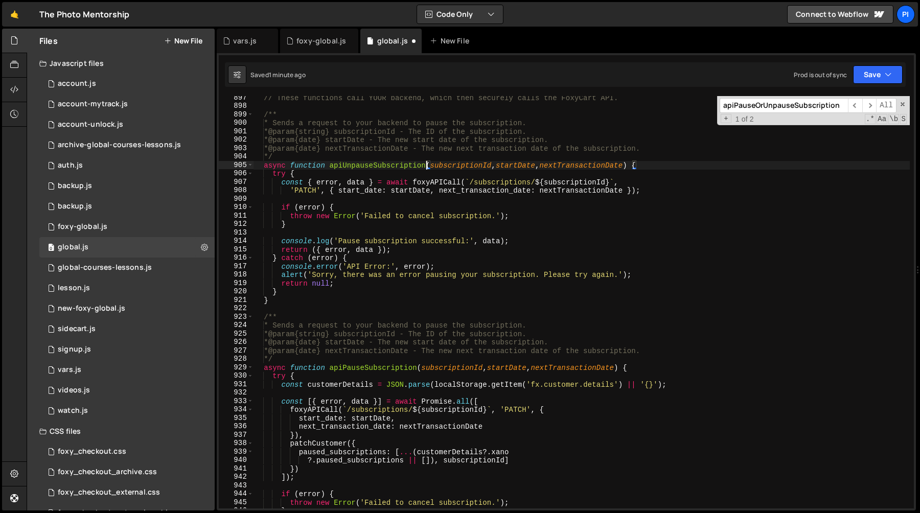
click at [522, 165] on div "// These functions call YOUR backend, which then securely calls the FoxyCart AP…" at bounding box center [581, 308] width 657 height 429
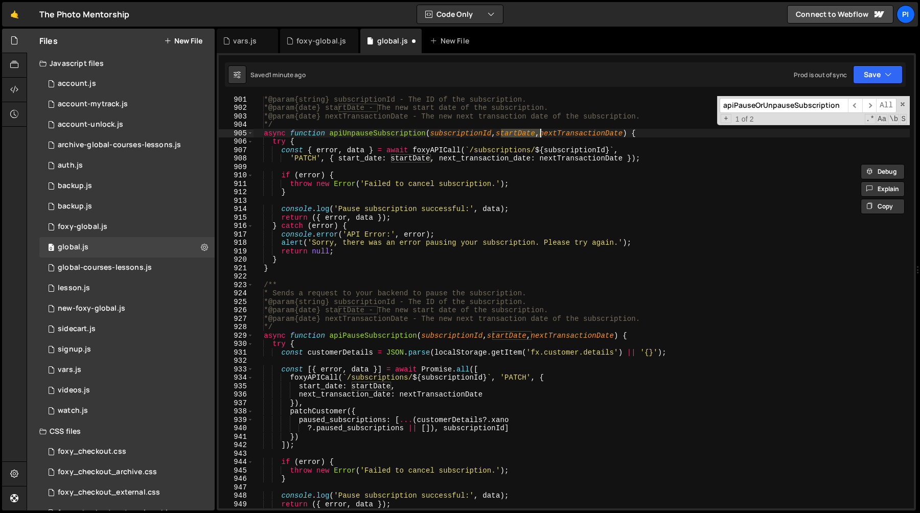
scroll to position [7937, 0]
click at [281, 351] on div "* @param {string} subscriptionId - The ID of the subscription. * @param {date} …" at bounding box center [581, 309] width 657 height 429
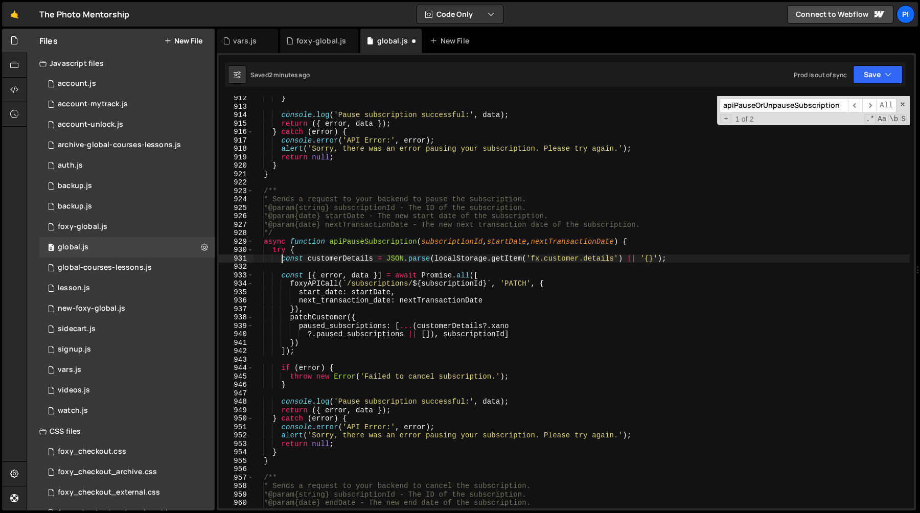
scroll to position [8050, 0]
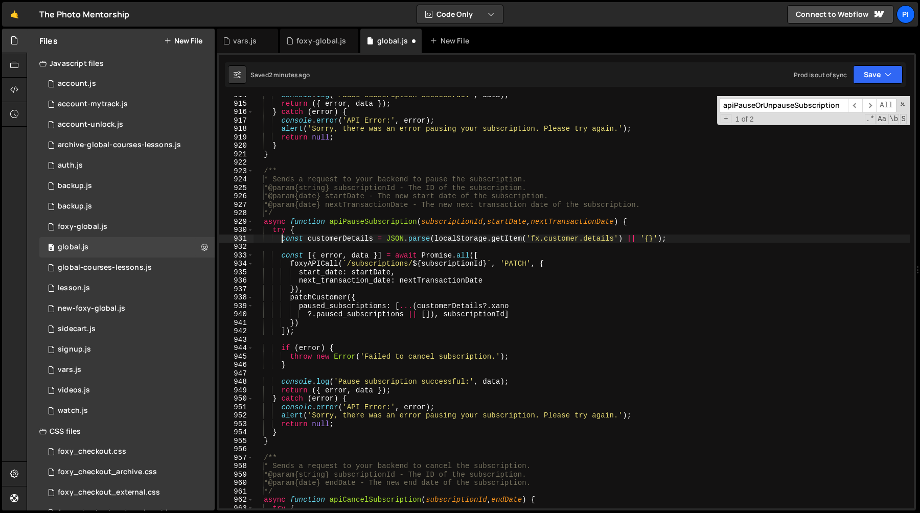
click at [304, 330] on div "console . log ( 'Pause subscription successful:' , data ) ; return ({ error , d…" at bounding box center [581, 305] width 657 height 429
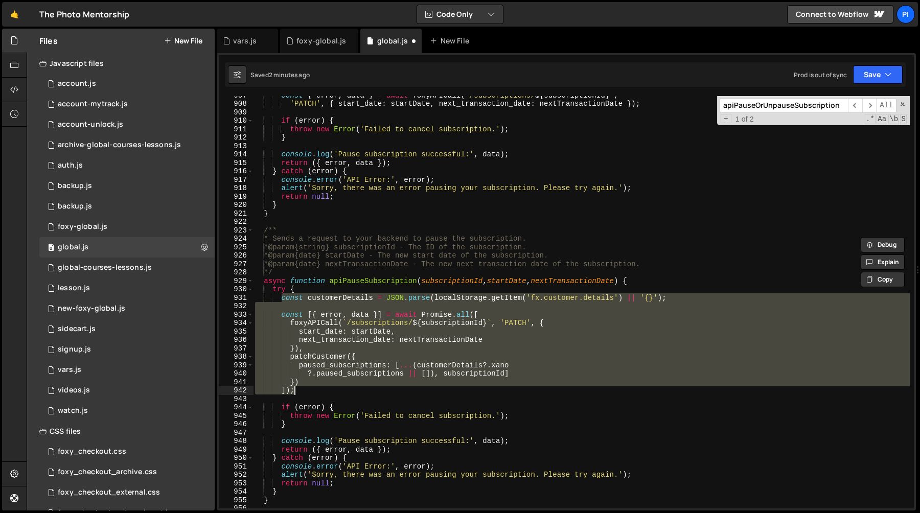
scroll to position [7921, 0]
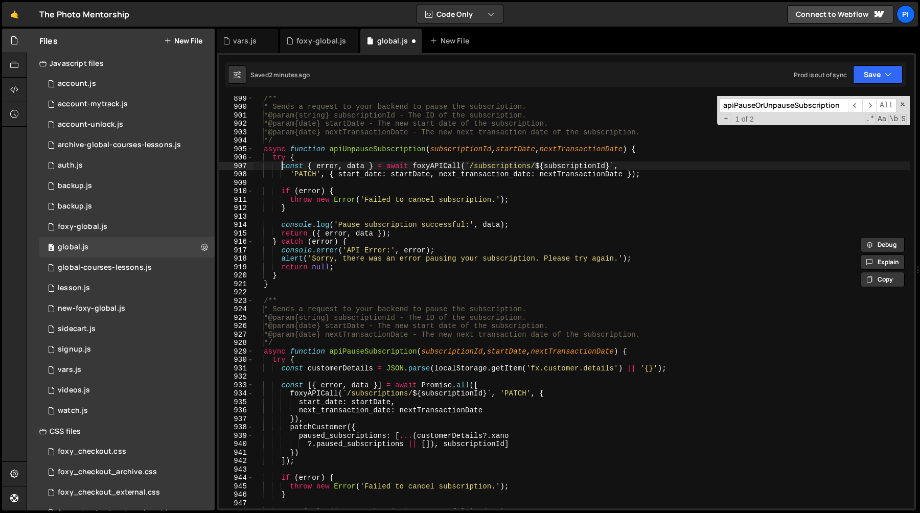
click at [282, 167] on div "/** * Sends a request to your backend to pause the subscription. * @param {stri…" at bounding box center [581, 308] width 657 height 429
click at [297, 210] on div "/** * Sends a request to your backend to pause the subscription. * @param {stri…" at bounding box center [581, 308] width 657 height 429
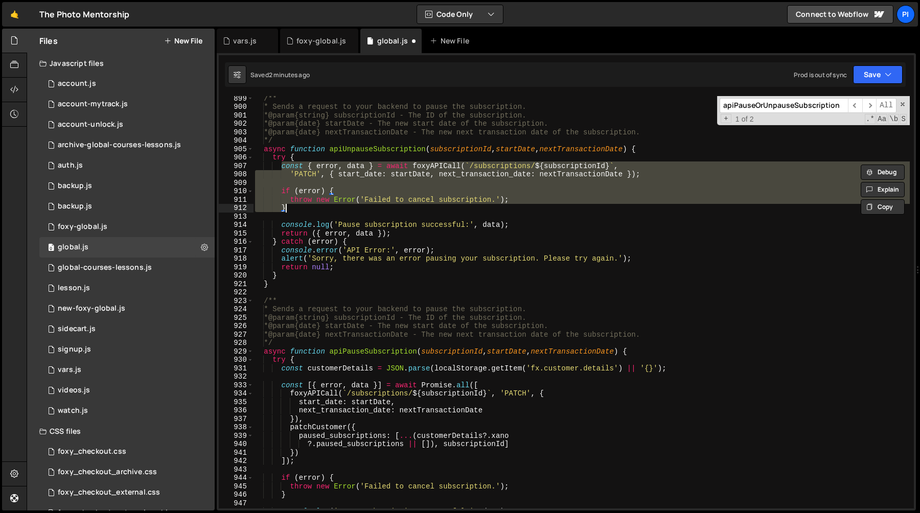
paste textarea "]);"
click at [280, 164] on div "/** * Sends a request to your backend to pause the subscription. * @param {stri…" at bounding box center [581, 302] width 657 height 412
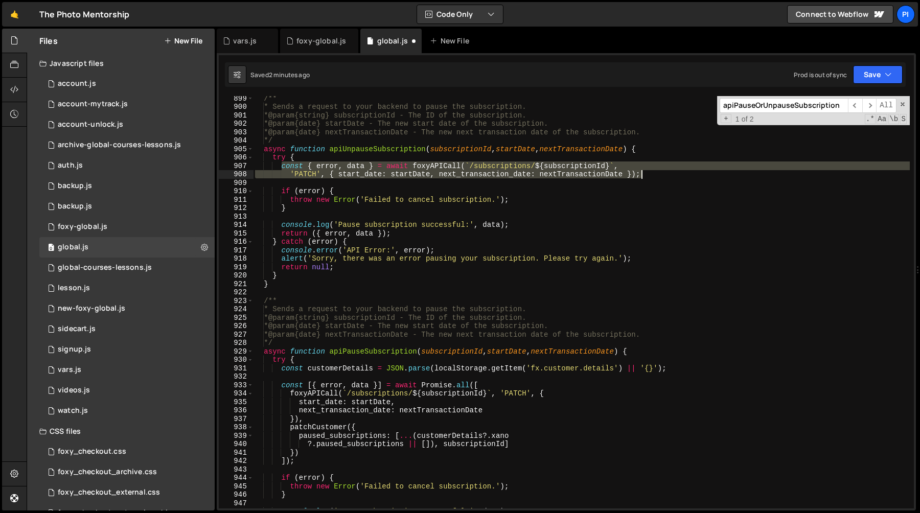
click at [661, 176] on div "/** * Sends a request to your backend to pause the subscription. * @param {stri…" at bounding box center [581, 308] width 657 height 429
paste textarea "]"
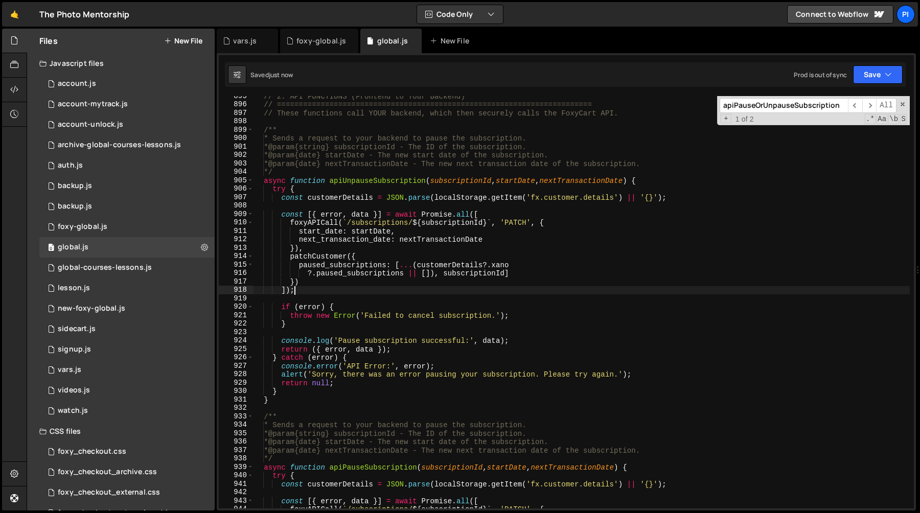
scroll to position [7847, 0]
click at [382, 183] on div "// 2. API FUNCTIONS (Frontend to Your Backend) // =============================…" at bounding box center [581, 309] width 657 height 429
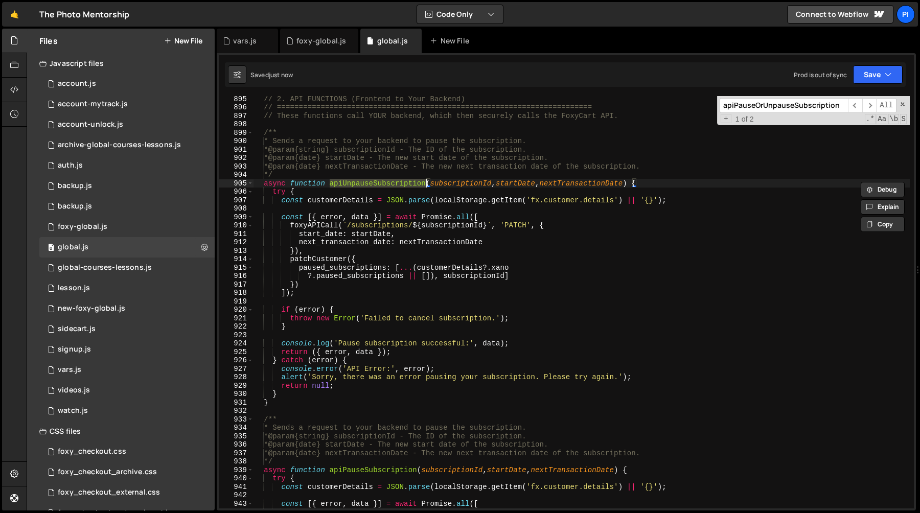
scroll to position [7859, 0]
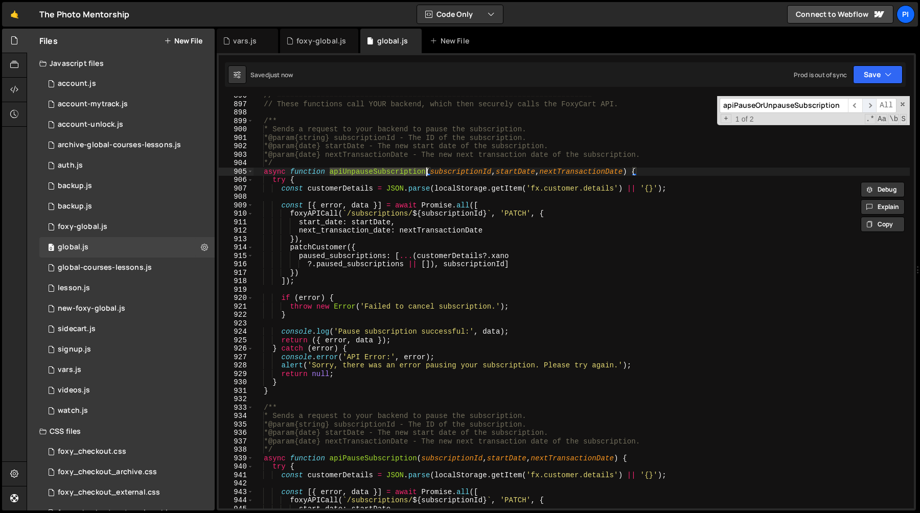
click at [866, 104] on span "​" at bounding box center [869, 105] width 14 height 15
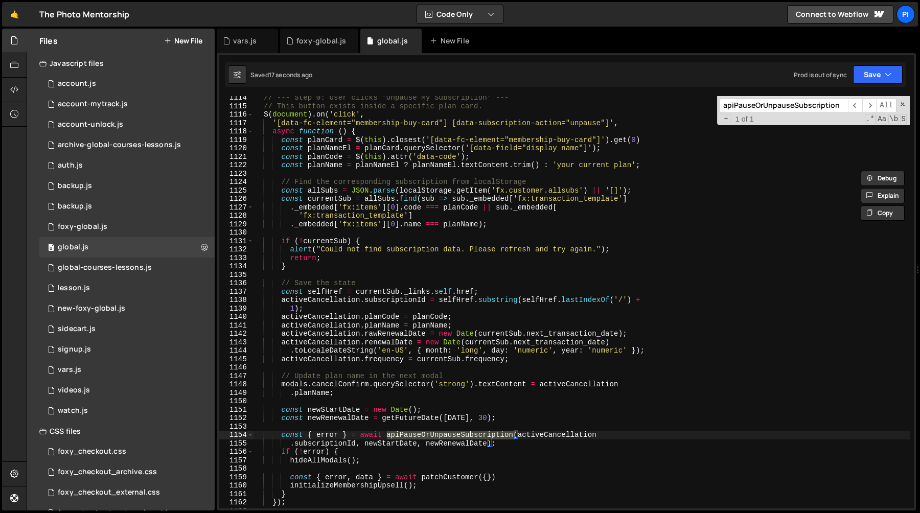
scroll to position [9687, 0]
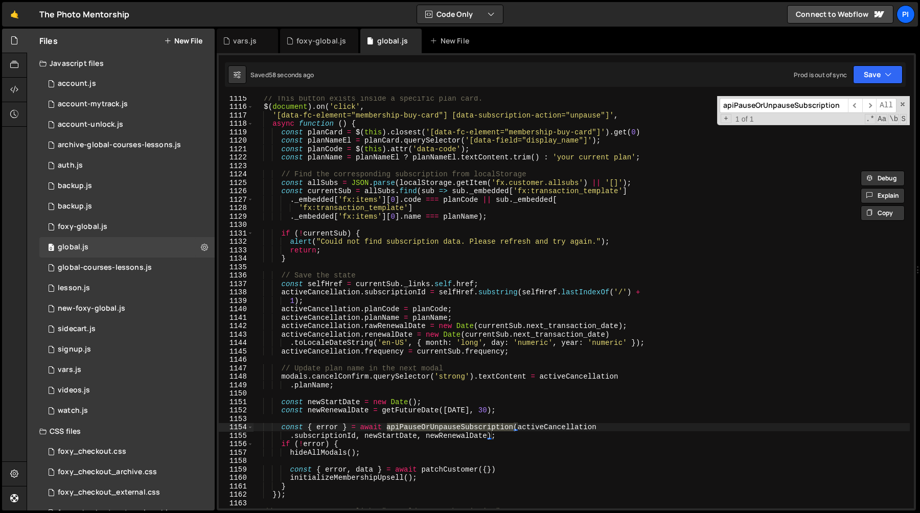
click at [433, 149] on div "// This button exists inside a specific plan card. $ ( document ) . on ( 'click…" at bounding box center [581, 308] width 657 height 429
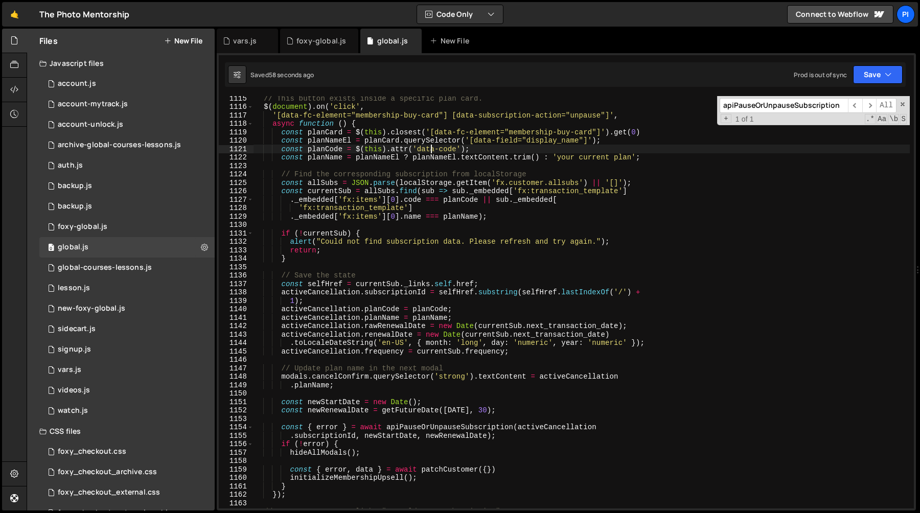
click at [431, 170] on div "// This button exists inside a specific plan card. $ ( document ) . on ( 'click…" at bounding box center [581, 308] width 657 height 429
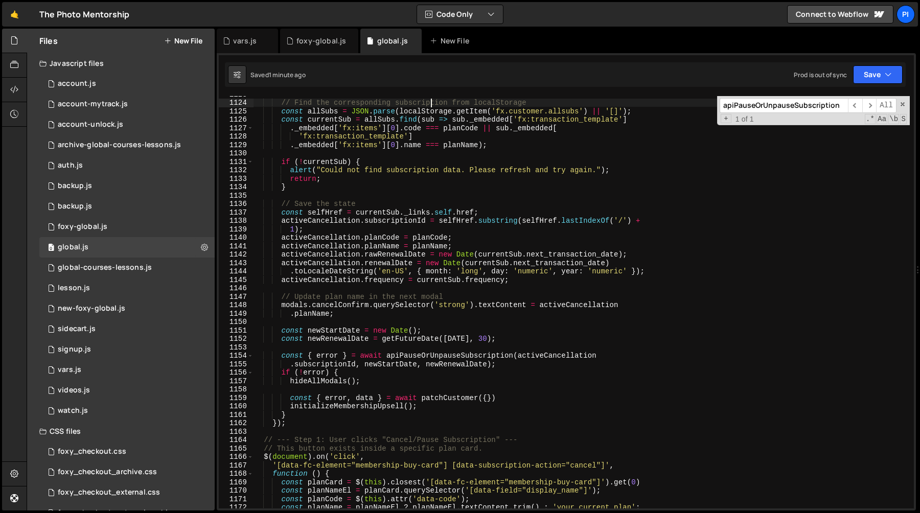
scroll to position [9758, 0]
click at [387, 253] on div "// Find the corresponding subscription from localStorage const allSubs = JSON .…" at bounding box center [581, 303] width 657 height 429
click at [302, 45] on div "foxy-global.js" at bounding box center [321, 41] width 50 height 10
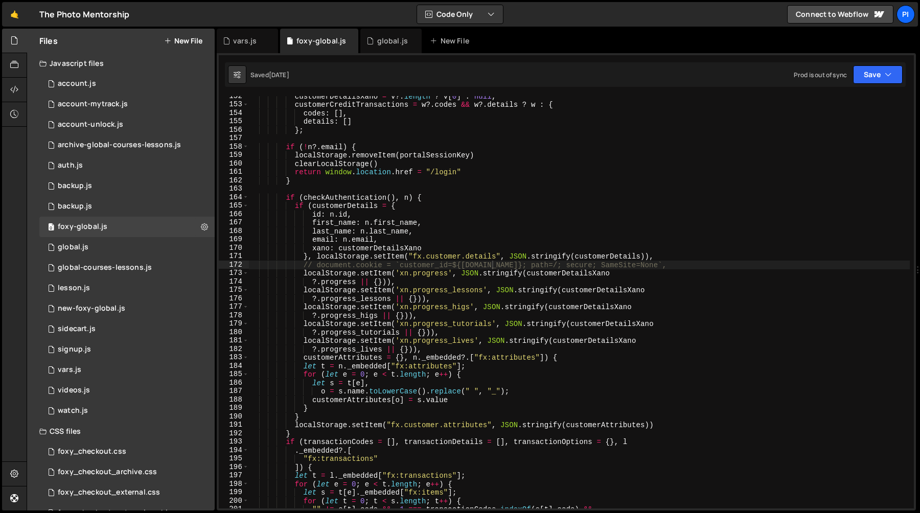
scroll to position [1336, 0]
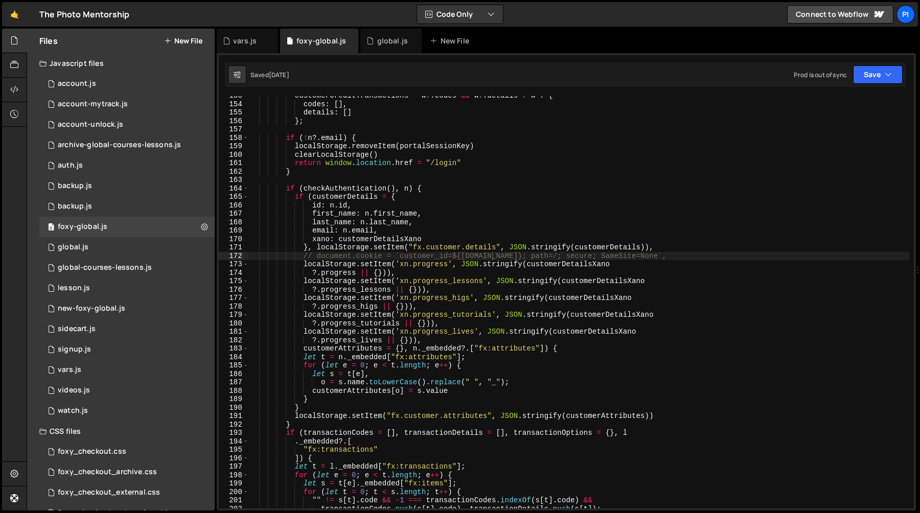
click at [251, 55] on div "activeCancellation.rawRenewalDate = new Date([DOMAIN_NAME]_transaction_date); 1…" at bounding box center [566, 281] width 699 height 457
click at [251, 51] on div "vars.js" at bounding box center [247, 41] width 61 height 25
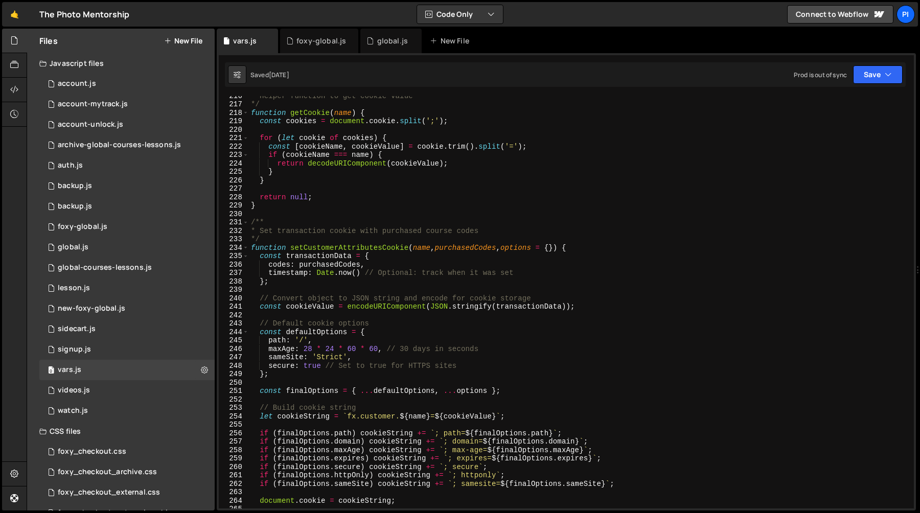
scroll to position [1818, 0]
click at [383, 42] on div "global.js" at bounding box center [392, 41] width 31 height 10
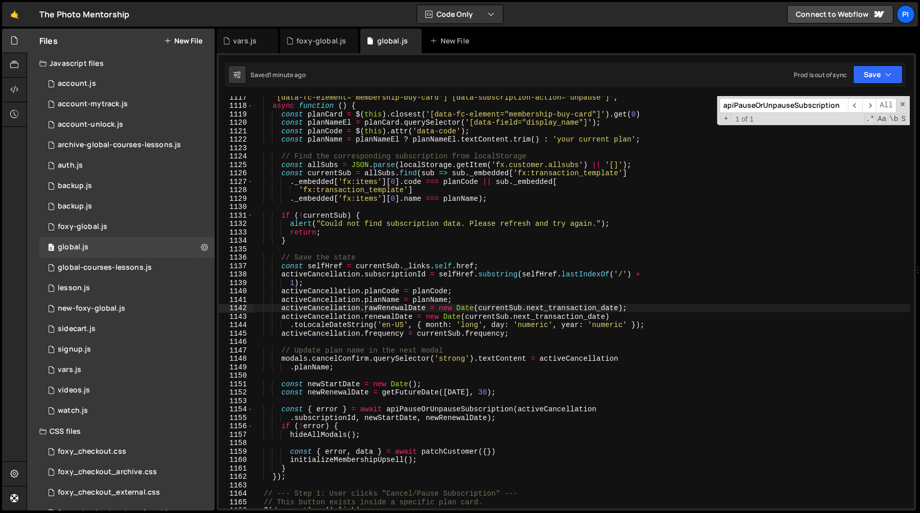
scroll to position [9722, 0]
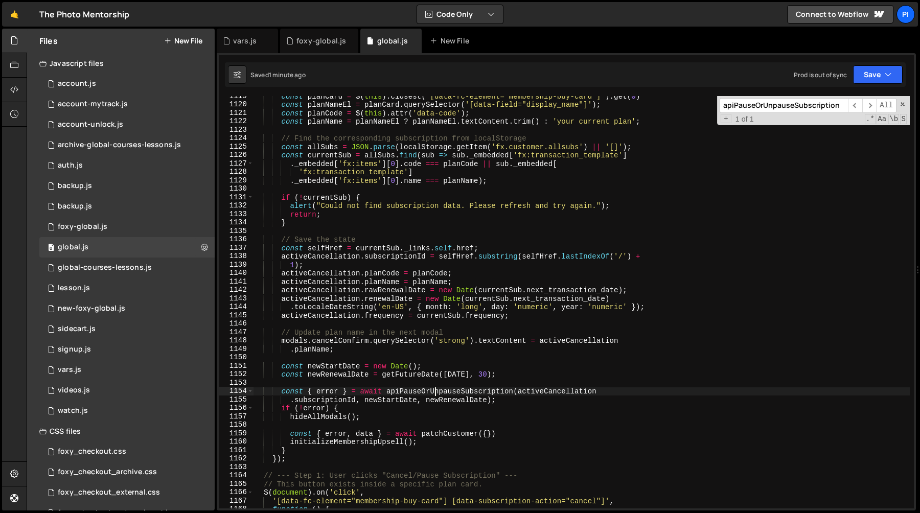
click at [436, 391] on div "const planCard = $ ( this ) . closest ( '[data-fc-element="membership-buy-card"…" at bounding box center [581, 306] width 657 height 429
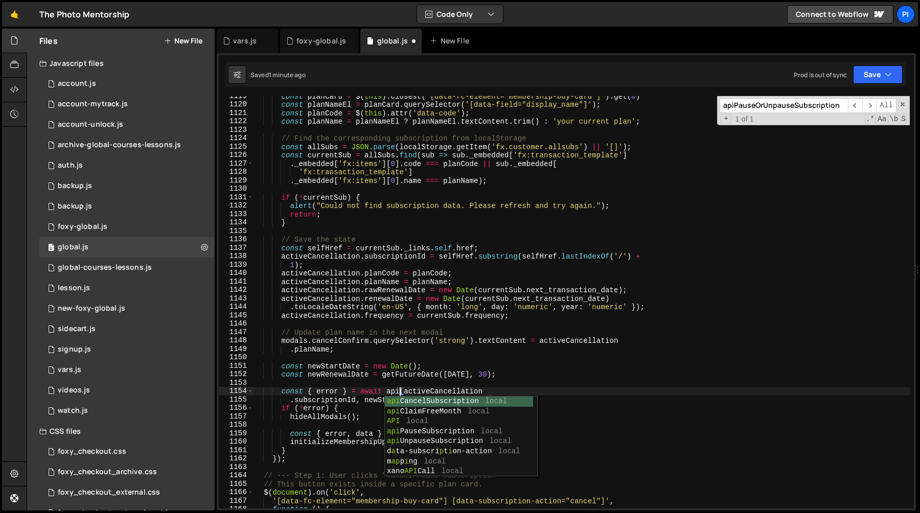
scroll to position [0, 10]
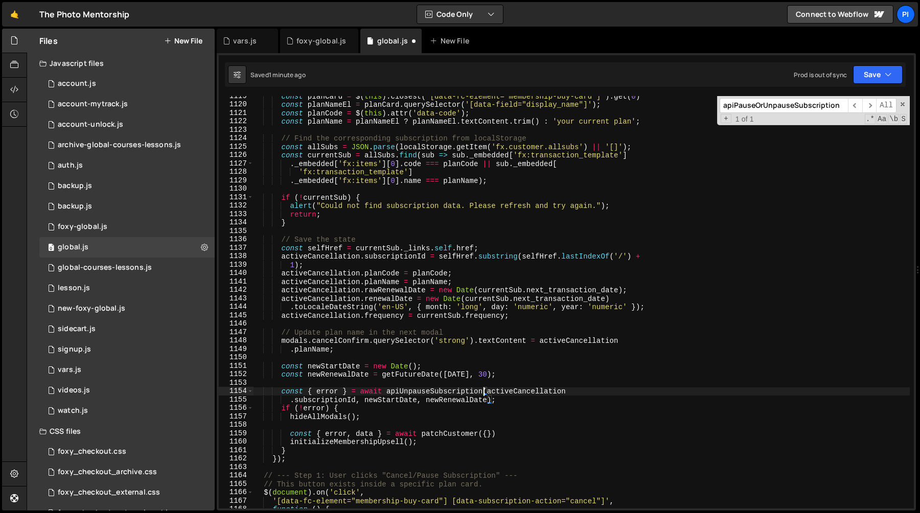
click at [380, 401] on div "const planCard = $ ( this ) . closest ( '[data-fc-element="membership-buy-card"…" at bounding box center [581, 306] width 657 height 429
click at [434, 364] on div "const planCard = $ ( this ) . closest ( '[data-fc-element="membership-buy-card"…" at bounding box center [581, 306] width 657 height 429
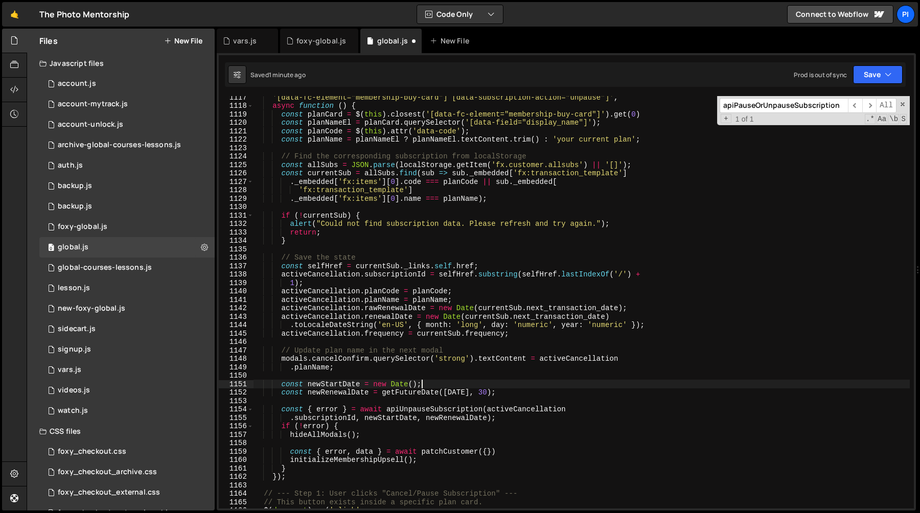
scroll to position [9696, 0]
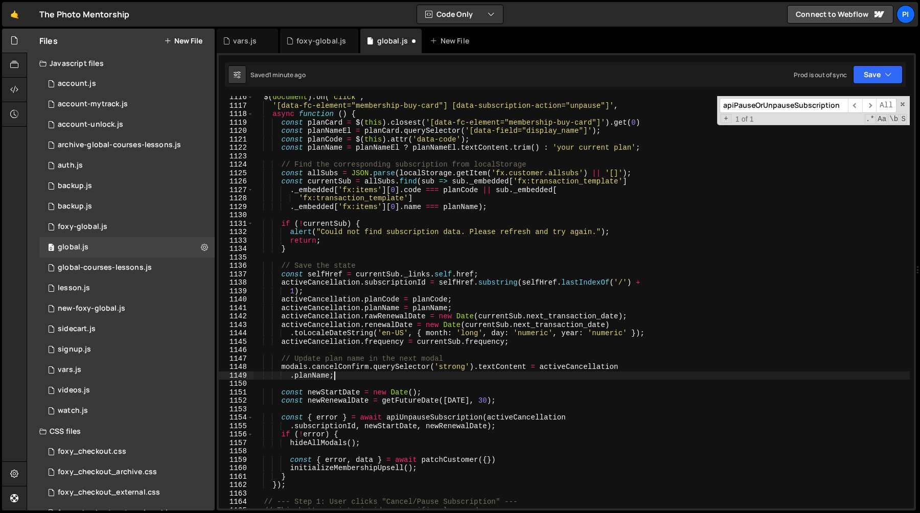
click at [359, 376] on div "$ ( document ) . on ( 'click' , '[data-fc-element="membership-buy-card"] [data-…" at bounding box center [581, 307] width 657 height 429
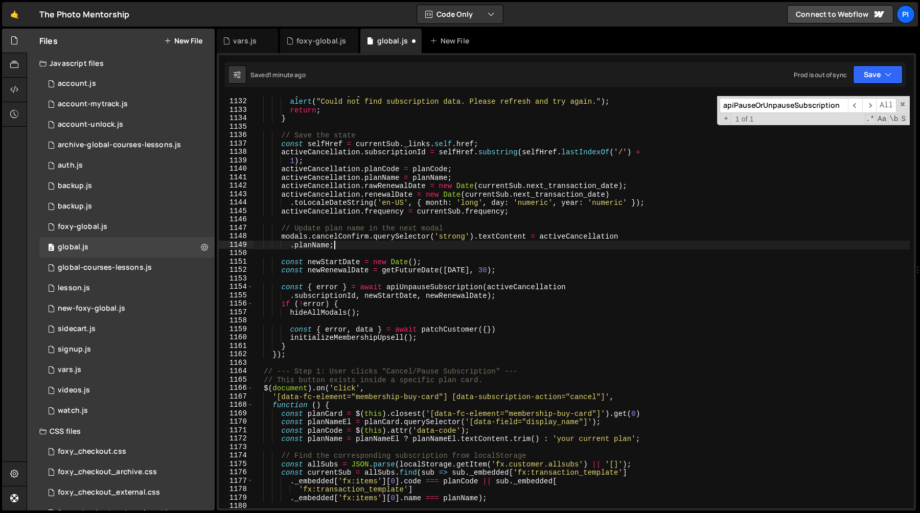
scroll to position [9831, 0]
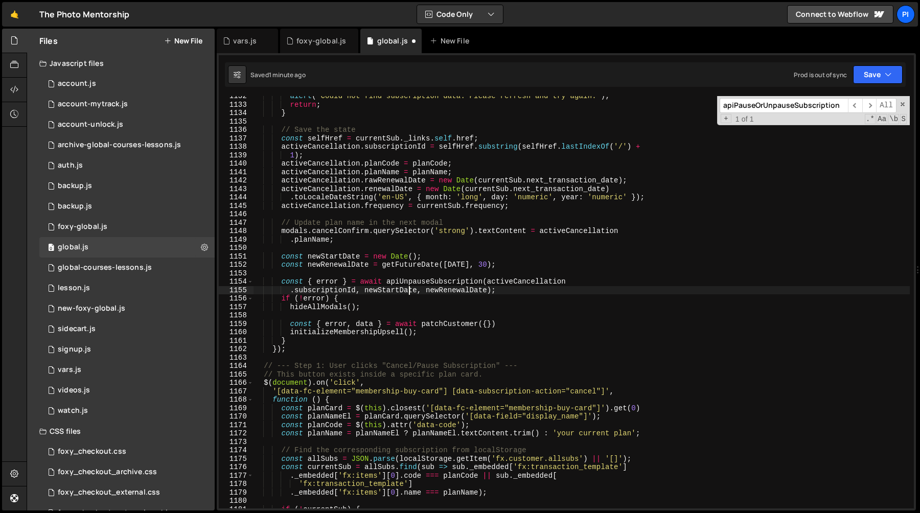
click at [408, 292] on div "alert ( "Could not find subscription data. Please refresh and try again." ) ; r…" at bounding box center [581, 306] width 657 height 429
click at [455, 289] on div "alert ( "Could not find subscription data. Please refresh and try again." ) ; r…" at bounding box center [581, 306] width 657 height 429
click at [356, 302] on div "alert ( "Could not find subscription data. Please refresh and try again." ) ; r…" at bounding box center [581, 306] width 657 height 429
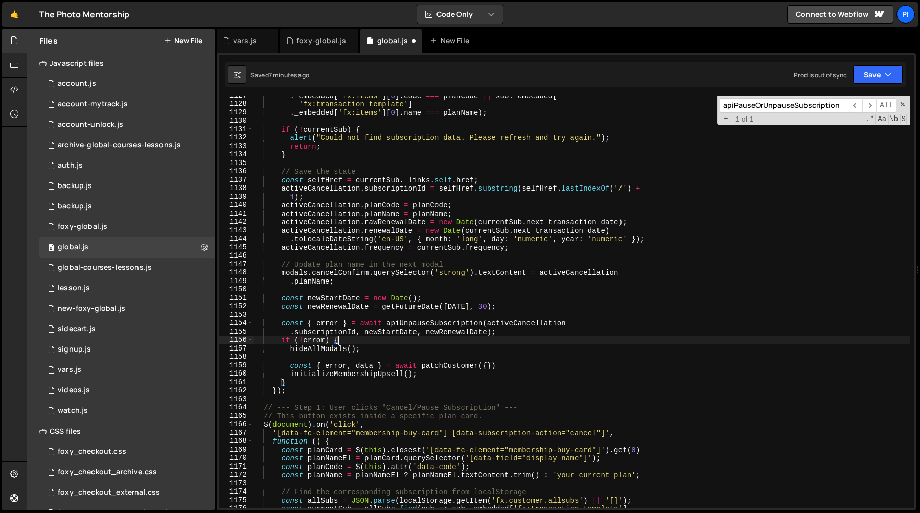
scroll to position [9786, 0]
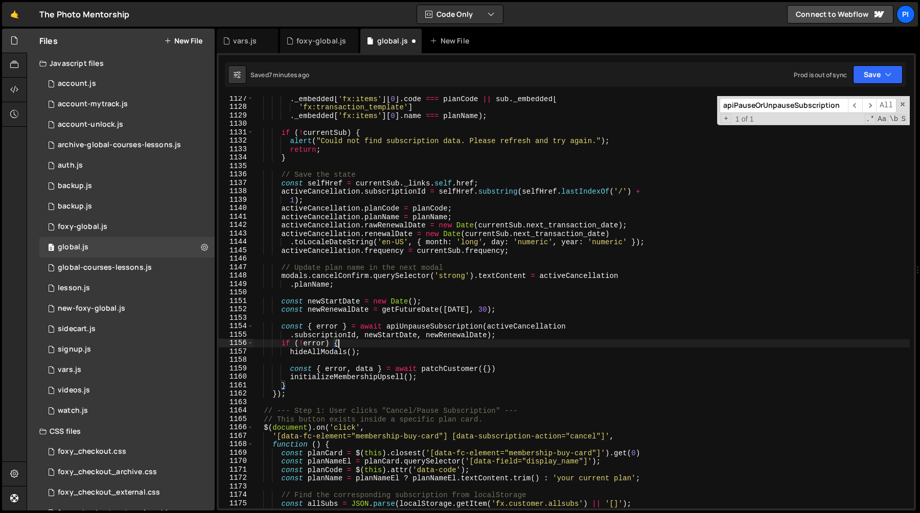
click at [291, 354] on div ". _embedded [ 'fx:items' ] [ 0 ] . code === planCode || sub . _embedded [ 'fx:t…" at bounding box center [581, 309] width 657 height 429
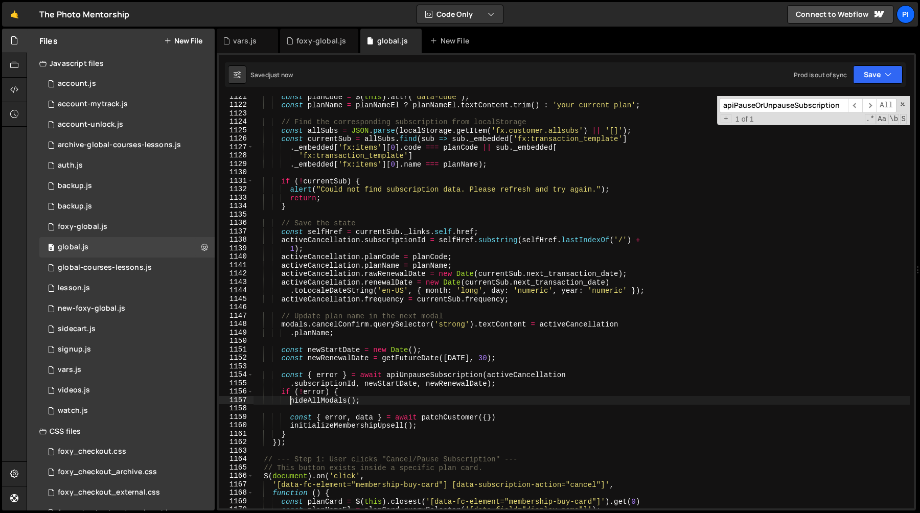
scroll to position [9731, 0]
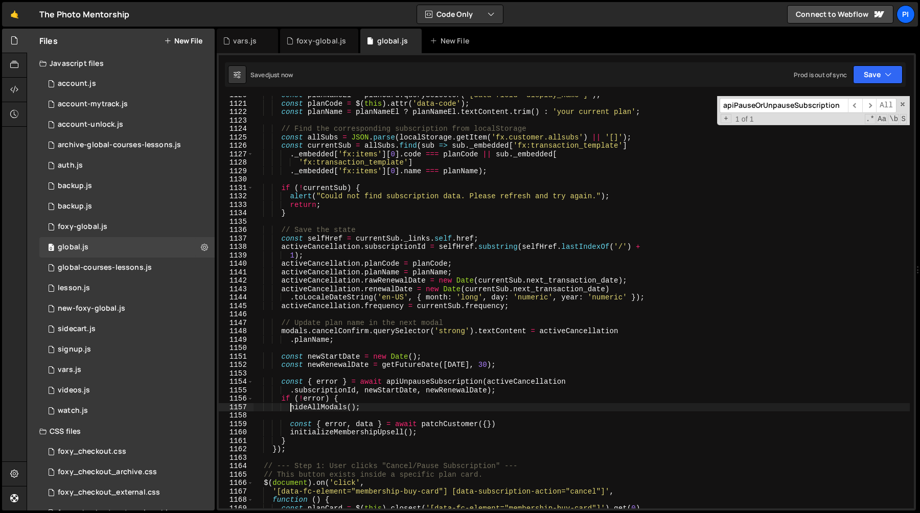
click at [429, 384] on div "const planNameEl = planCard . querySelector ( '[data-field="display_name"]' ) ;…" at bounding box center [581, 305] width 657 height 429
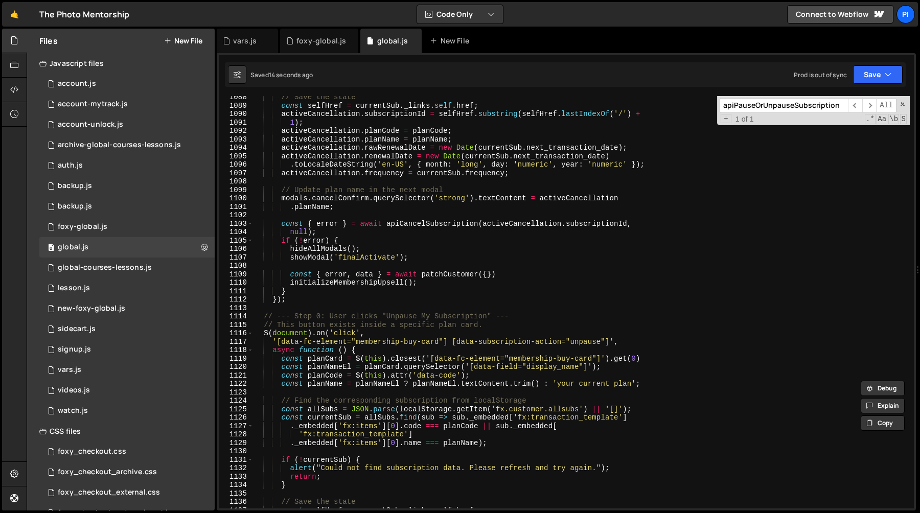
scroll to position [9452, 0]
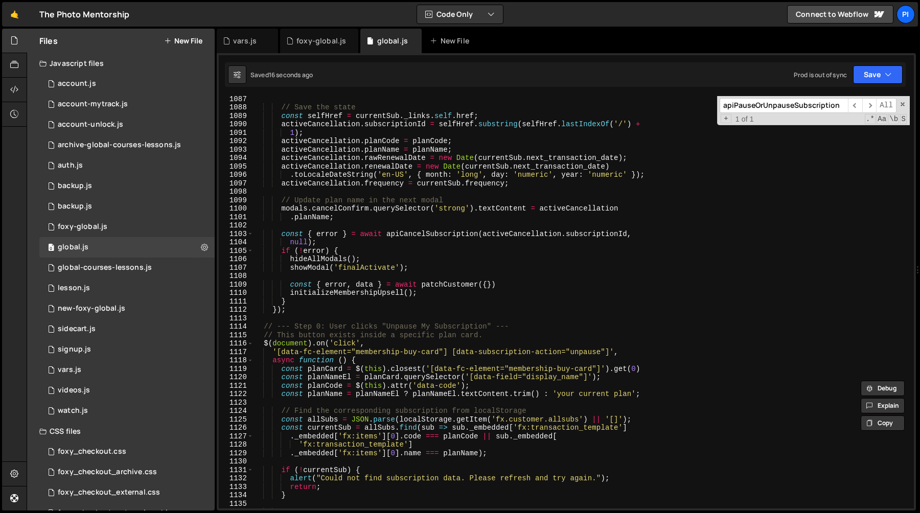
click at [345, 343] on div "// Save the state const selfHref = currentSub . _links . self . href ; activeCa…" at bounding box center [581, 309] width 657 height 429
click at [462, 348] on div "// Save the state const selfHref = currentSub . _links . self . href ; activeCa…" at bounding box center [581, 309] width 657 height 429
type textarea "'[data-fc-element="membership-buy-card"] [data-subscription-action="unpause"]',"
click at [462, 348] on div "// Save the state const selfHref = currentSub . _links . self . href ; activeCa…" at bounding box center [581, 309] width 657 height 429
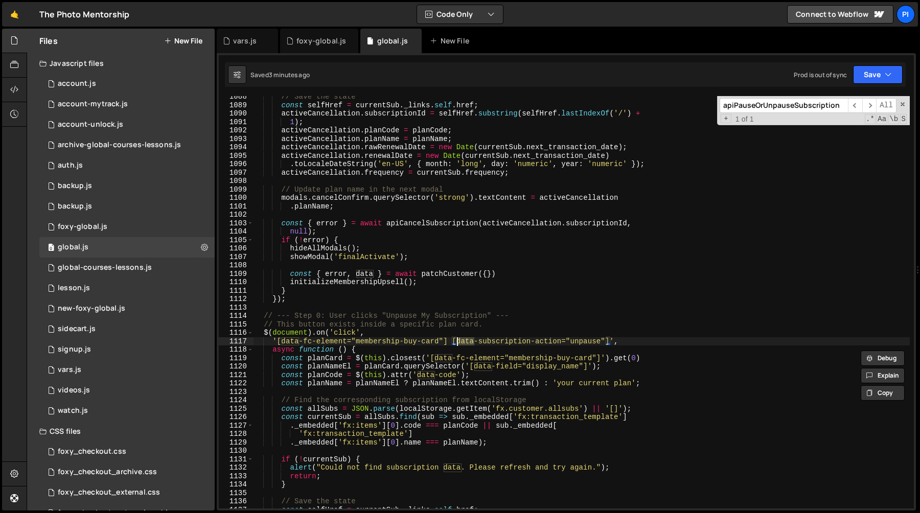
scroll to position [9466, 0]
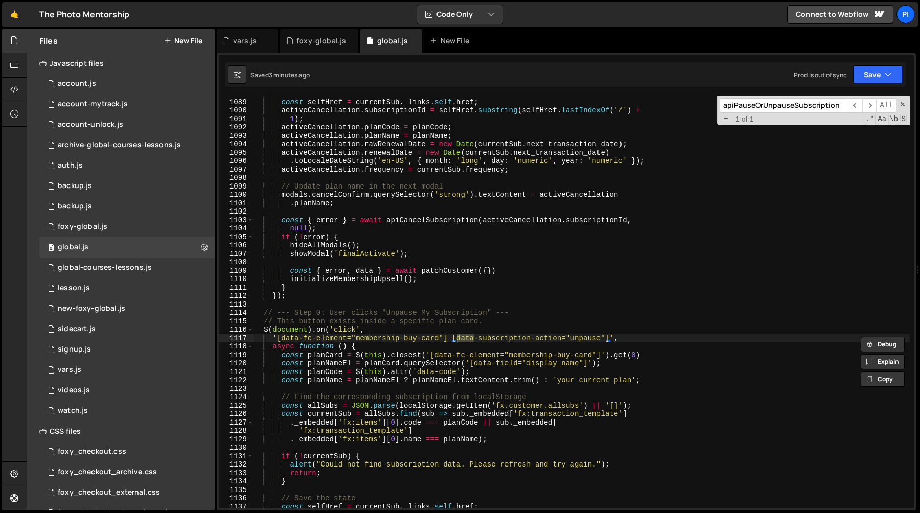
click at [823, 105] on input "apiPauseOrUnpauseSubscription" at bounding box center [784, 105] width 128 height 15
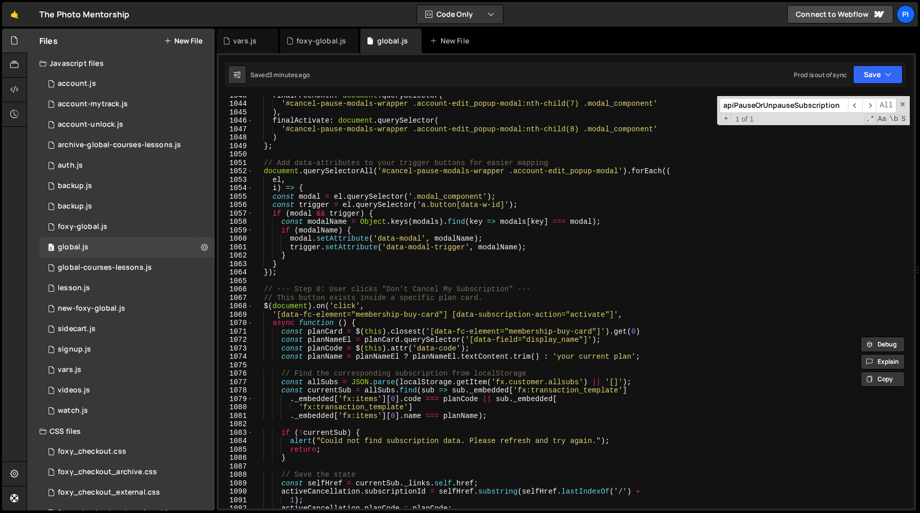
scroll to position [9074, 0]
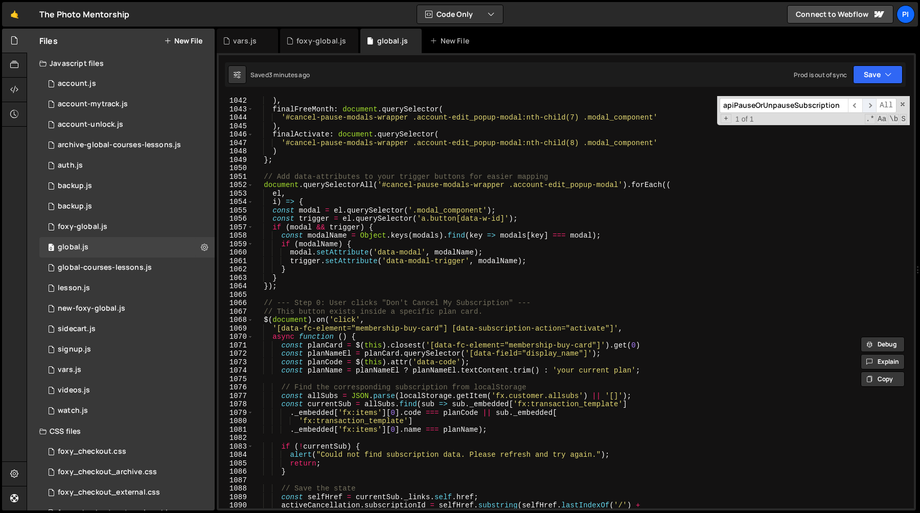
click at [872, 101] on span "​" at bounding box center [869, 105] width 14 height 15
click at [762, 106] on input "apiPauseOrUnpauseSubscription" at bounding box center [784, 105] width 128 height 15
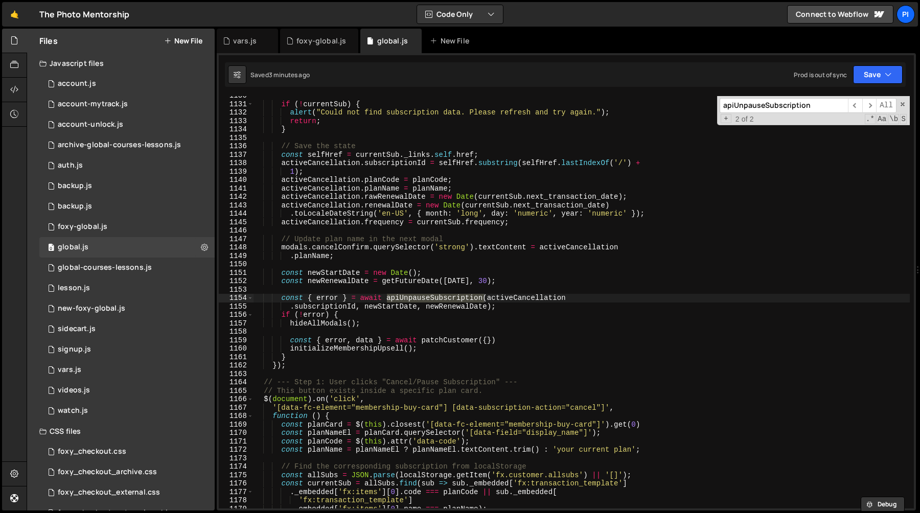
scroll to position [9814, 0]
type input "apiUnpauseSubscription"
click at [852, 103] on span "​" at bounding box center [855, 105] width 14 height 15
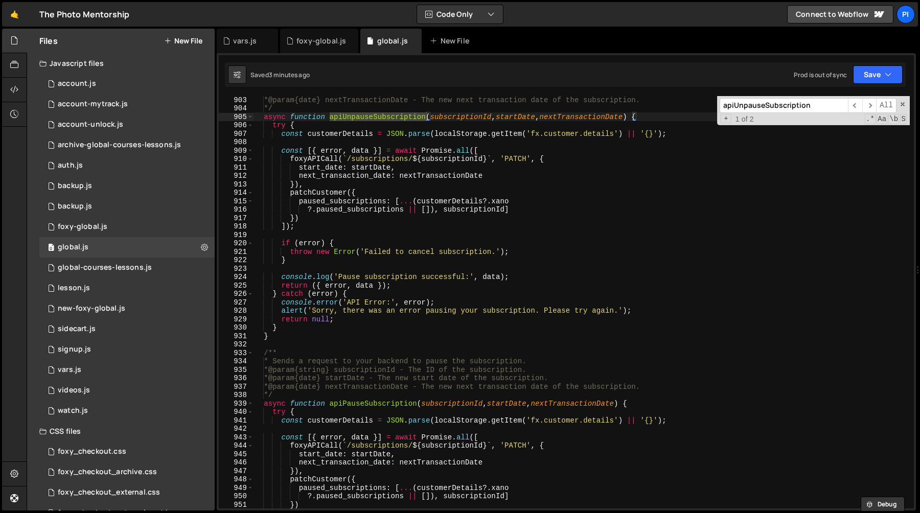
scroll to position [7915, 0]
click at [459, 212] on div "* @param {date} nextTransactionDate - The new next transaction date of the subs…" at bounding box center [581, 309] width 657 height 429
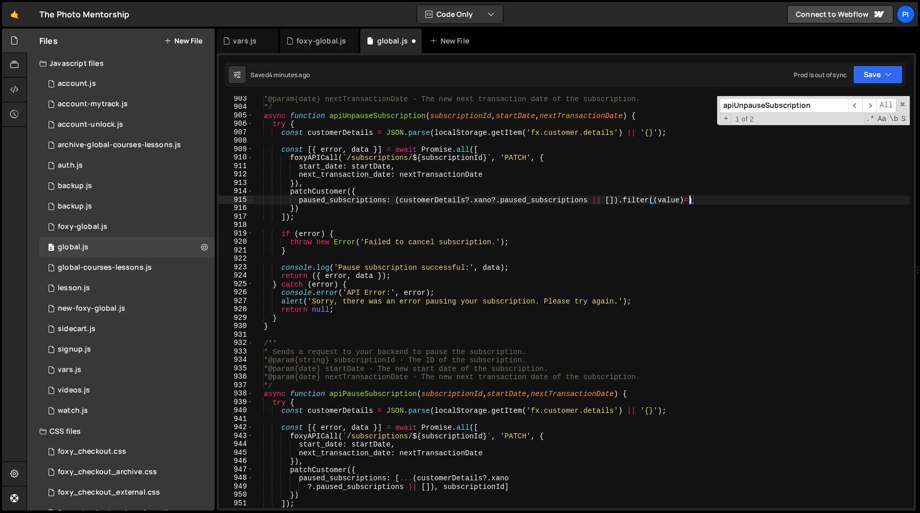
scroll to position [0, 30]
paste textarea "subscriptionId"
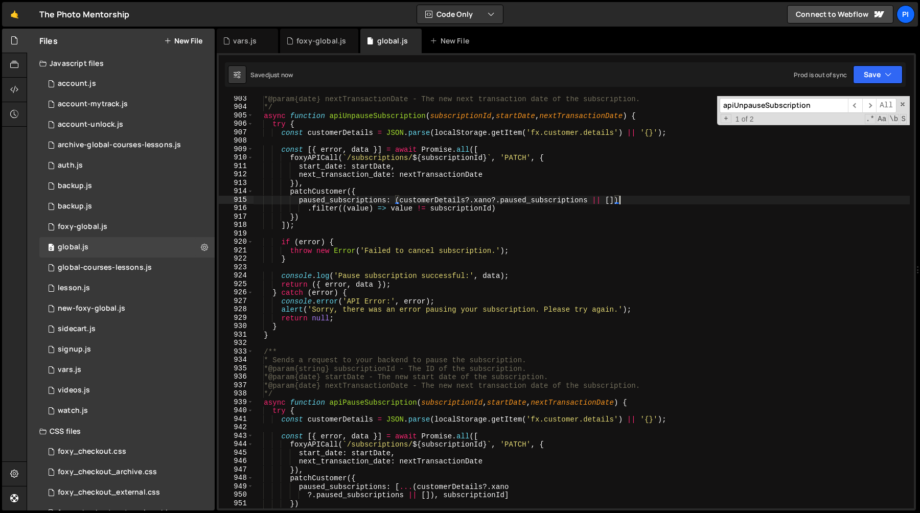
scroll to position [0, 16]
type textarea ".filter((value) => value != subscriptionId)"
click at [768, 107] on input "apiUnpauseSubscription" at bounding box center [784, 105] width 128 height 15
type input "apiPauseSubscription"
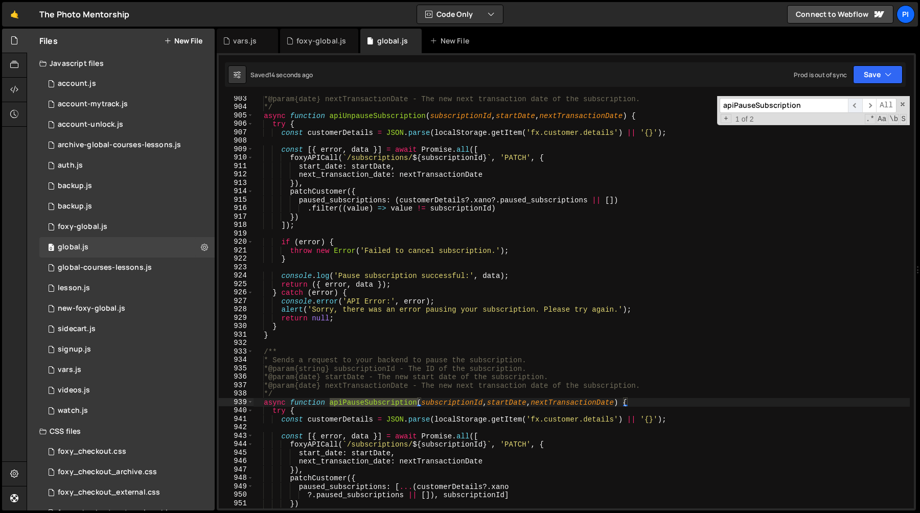
click at [858, 109] on span "​" at bounding box center [855, 105] width 14 height 15
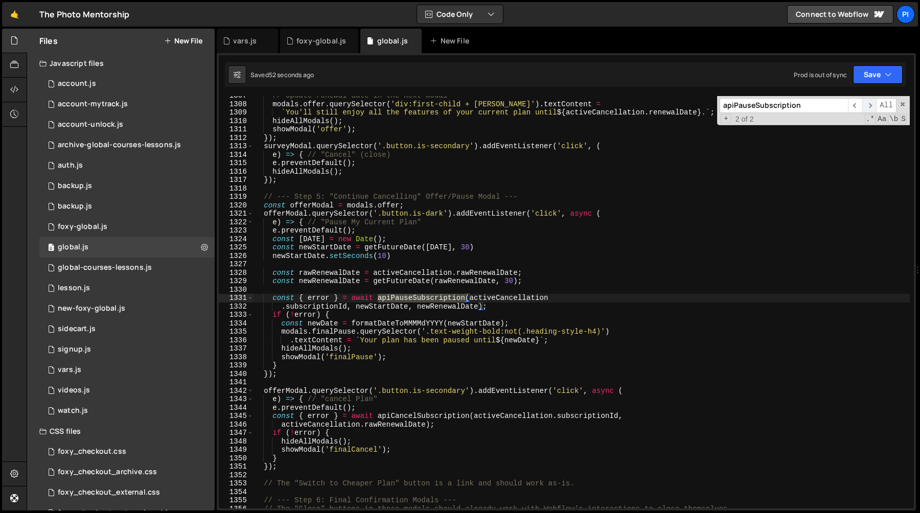
click at [870, 103] on span "​" at bounding box center [869, 105] width 14 height 15
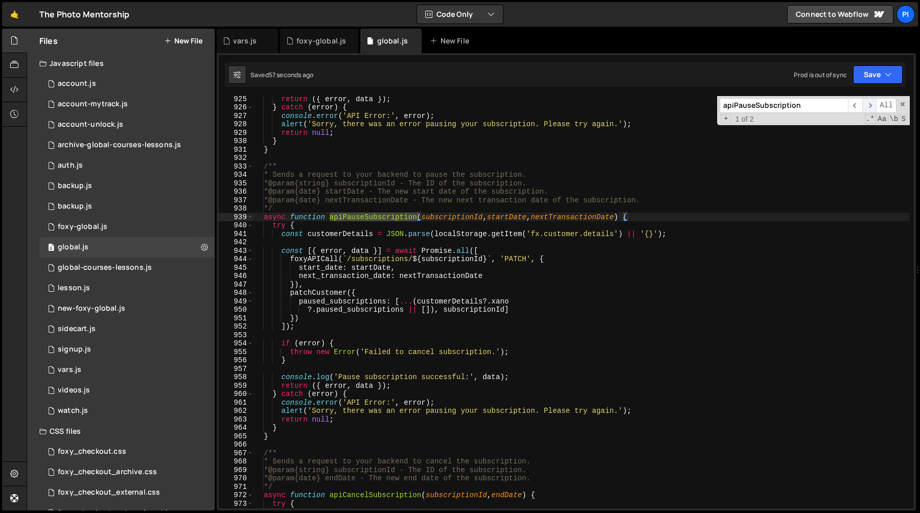
click at [866, 110] on span "​" at bounding box center [869, 105] width 14 height 15
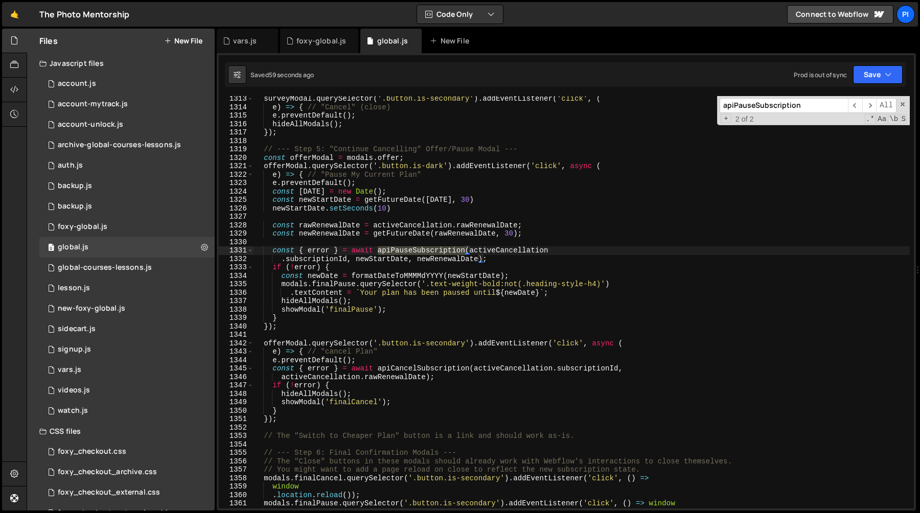
scroll to position [11348, 0]
click at [403, 253] on div "surveyModal . querySelector ( '.button.is-secondary' ) . addEventListener ( 'cl…" at bounding box center [581, 302] width 657 height 412
click at [403, 253] on div "surveyModal . querySelector ( '.button.is-secondary' ) . addEventListener ( 'cl…" at bounding box center [581, 310] width 657 height 429
click at [867, 106] on span "​" at bounding box center [869, 105] width 14 height 15
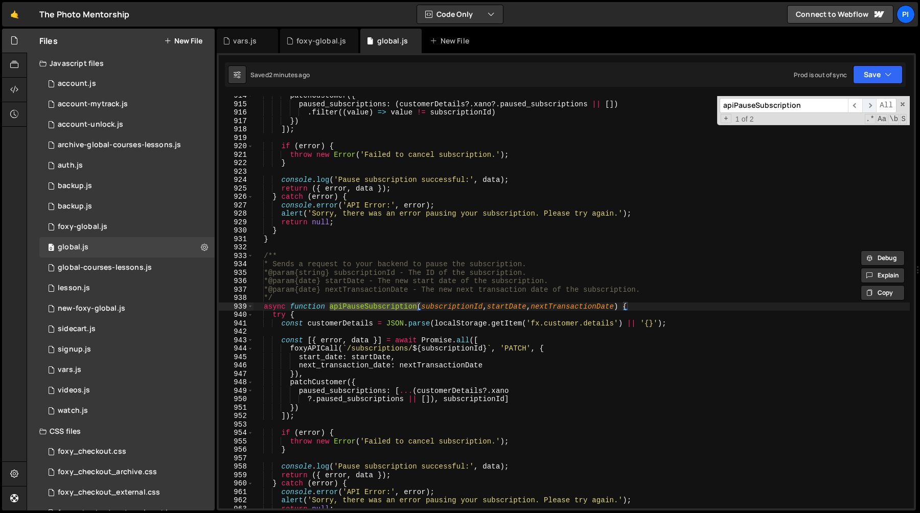
click at [867, 106] on span "​" at bounding box center [869, 105] width 14 height 15
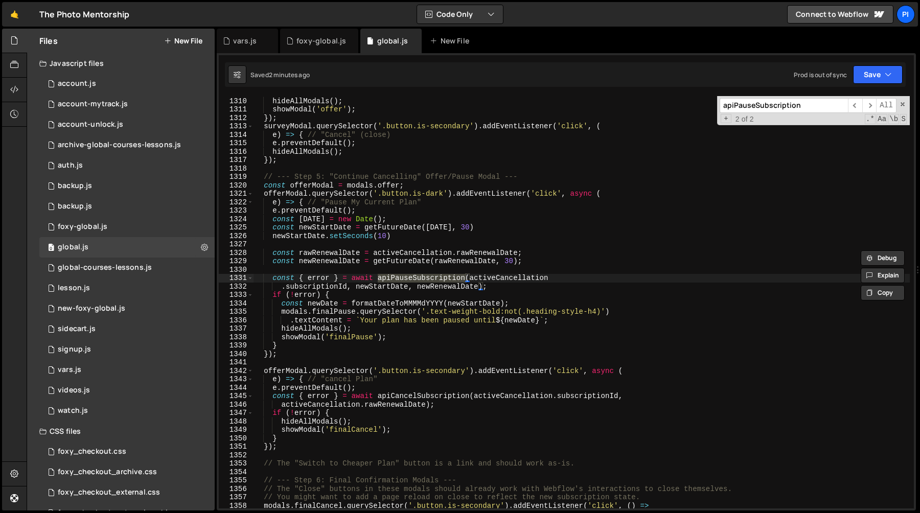
scroll to position [11327, 0]
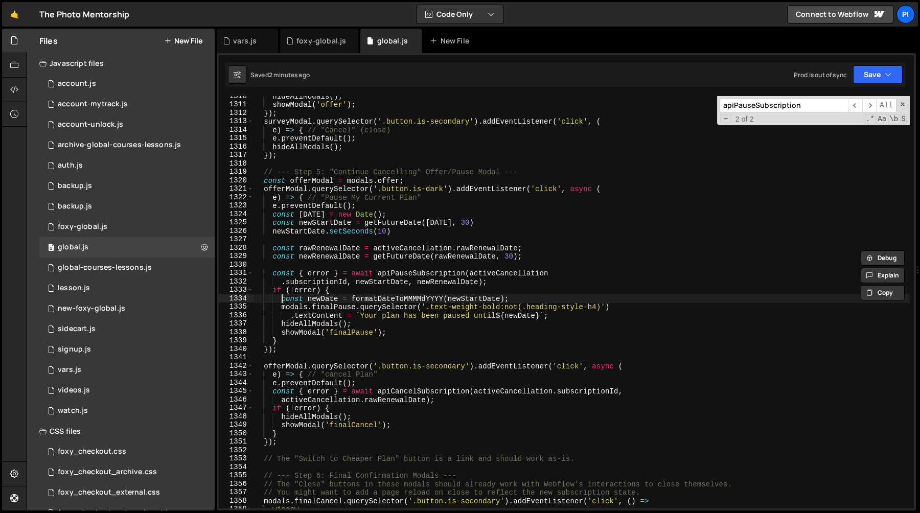
click at [282, 300] on div "hideAllModals ( ) ; showModal ( 'offer' ) ; }) ; surveyModal . querySelector ( …" at bounding box center [581, 306] width 657 height 429
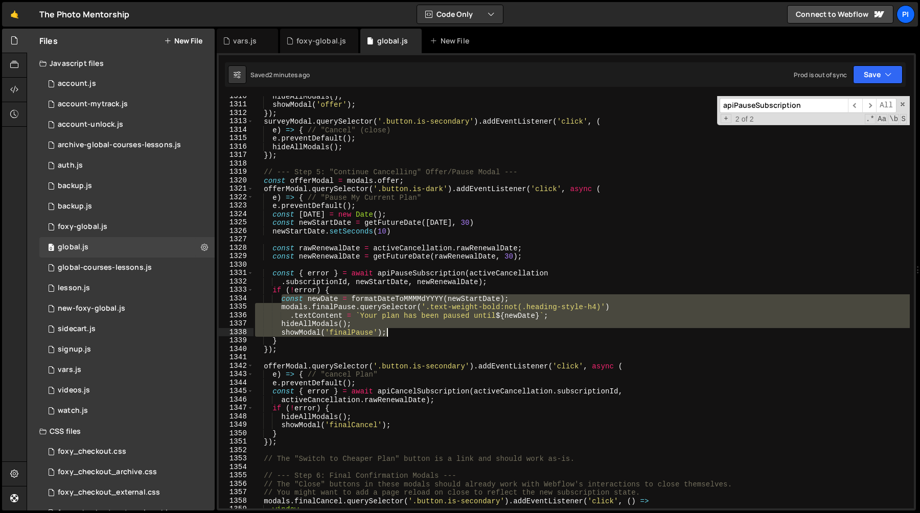
click at [394, 332] on div "hideAllModals ( ) ; showModal ( 'offer' ) ; }) ; surveyModal . querySelector ( …" at bounding box center [581, 306] width 657 height 429
type textarea "hideAllModals(); showModal('finalPause');"
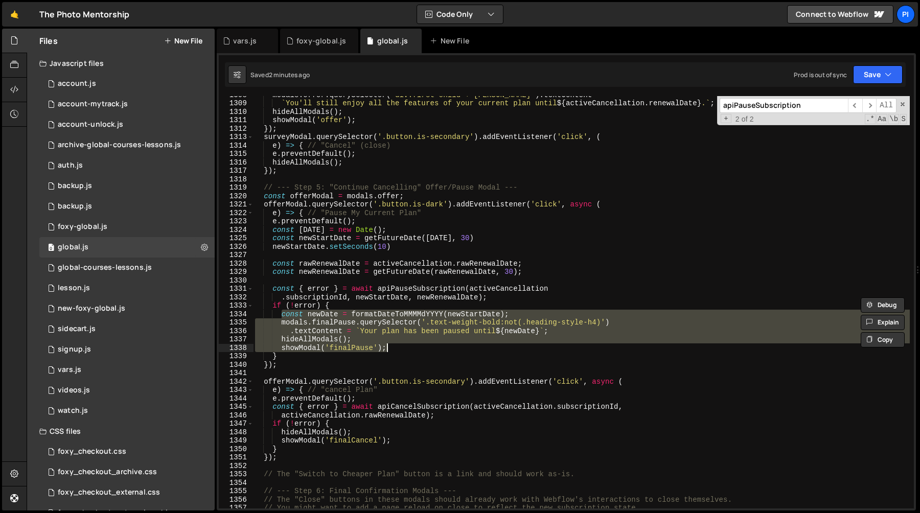
scroll to position [11310, 0]
click at [410, 252] on div "modals . offer . querySelector ( 'div:first-child + div' ) . textContent = ` Yo…" at bounding box center [581, 305] width 657 height 429
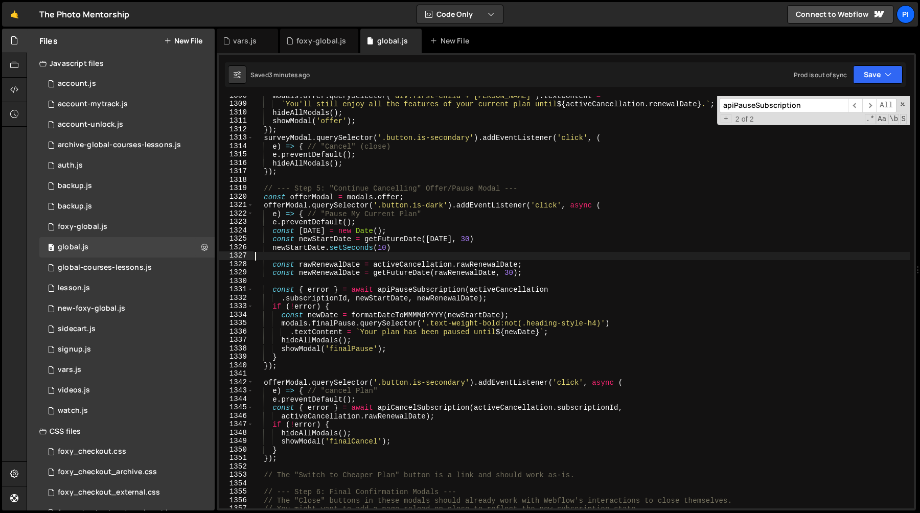
click at [410, 251] on div "modals . offer . querySelector ( 'div:first-child + div' ) . textContent = ` Yo…" at bounding box center [581, 305] width 657 height 429
type textarea "newStartDate.setSeconds(10)"
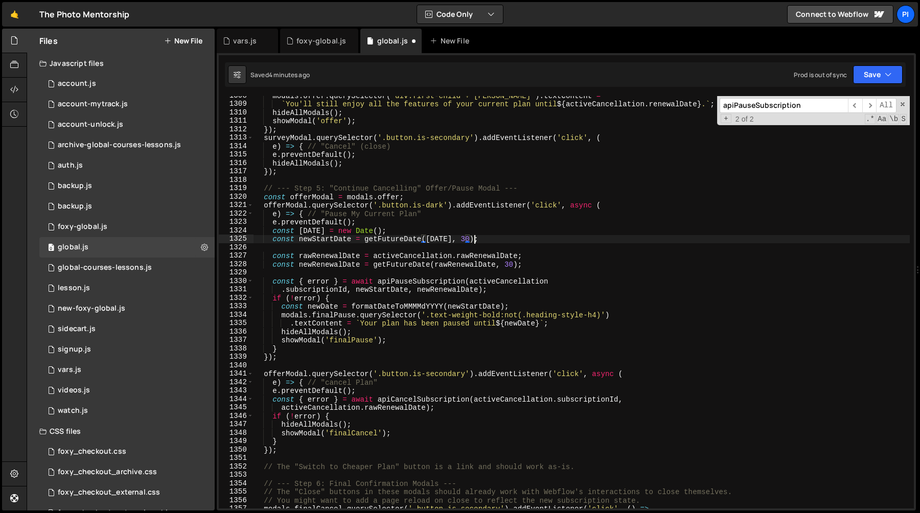
scroll to position [0, 15]
click at [439, 229] on div "modals . offer . querySelector ( 'div:first-child + div' ) . textContent = ` Yo…" at bounding box center [581, 305] width 657 height 429
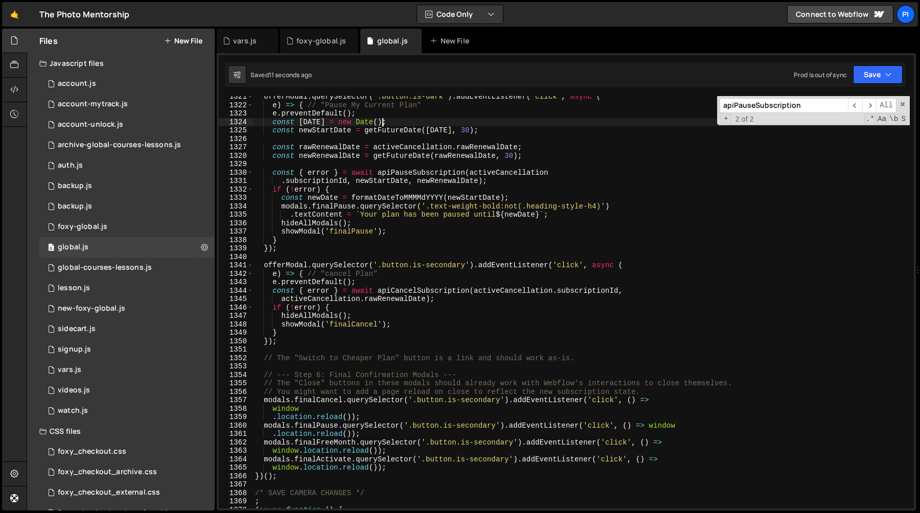
scroll to position [11425, 0]
click at [422, 335] on div "offerModal . querySelector ( '.button.is-dark' ) . addEventListener ( 'click' ,…" at bounding box center [581, 305] width 657 height 429
click at [365, 340] on div "offerModal . querySelector ( '.button.is-dark' ) . addEventListener ( 'click' ,…" at bounding box center [581, 305] width 657 height 429
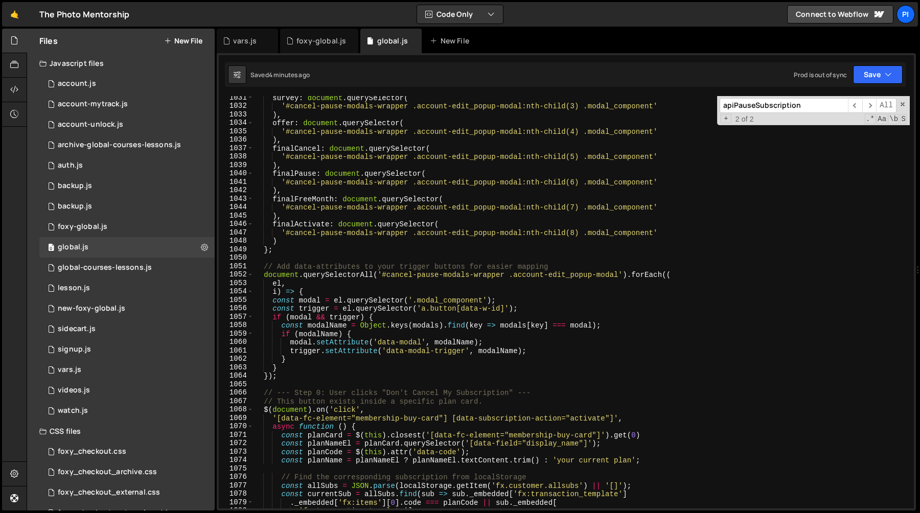
scroll to position [8984, 0]
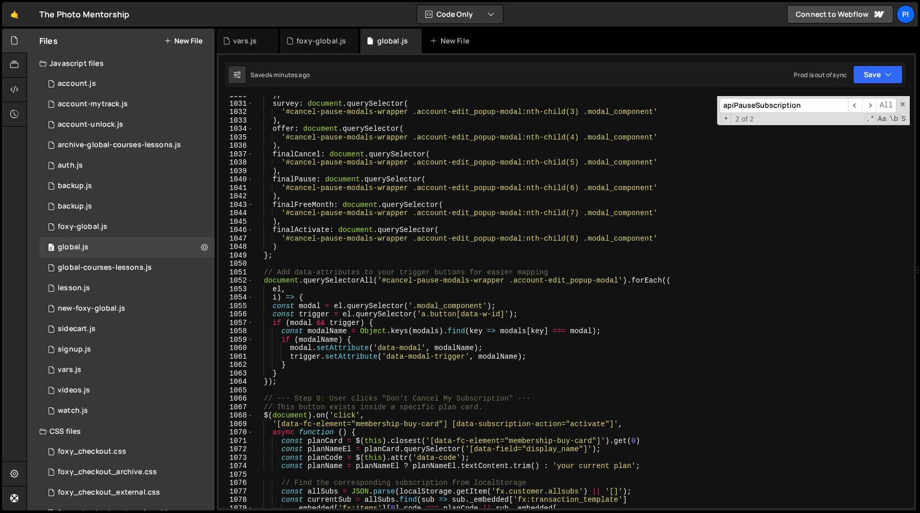
click at [286, 247] on div ") , survey : document . querySelector ( '#cancel-pause-modals-wrapper .account-…" at bounding box center [581, 305] width 657 height 429
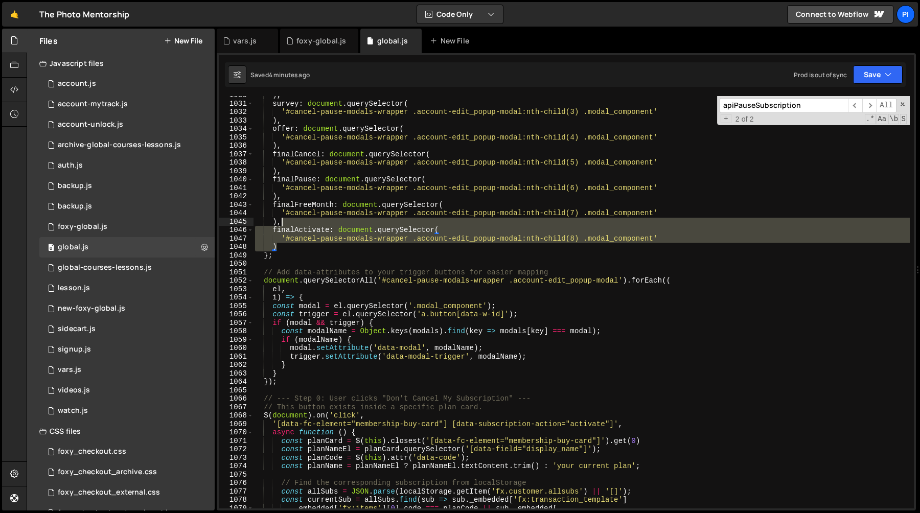
click at [289, 221] on div ") , survey : document . querySelector ( '#cancel-pause-modals-wrapper .account-…" at bounding box center [581, 305] width 657 height 429
click at [294, 245] on div ") , survey : document . querySelector ( '#cancel-pause-modals-wrapper .account-…" at bounding box center [581, 302] width 657 height 412
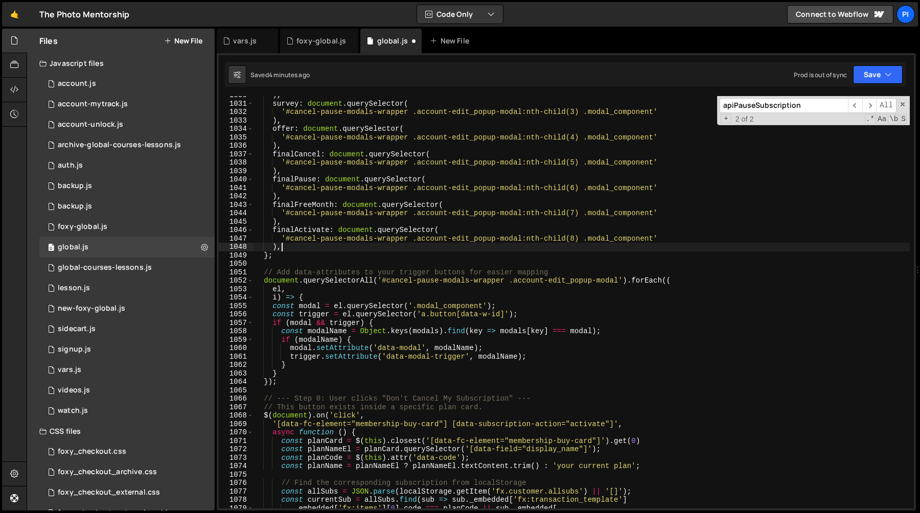
paste textarea
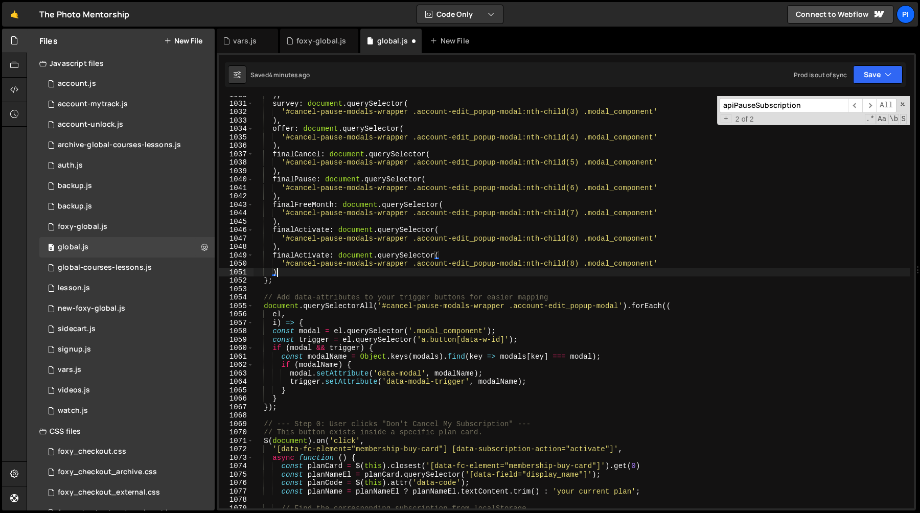
click at [574, 264] on div ") , survey : document . querySelector ( '#cancel-pause-modals-wrapper .account-…" at bounding box center [581, 305] width 657 height 429
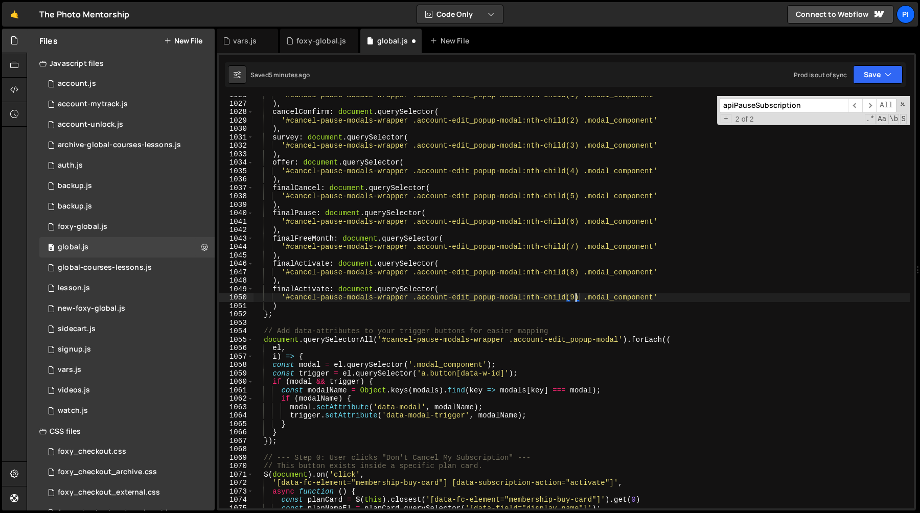
scroll to position [8912, 0]
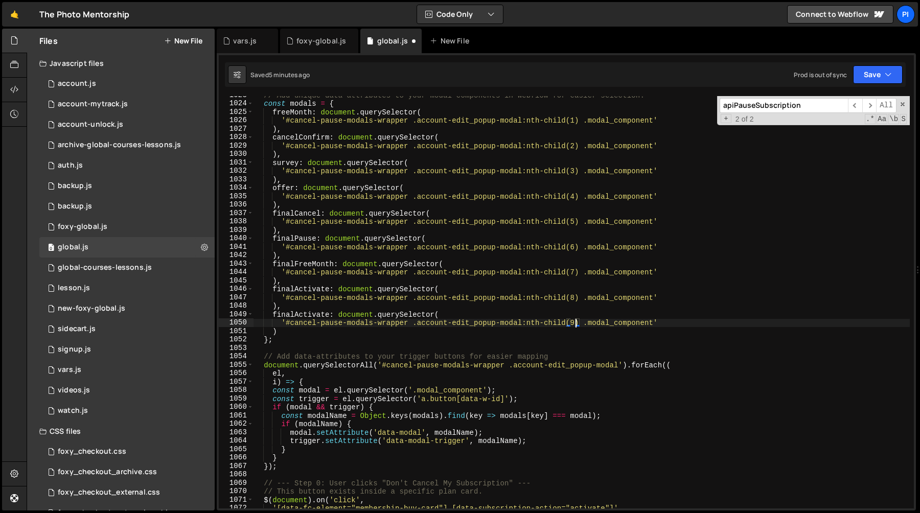
click at [294, 314] on div "// Add unique data-attributes to your modal components in Webflow for easier se…" at bounding box center [581, 305] width 657 height 429
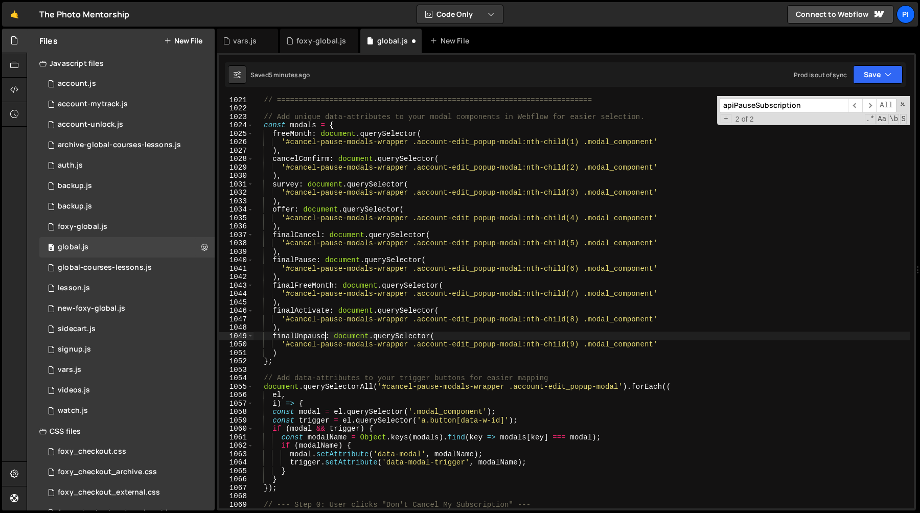
scroll to position [0, 5]
click at [300, 340] on div "// ======================================================================== // …" at bounding box center [581, 310] width 657 height 429
click at [299, 336] on div "// ======================================================================== // …" at bounding box center [581, 310] width 657 height 429
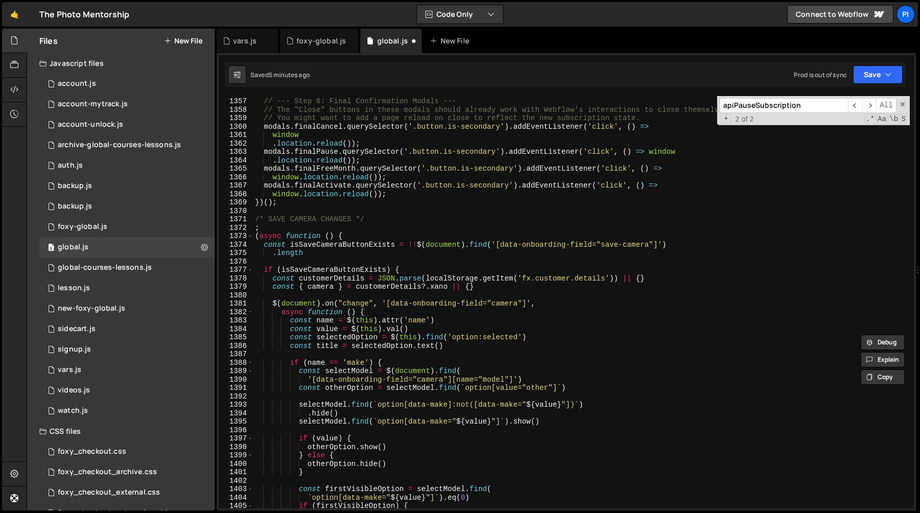
scroll to position [11638, 0]
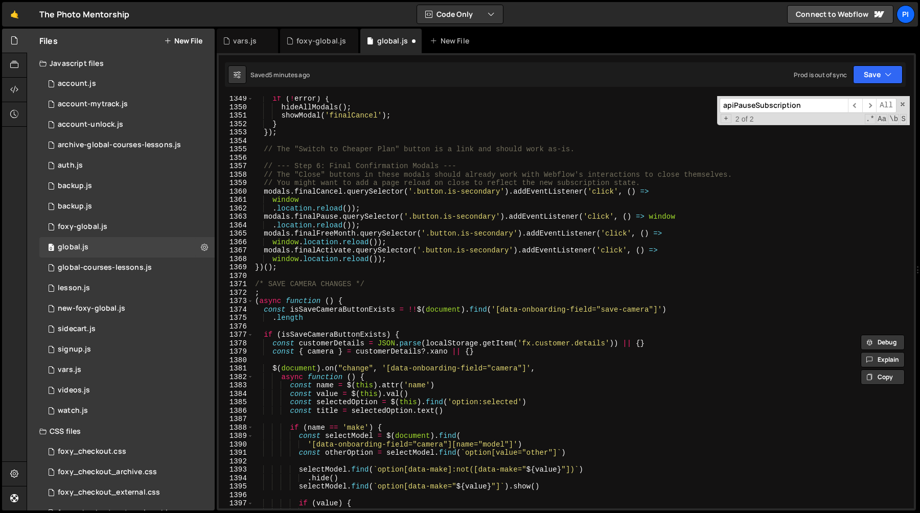
click at [398, 258] on div "if ( ! error ) { hideAllModals ( ) ; showModal ( 'finalCancel' ) ; } }) ; // Th…" at bounding box center [581, 309] width 657 height 429
type textarea "window.location.reload());"
paste textarea "finalUnpause"
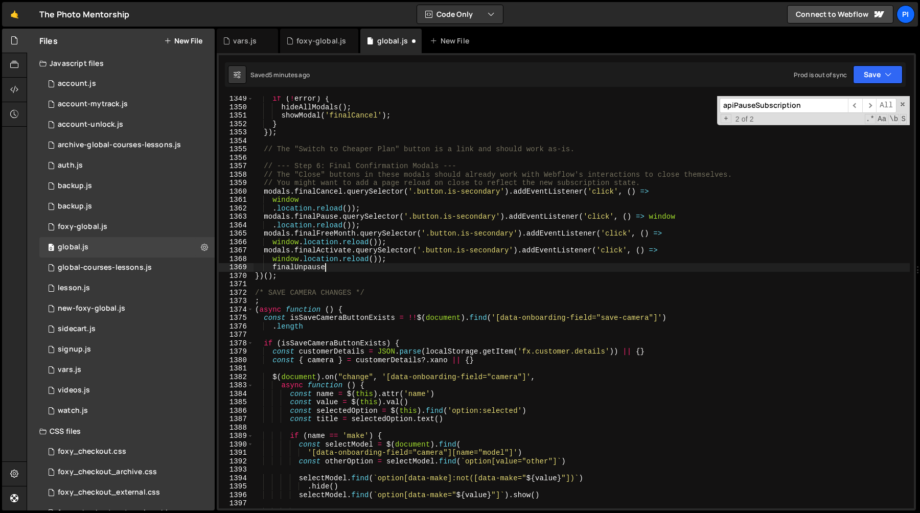
click at [405, 256] on div "if ( ! error ) { hideAllModals ( ) ; showModal ( 'finalCancel' ) ; } }) ; // Th…" at bounding box center [581, 309] width 657 height 429
click at [405, 243] on div "if ( ! error ) { hideAllModals ( ) ; showModal ( 'finalCancel' ) ; } }) ; // Th…" at bounding box center [581, 309] width 657 height 429
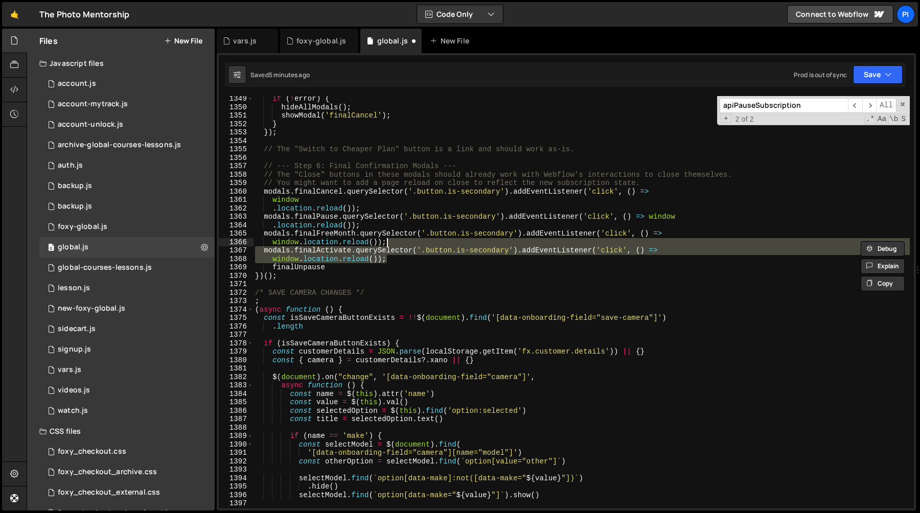
click at [395, 258] on div "if ( ! error ) { hideAllModals ( ) ; showModal ( 'finalCancel' ) ; } }) ; // Th…" at bounding box center [581, 302] width 657 height 412
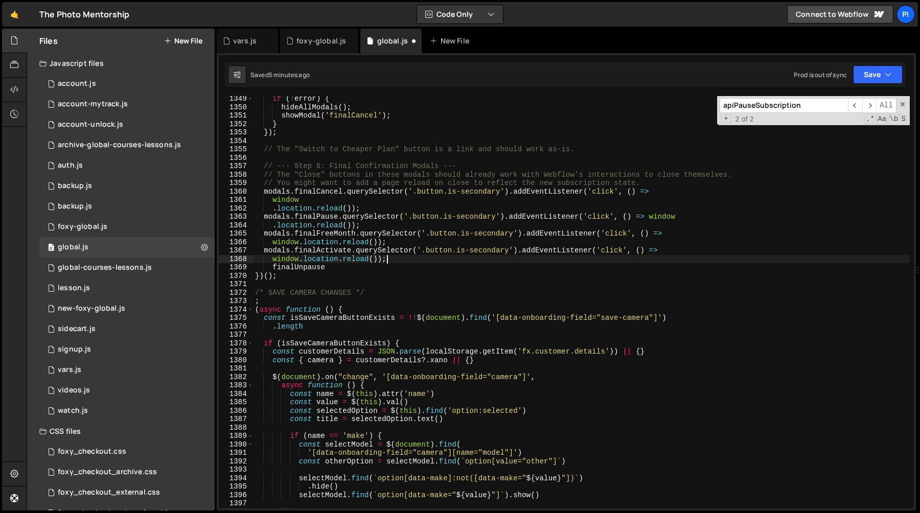
click at [379, 222] on div "if ( ! error ) { hideAllModals ( ) ; showModal ( 'finalCancel' ) ; } }) ; // Th…" at bounding box center [581, 309] width 657 height 429
click at [378, 209] on div "if ( ! error ) { hideAllModals ( ) ; showModal ( 'finalCancel' ) ; } }) ; // Th…" at bounding box center [581, 309] width 657 height 429
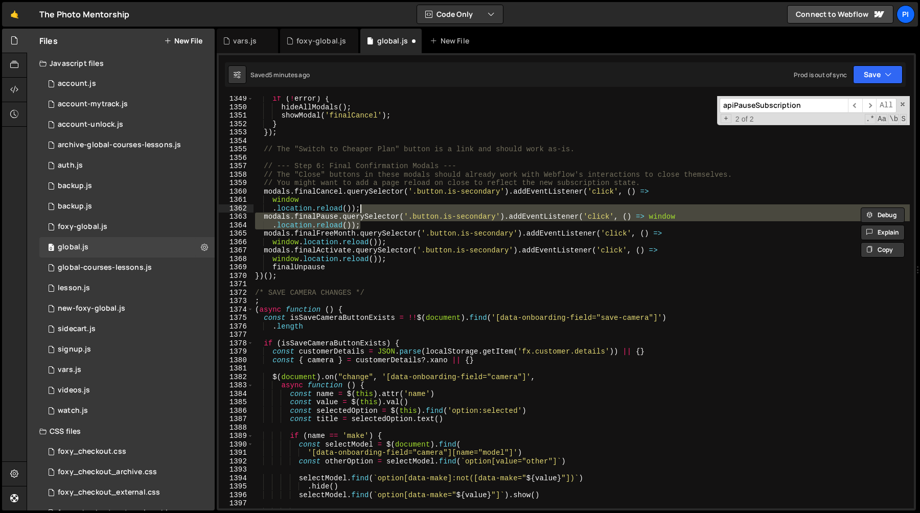
click at [371, 227] on div "if ( ! error ) { hideAllModals ( ) ; showModal ( 'finalCancel' ) ; } }) ; // Th…" at bounding box center [581, 302] width 657 height 412
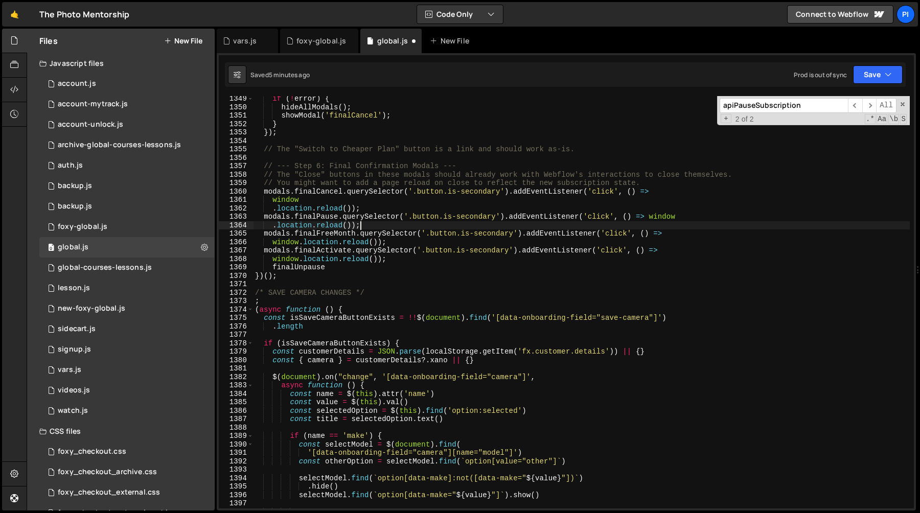
paste textarea "finalUnpause"
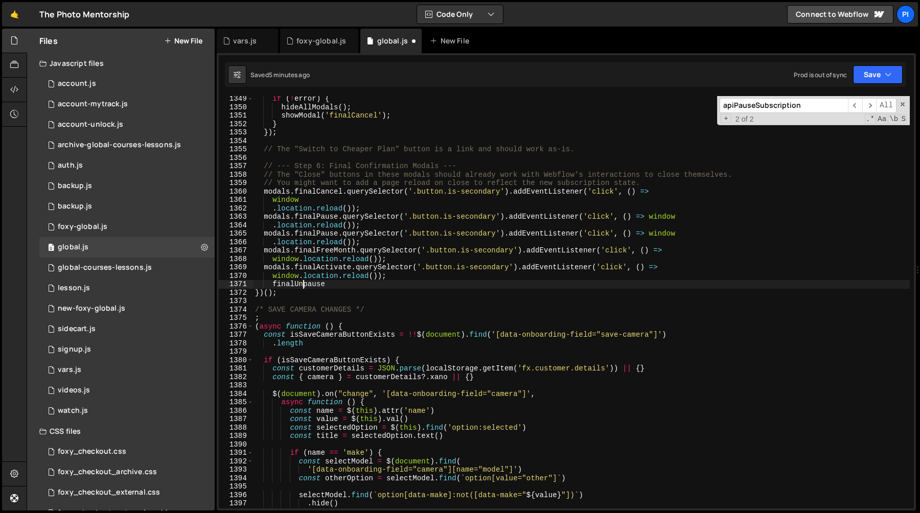
click at [306, 288] on div "if ( ! error ) { hideAllModals ( ) ; showModal ( 'finalCancel' ) ; } }) ; // Th…" at bounding box center [581, 309] width 657 height 429
type textarea "finalUnpause"
click at [304, 283] on div "if ( ! error ) { hideAllModals ( ) ; showModal ( 'finalCancel' ) ; } }) ; // Th…" at bounding box center [581, 309] width 657 height 429
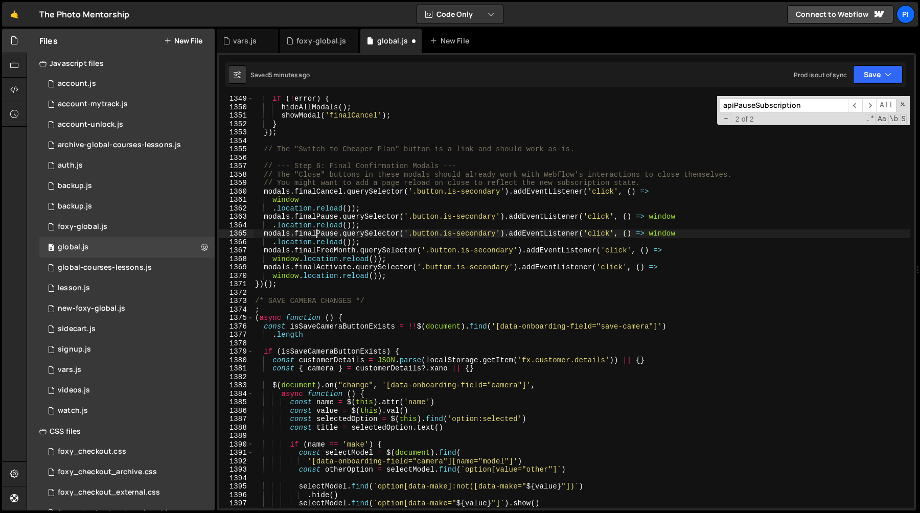
click at [315, 235] on div "if ( ! error ) { hideAllModals ( ) ; showModal ( 'finalCancel' ) ; } }) ; // Th…" at bounding box center [581, 309] width 657 height 429
paste textarea "Unp"
click at [450, 226] on div "if ( ! error ) { hideAllModals ( ) ; showModal ( 'finalCancel' ) ; } }) ; // Th…" at bounding box center [581, 309] width 657 height 429
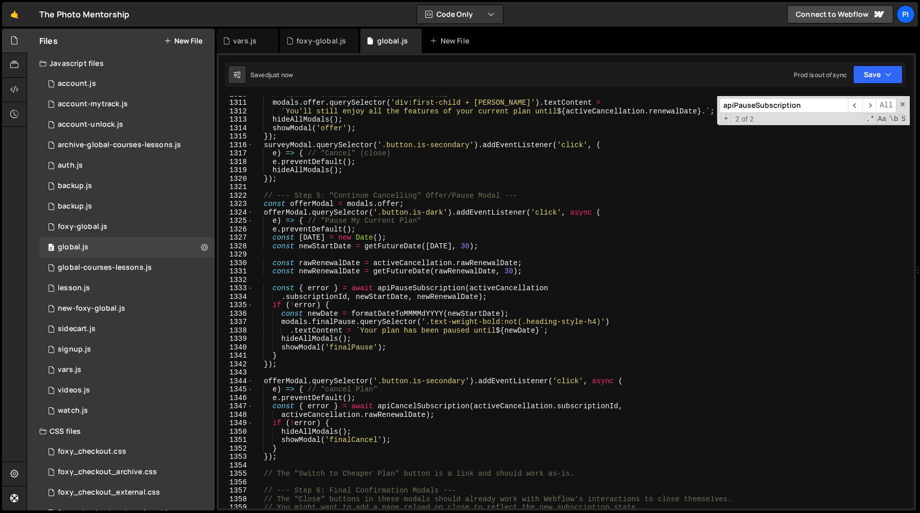
scroll to position [11309, 0]
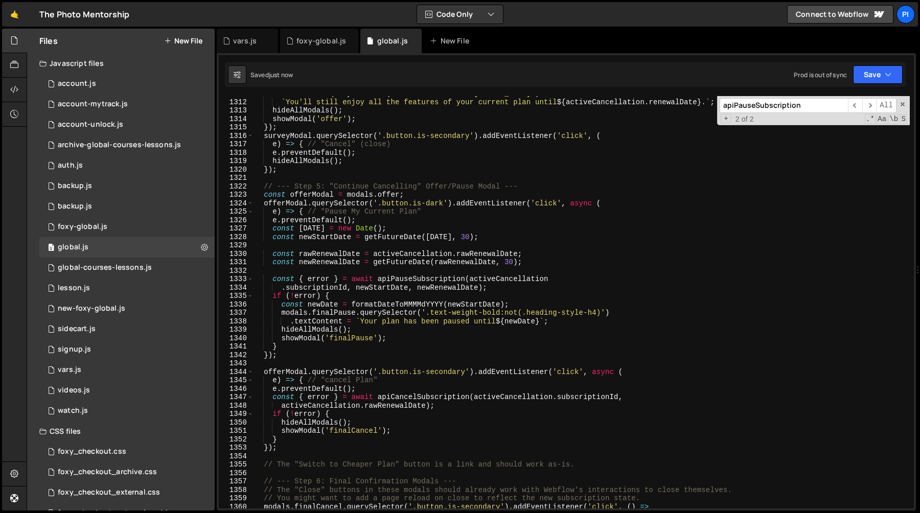
click at [421, 279] on div "modals . offer . querySelector ( 'div:first-child + div' ) . textContent = ` Yo…" at bounding box center [581, 303] width 657 height 429
click at [281, 313] on div "modals . offer . querySelector ( 'div:first-child + div' ) . textContent = ` Yo…" at bounding box center [581, 303] width 657 height 429
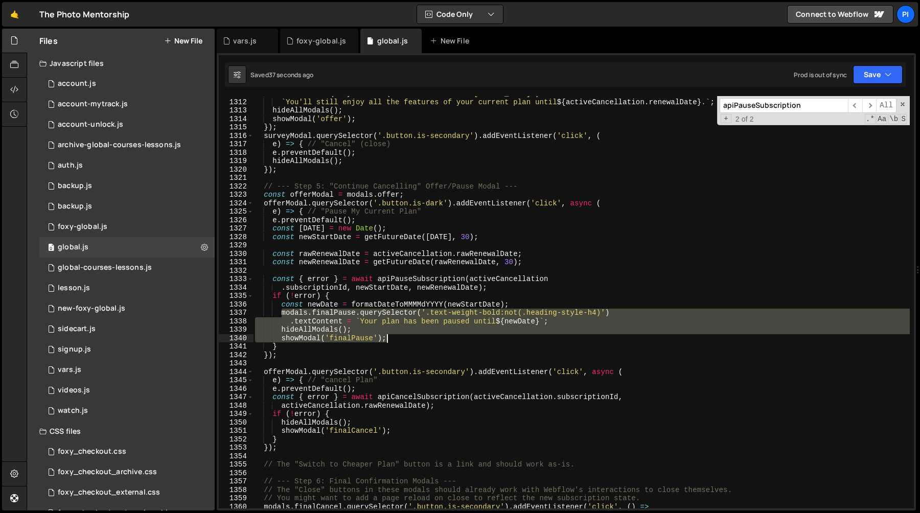
click at [406, 335] on div "modals . offer . querySelector ( 'div:first-child + div' ) . textContent = ` Yo…" at bounding box center [581, 303] width 657 height 429
type textarea "hideAllModals(); showModal('finalPause');"
click at [817, 107] on input "apiPauseSubscription" at bounding box center [784, 105] width 128 height 15
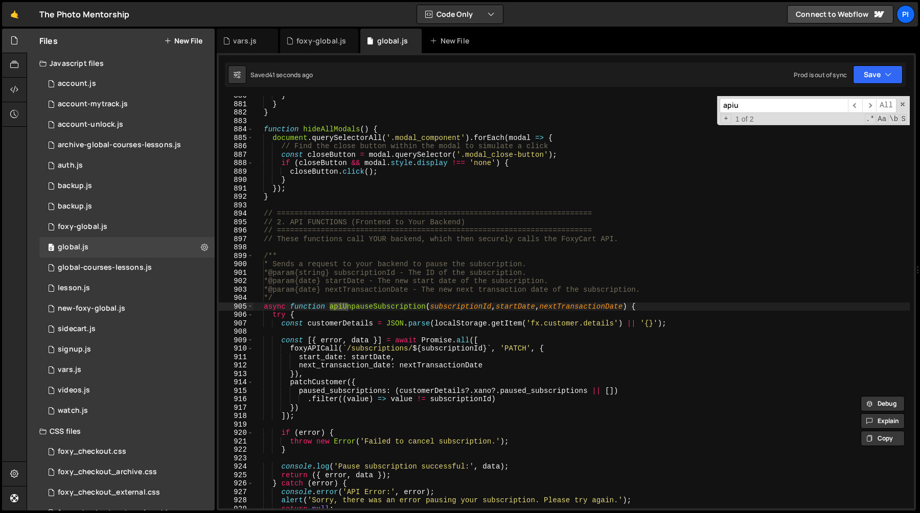
scroll to position [7706, 0]
click at [864, 108] on span "​" at bounding box center [869, 105] width 14 height 15
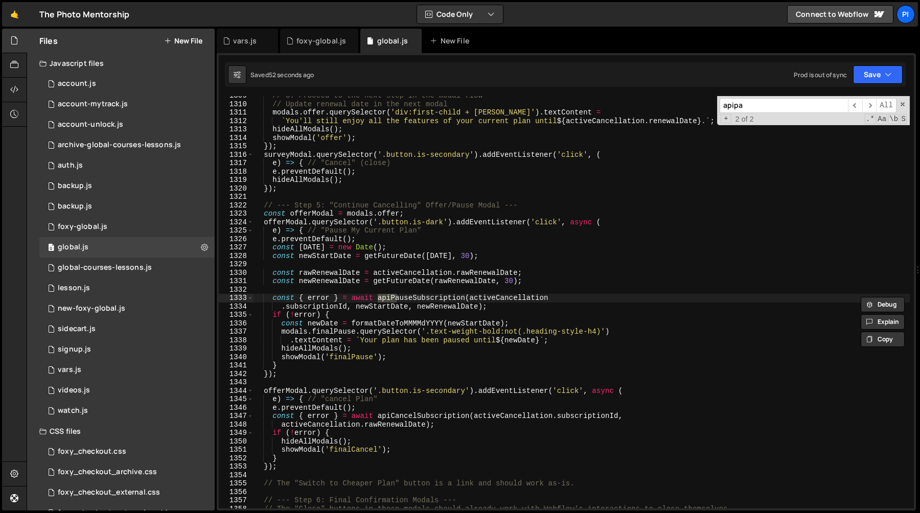
scroll to position [11290, 0]
type input "apipause"
click at [865, 101] on span "​" at bounding box center [869, 105] width 14 height 15
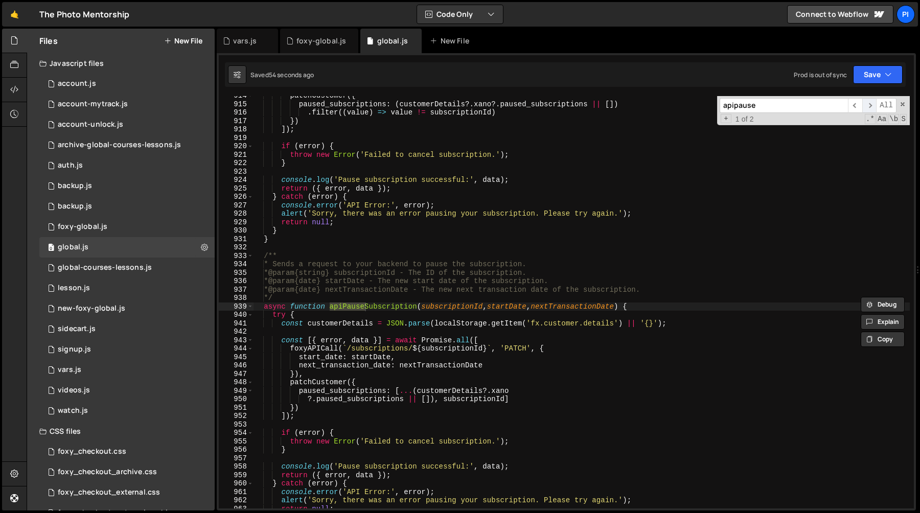
click at [866, 103] on span "​" at bounding box center [869, 105] width 14 height 15
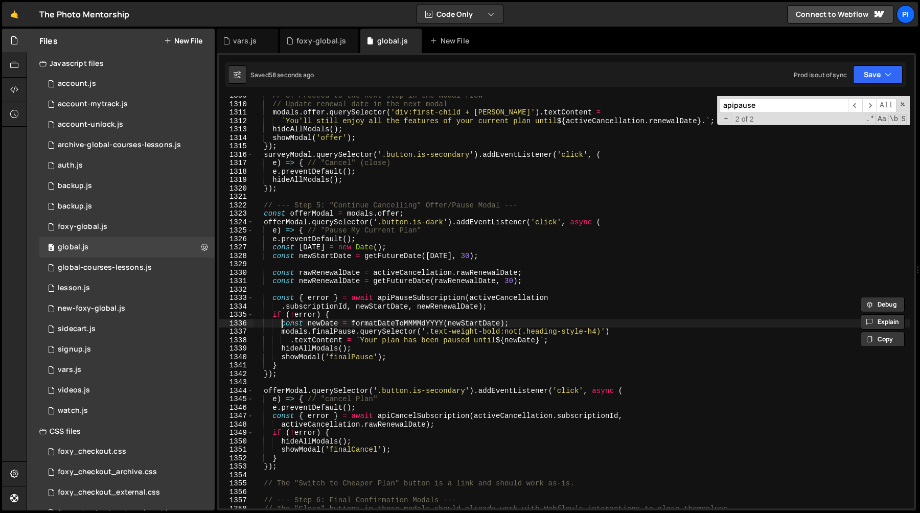
click at [282, 326] on div "// 3. Proceed to the next step in the modal flow // Update renewal date in the …" at bounding box center [581, 305] width 657 height 429
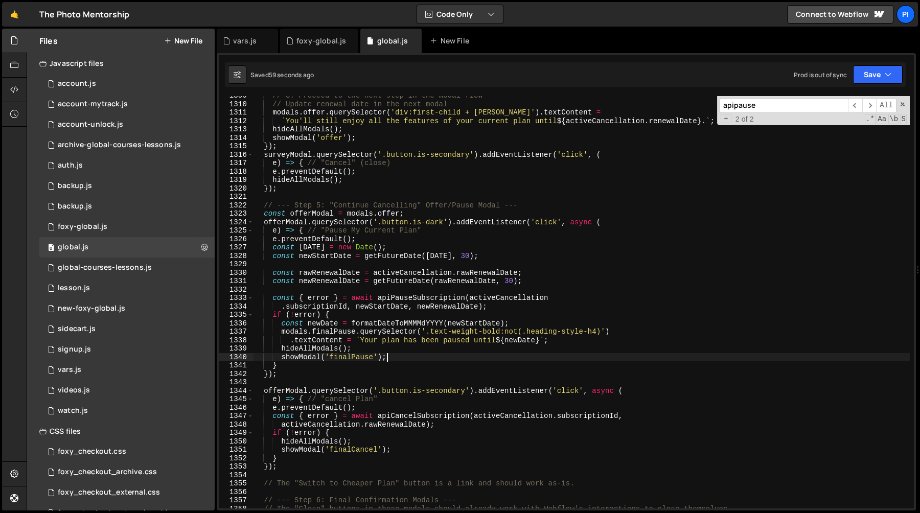
click at [404, 359] on div "// 3. Proceed to the next step in the modal flow // Update renewal date in the …" at bounding box center [581, 305] width 657 height 429
type textarea "showModal('finalPause');"
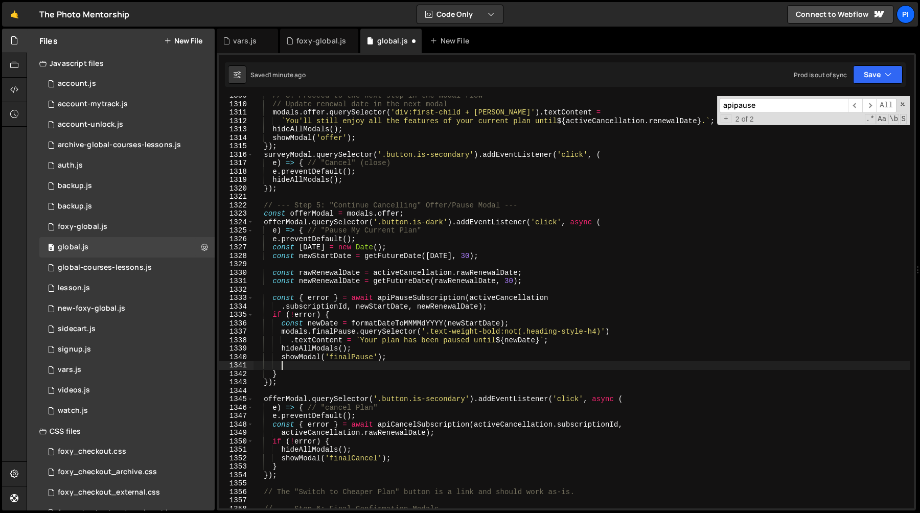
scroll to position [0, 1]
paste textarea "showModal('finalPause');"
type textarea "showModal('finalPause');"
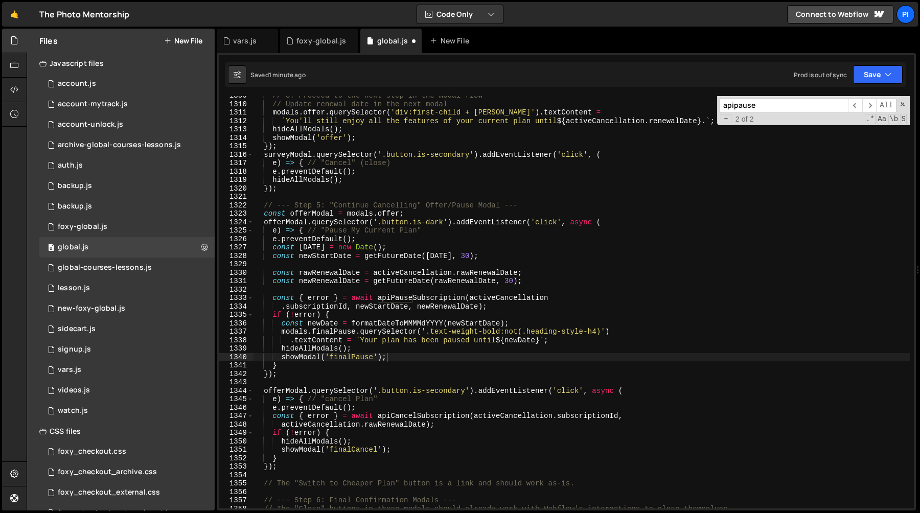
click at [815, 106] on input "apipause" at bounding box center [784, 105] width 128 height 15
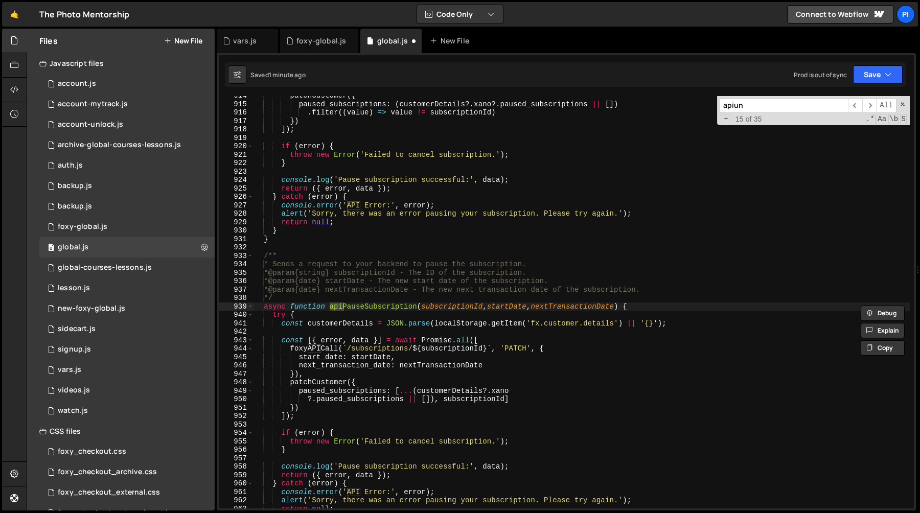
scroll to position [9815, 0]
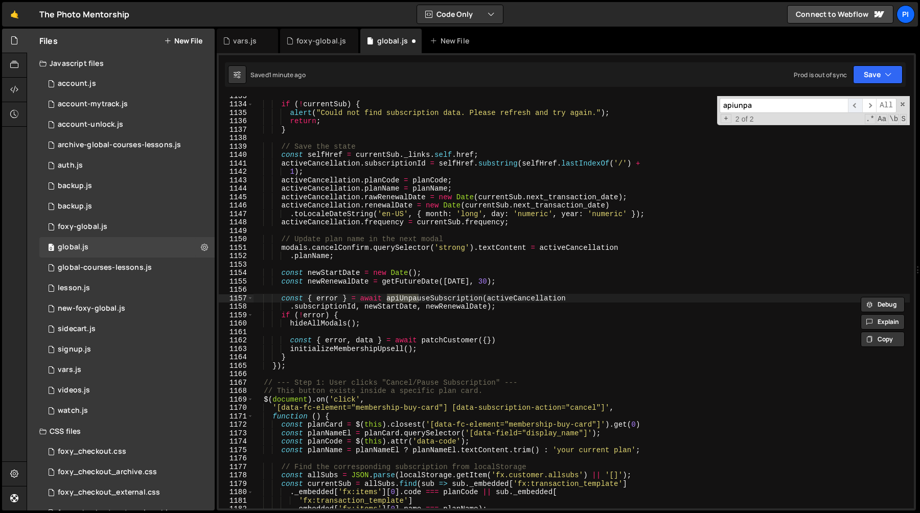
type input "apiunpa"
click at [850, 109] on span "​" at bounding box center [855, 105] width 14 height 15
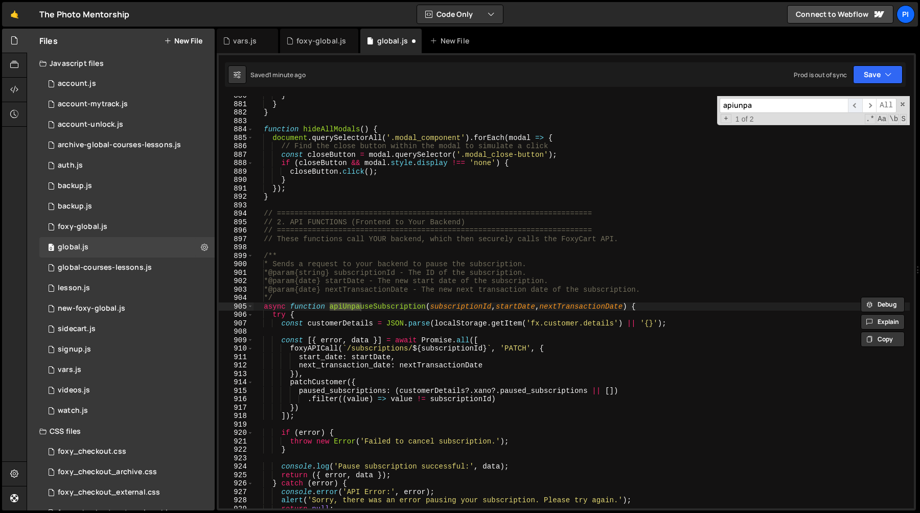
click at [851, 109] on span "​" at bounding box center [855, 105] width 14 height 15
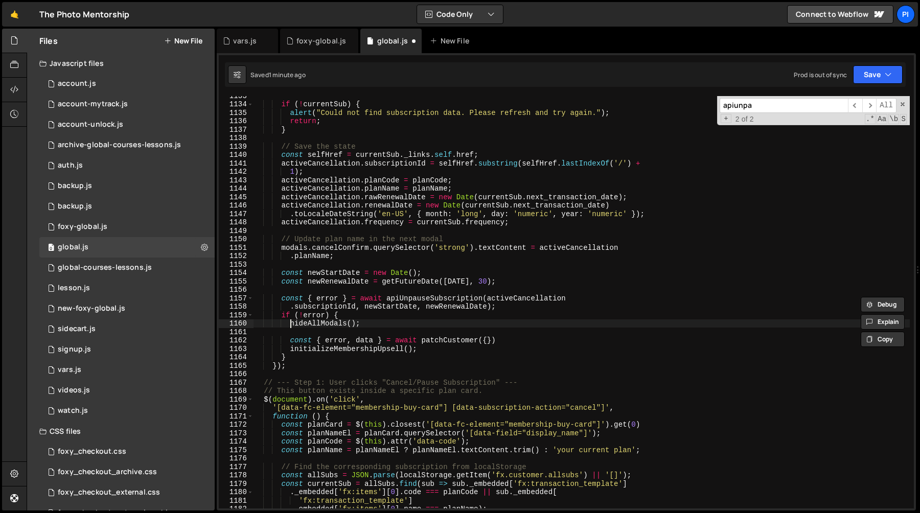
click at [290, 326] on div "if ( ! currentSub ) { alert ( "Could not find subscription data. Please refresh…" at bounding box center [581, 305] width 657 height 429
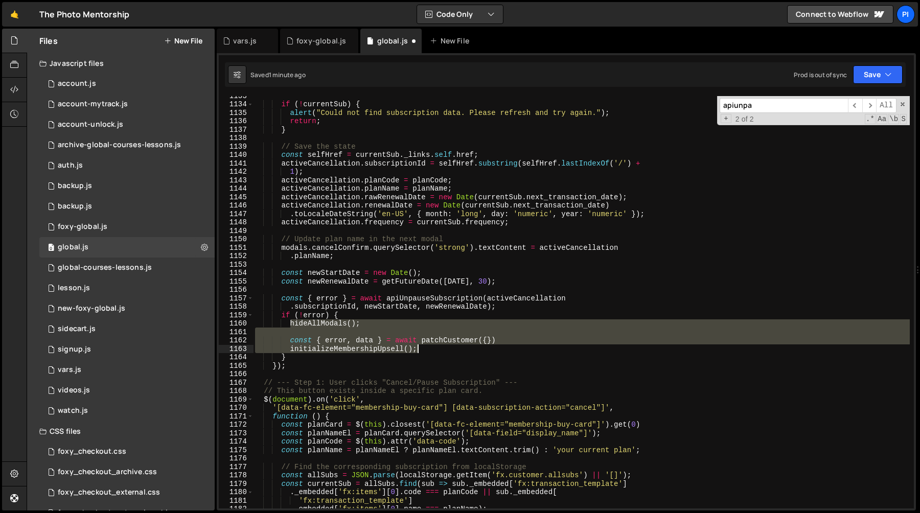
click at [435, 351] on div "if ( ! currentSub ) { alert ( "Could not find subscription data. Please refresh…" at bounding box center [581, 305] width 657 height 429
click at [375, 327] on div "if ( ! currentSub ) { alert ( "Could not find subscription data. Please refresh…" at bounding box center [581, 302] width 657 height 412
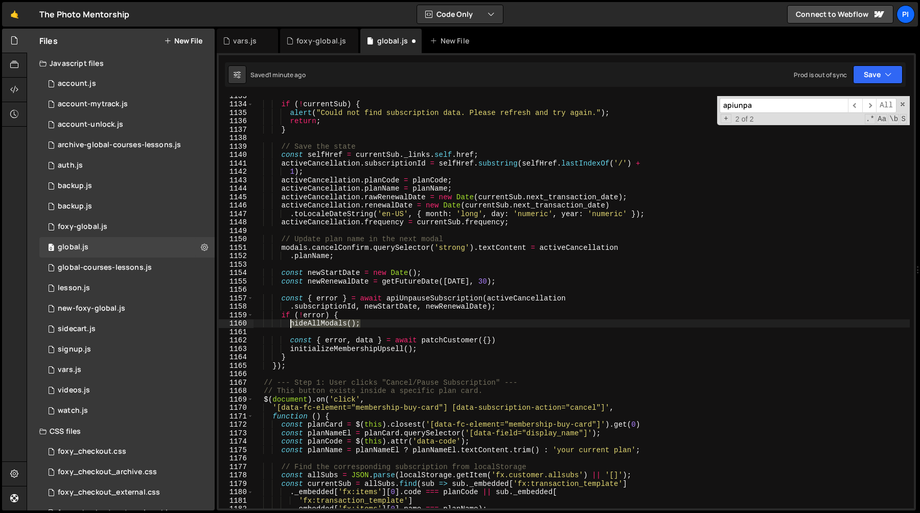
click at [289, 324] on div "if ( ! currentSub ) { alert ( "Could not find subscription data. Please refresh…" at bounding box center [581, 305] width 657 height 429
click at [368, 324] on div "if ( ! currentSub ) { alert ( "Could not find subscription data. Please refresh…" at bounding box center [581, 302] width 657 height 412
click at [291, 324] on div "if ( ! currentSub ) { alert ( "Could not find subscription data. Please refresh…" at bounding box center [581, 305] width 657 height 429
paste textarea "showModal('finalPause'"
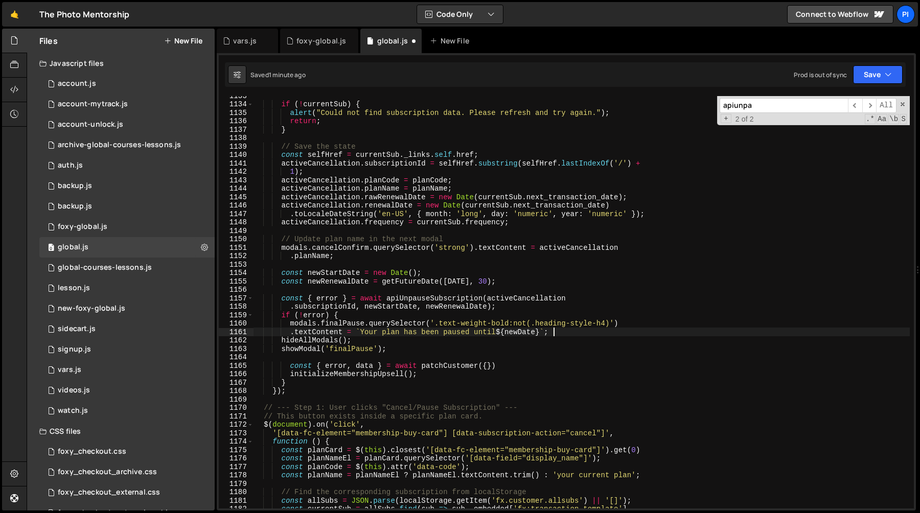
click at [564, 331] on div "if ( ! currentSub ) { alert ( "Could not find subscription data. Please refresh…" at bounding box center [581, 305] width 657 height 429
click at [440, 317] on div "if ( ! currentSub ) { alert ( "Could not find subscription data. Please refresh…" at bounding box center [581, 305] width 657 height 429
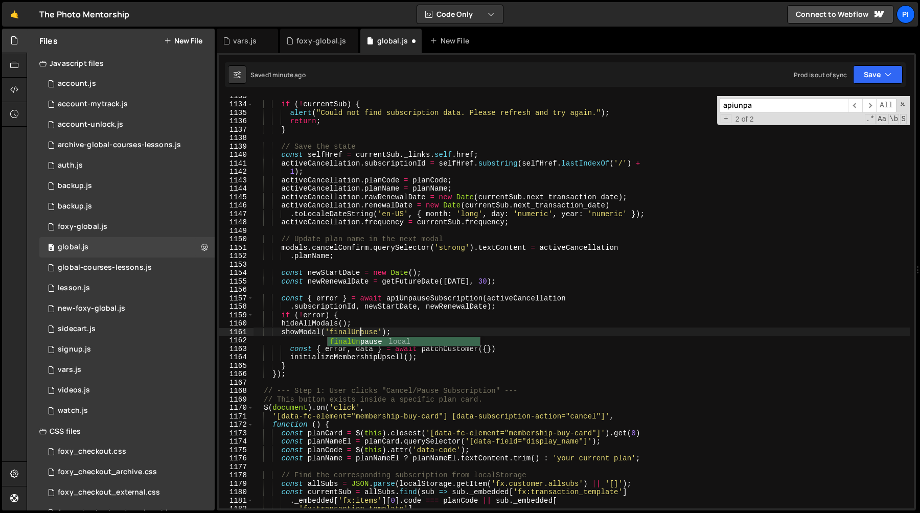
type textarea "showModal('finalUnpause');"
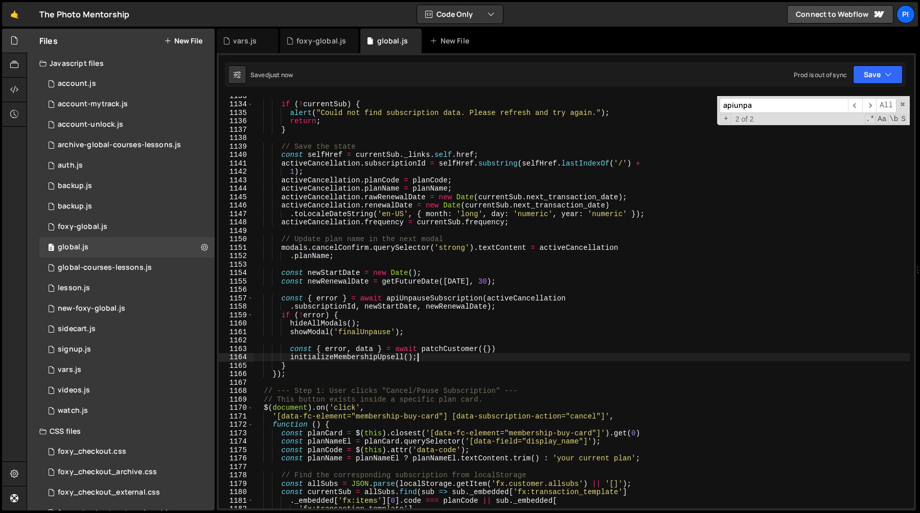
click at [438, 361] on div "if ( ! currentSub ) { alert ( "Could not find subscription data. Please refresh…" at bounding box center [581, 305] width 657 height 429
type textarea "initializeMembershipUpsell();"
click at [769, 109] on input "apiunpa" at bounding box center [784, 105] width 128 height 15
click at [865, 109] on span "​" at bounding box center [869, 105] width 14 height 15
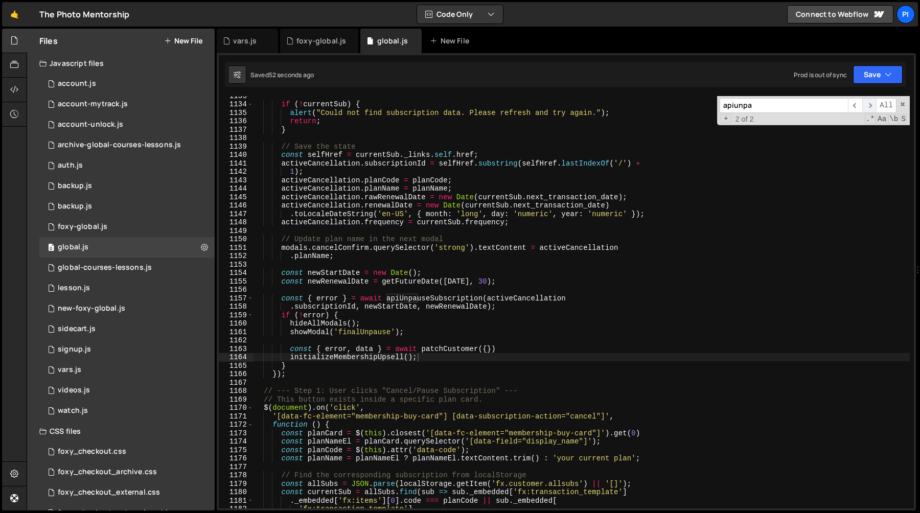
scroll to position [7702, 0]
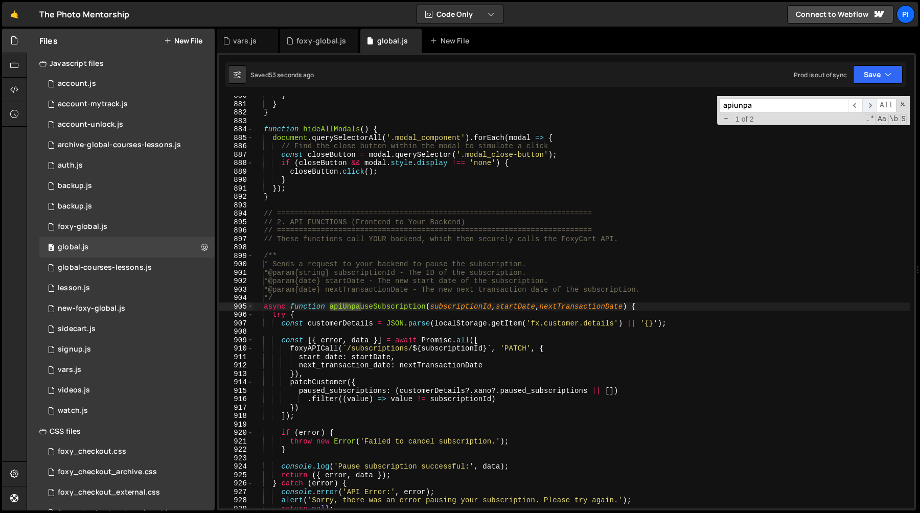
click at [866, 109] on span "​" at bounding box center [869, 105] width 14 height 15
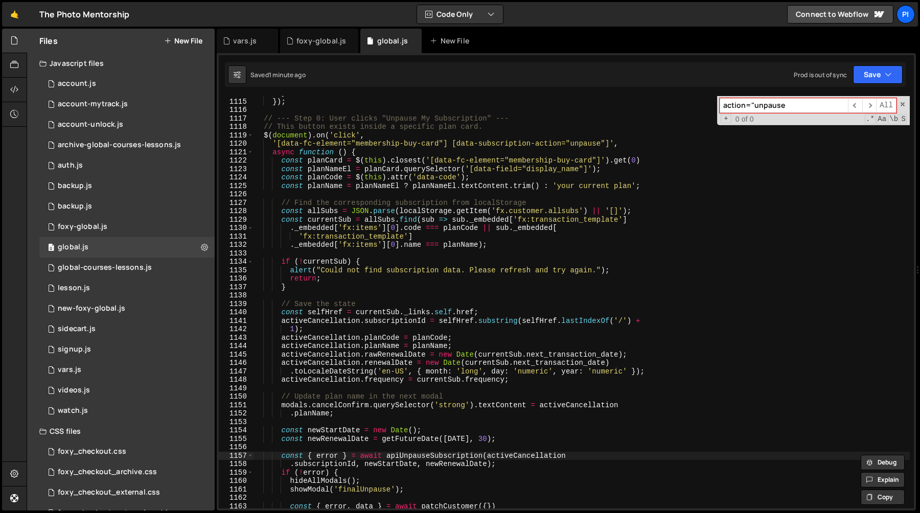
scroll to position [5795, 0]
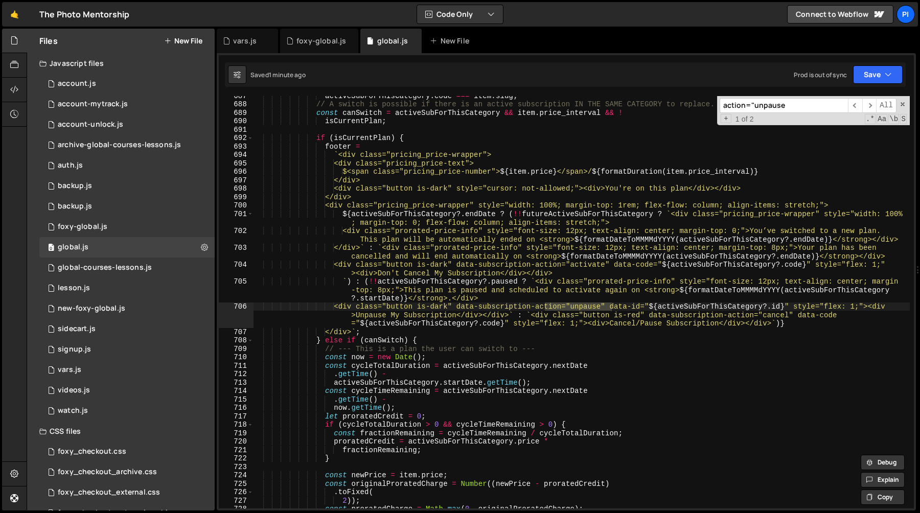
type input "action="unpause"
click at [646, 308] on div "activeSubForThisCategory . code === item . slug ; // A switch is possible if th…" at bounding box center [581, 305] width 657 height 429
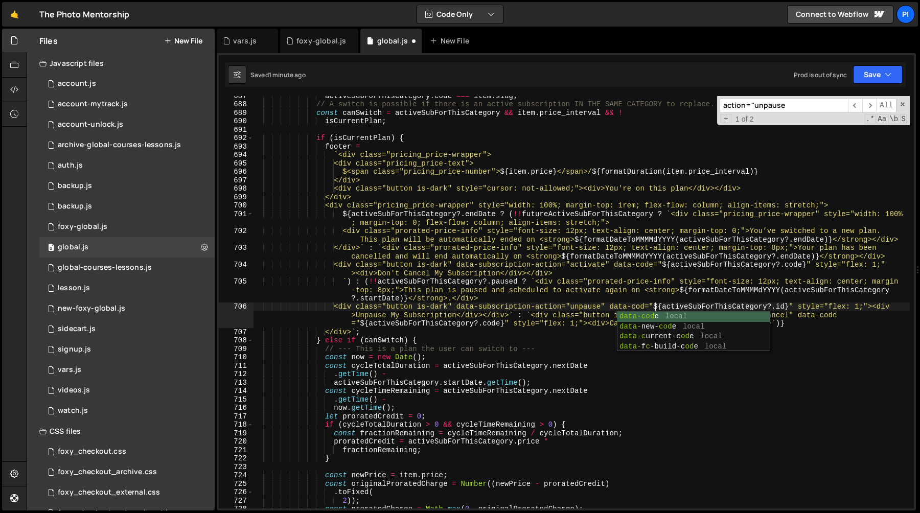
scroll to position [0, 28]
click at [645, 306] on div "activeSubForThisCategory . code === item . slug ; // A switch is possible if th…" at bounding box center [581, 305] width 657 height 429
click at [796, 309] on div "activeSubForThisCategory . code === item . slug ; // A switch is possible if th…" at bounding box center [581, 305] width 657 height 429
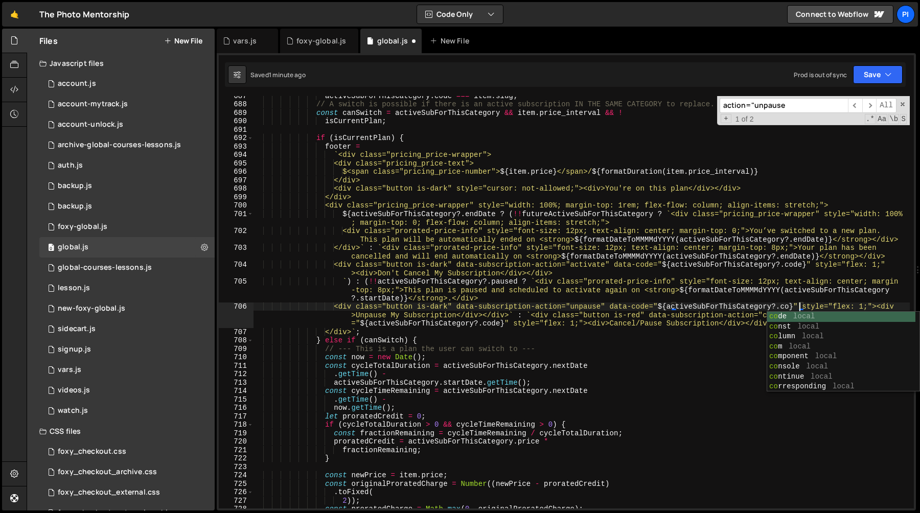
scroll to position [0, 38]
click at [742, 297] on div "activeSubForThisCategory . code === item . slug ; // A switch is possible if th…" at bounding box center [581, 305] width 657 height 429
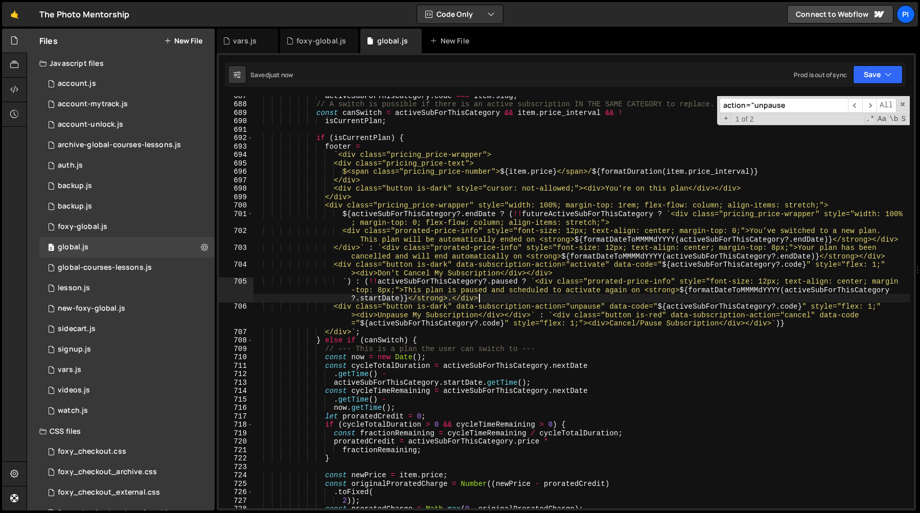
click at [670, 311] on div "activeSubForThisCategory . code === item . slug ; // A switch is possible if th…" at bounding box center [581, 305] width 657 height 429
click at [635, 306] on div "activeSubForThisCategory . code === item . slug ; // A switch is possible if th…" at bounding box center [581, 305] width 657 height 429
click at [713, 307] on div "activeSubForThisCategory . code === item . slug ; // A switch is possible if th…" at bounding box center [581, 305] width 657 height 429
type textarea "<div class="button is-dark" data-subscription-action="unpause" data-code="${act…"
click at [800, 105] on input "action="unpause" at bounding box center [784, 105] width 128 height 15
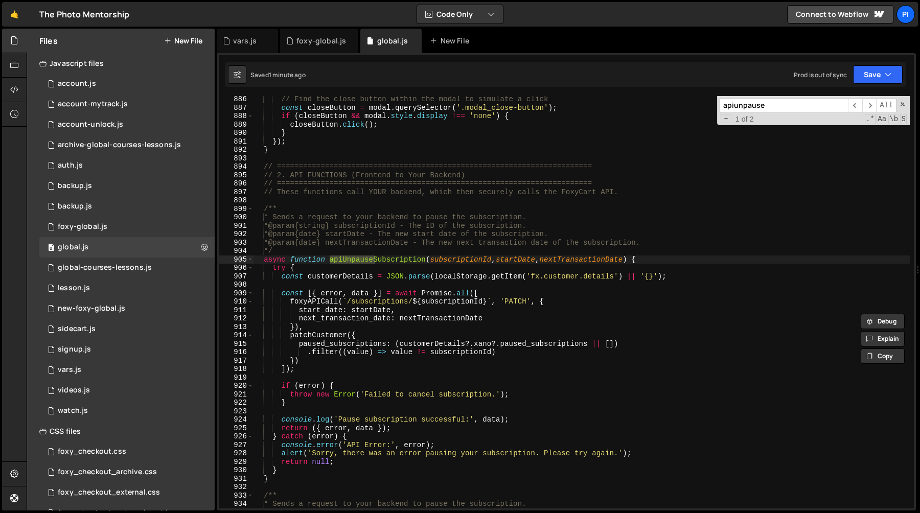
scroll to position [7753, 0]
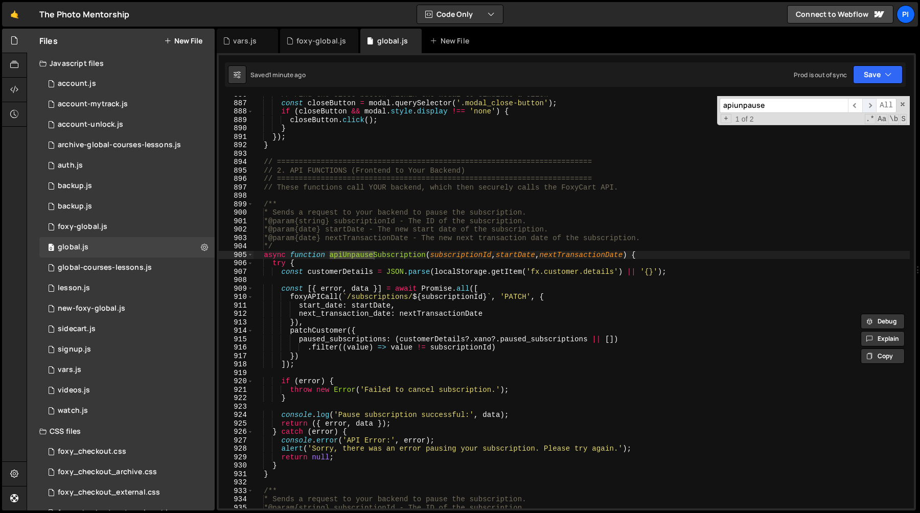
type input "apiunpause"
click at [871, 105] on span "​" at bounding box center [869, 105] width 14 height 15
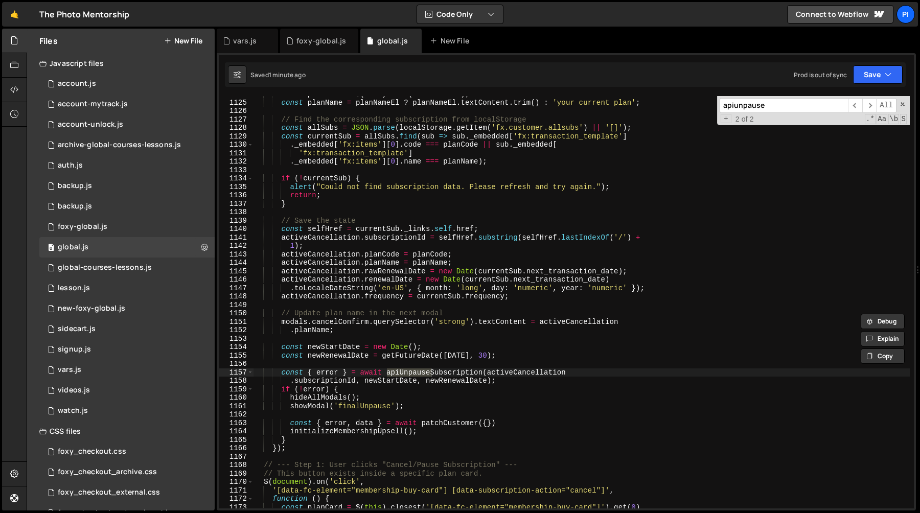
scroll to position [0, 11]
click at [335, 345] on div "const planCode = $ ( this ) . attr ( 'data-code' ) ; const planName = planNameE…" at bounding box center [581, 304] width 657 height 429
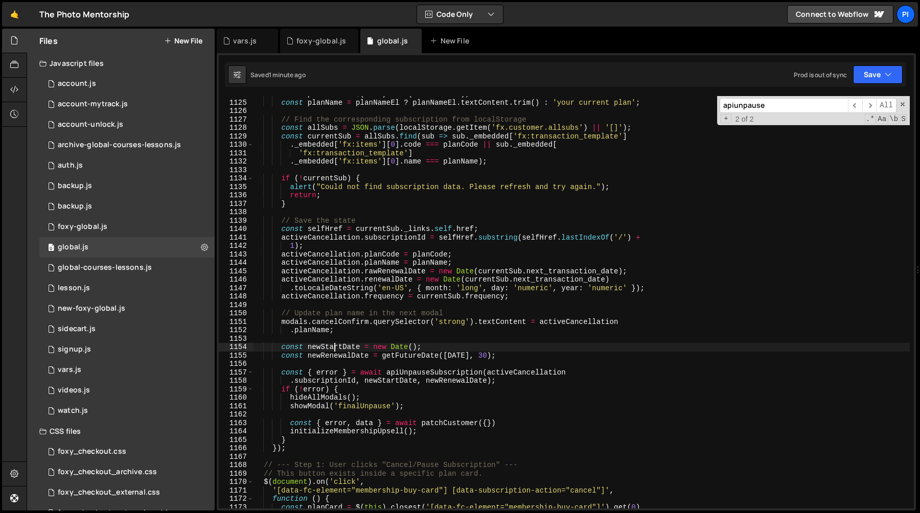
click at [335, 345] on div "const planCode = $ ( this ) . attr ( 'data-code' ) ; const planName = planNameE…" at bounding box center [581, 304] width 657 height 429
click at [456, 356] on div "const planCode = $ ( this ) . attr ( 'data-code' ) ; const planName = planNameE…" at bounding box center [581, 304] width 657 height 429
paste textarea "newStartDate"
type textarea "const newRenewalDate = getFutureDate(newStartDate, 30);"
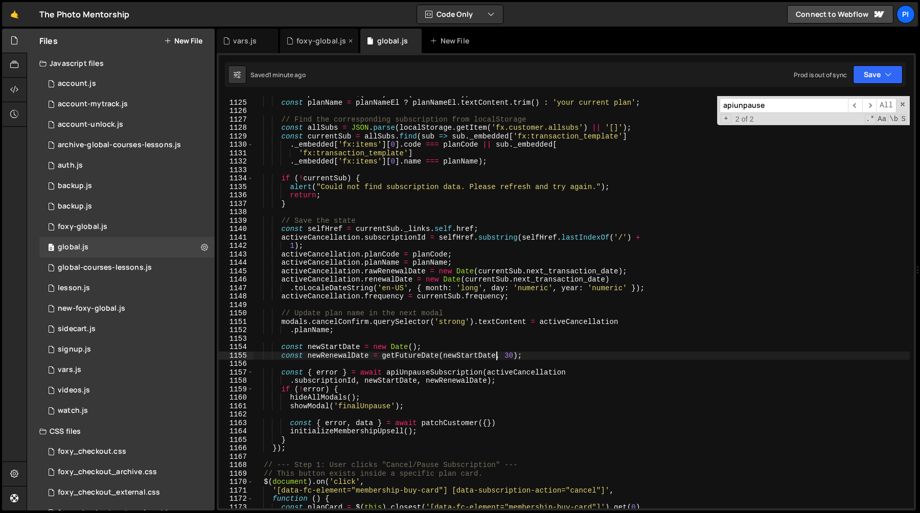
click at [318, 47] on div "foxy-global.js" at bounding box center [319, 41] width 78 height 25
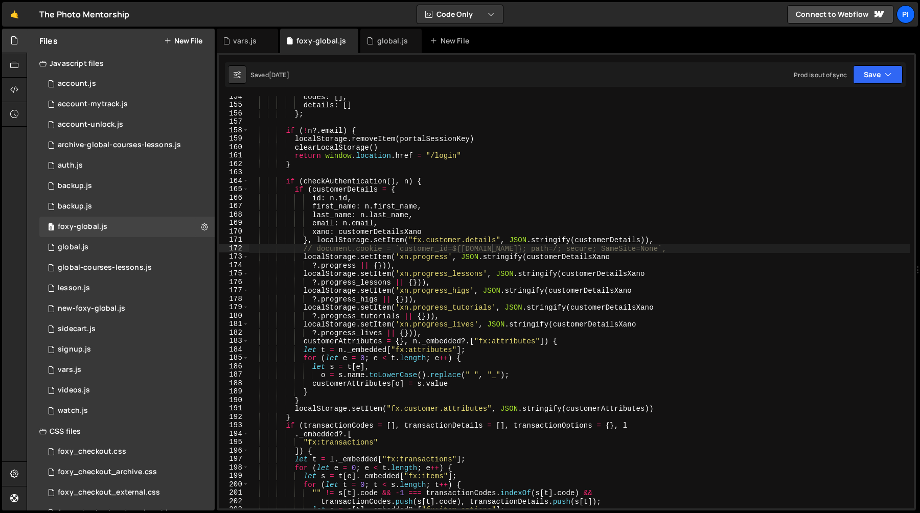
scroll to position [1353, 0]
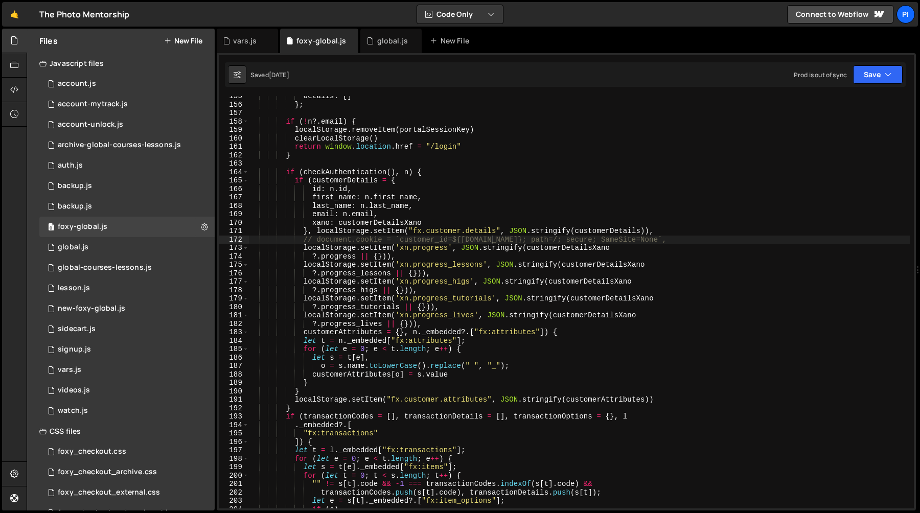
type textarea "email: [DOMAIN_NAME],"
click at [460, 212] on div "details : [ ] } ; if ( ! n ?. email ) { localStorage . removeItem ( portalSessi…" at bounding box center [579, 306] width 661 height 429
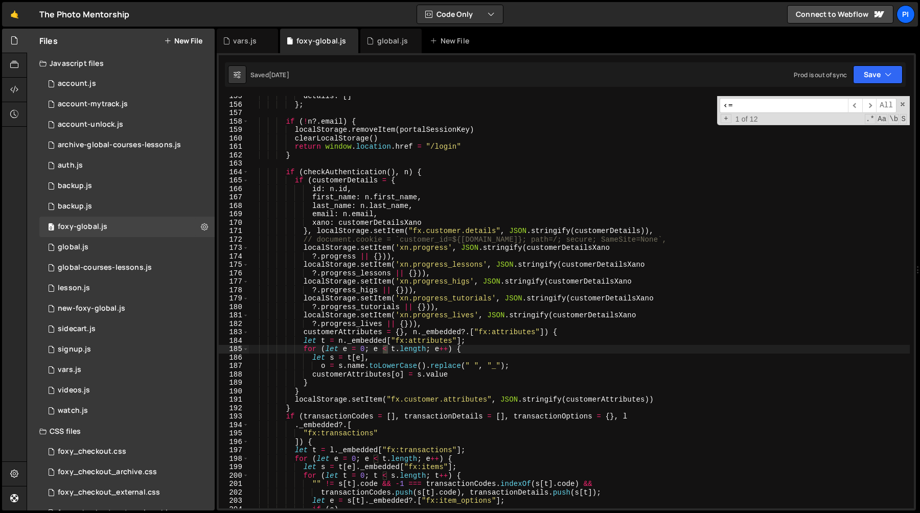
scroll to position [2028, 0]
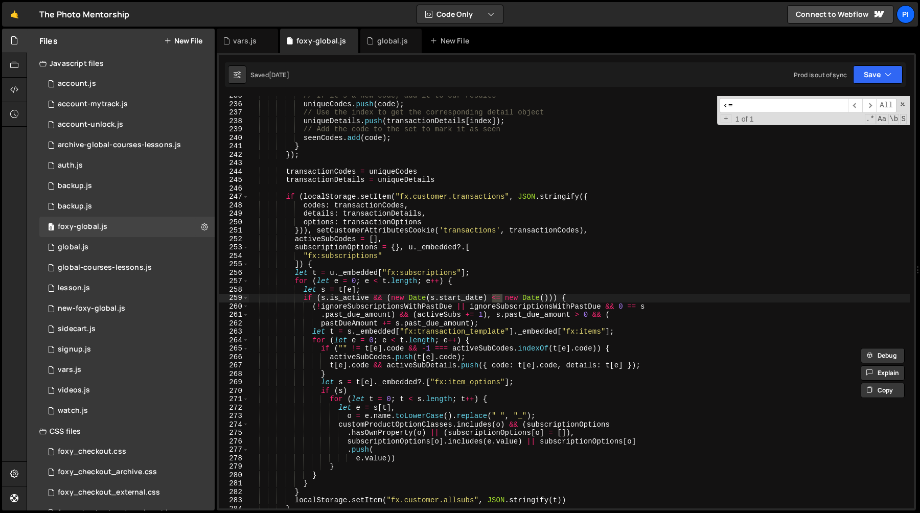
type input "<="
click at [503, 298] on div "// If it's a new code, add it to our results uniqueCodes . push ( code ) ; // U…" at bounding box center [579, 302] width 661 height 412
type textarea "if ([DOMAIN_NAME]_active && (new Date(s.start_date) < new Date())) {"
click at [377, 40] on div "global.js" at bounding box center [392, 41] width 31 height 10
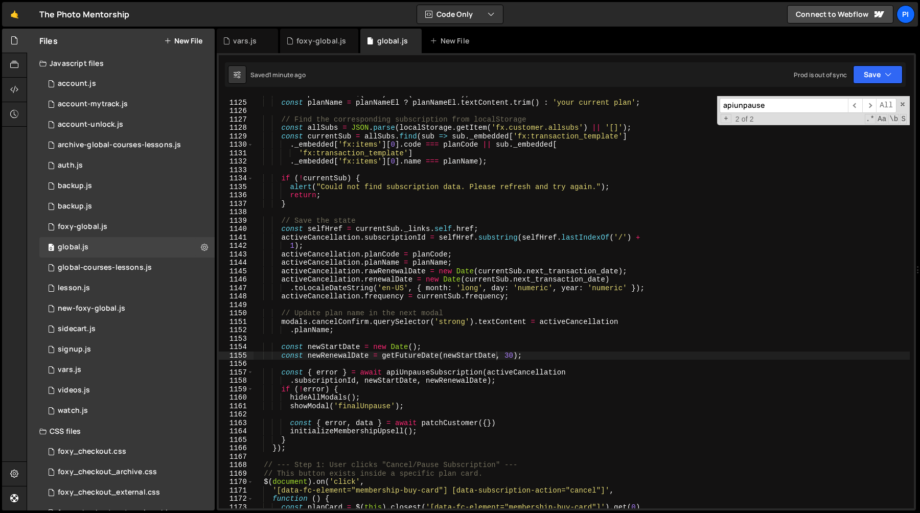
scroll to position [965, 0]
click at [808, 105] on input "apiunpause" at bounding box center [784, 105] width 128 height 15
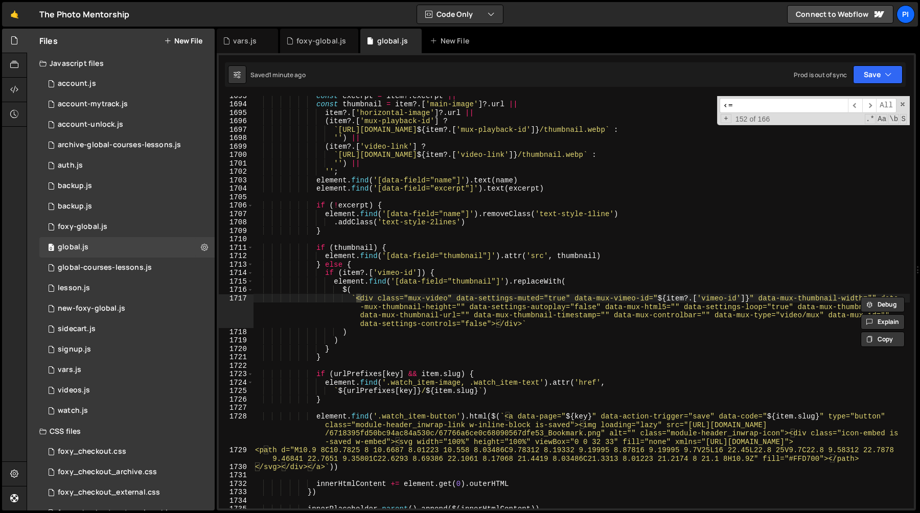
scroll to position [4820, 0]
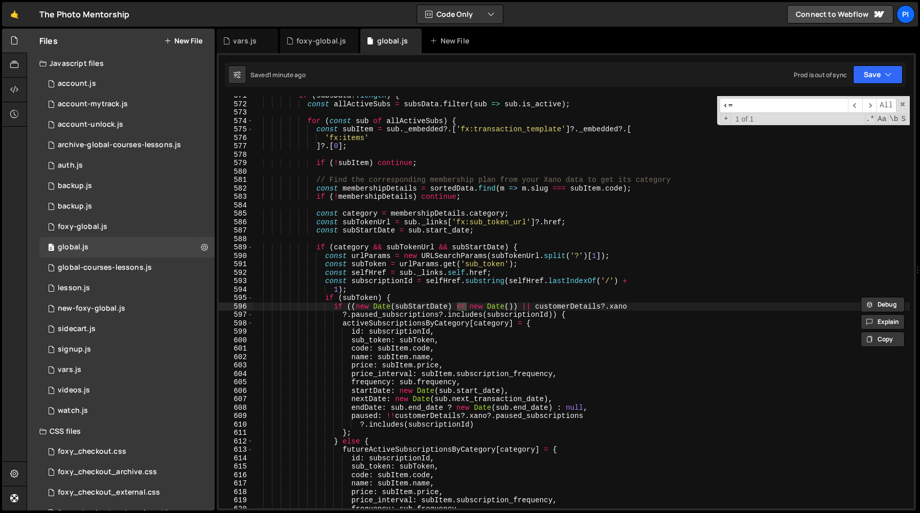
type input "<="
click at [468, 308] on div "if ( subsData ?. length ) { const allActiveSubs = subsData . filter ( sub => su…" at bounding box center [581, 302] width 657 height 412
type textarea "if ((new Date(subStartDate) < new Date()) || customerDetails?.xano"
